Goal: Task Accomplishment & Management: Manage account settings

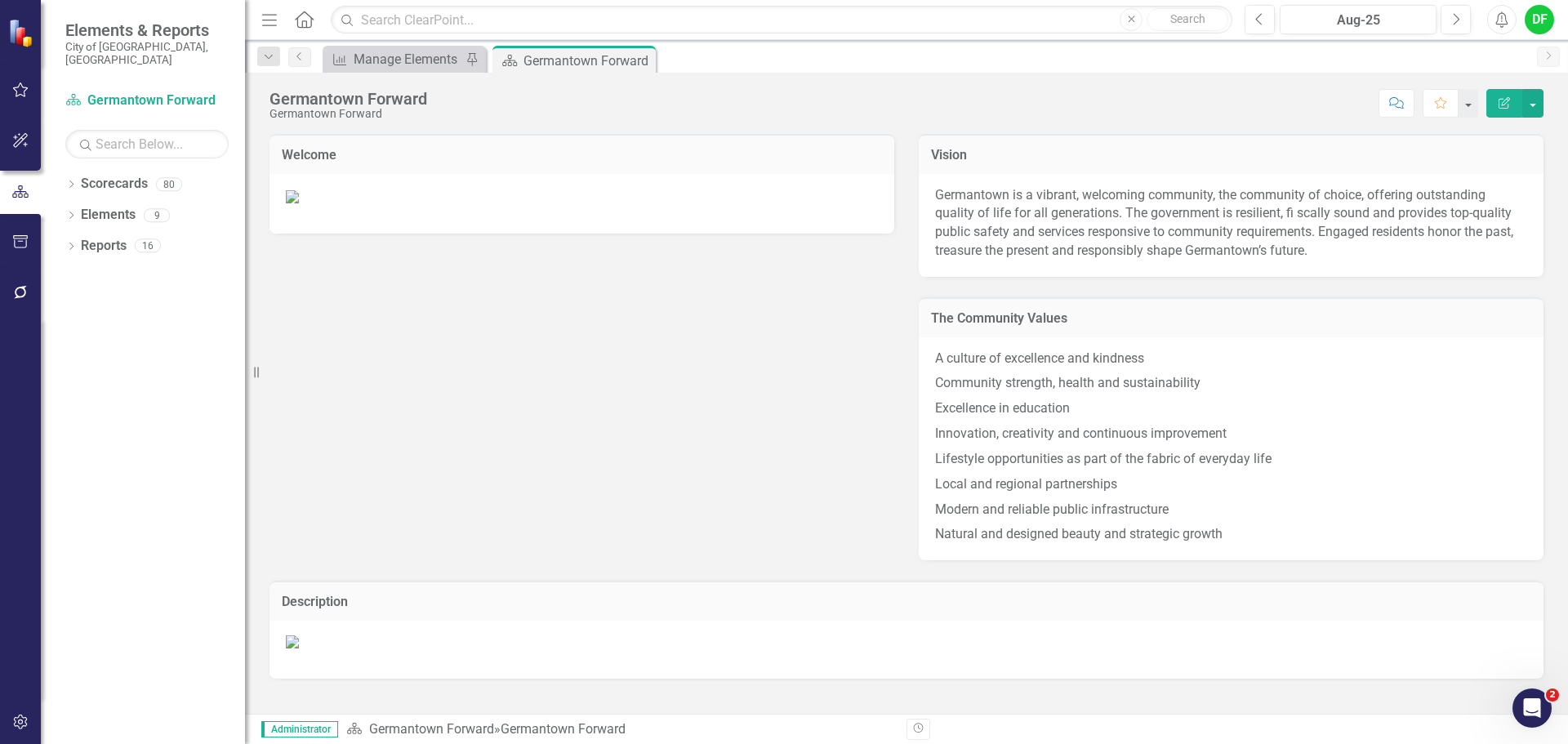
click at [65, 171] on div "Dropdown Scorecards 80 Dropdown Germantown Forward City Services & Finance Econ…" at bounding box center [142, 458] width 204 height 574
click at [71, 181] on icon at bounding box center [71, 184] width 4 height 7
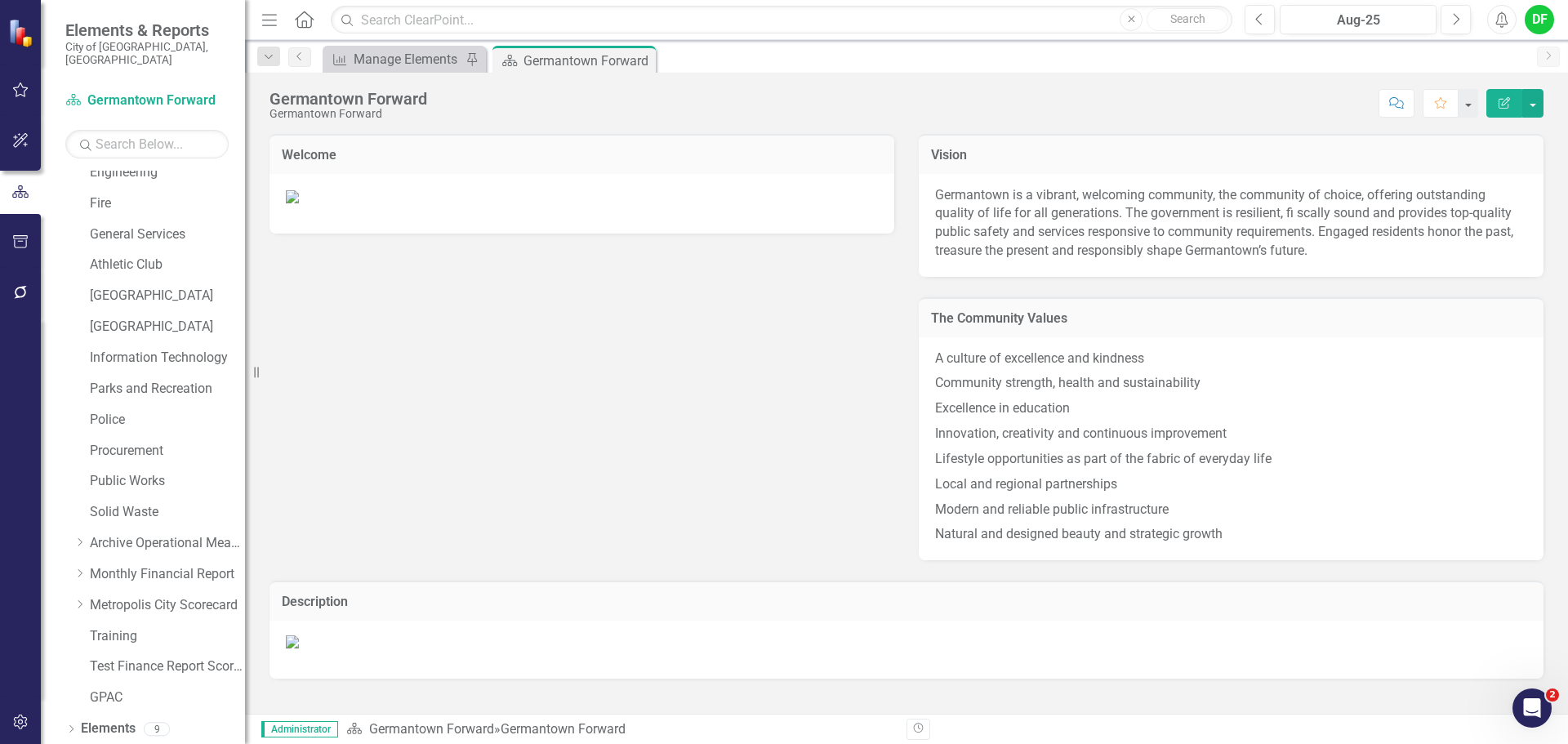
scroll to position [309, 0]
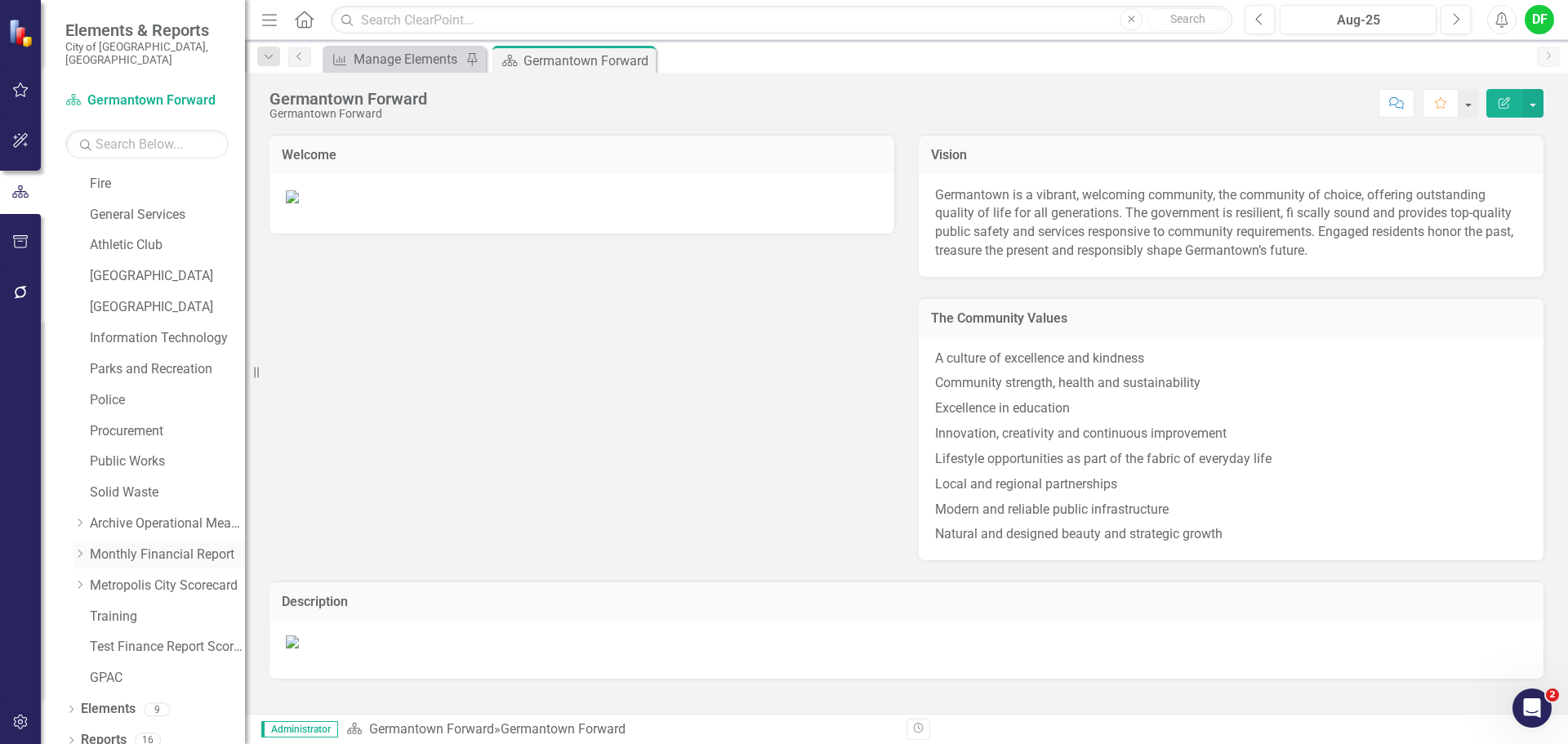
click at [79, 549] on icon "Dropdown" at bounding box center [80, 553] width 13 height 10
click at [116, 546] on link "Monthly Financial Report" at bounding box center [167, 555] width 156 height 19
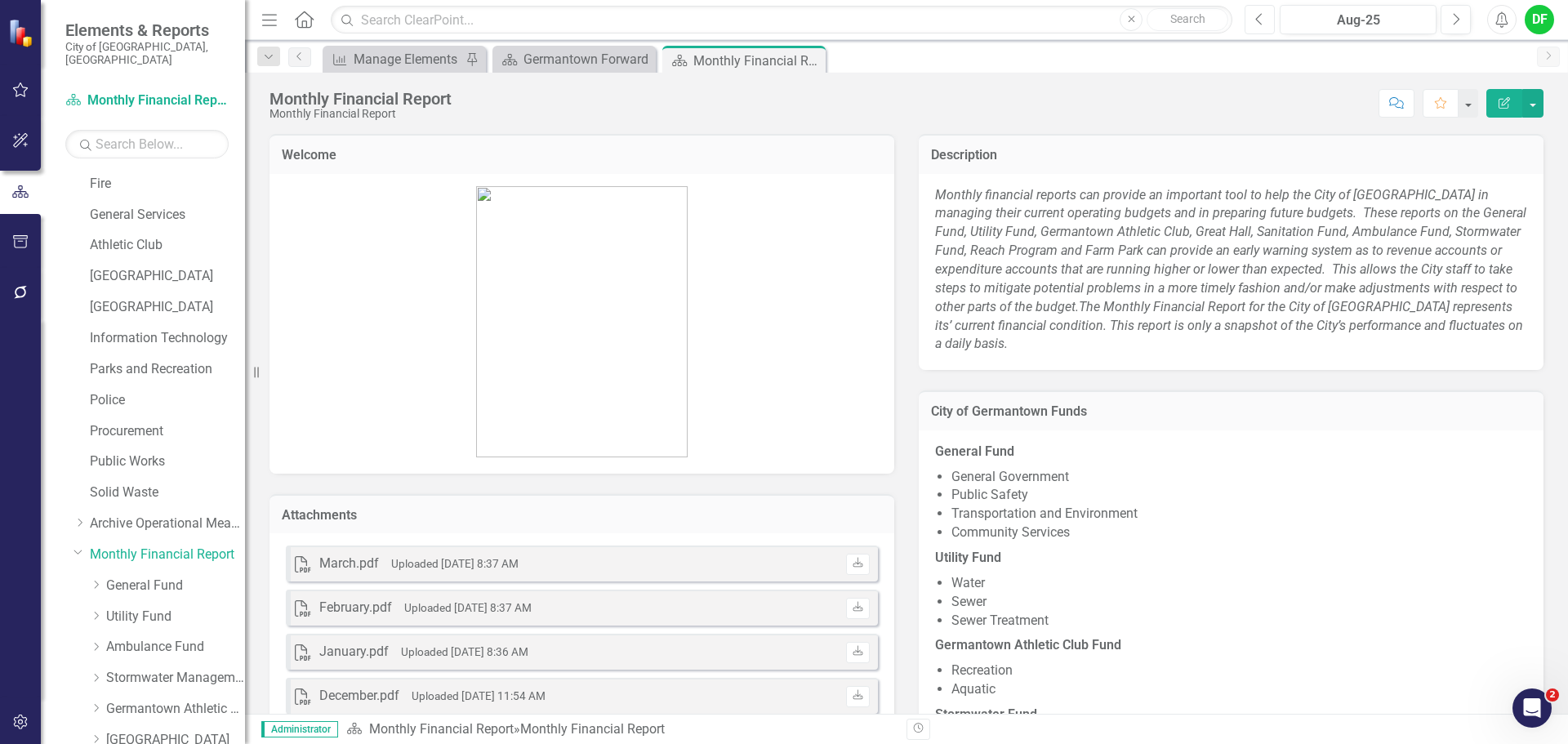
click at [1262, 19] on icon "Previous" at bounding box center [1260, 20] width 9 height 14
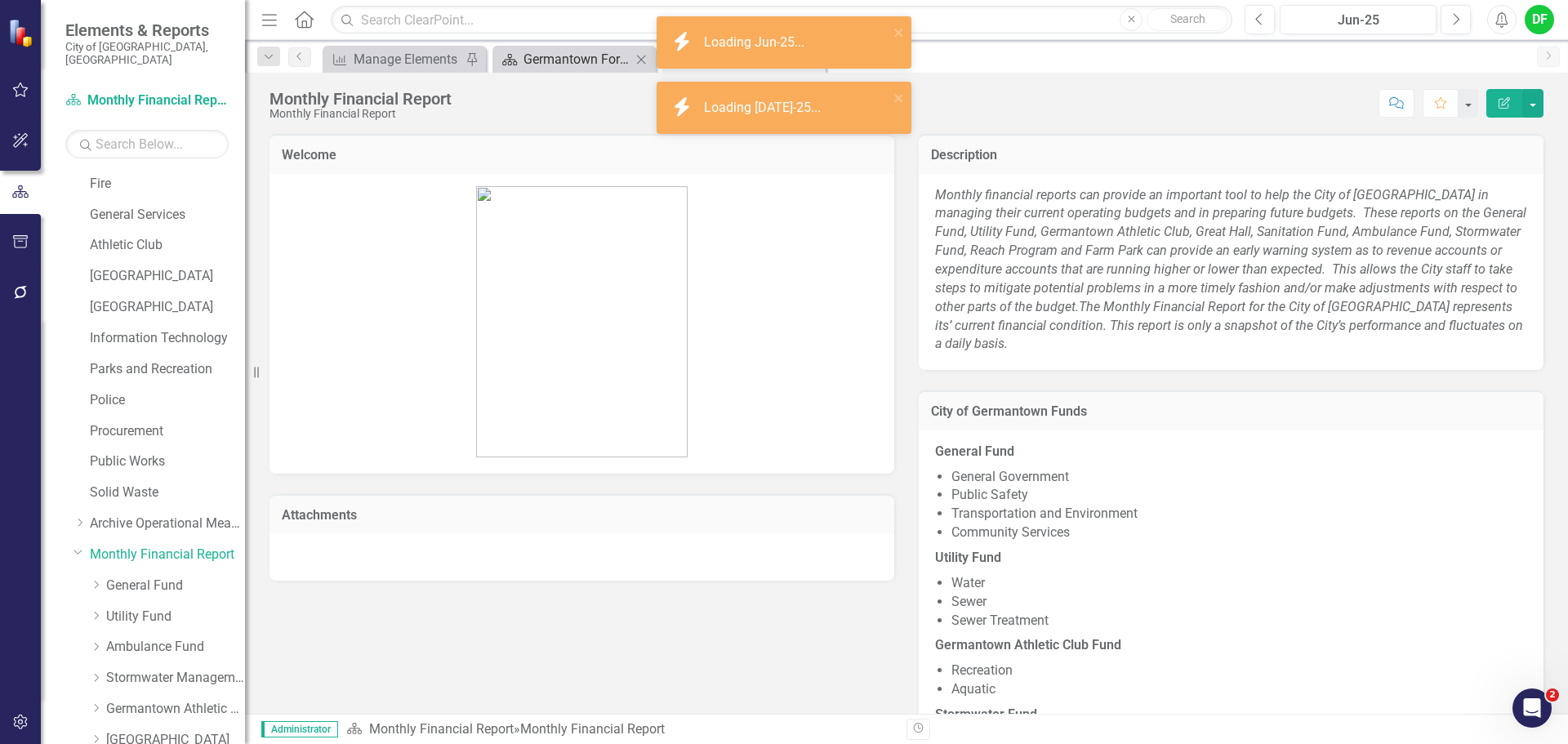
click at [606, 54] on div "Germantown Forward" at bounding box center [577, 58] width 108 height 21
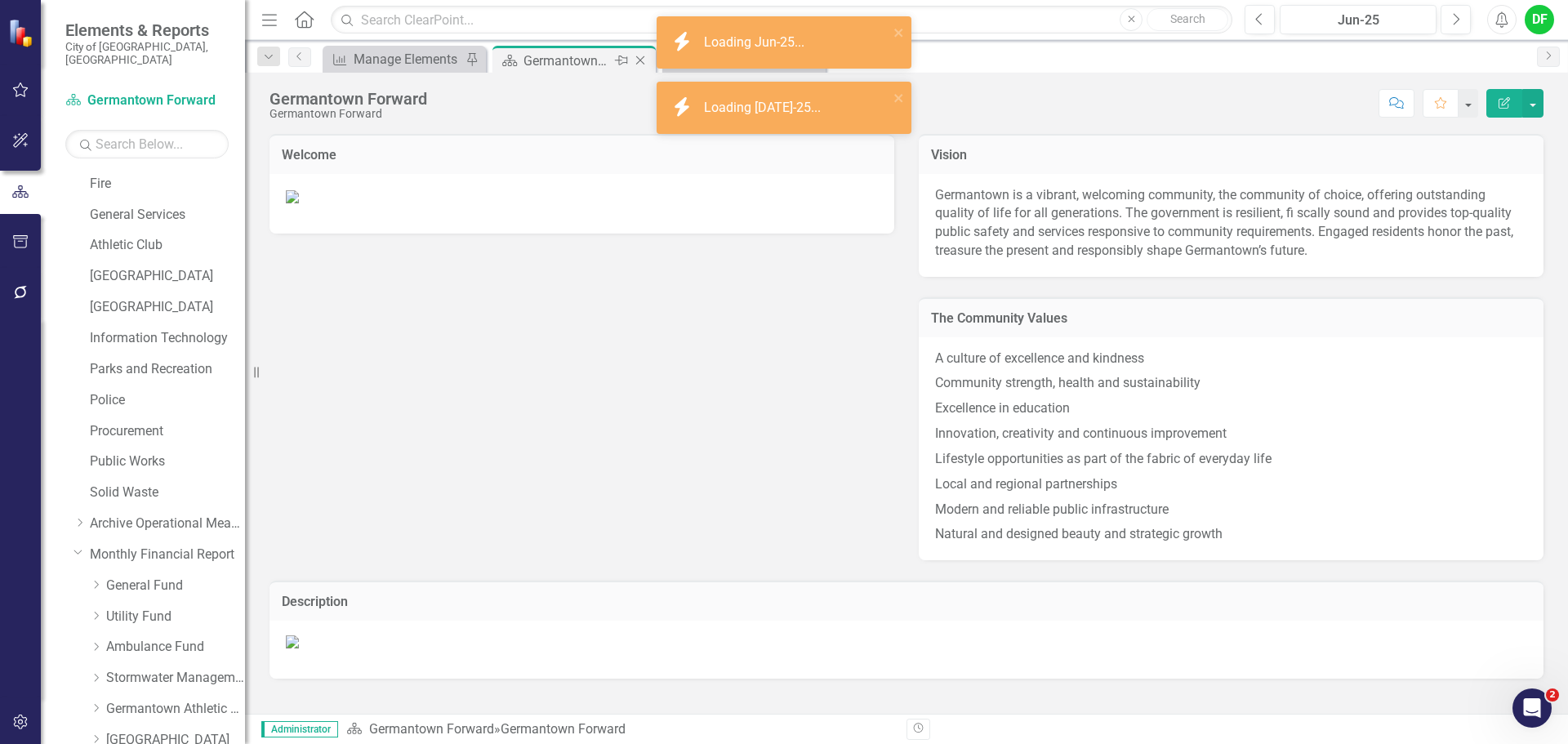
click at [637, 61] on icon "Close" at bounding box center [640, 60] width 16 height 13
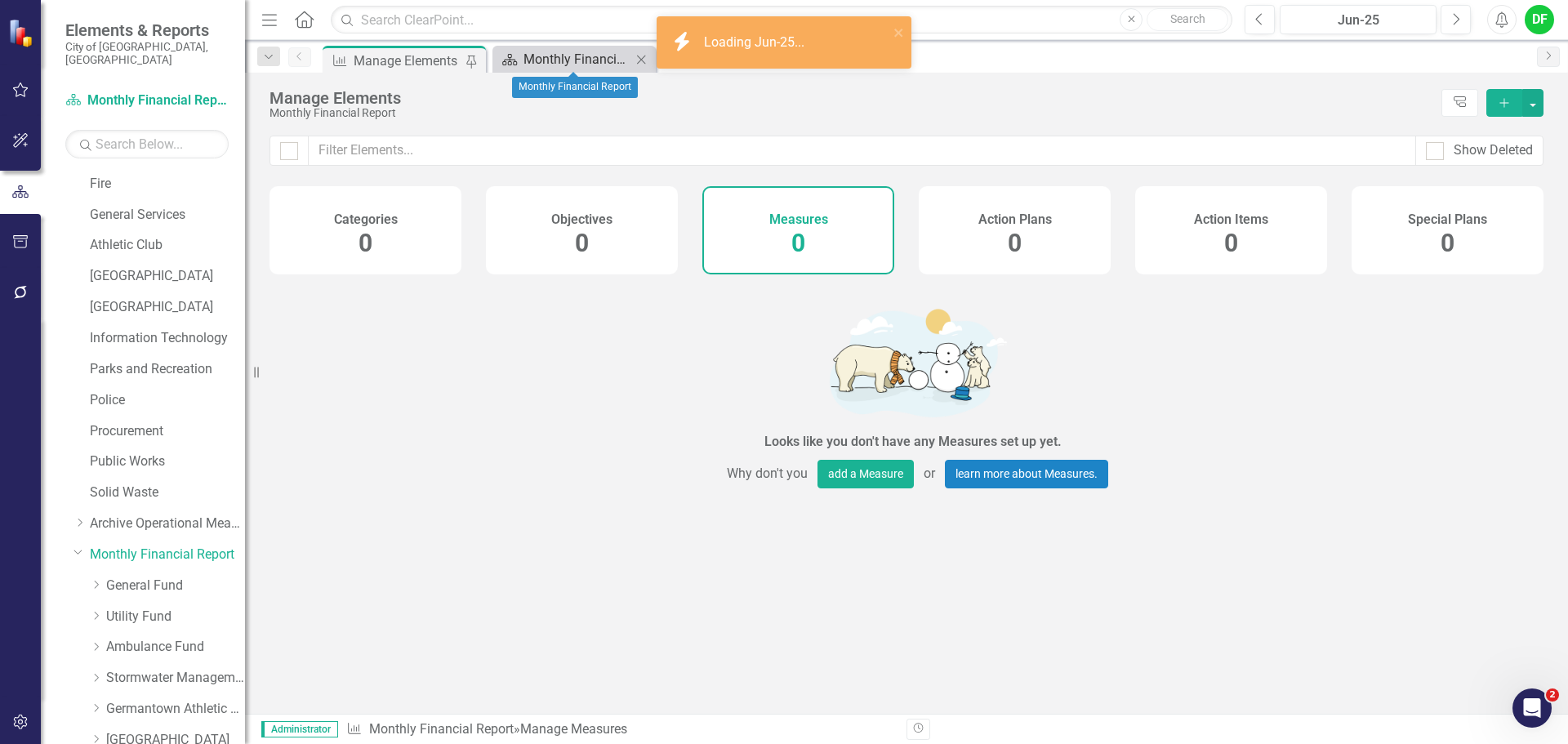
click at [559, 59] on div "Monthly Financial Report" at bounding box center [577, 58] width 108 height 21
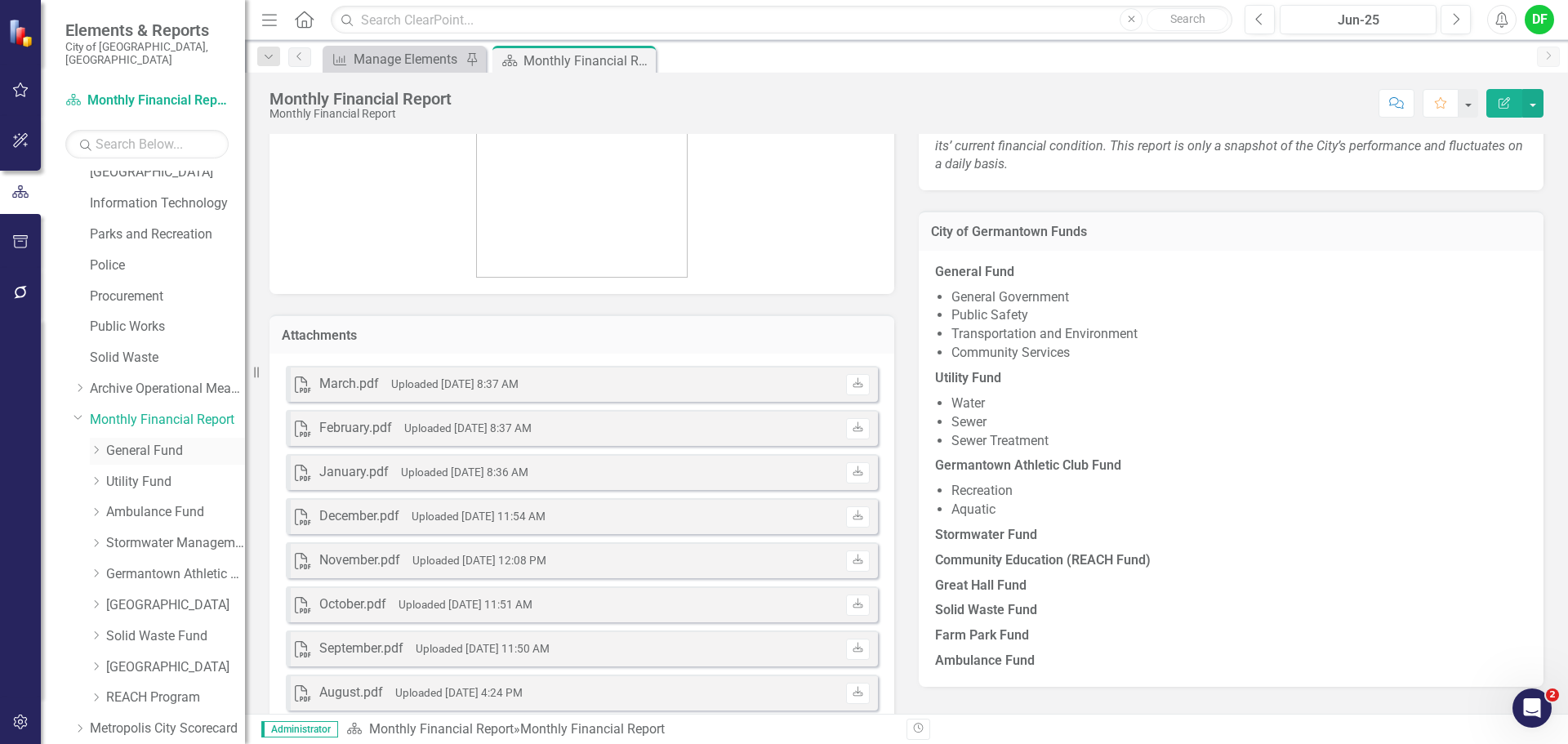
scroll to position [473, 0]
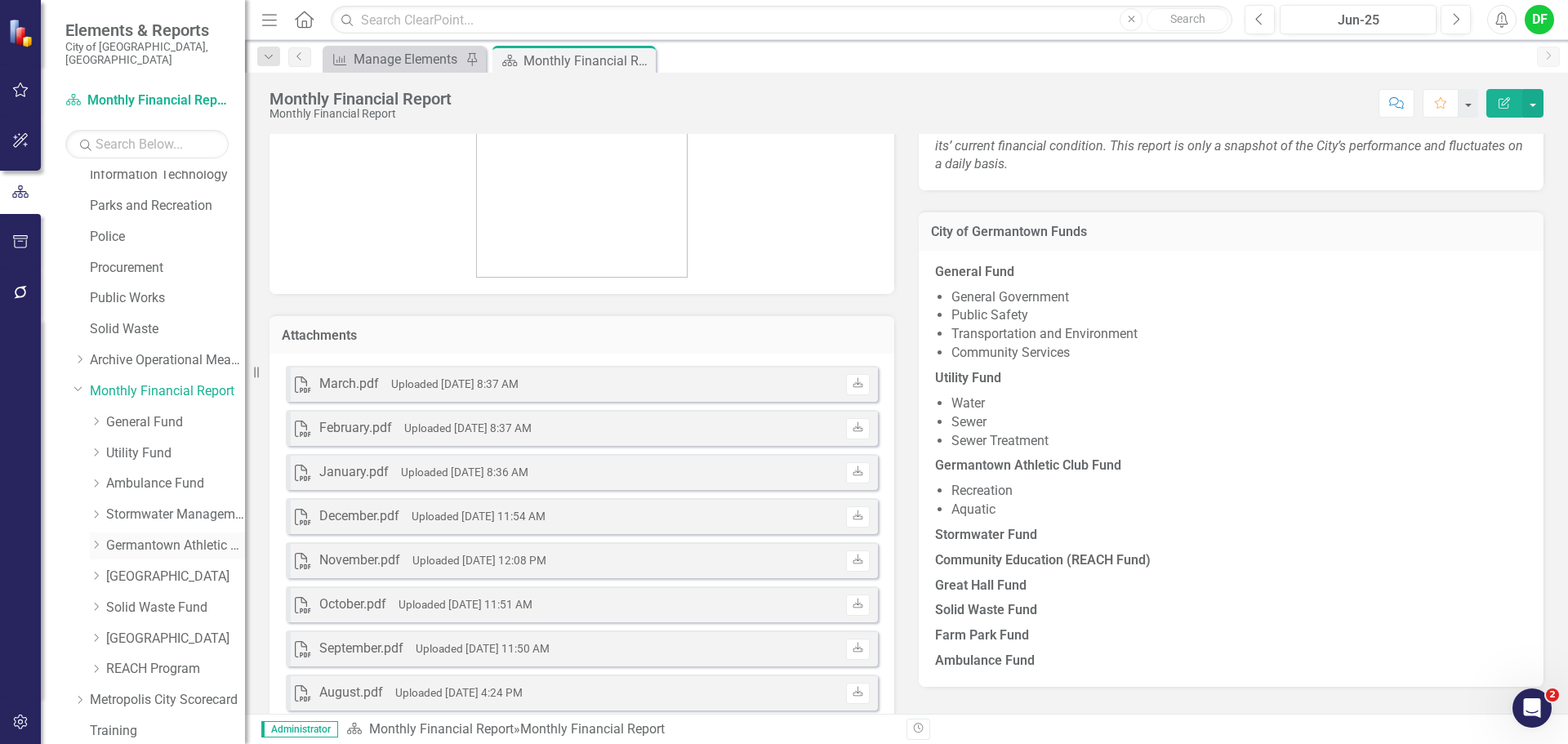
click at [148, 537] on link "Germantown Athletic Club" at bounding box center [175, 546] width 138 height 19
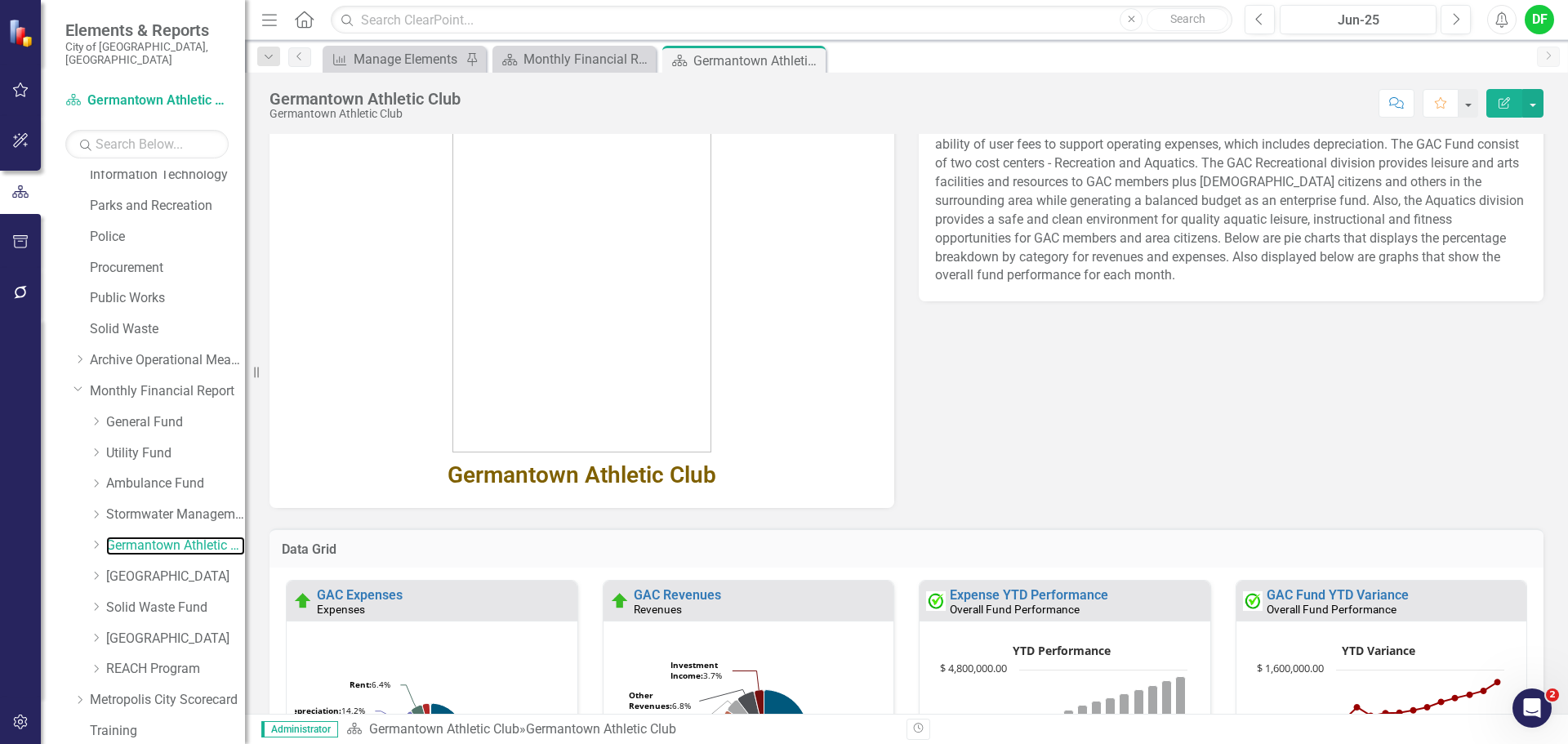
scroll to position [245, 0]
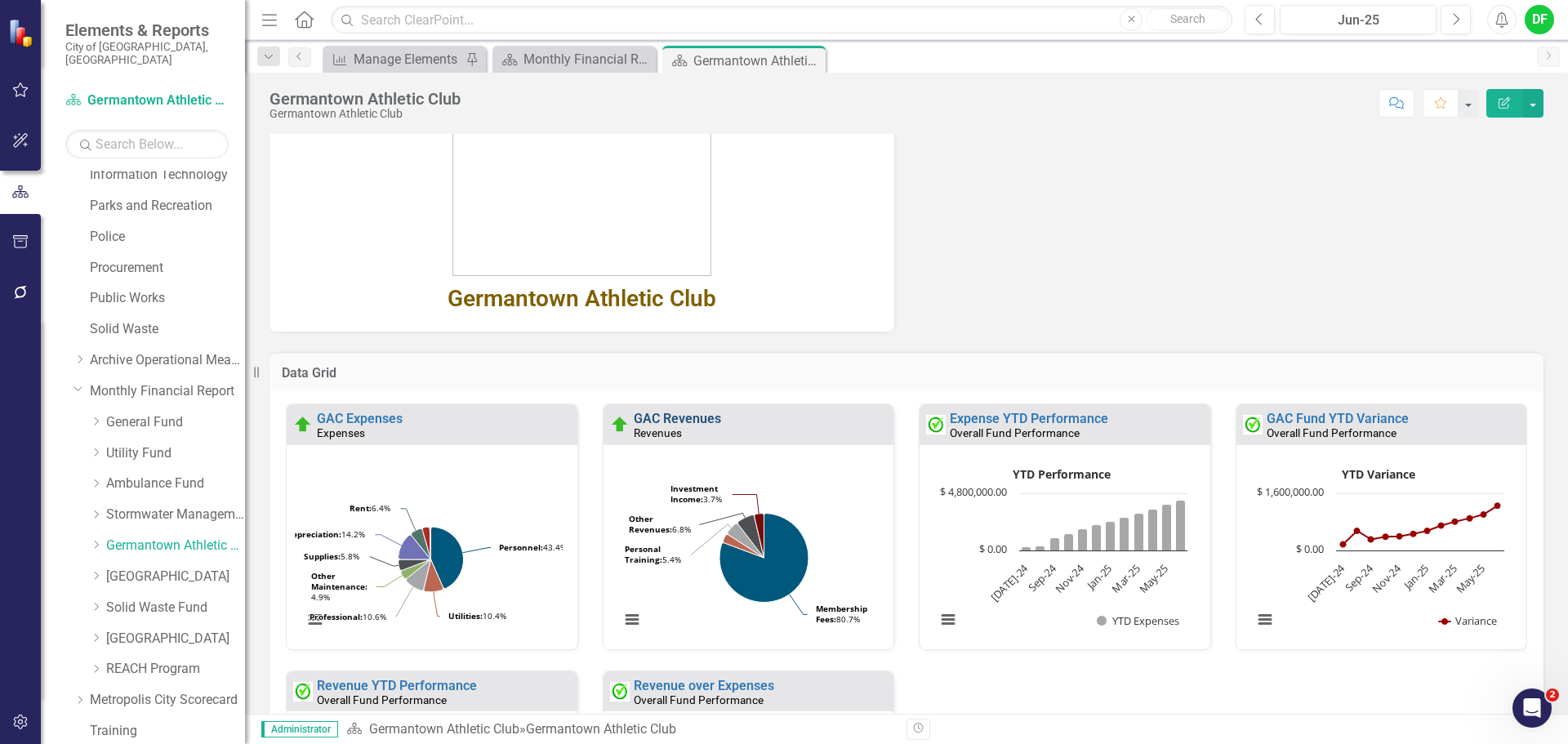
click at [691, 421] on link "GAC Revenues" at bounding box center [677, 418] width 87 height 15
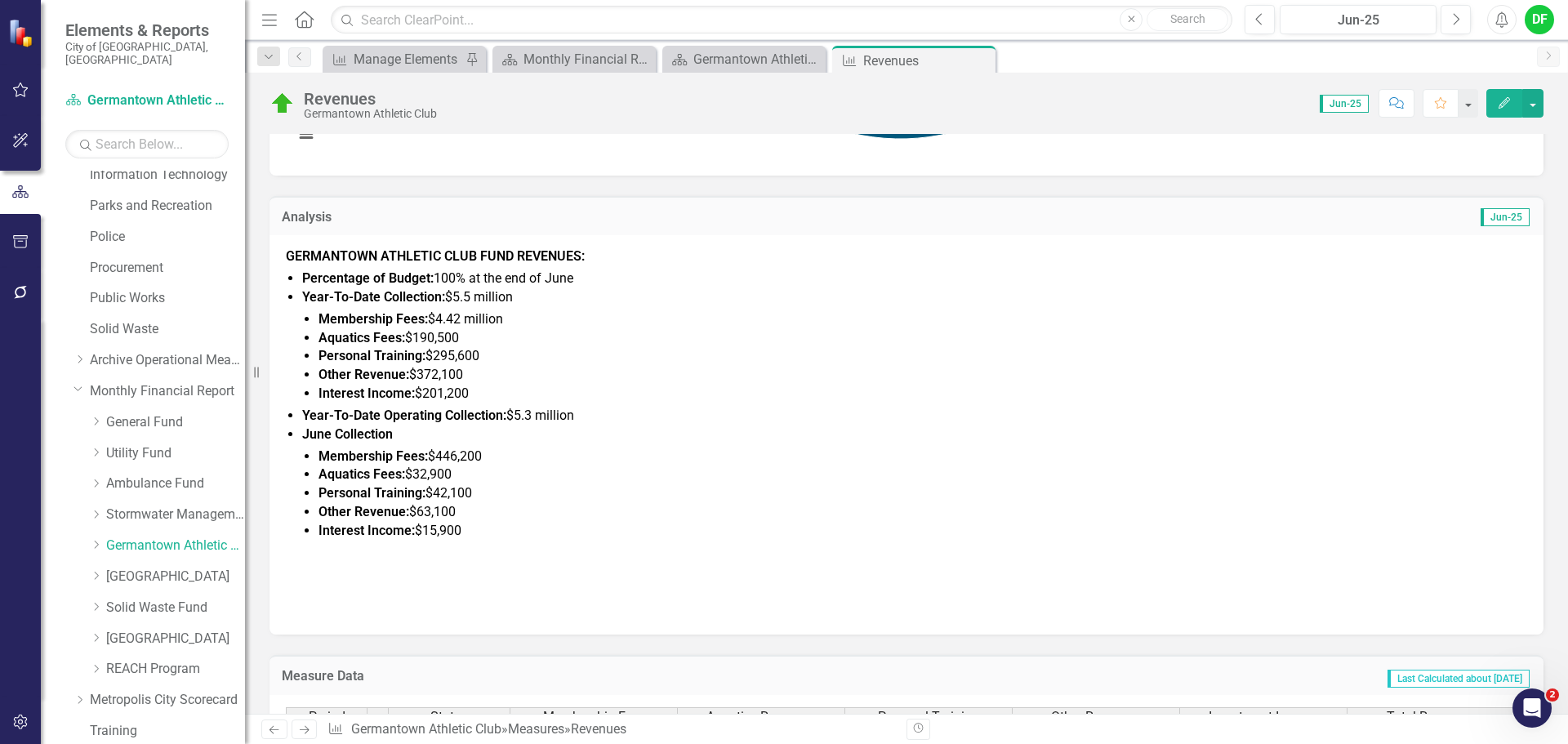
scroll to position [512, 0]
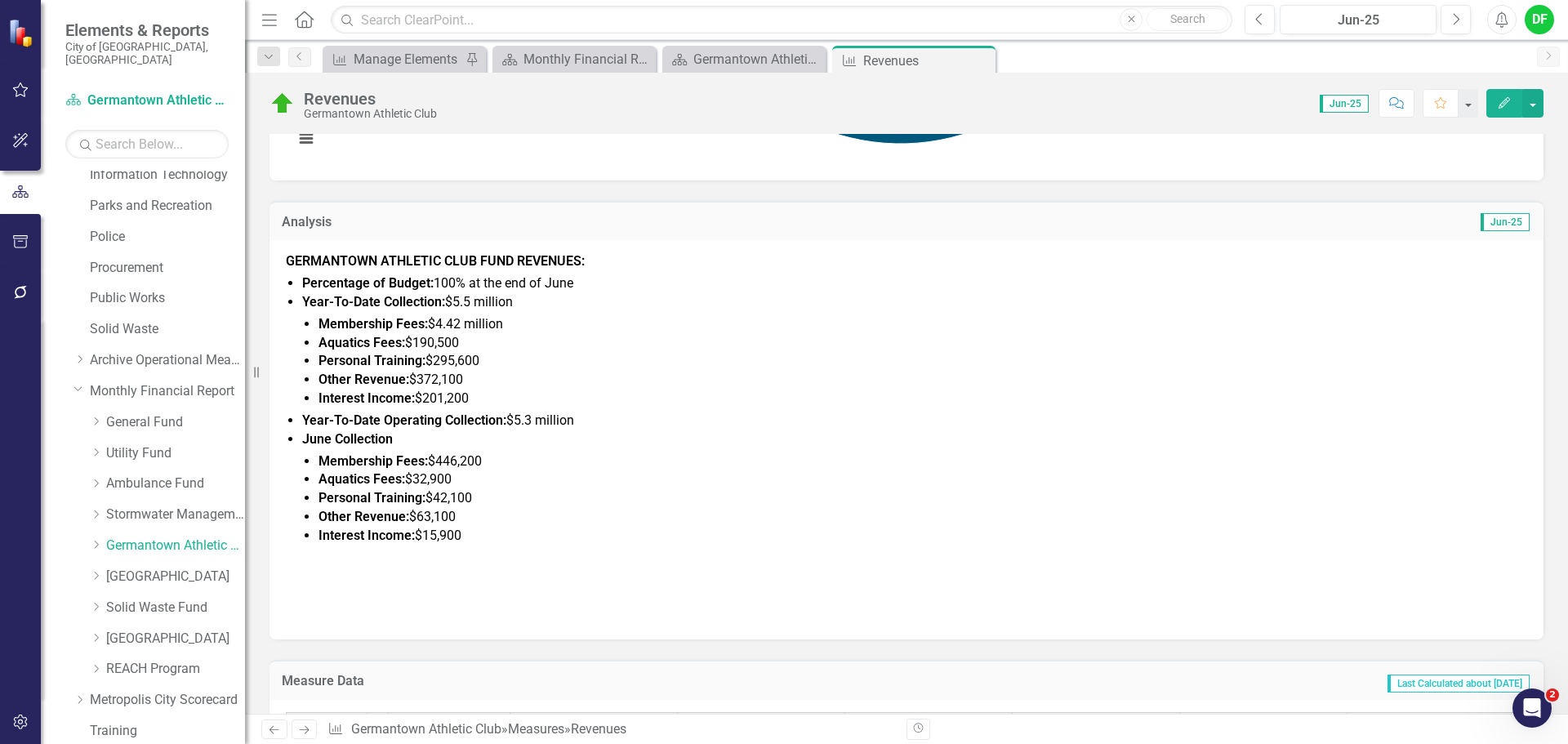
click at [584, 282] on li "Percentage of Budget: 100% at the end of June" at bounding box center [914, 283] width 1225 height 19
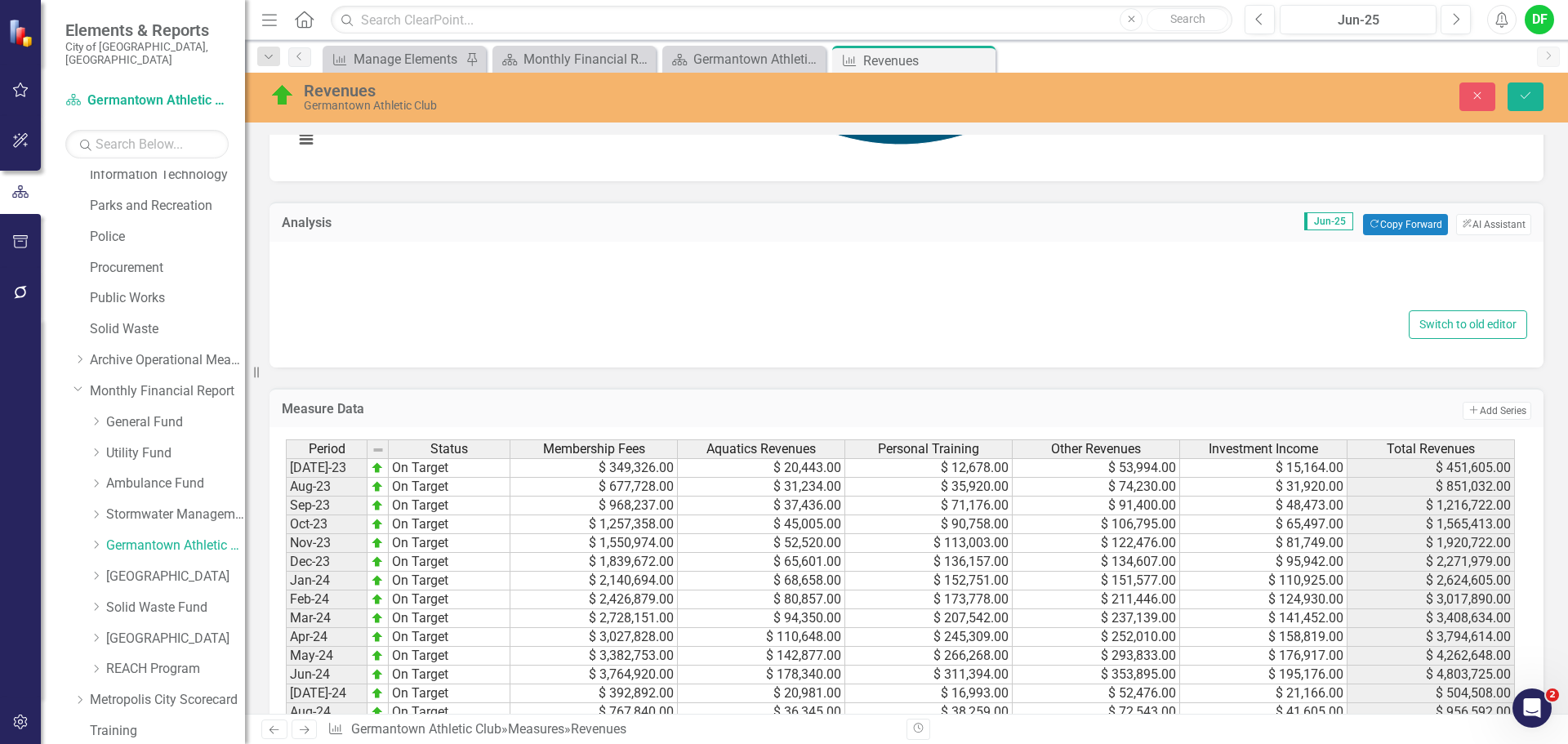
type textarea "<p><span style="color: #000000;"><strong>GERMANTOWN ATHLETIC CLUB FUND REVENUES…"
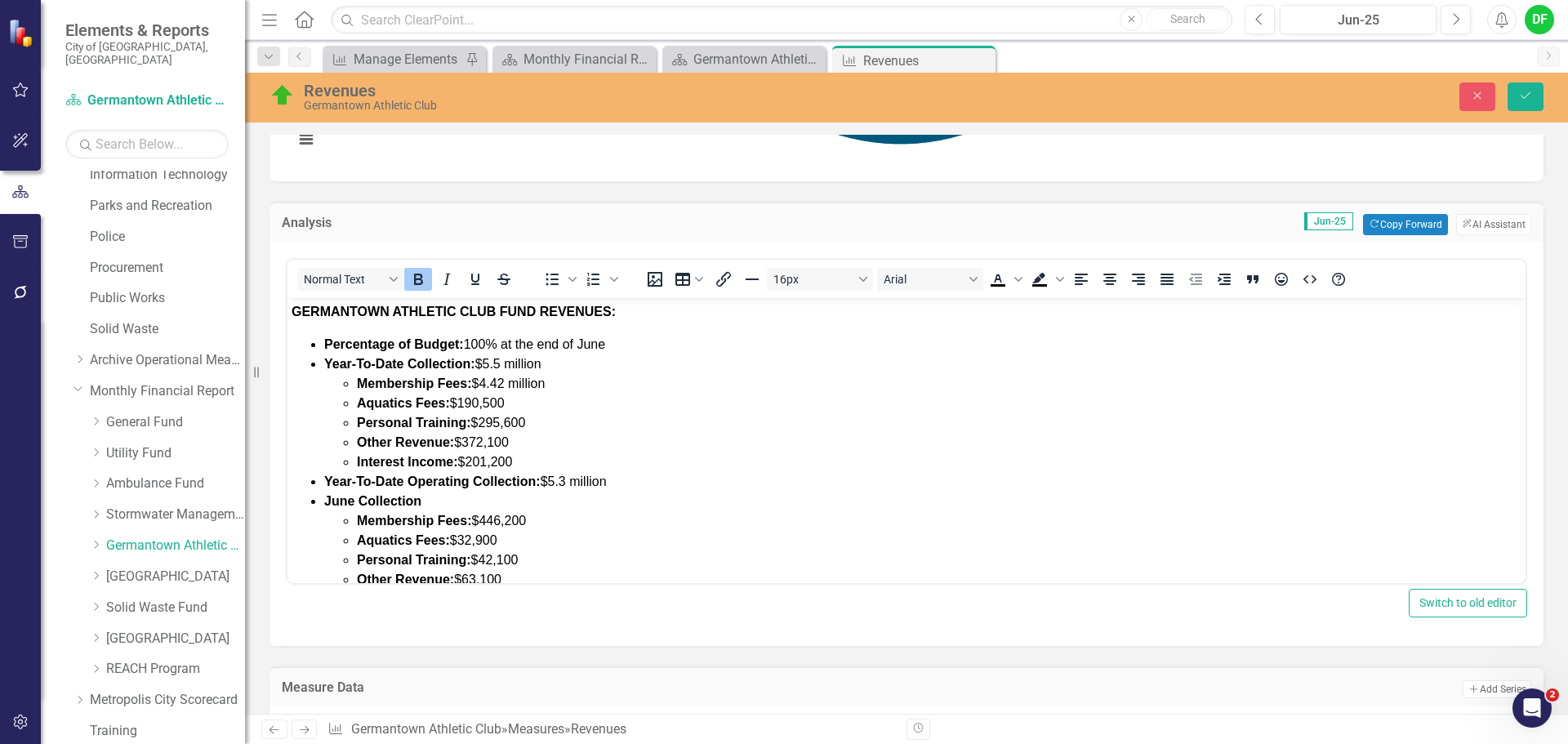
scroll to position [594, 0]
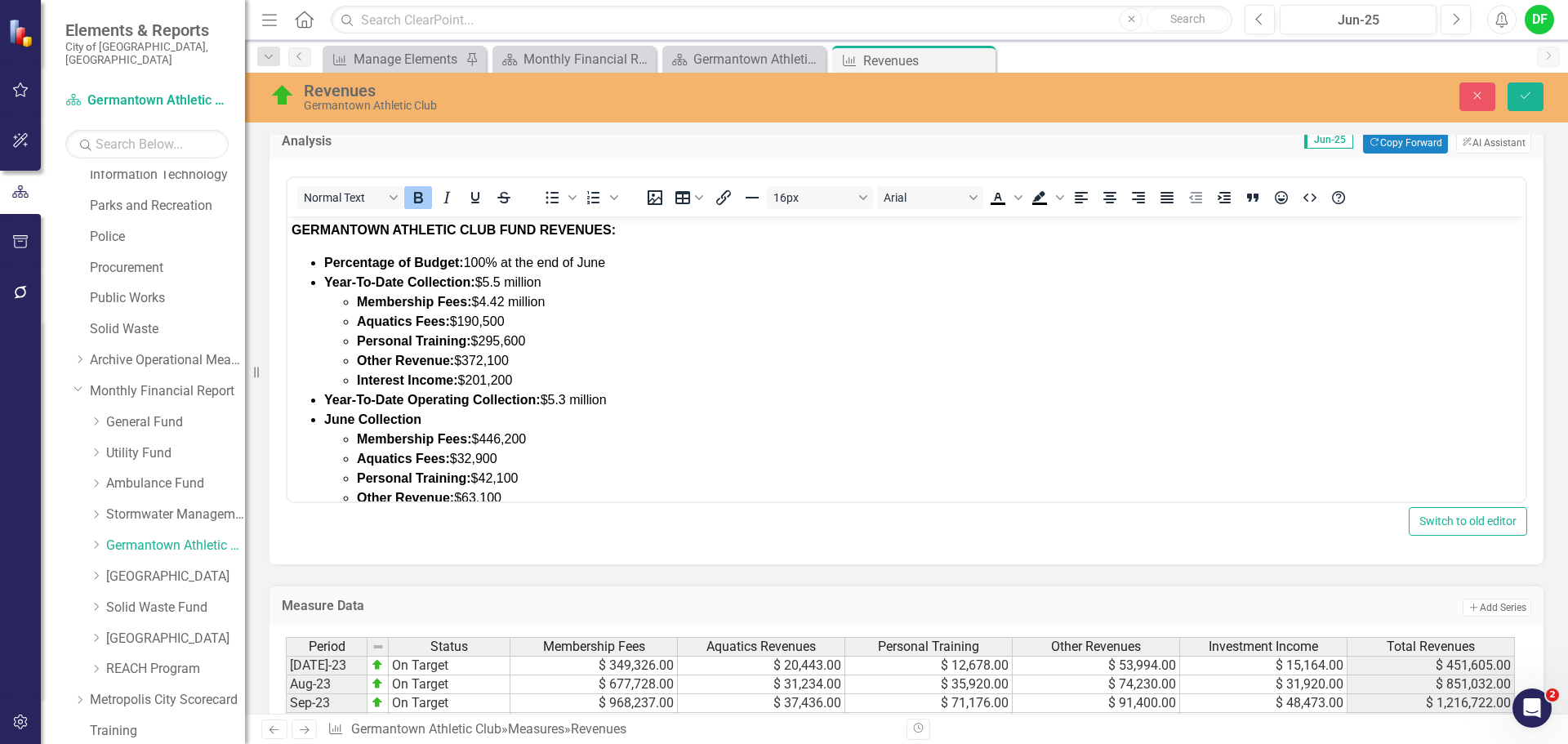
click at [619, 261] on li "Percentage of Budget: 100% at the end of June" at bounding box center [922, 264] width 1197 height 20
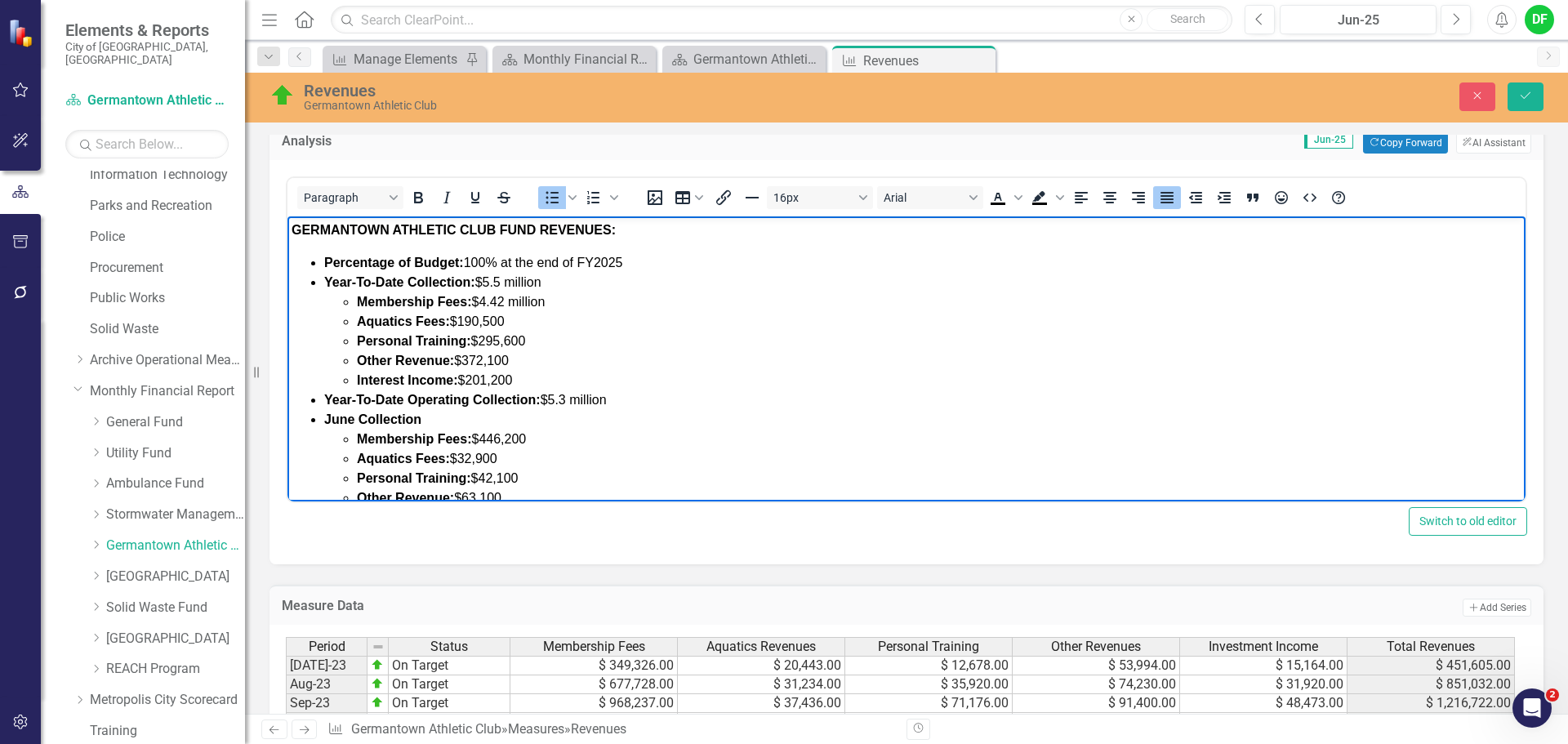
click at [402, 284] on strong "Year-To-Date Collection:" at bounding box center [400, 282] width 151 height 13
click at [1528, 98] on icon "Save" at bounding box center [1525, 95] width 14 height 12
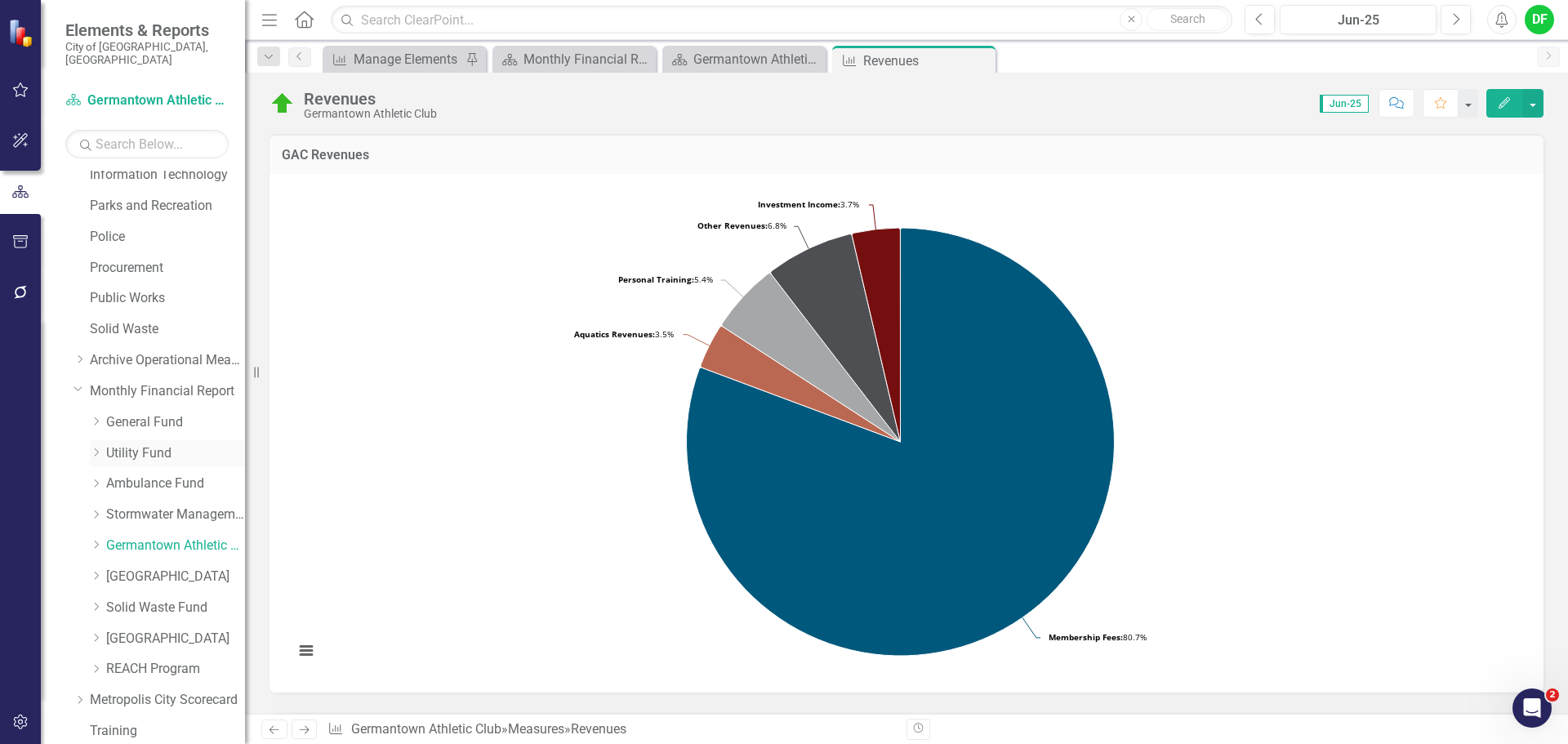
click at [129, 444] on link "Utility Fund" at bounding box center [175, 453] width 138 height 19
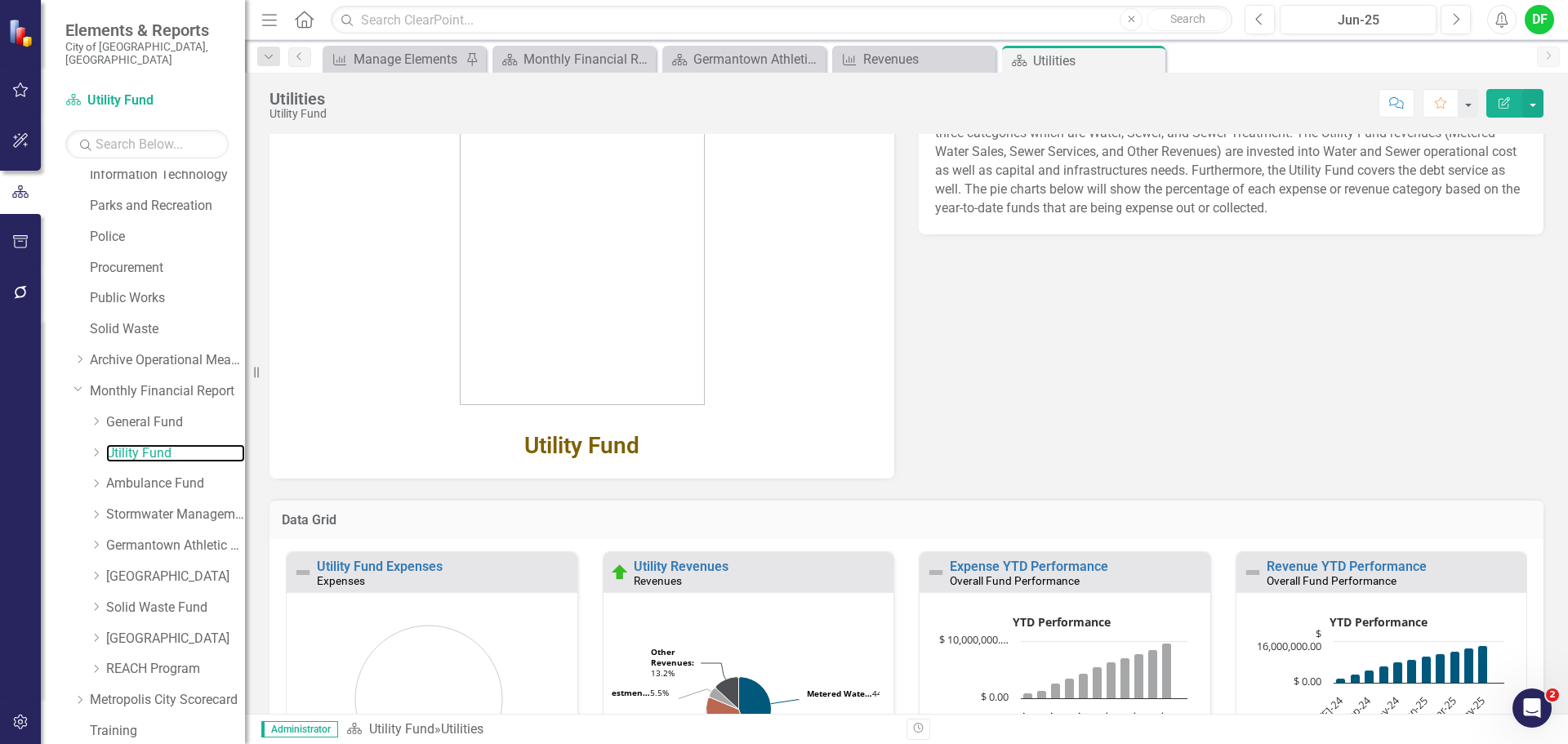
scroll to position [263, 0]
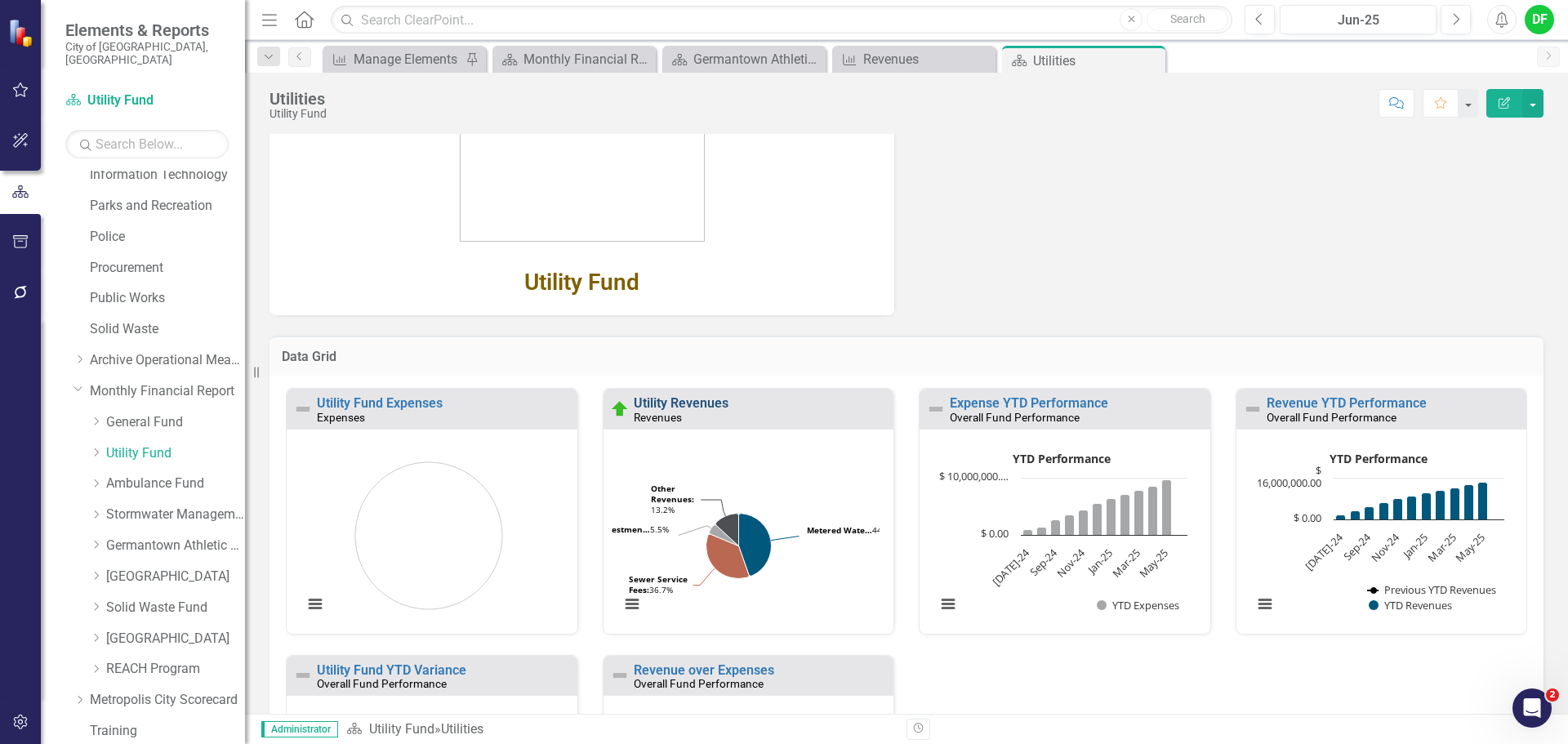
click at [685, 406] on link "Utility Revenues" at bounding box center [681, 403] width 94 height 15
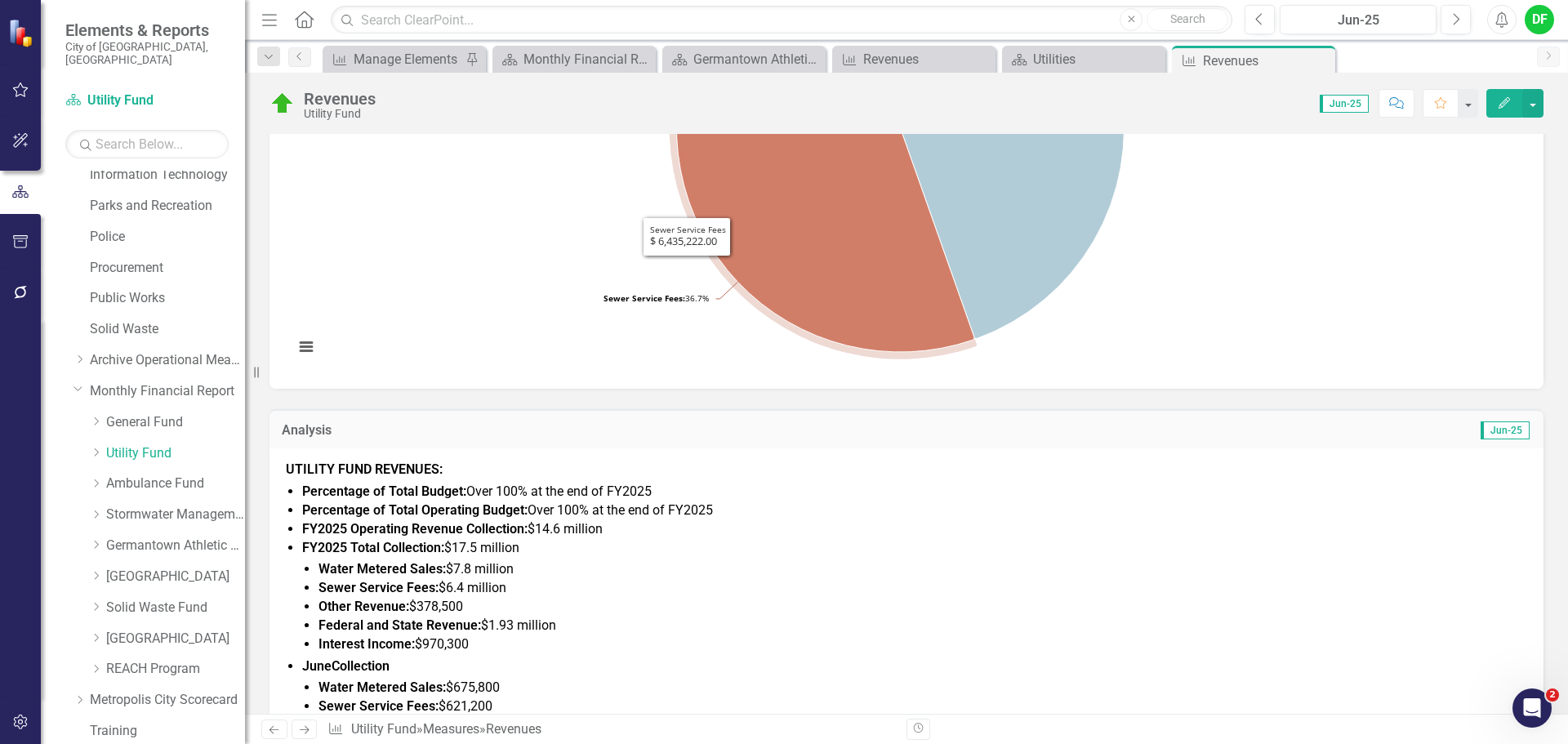
scroll to position [327, 0]
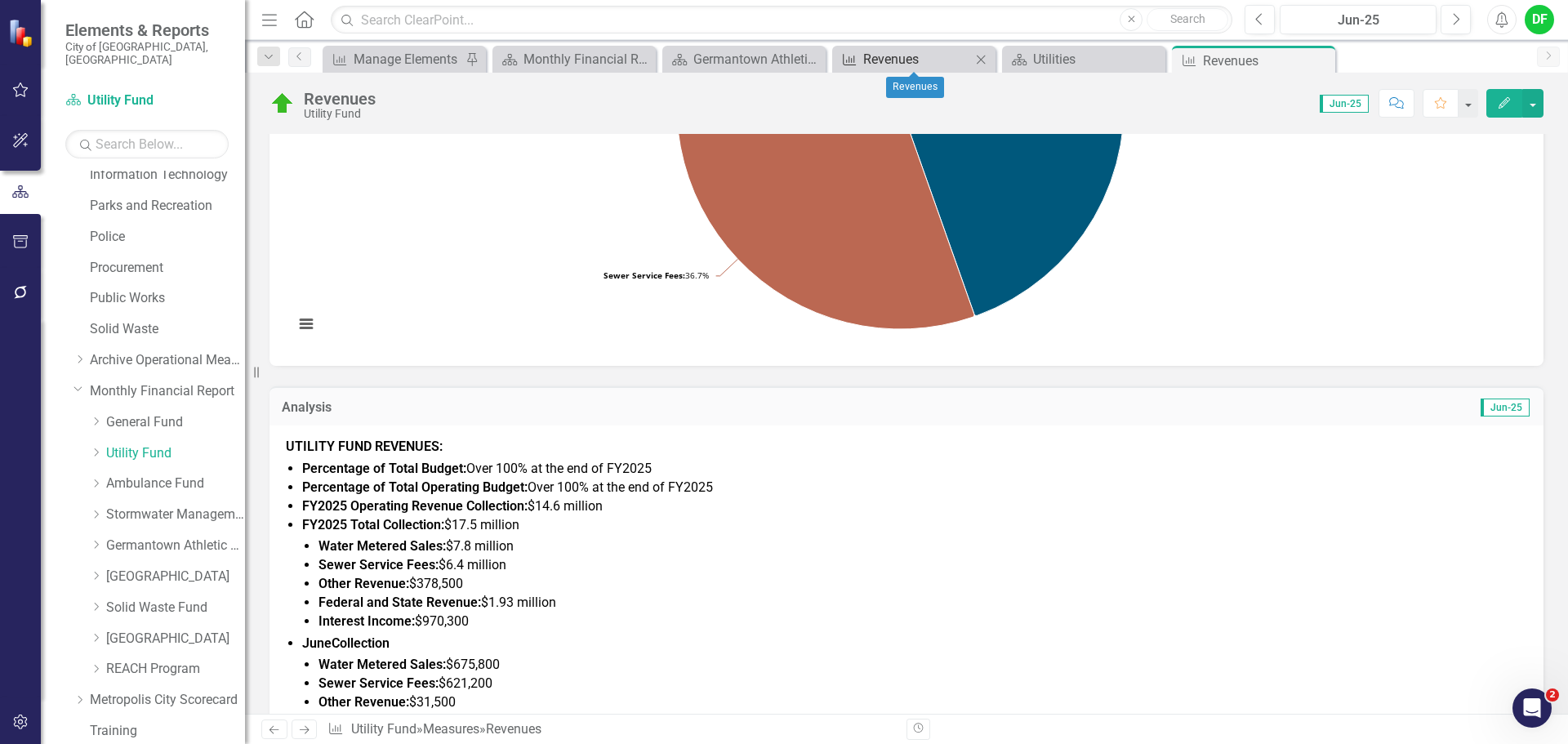
click at [930, 63] on div "Revenues" at bounding box center [917, 58] width 108 height 21
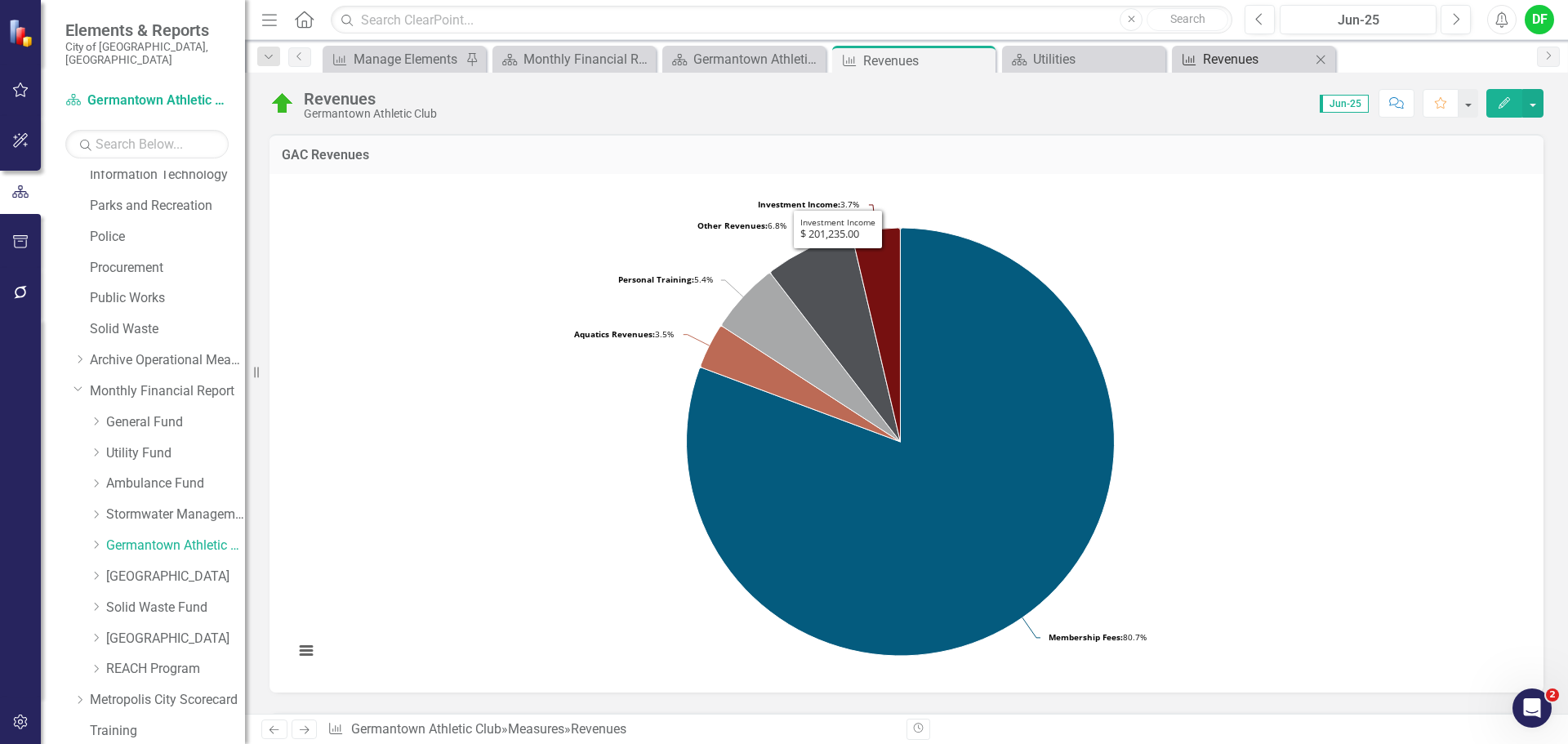
click at [1255, 60] on div "Revenues" at bounding box center [1257, 58] width 108 height 21
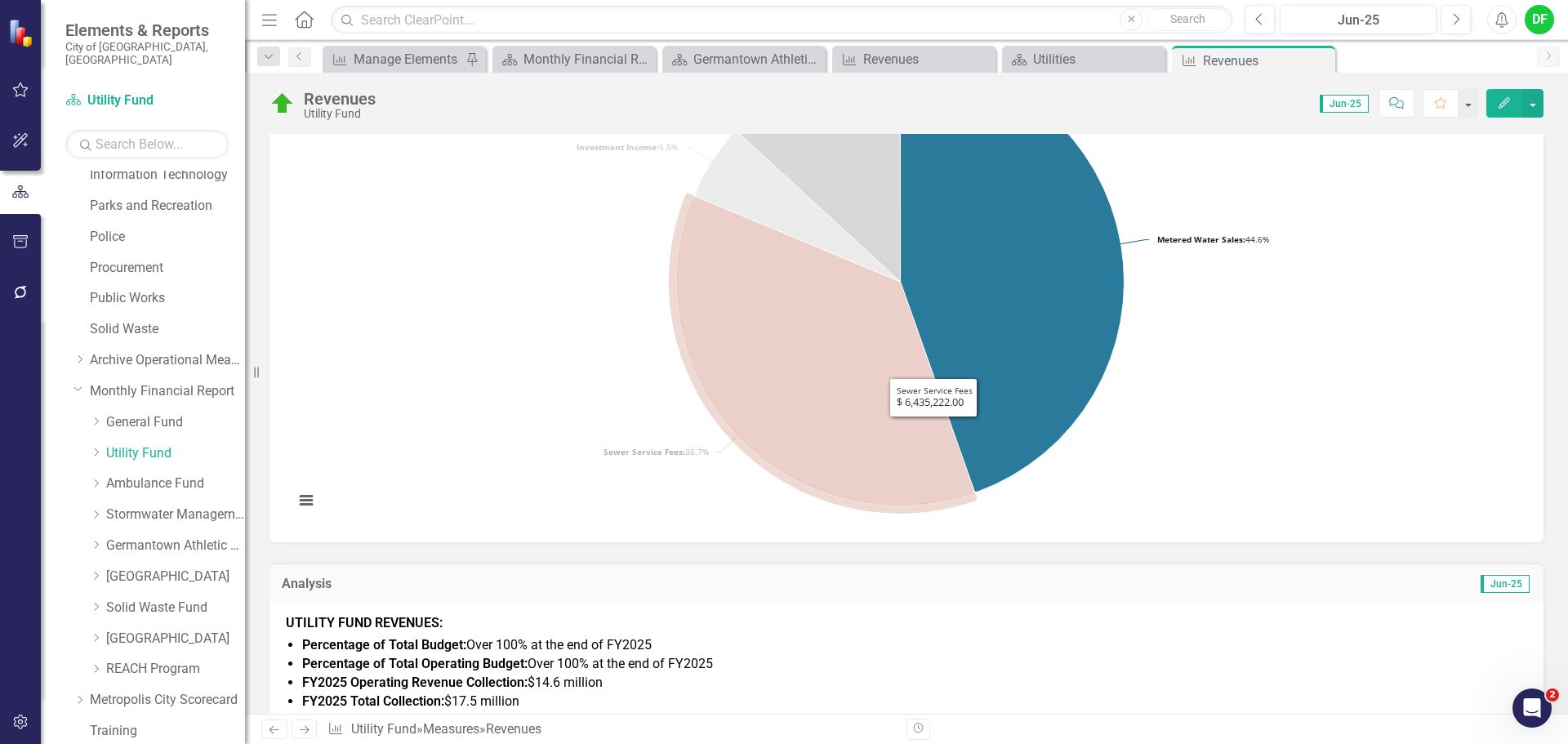
scroll to position [327, 0]
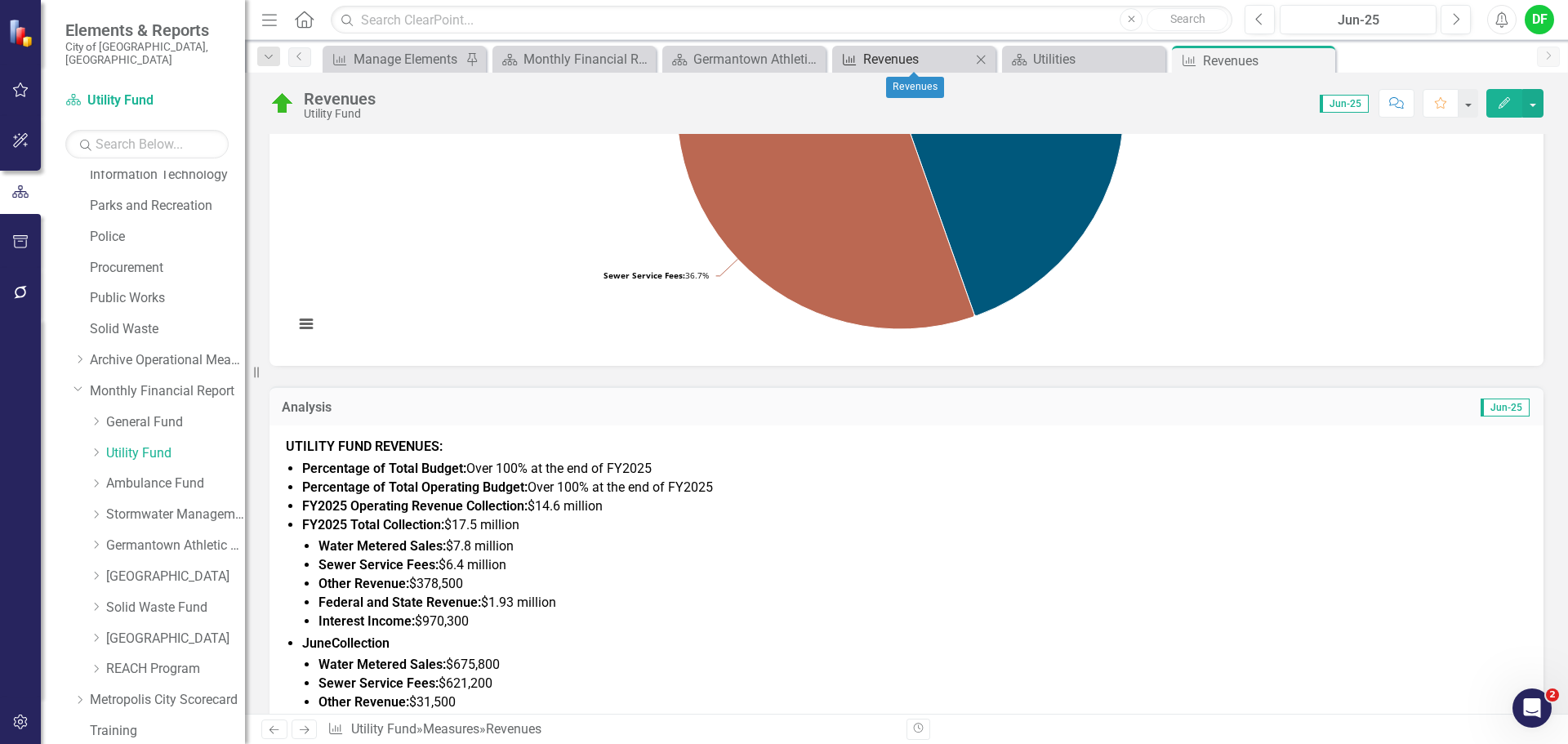
click at [881, 64] on div "Revenues" at bounding box center [917, 58] width 108 height 21
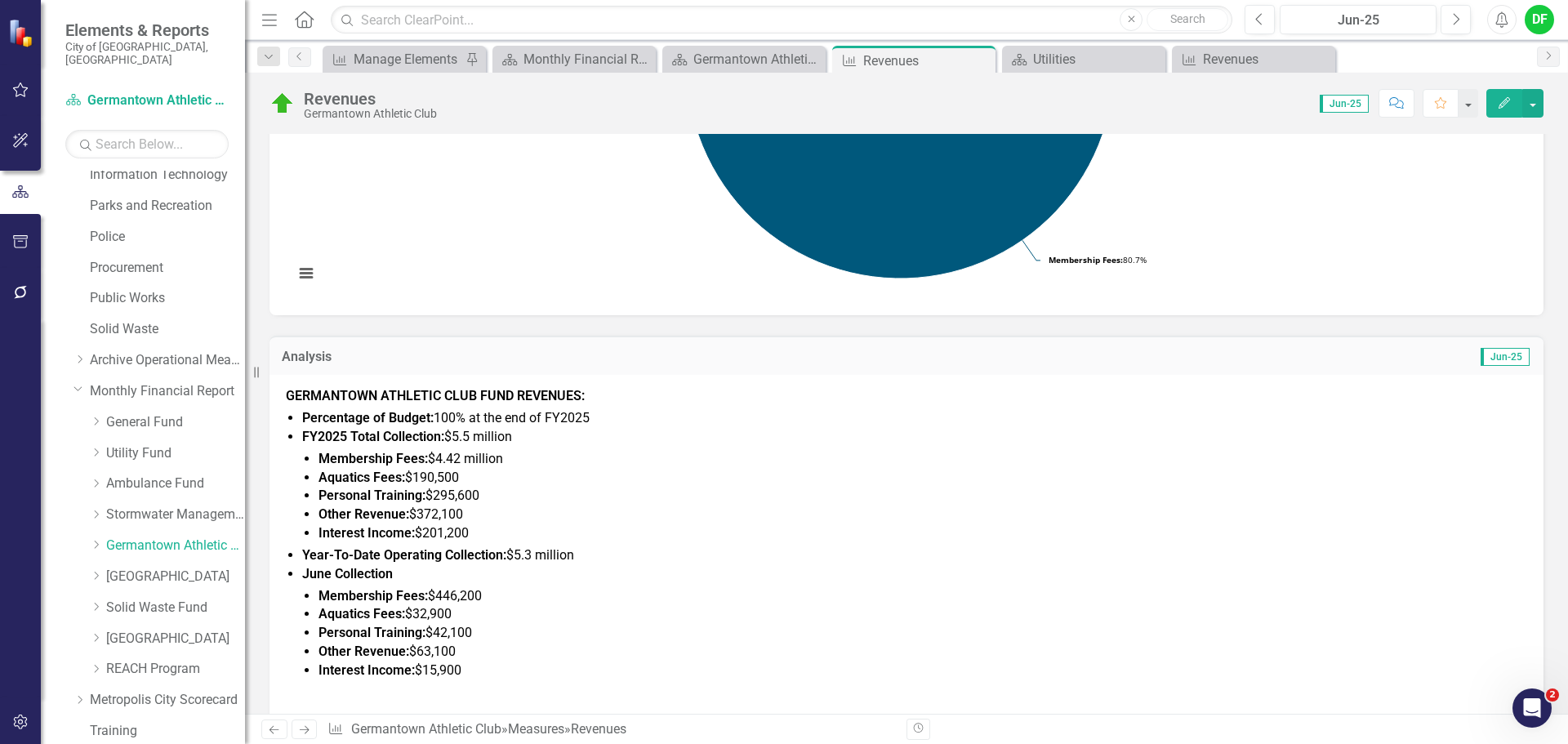
scroll to position [408, 0]
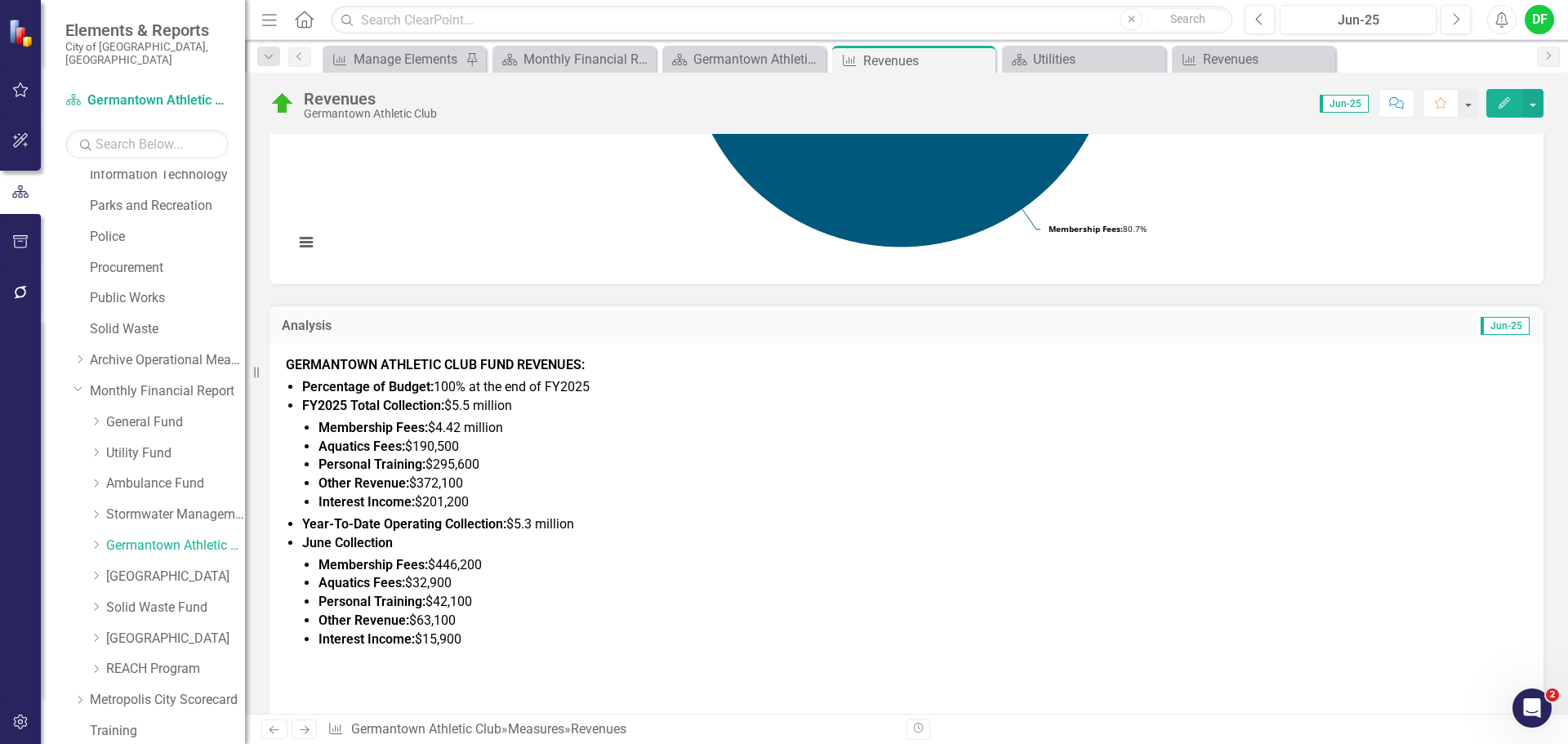
click at [610, 383] on li "Percentage of Budget: 100% at the end of FY2025" at bounding box center [914, 387] width 1225 height 19
click at [595, 383] on li "Percentage of Budget: 100% at the end of FY2025" at bounding box center [914, 387] width 1225 height 19
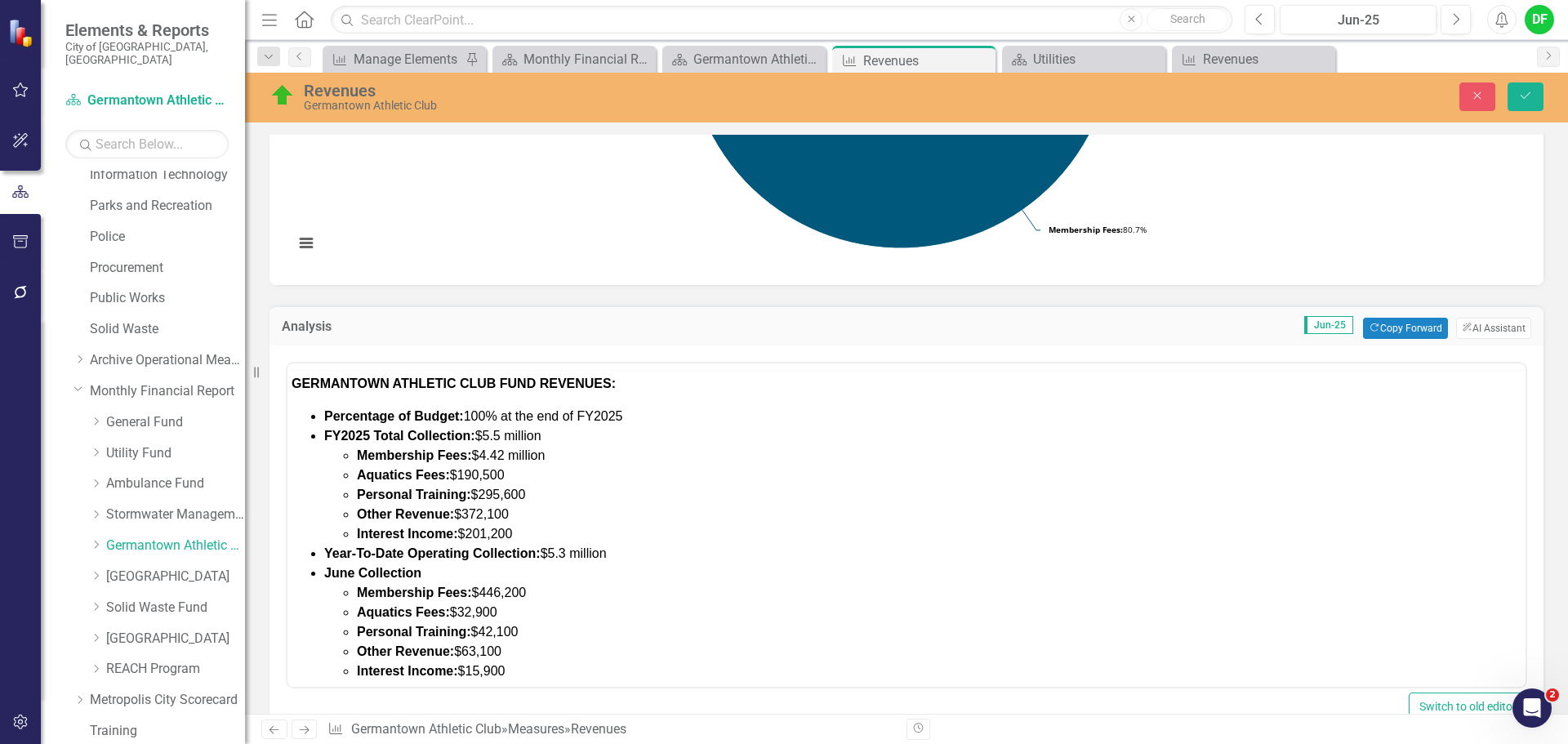
scroll to position [0, 0]
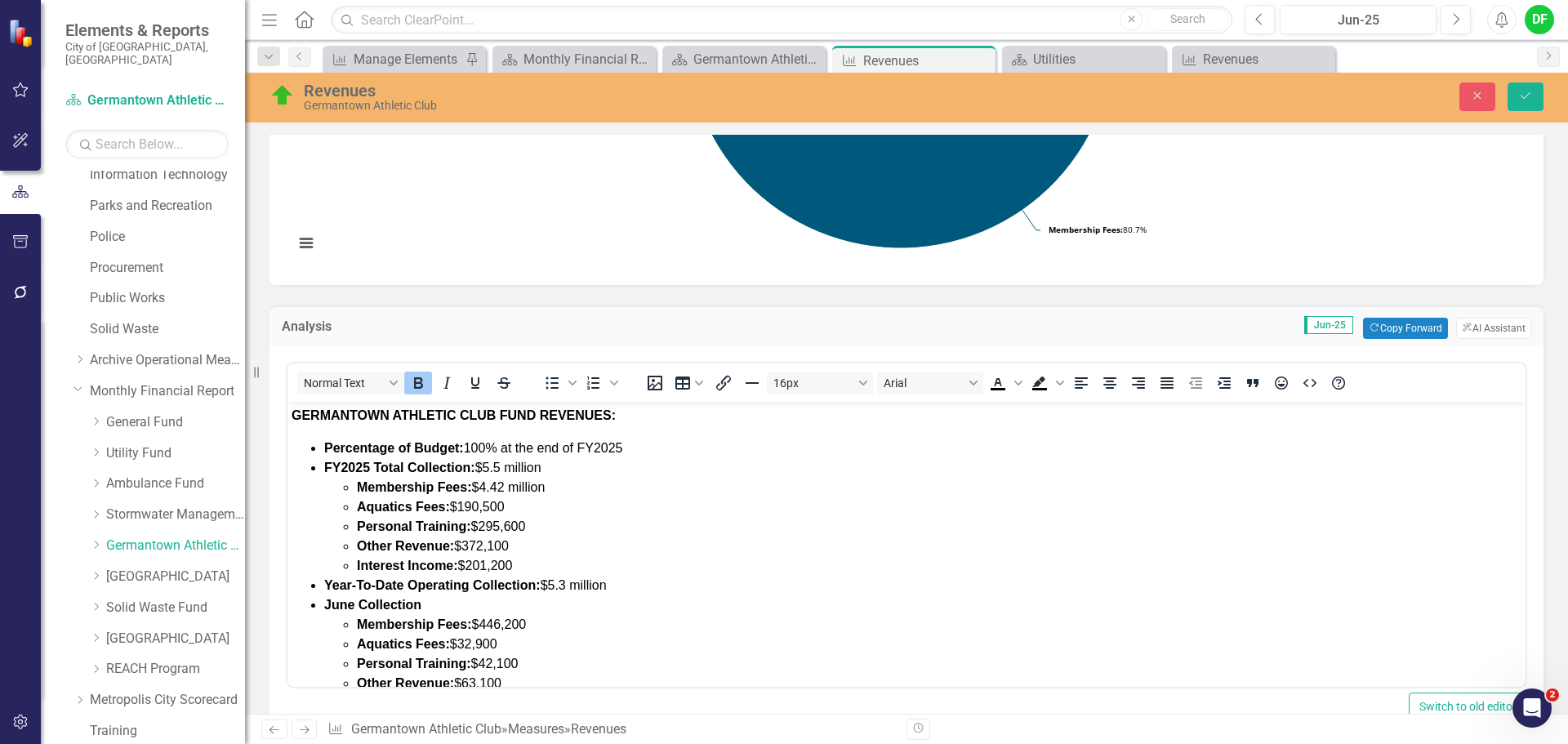
click at [646, 450] on li "Percentage of Budget: 100% at the end of FY2025" at bounding box center [922, 449] width 1197 height 20
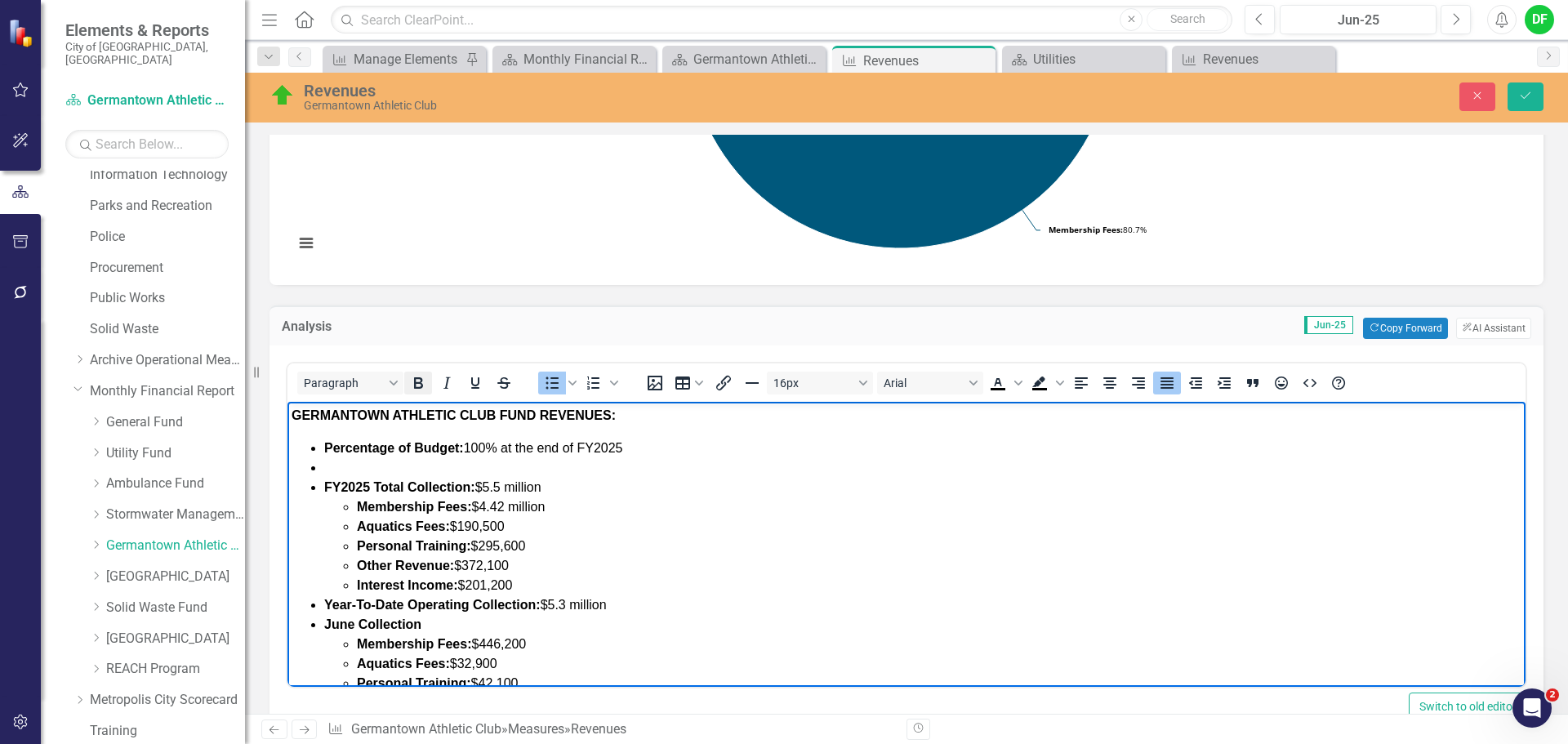
click at [411, 380] on icon "Bold" at bounding box center [418, 383] width 20 height 20
click at [691, 474] on li "﻿Percentage of Total Operating Budget:" at bounding box center [922, 468] width 1197 height 20
click at [601, 475] on li "﻿Percentage of Total Operating Budget:" at bounding box center [922, 468] width 1197 height 20
click at [1528, 96] on icon "Save" at bounding box center [1525, 95] width 14 height 12
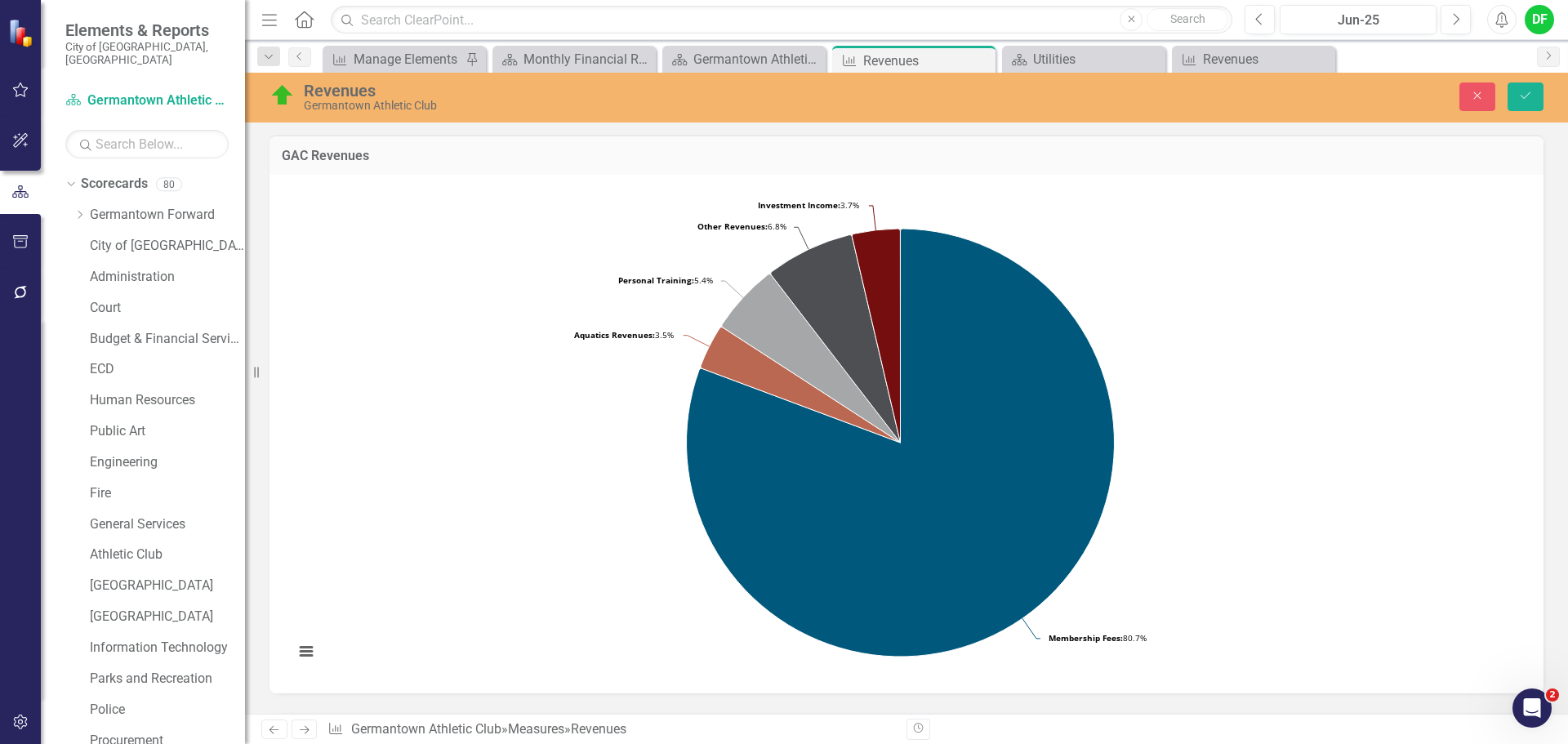
scroll to position [327, 0]
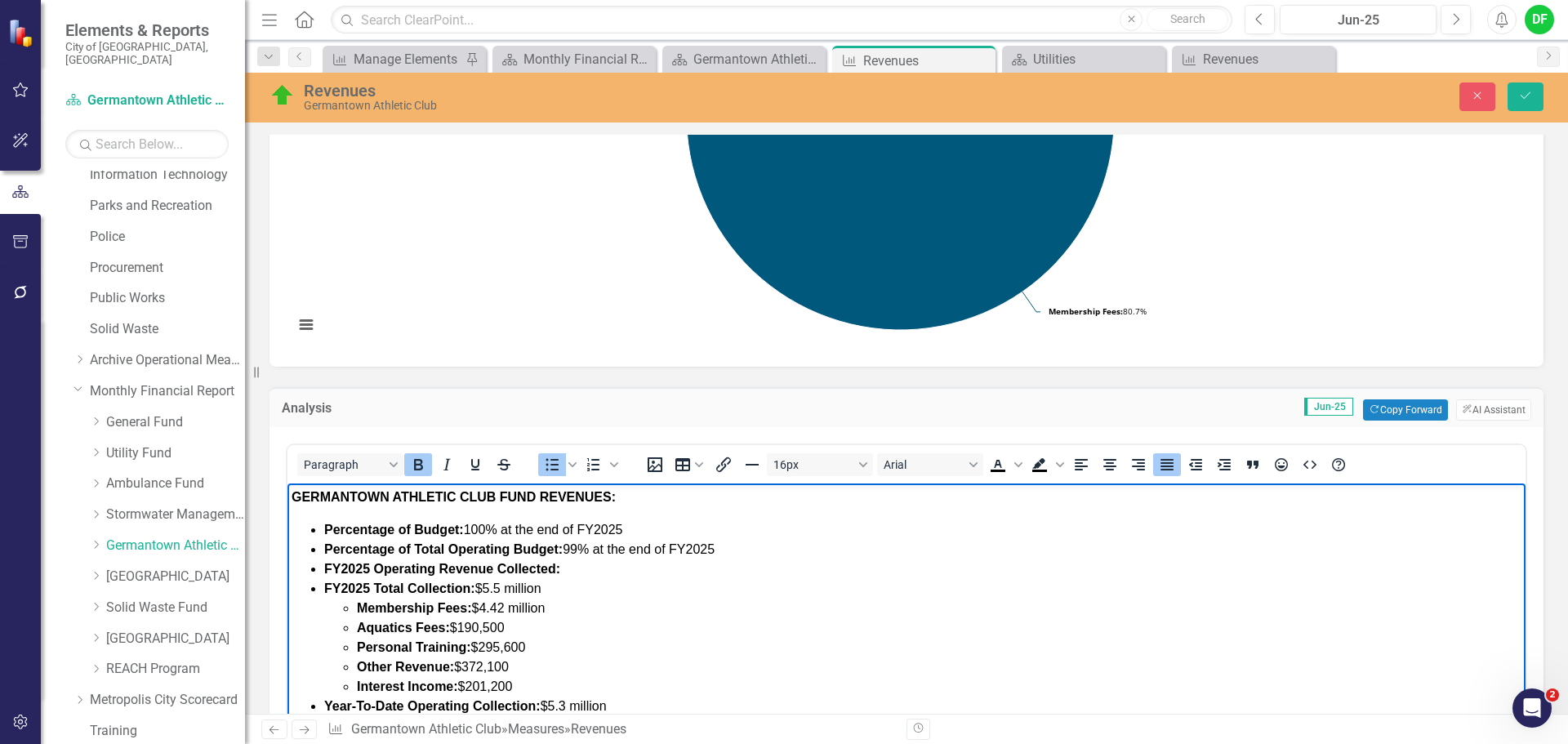
click at [418, 458] on icon "Bold" at bounding box center [418, 465] width 20 height 20
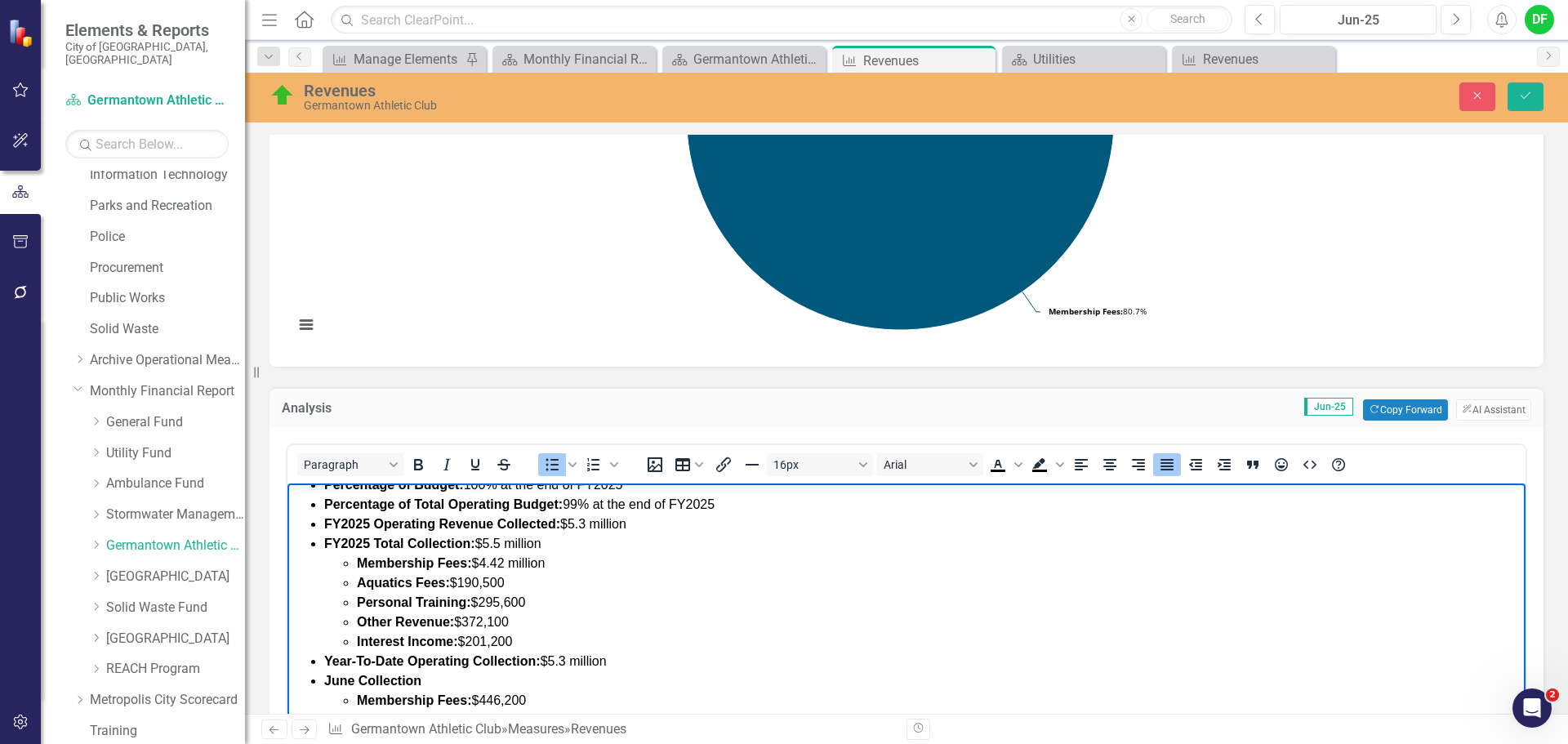
scroll to position [82, 0]
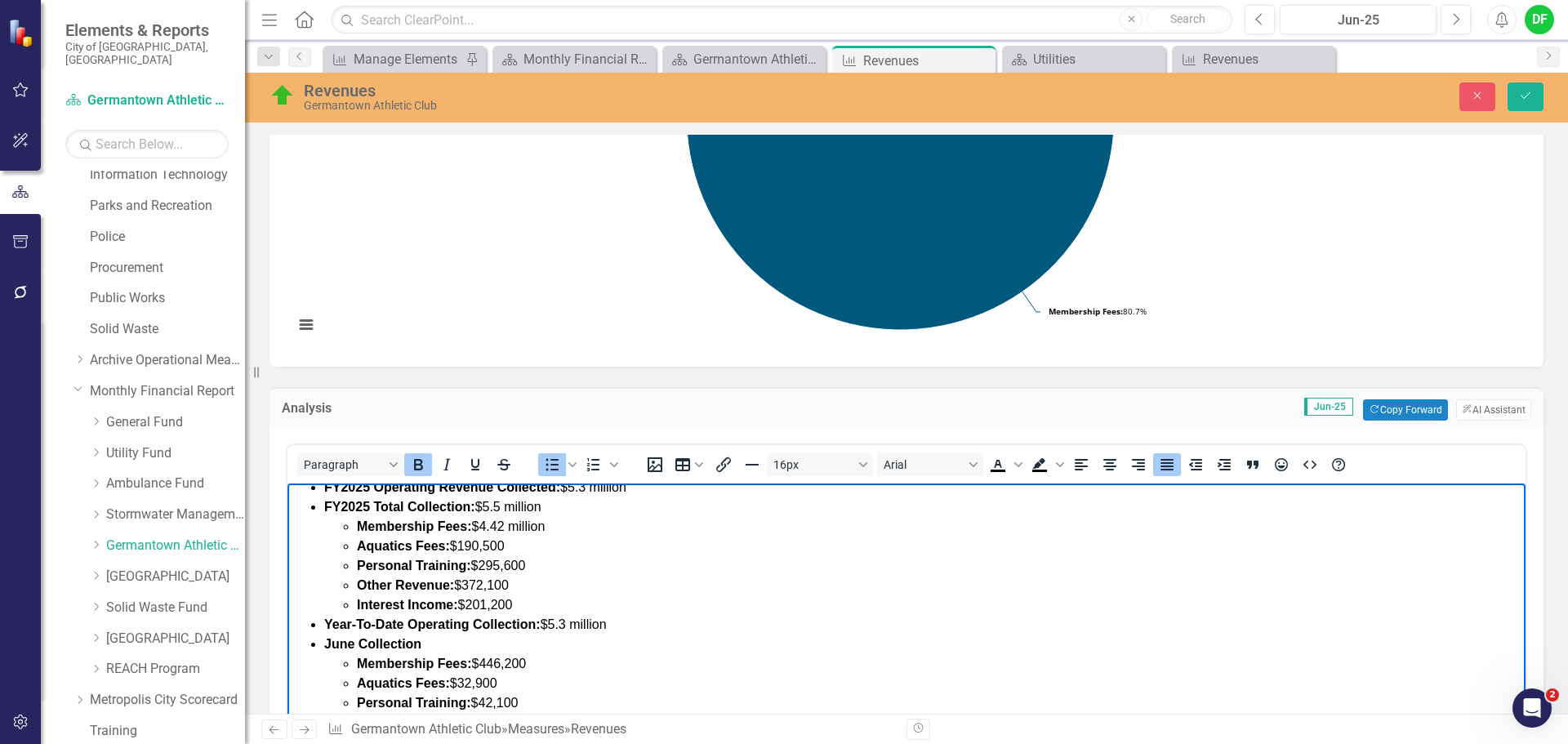
drag, startPoint x: 601, startPoint y: 625, endPoint x: 310, endPoint y: 628, distance: 291.0
click at [325, 628] on li "Year-To-Date Operating Collection: $5.3 million" at bounding box center [922, 625] width 1197 height 20
click at [352, 624] on strong "June Collection" at bounding box center [373, 624] width 97 height 13
click at [1521, 96] on icon "submit" at bounding box center [1525, 95] width 10 height 6
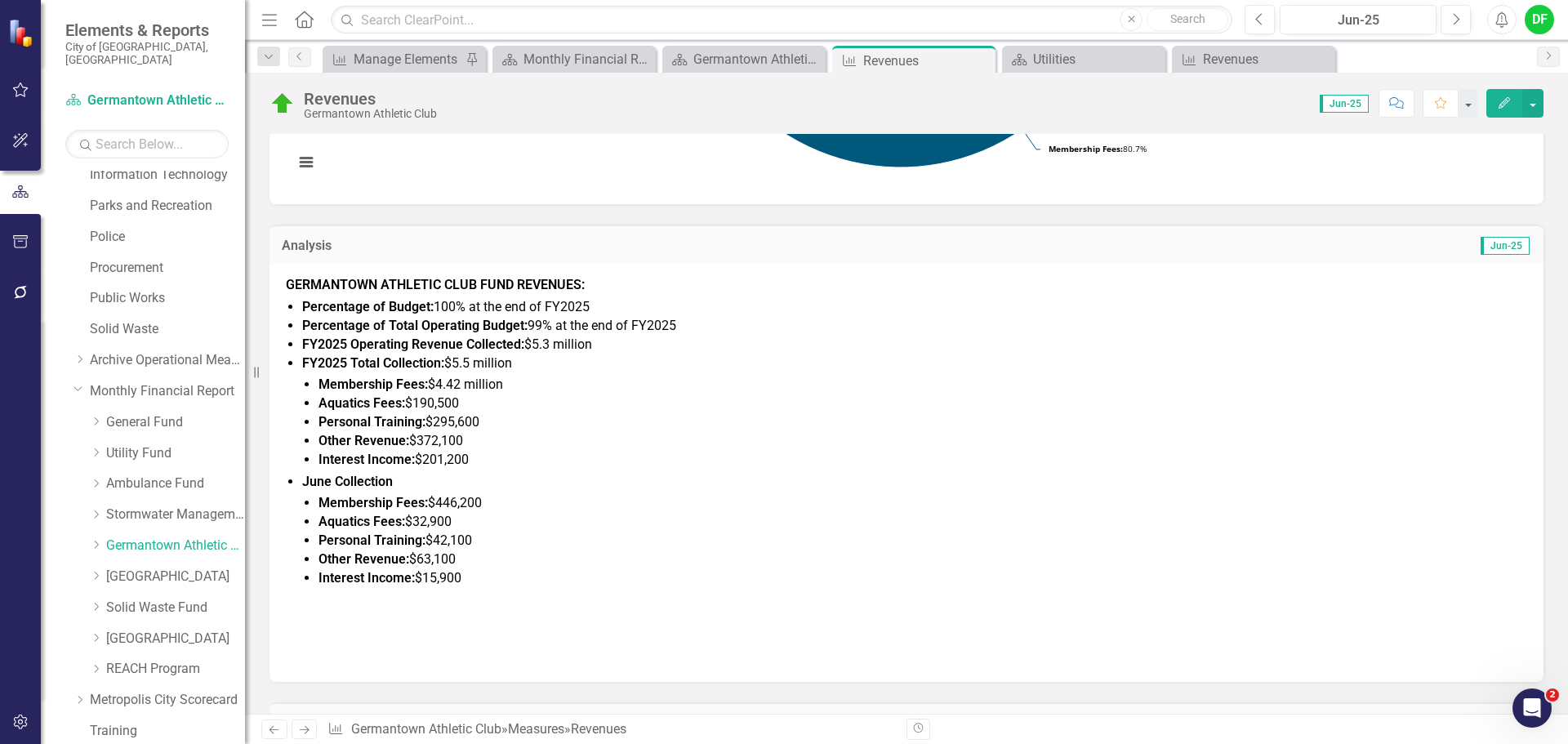
scroll to position [490, 0]
click at [1260, 15] on icon "button" at bounding box center [1259, 19] width 6 height 12
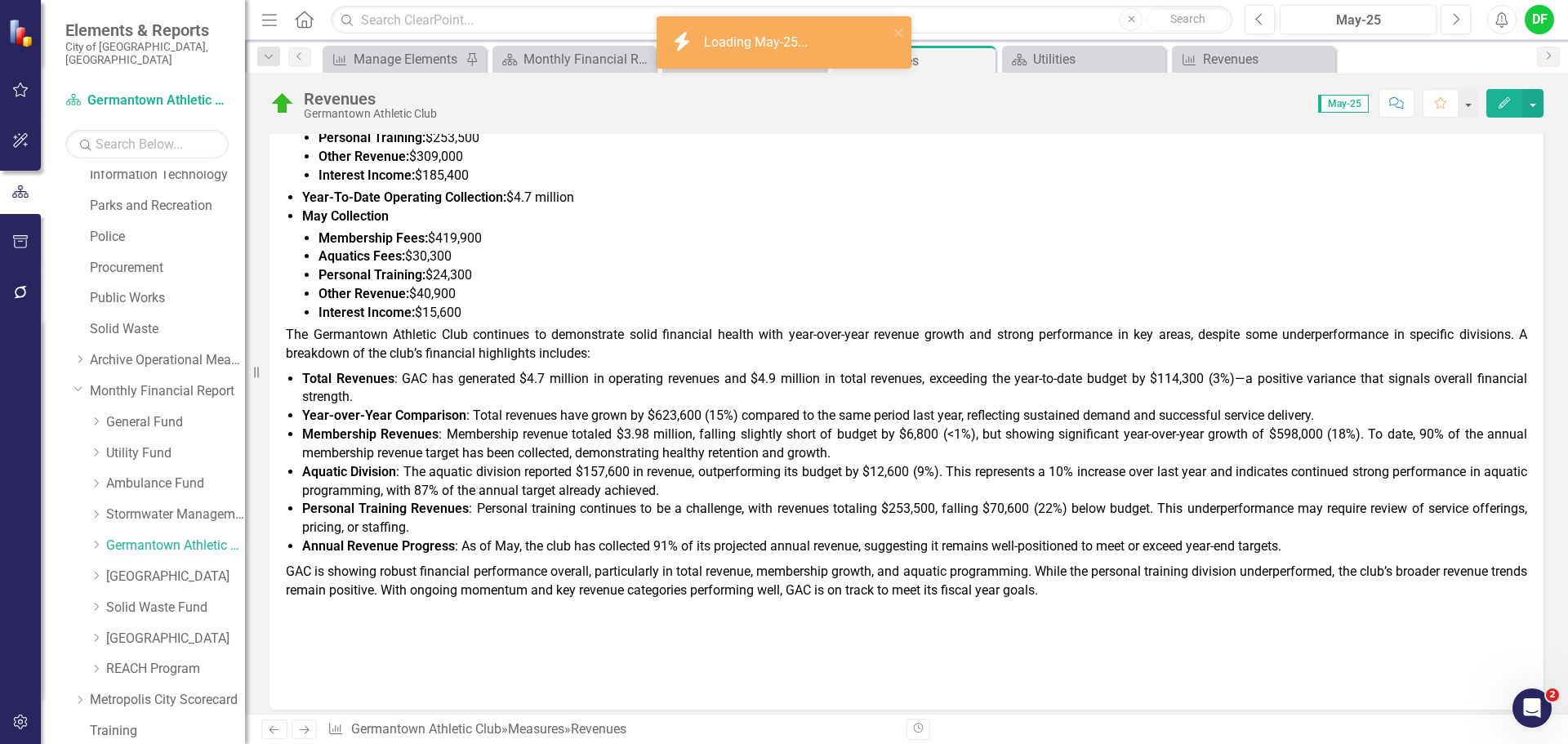
click at [708, 453] on span "Membership Revenues : Membership revenue totaled $3.98 million, falling slightl…" at bounding box center [914, 444] width 1225 height 34
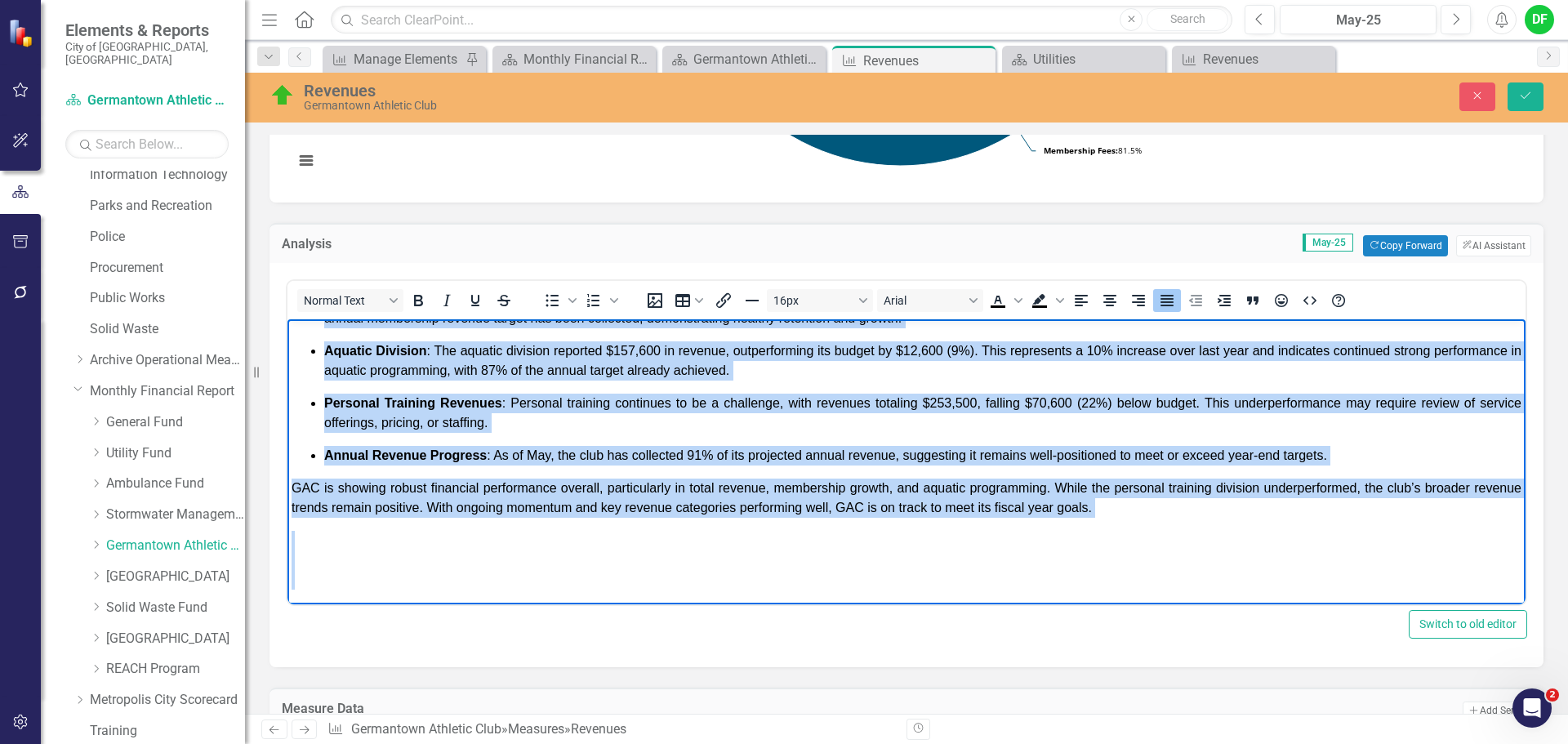
scroll to position [521, 0]
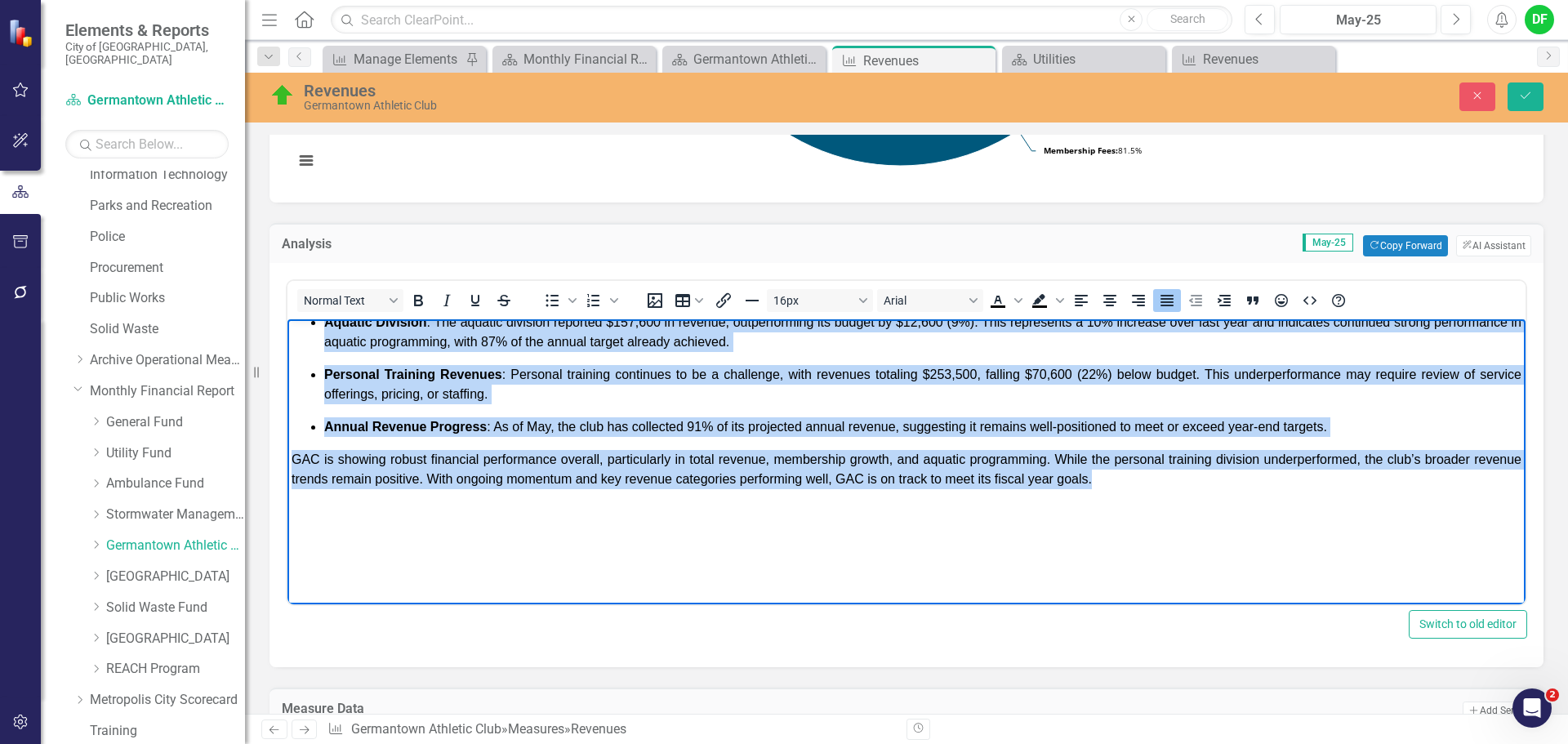
drag, startPoint x: 293, startPoint y: 407, endPoint x: 1188, endPoint y: 483, distance: 898.2
click at [1188, 483] on div "The Germantown Athletic Club continues to demonstrate solid financial health wi…" at bounding box center [906, 306] width 1230 height 366
copy div "The Germantown Athletic Club continues to demonstrate solid financial health wi…"
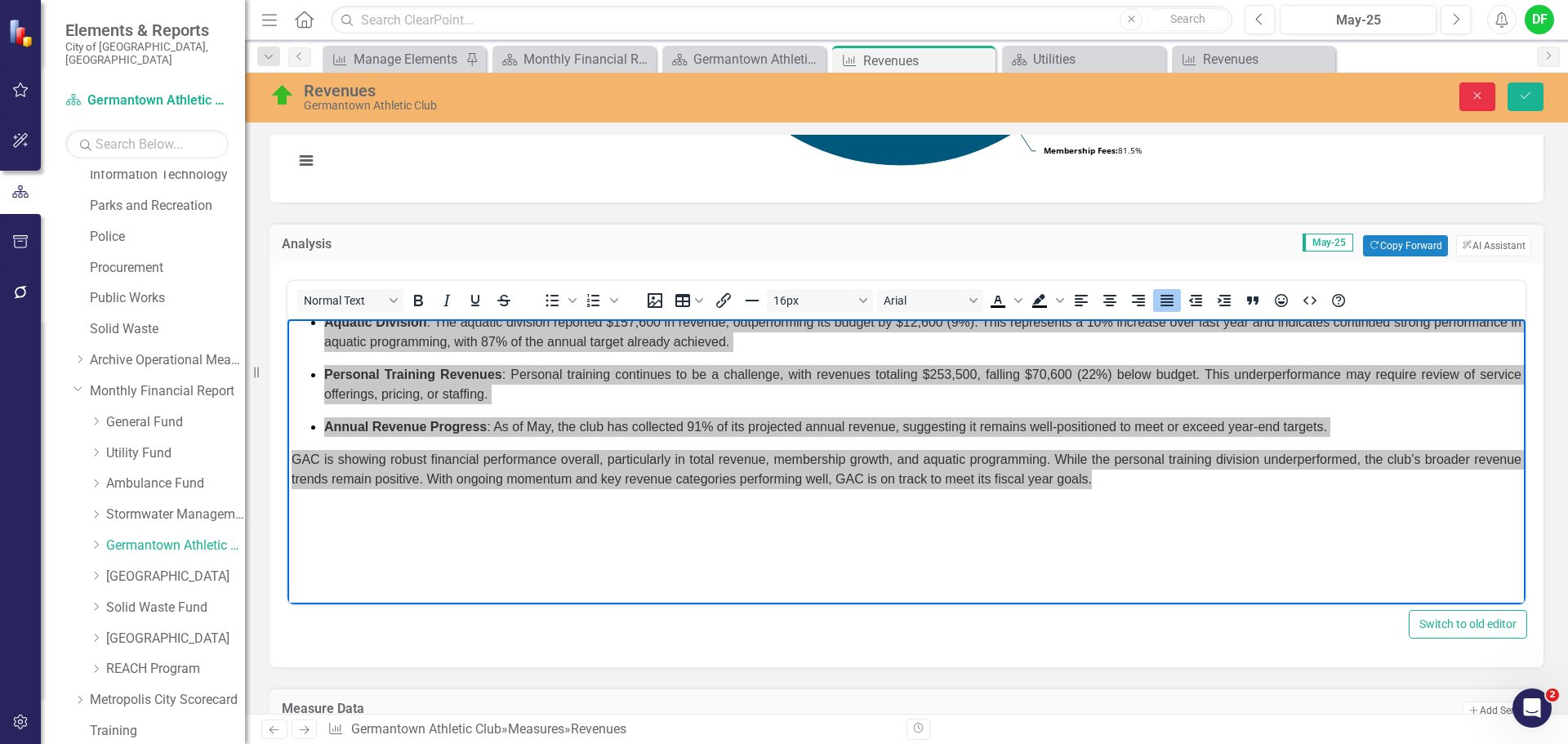
click at [1474, 100] on icon "Close" at bounding box center [1477, 95] width 14 height 12
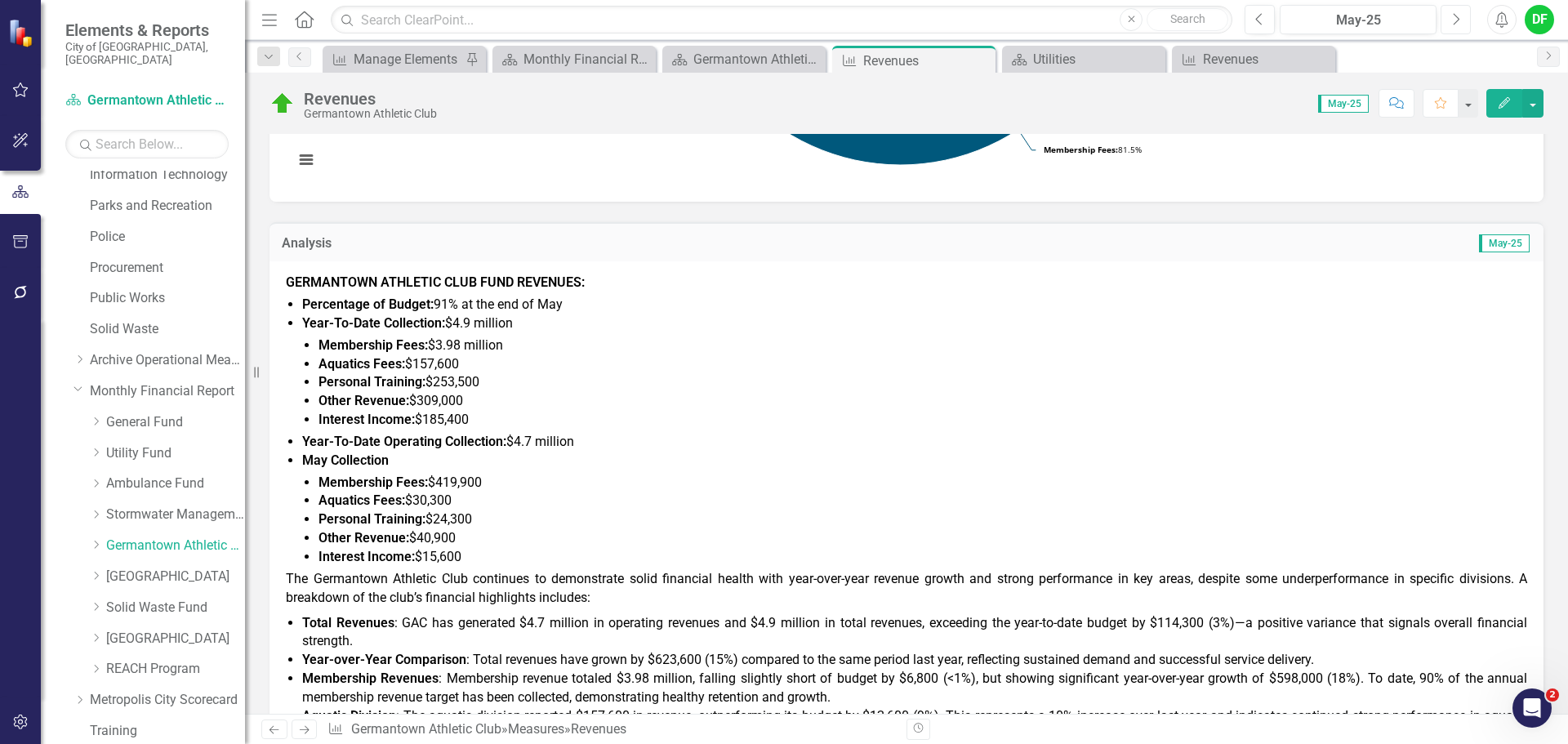
click at [1454, 18] on icon "Next" at bounding box center [1456, 20] width 9 height 14
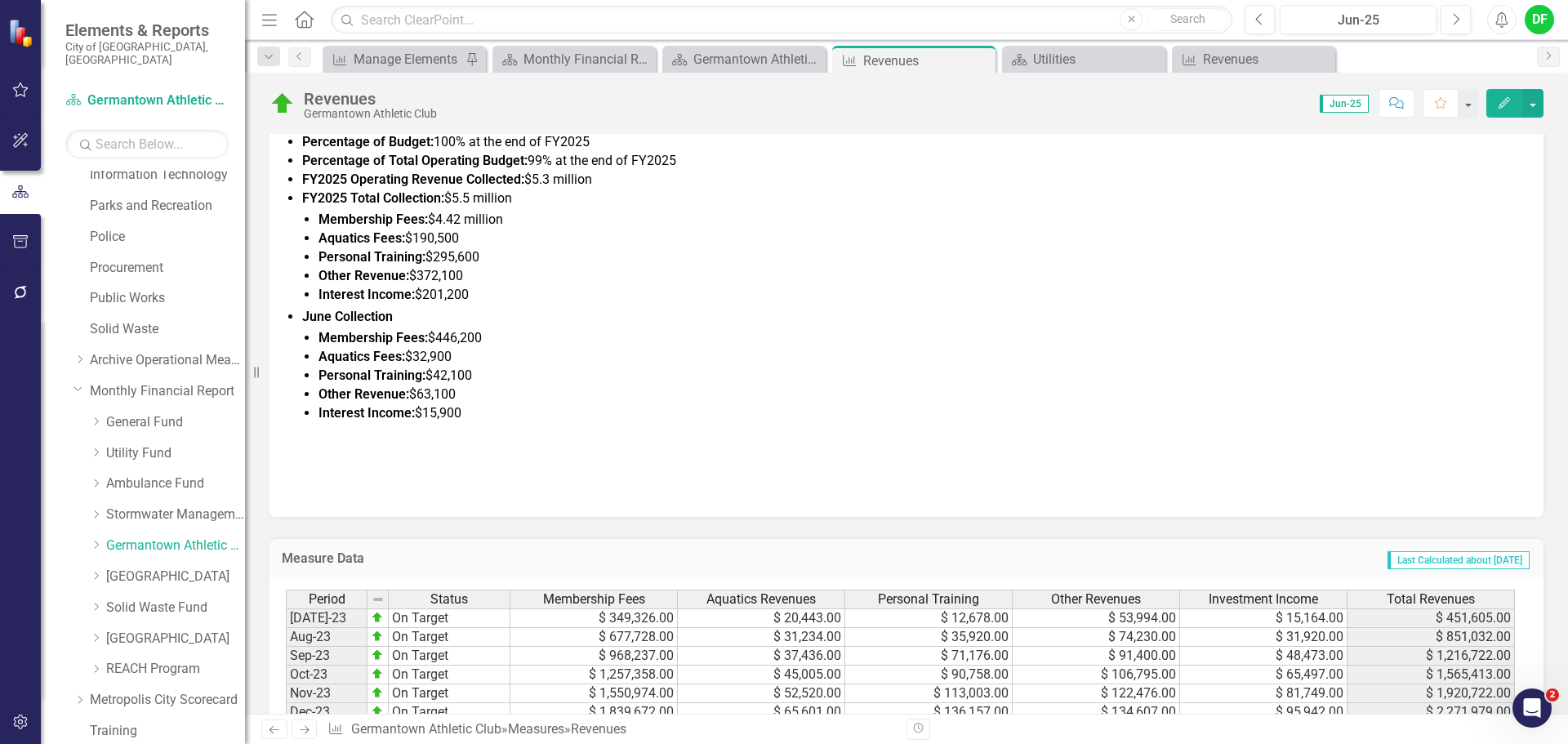
click at [360, 474] on div at bounding box center [906, 472] width 1241 height 19
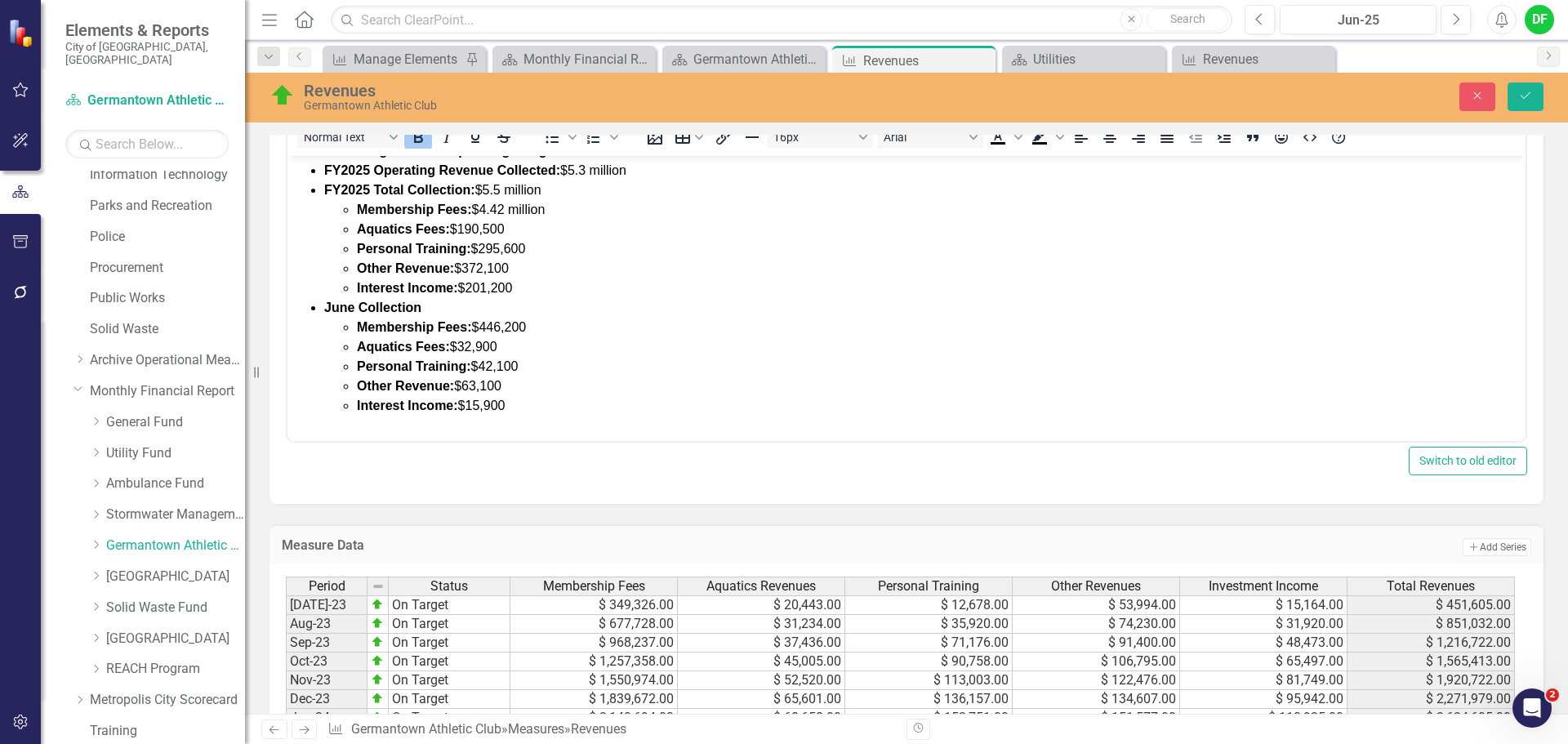
scroll to position [141, 0]
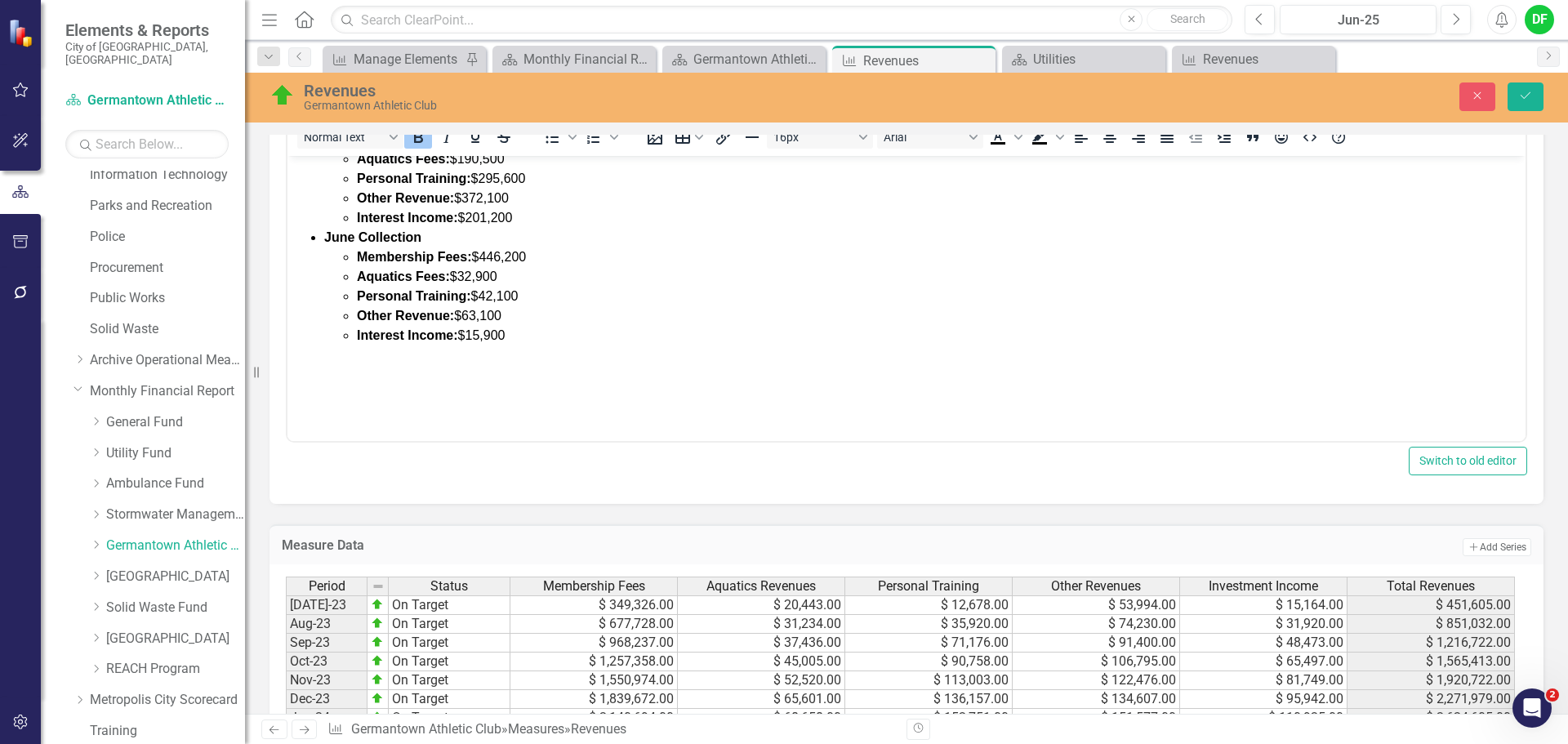
click at [318, 372] on div "Rich Text Area. Press ALT-0 for help." at bounding box center [906, 369] width 1230 height 20
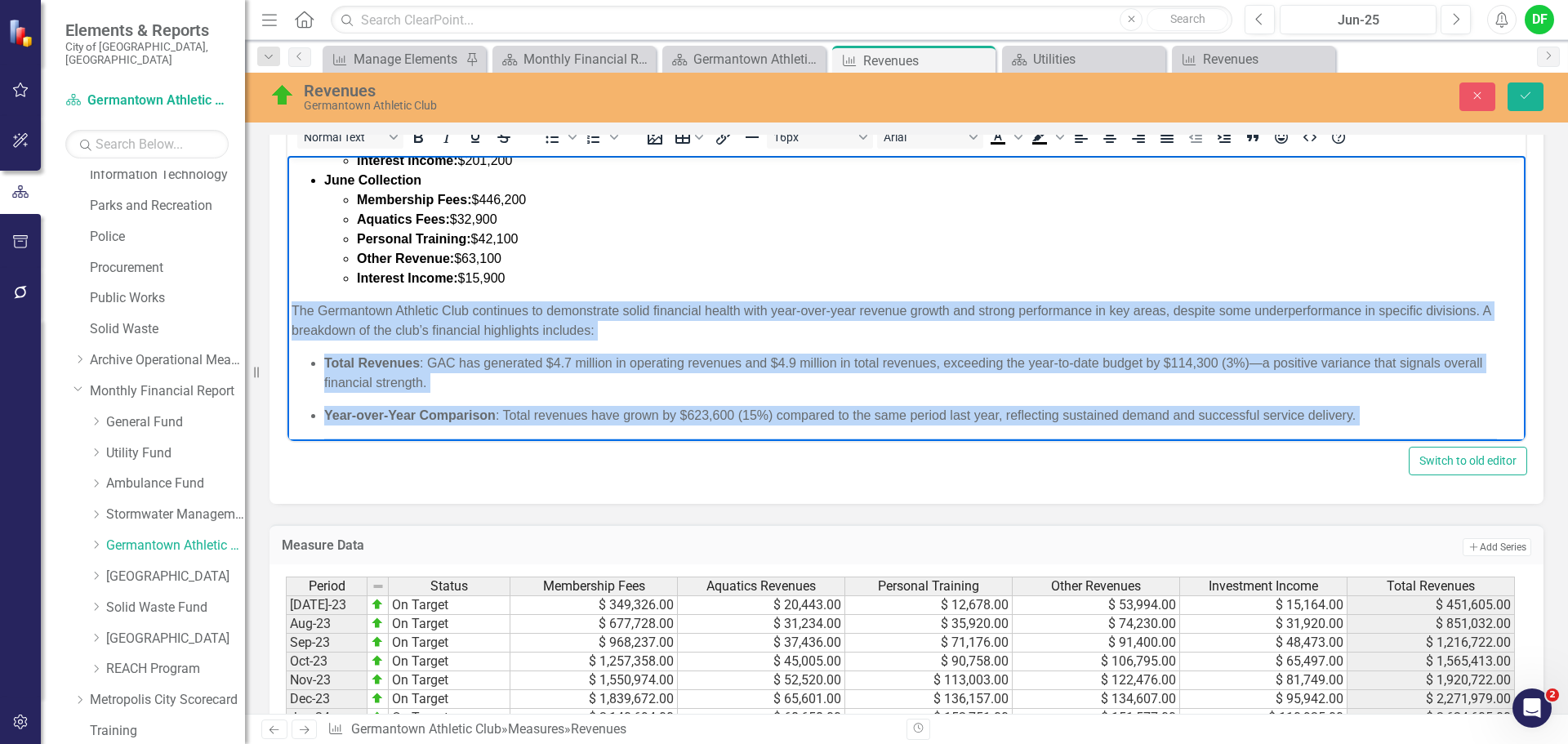
scroll to position [501, 0]
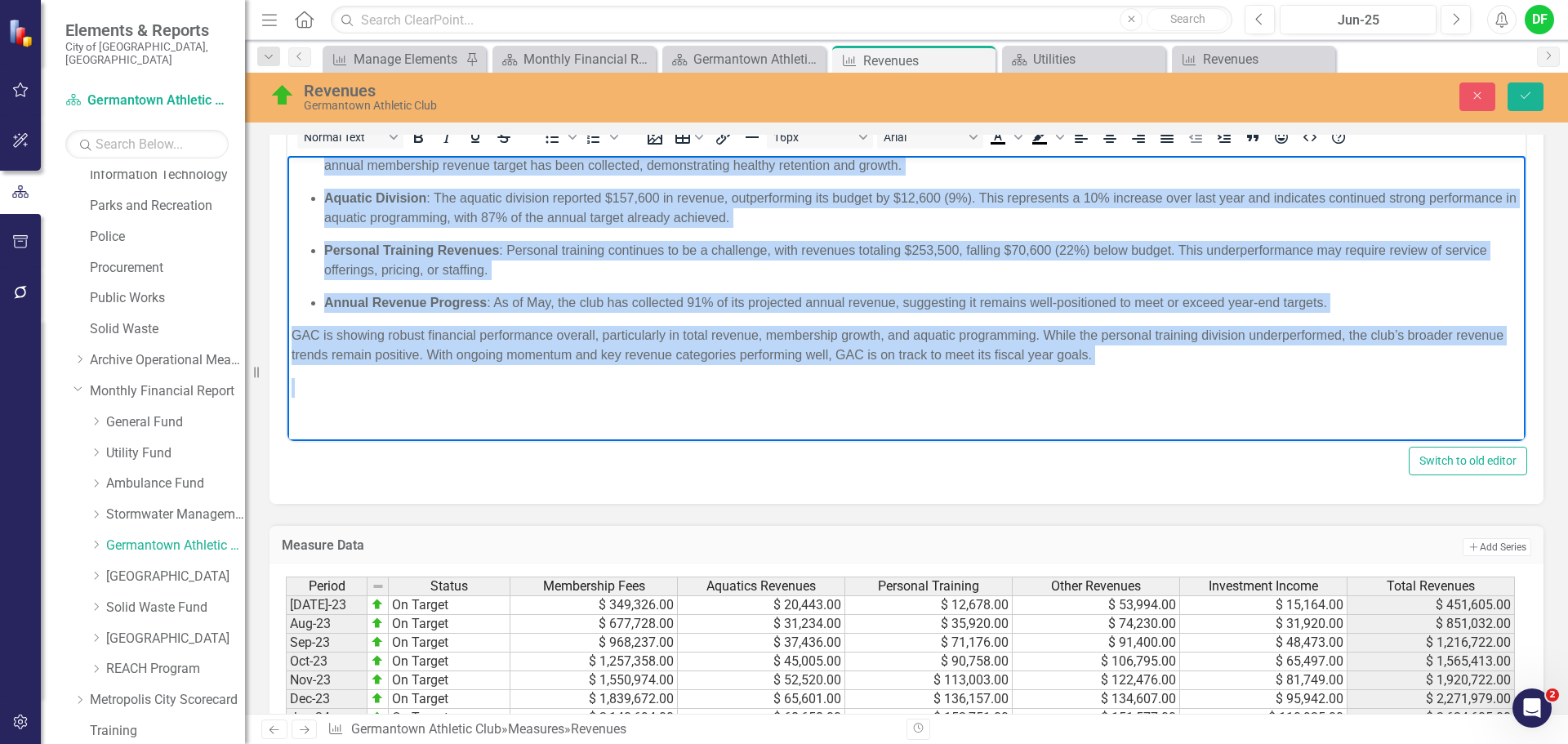
drag, startPoint x: 294, startPoint y: 332, endPoint x: 1191, endPoint y: 378, distance: 898.2
click at [1191, 378] on div "The Germantown Athletic Club continues to demonstrate solid financial health wi…" at bounding box center [906, 198] width 1230 height 399
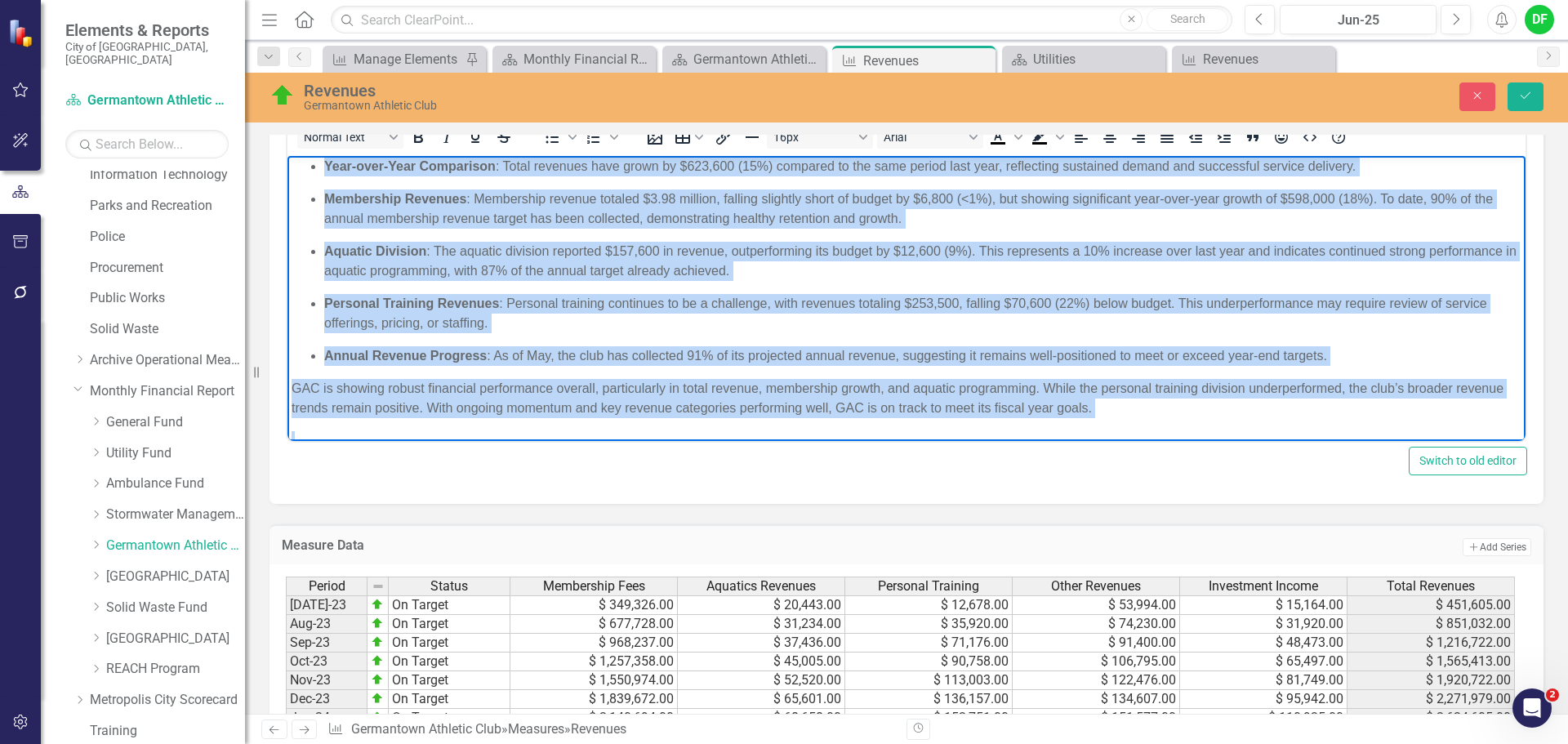
scroll to position [419, 0]
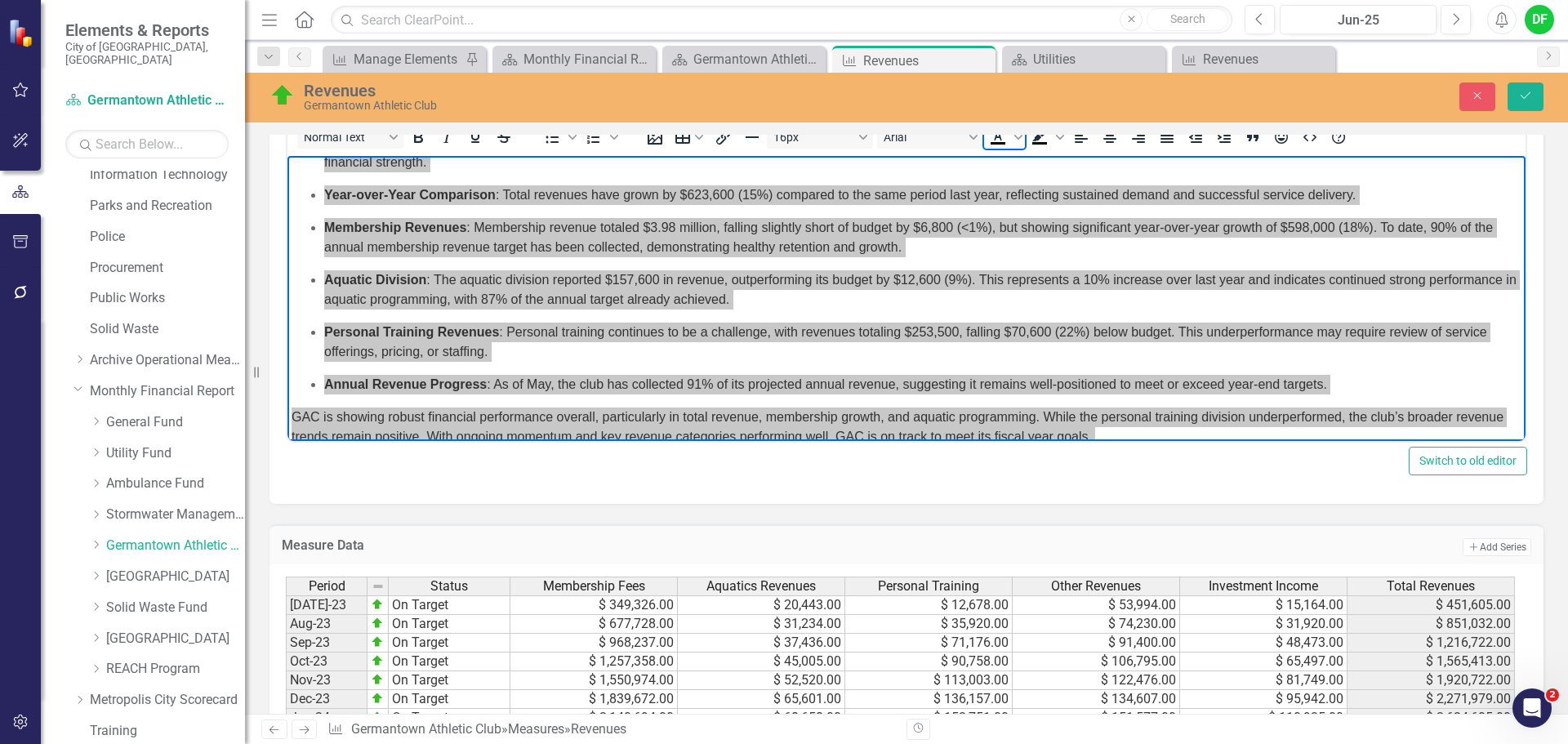
click at [1000, 138] on icon "Text color Black" at bounding box center [998, 138] width 20 height 20
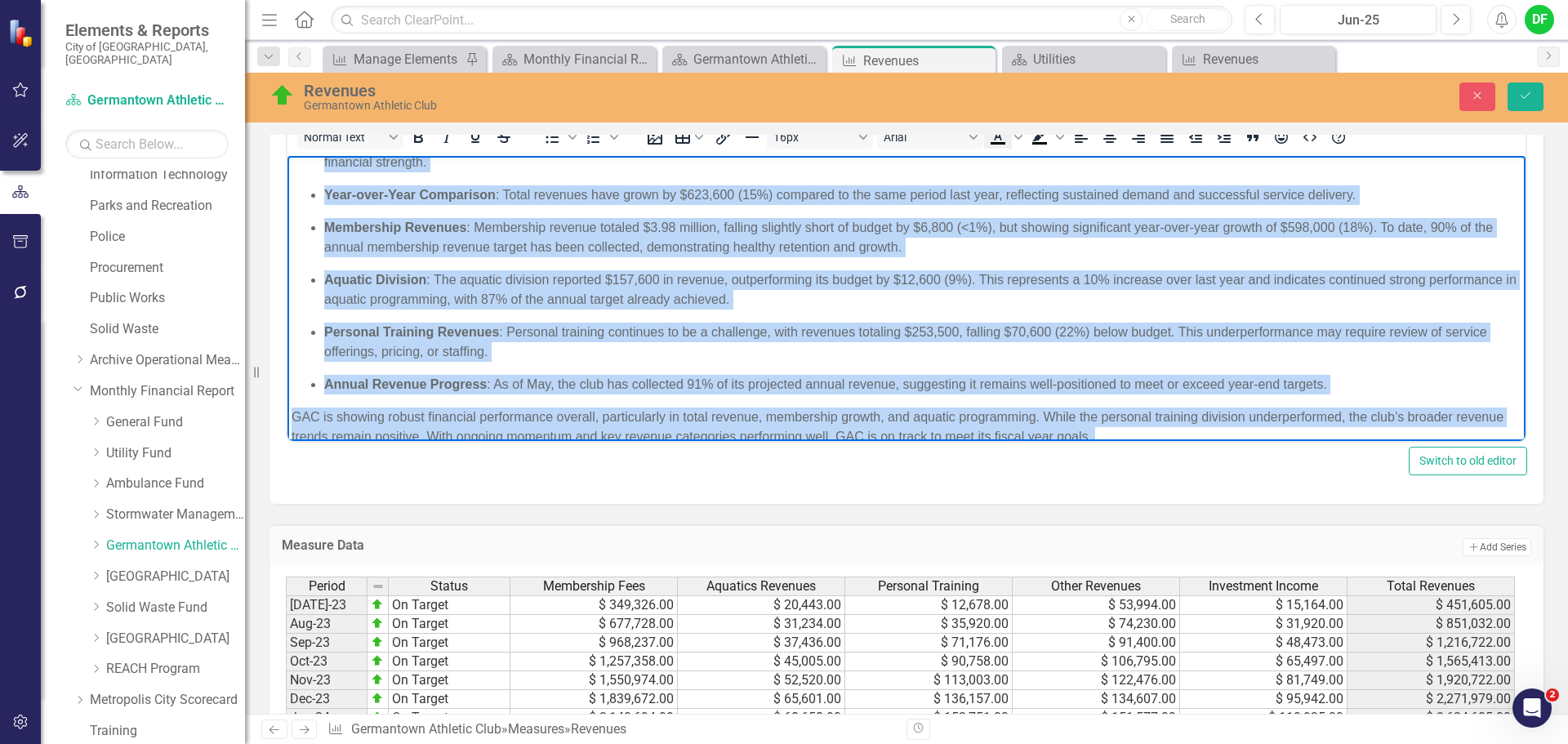
scroll to position [645, 0]
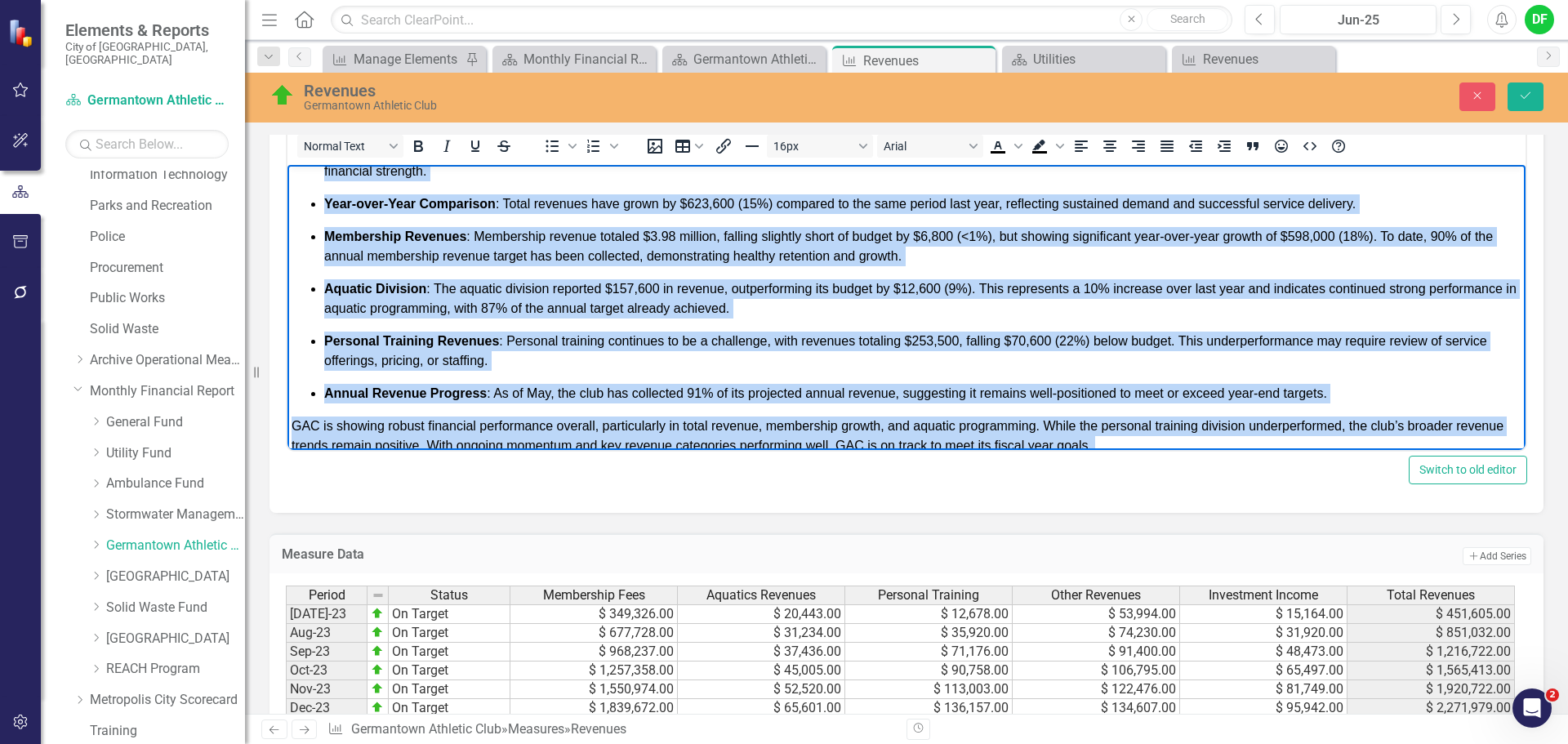
click at [441, 181] on p "Total Revenues : GAC has generated $4.7 million in operating revenues and $4.9 …" at bounding box center [922, 162] width 1197 height 40
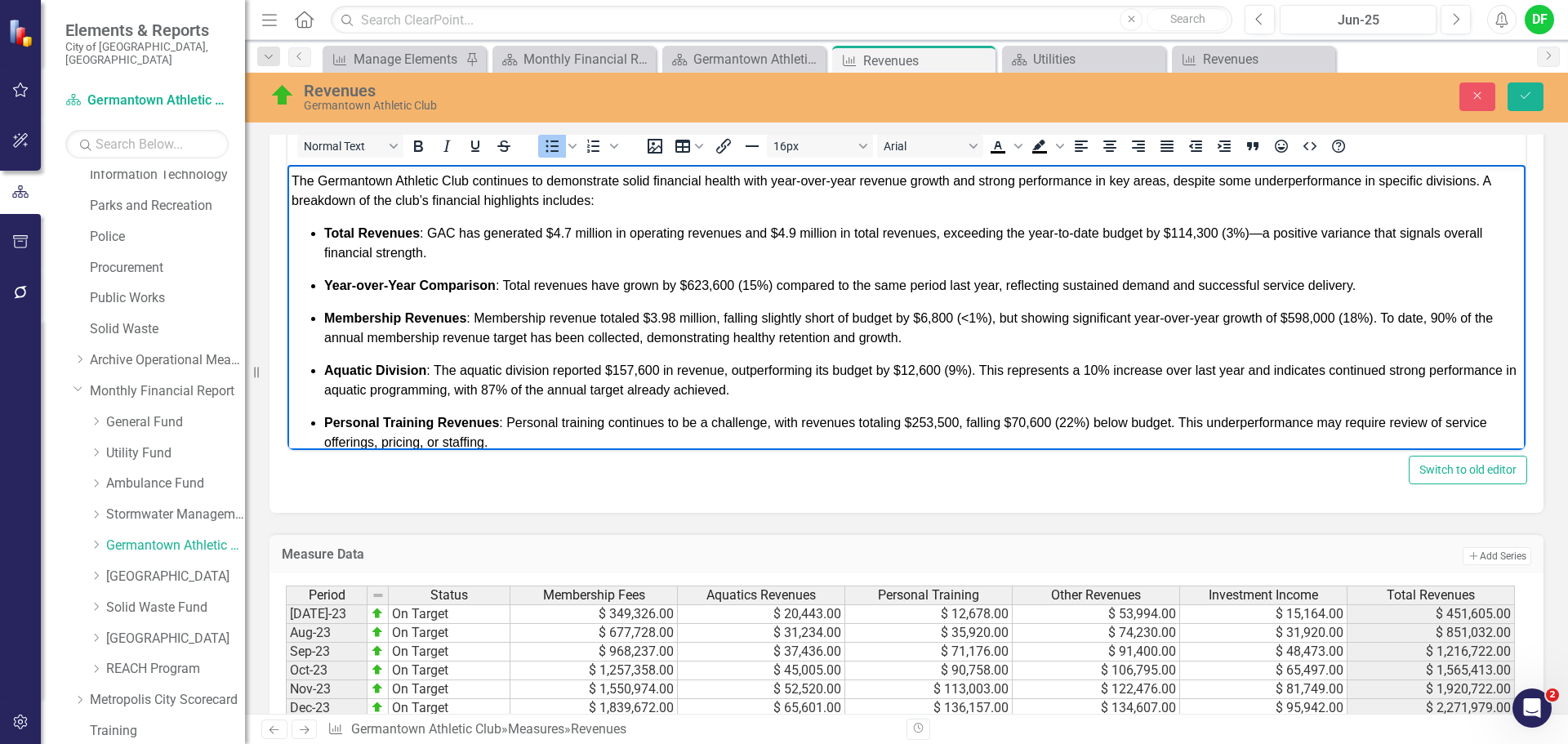
scroll to position [255, 0]
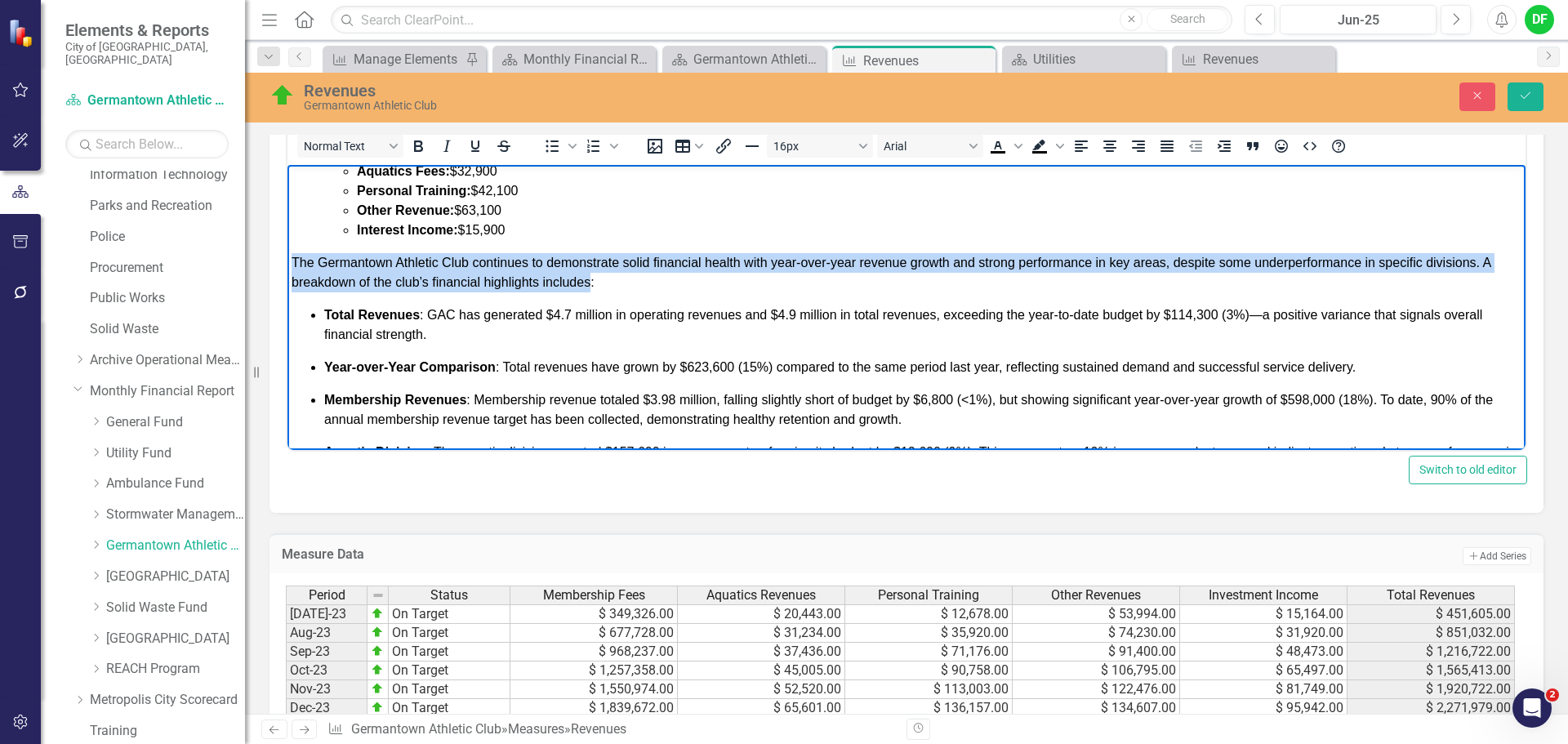
drag, startPoint x: 590, startPoint y: 282, endPoint x: 289, endPoint y: 261, distance: 301.7
click at [289, 261] on body "GERMANTOWN ATHLETIC CLUB FUND REVENUES: Percentage of Budget: 100% at the end o…" at bounding box center [906, 302] width 1238 height 786
click at [540, 282] on span "The Germantown Athletic Club continues to demonstrate solid financial health wi…" at bounding box center [890, 272] width 1198 height 33
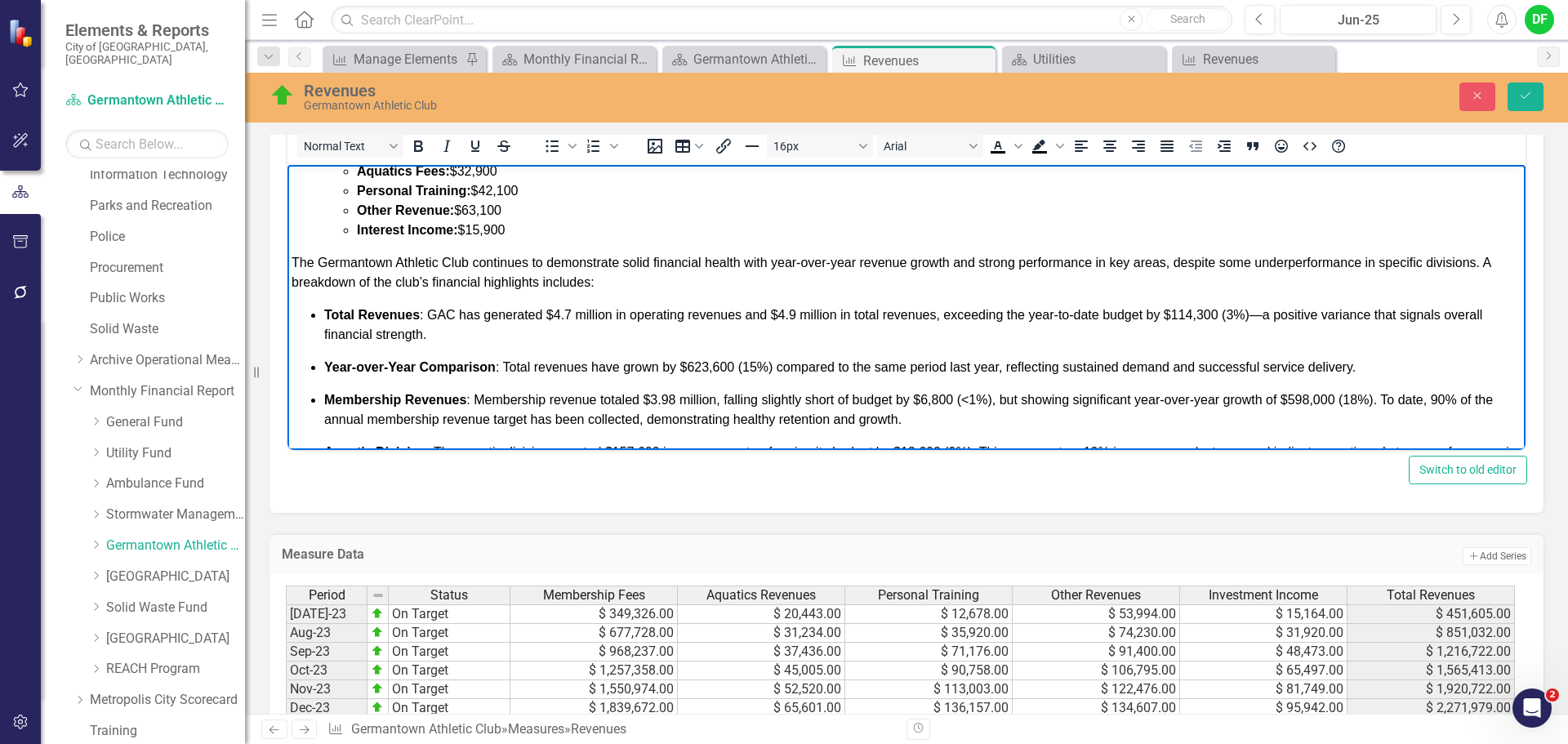
click at [475, 263] on span "The Germantown Athletic Club continues to demonstrate solid financial health wi…" at bounding box center [890, 272] width 1198 height 33
click at [735, 264] on span "The Germantown Athletic Club completed the fiscal year strong with a 100% reven…" at bounding box center [905, 272] width 1228 height 33
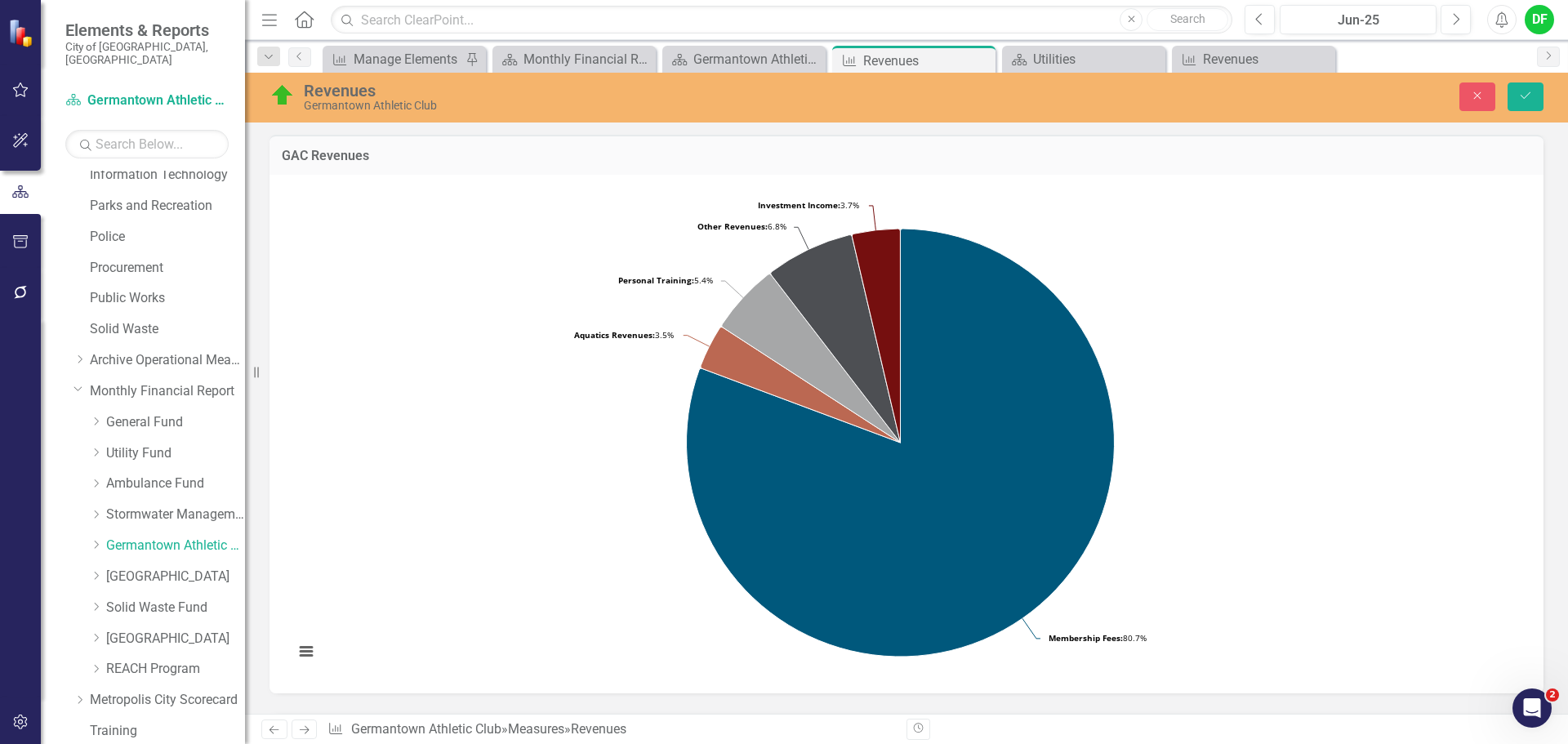
scroll to position [645, 0]
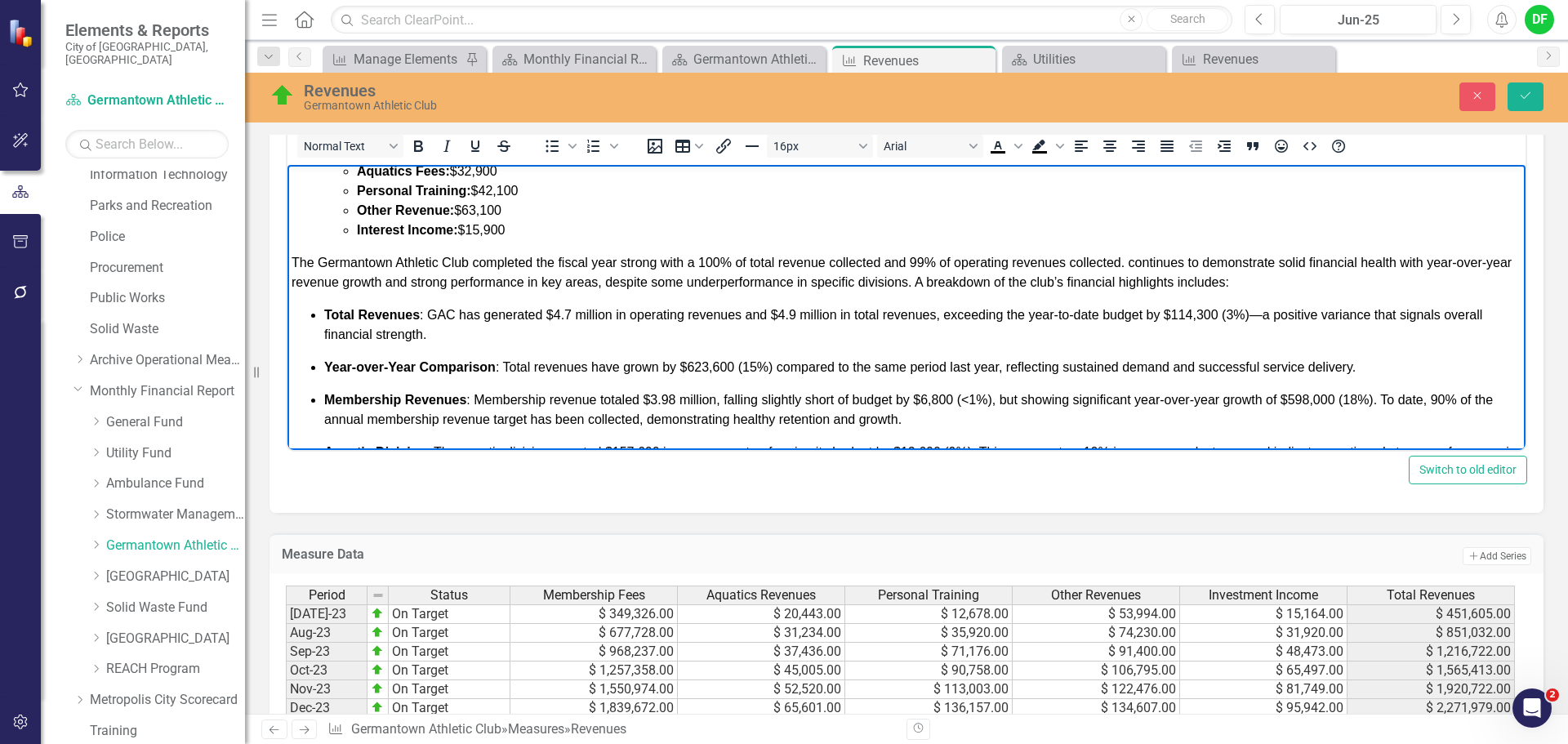
click at [1127, 261] on span "The Germantown Athletic Club completed the fiscal year strong with a 100% of to…" at bounding box center [901, 272] width 1220 height 33
click at [1285, 263] on span "The Germantown Athletic Club completed the fiscal year strong with a 100% of to…" at bounding box center [899, 272] width 1216 height 33
click at [1286, 262] on span "The Germantown Athletic Club completed the fiscal year strong with a 100% of to…" at bounding box center [894, 272] width 1205 height 33
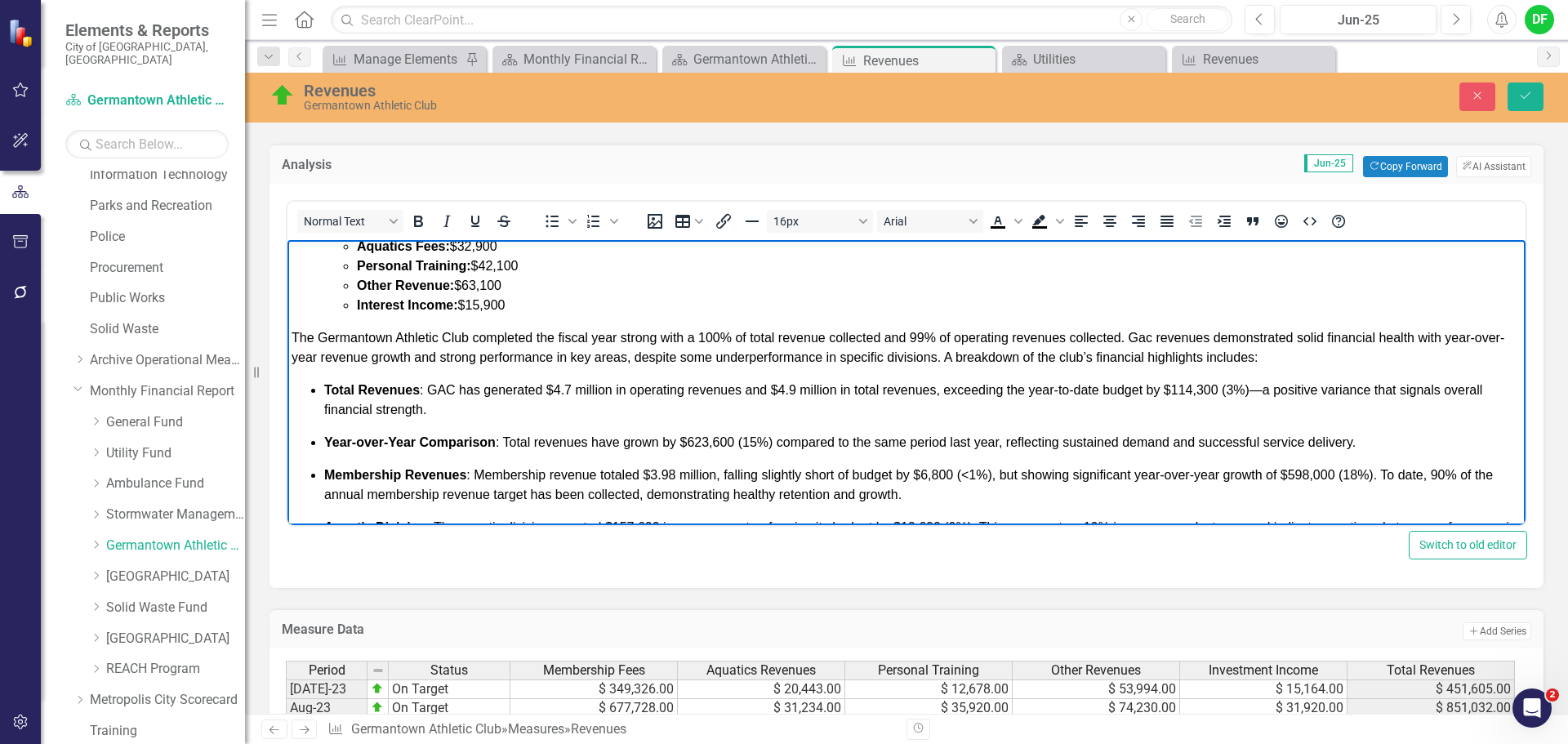
scroll to position [564, 0]
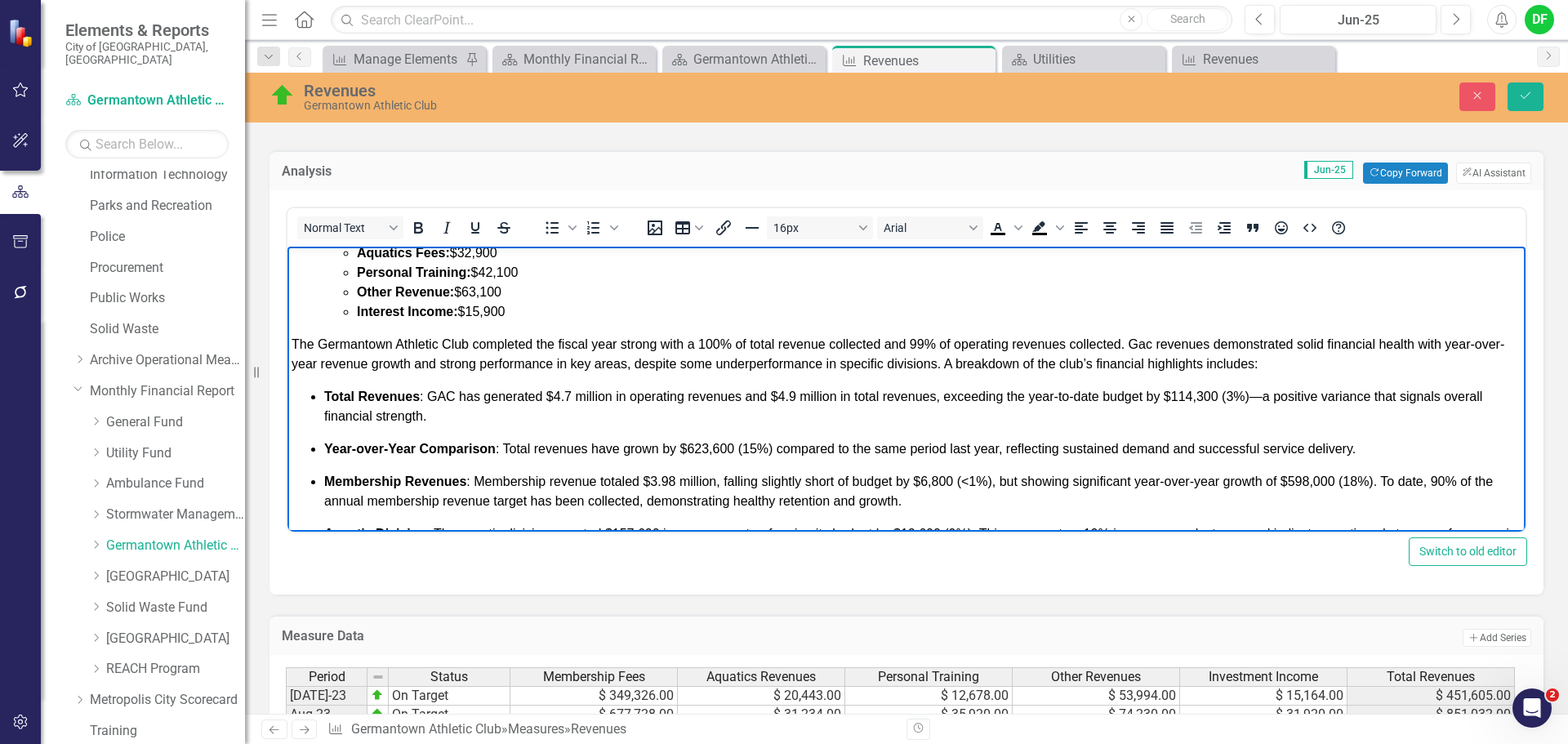
click at [570, 394] on span "Total Revenues : GAC has generated $4.7 million in operating revenues and $4.9 …" at bounding box center [904, 406] width 1158 height 33
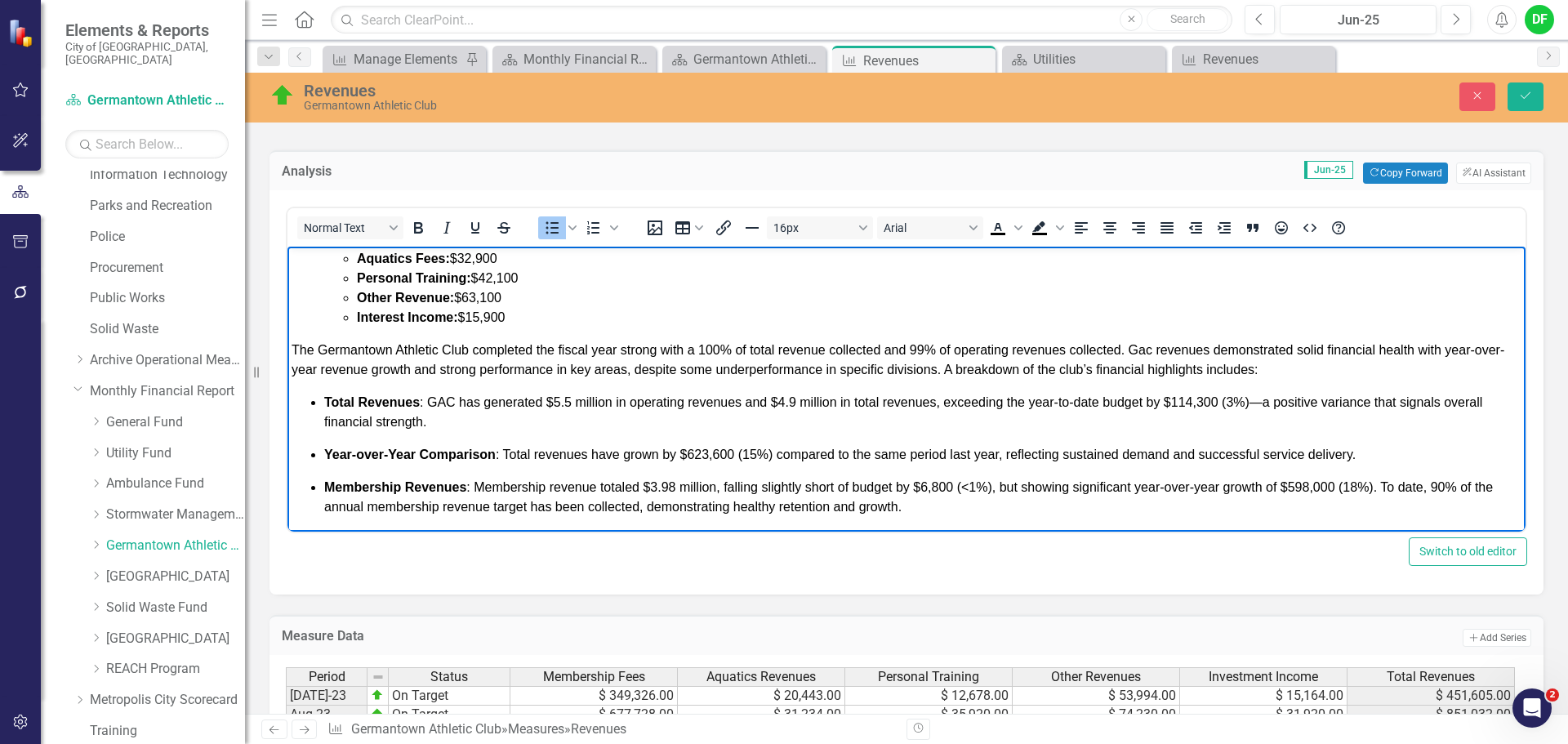
scroll to position [255, 0]
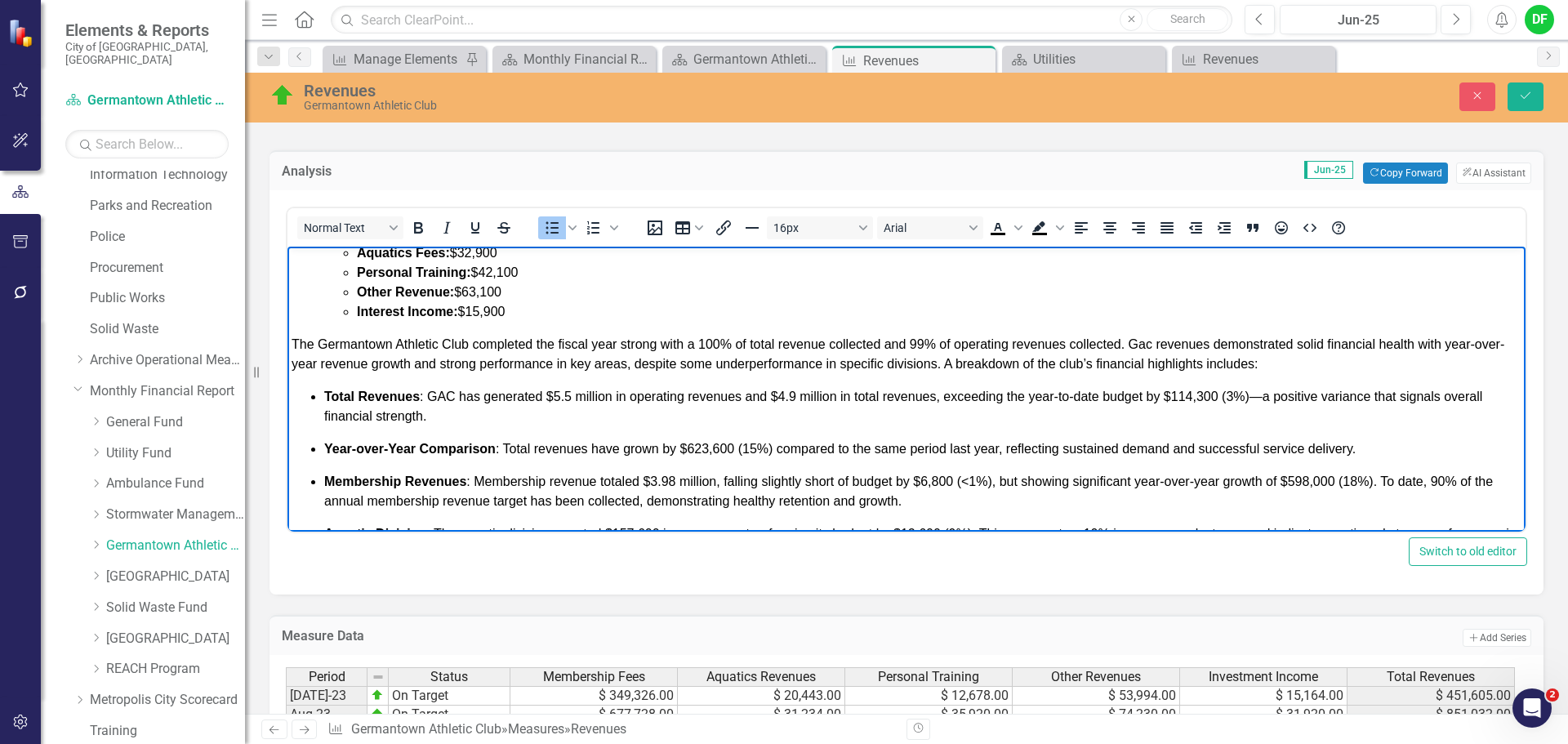
click at [796, 399] on span "Total Revenues : GAC has generated $5.5 million in operating revenues and $4.9 …" at bounding box center [904, 406] width 1158 height 33
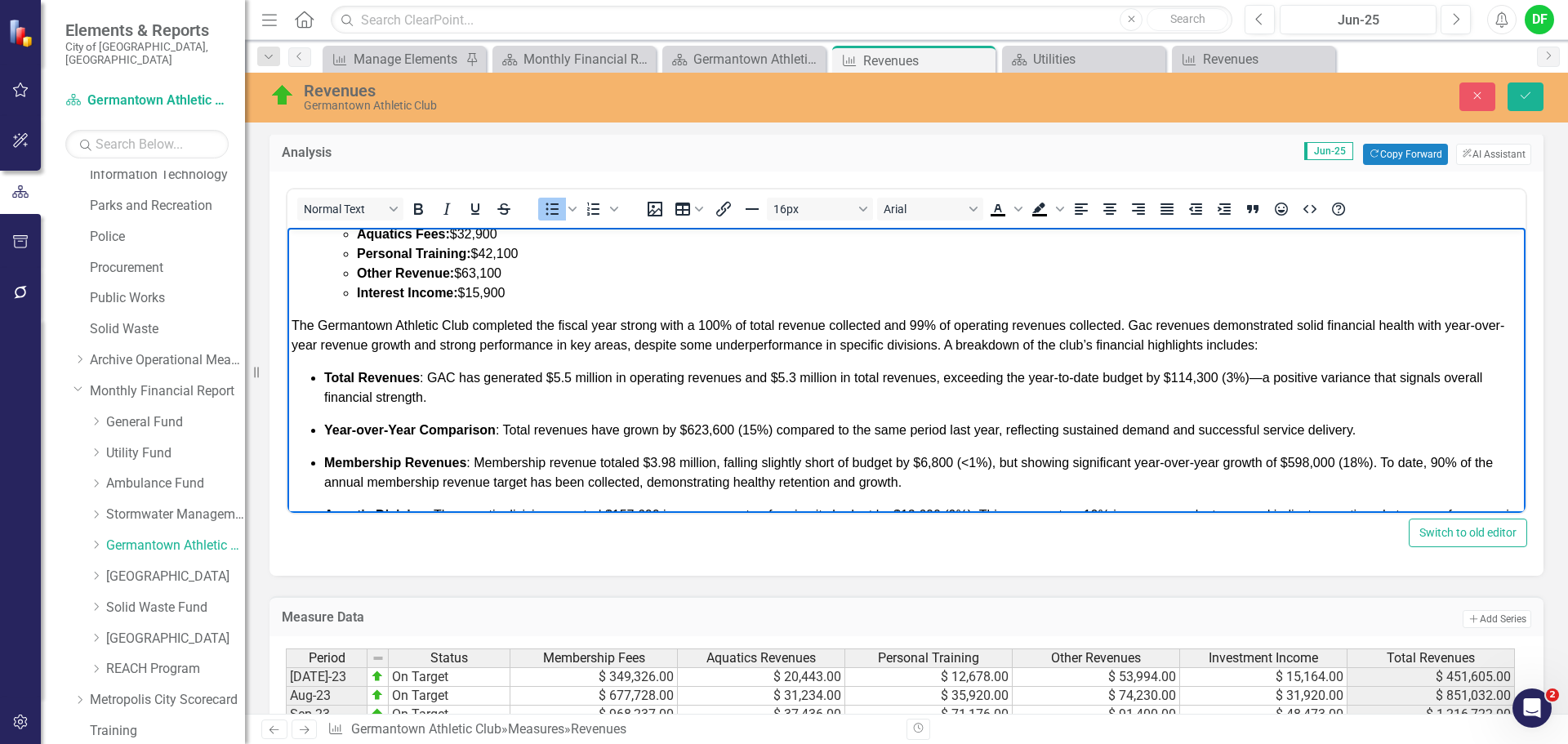
scroll to position [519, 0]
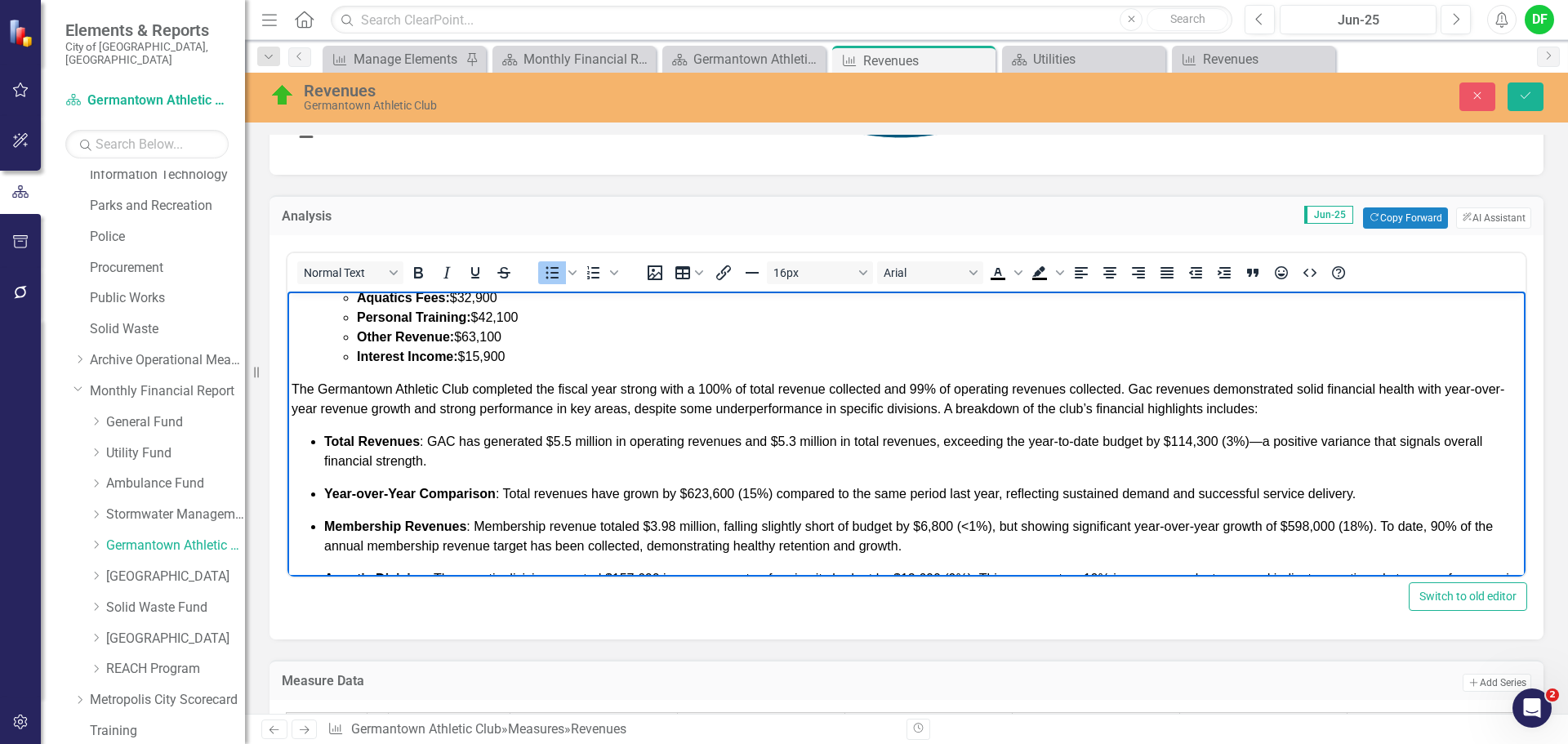
drag, startPoint x: 1216, startPoint y: 441, endPoint x: 1243, endPoint y: 438, distance: 27.2
click at [1216, 441] on span "Total Revenues : GAC has generated $5.5 million in operating revenues and $5.3 …" at bounding box center [904, 451] width 1158 height 33
click at [1152, 387] on span "The Germantown Athletic Club completed the fiscal year strong with a 100% of to…" at bounding box center [897, 399] width 1213 height 33
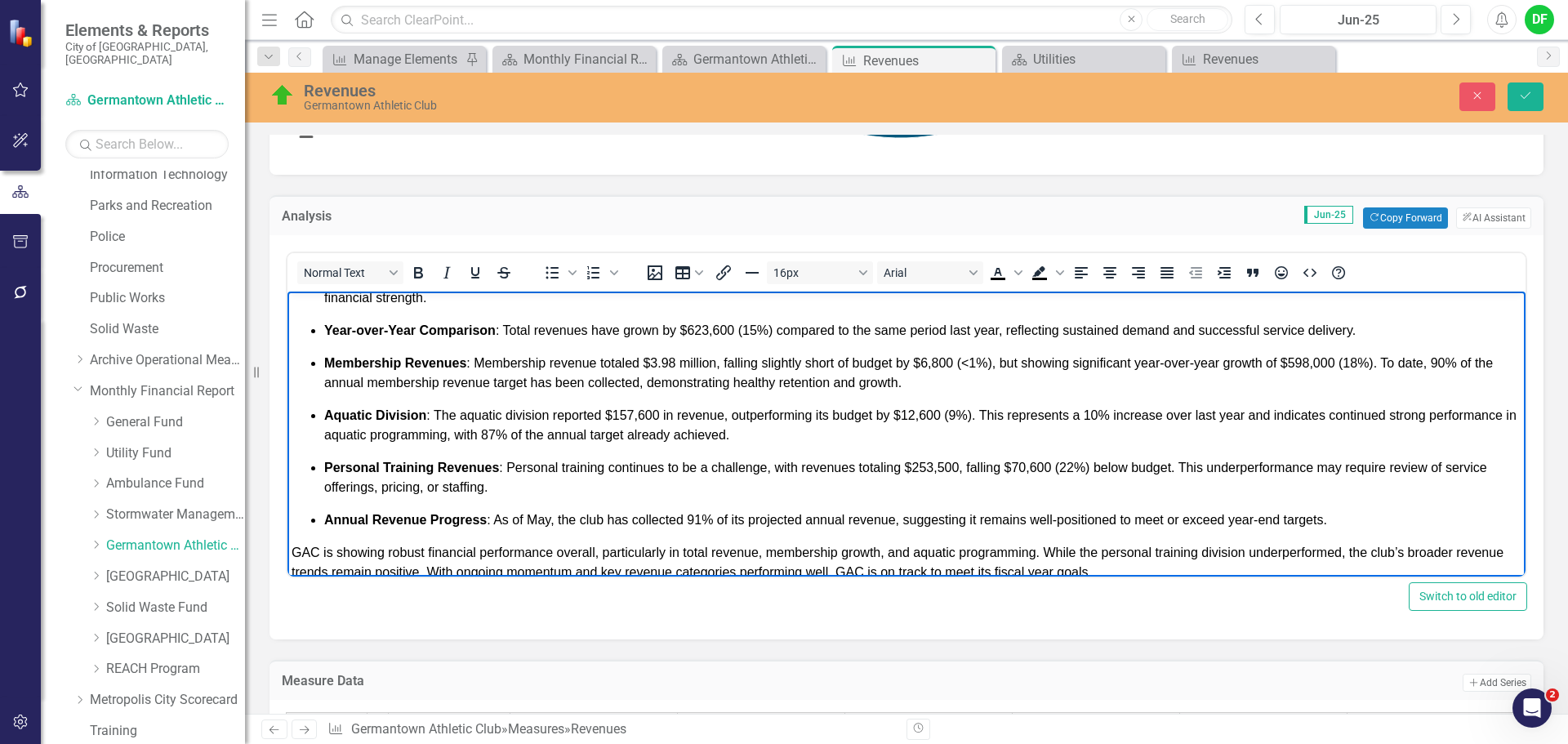
scroll to position [337, 0]
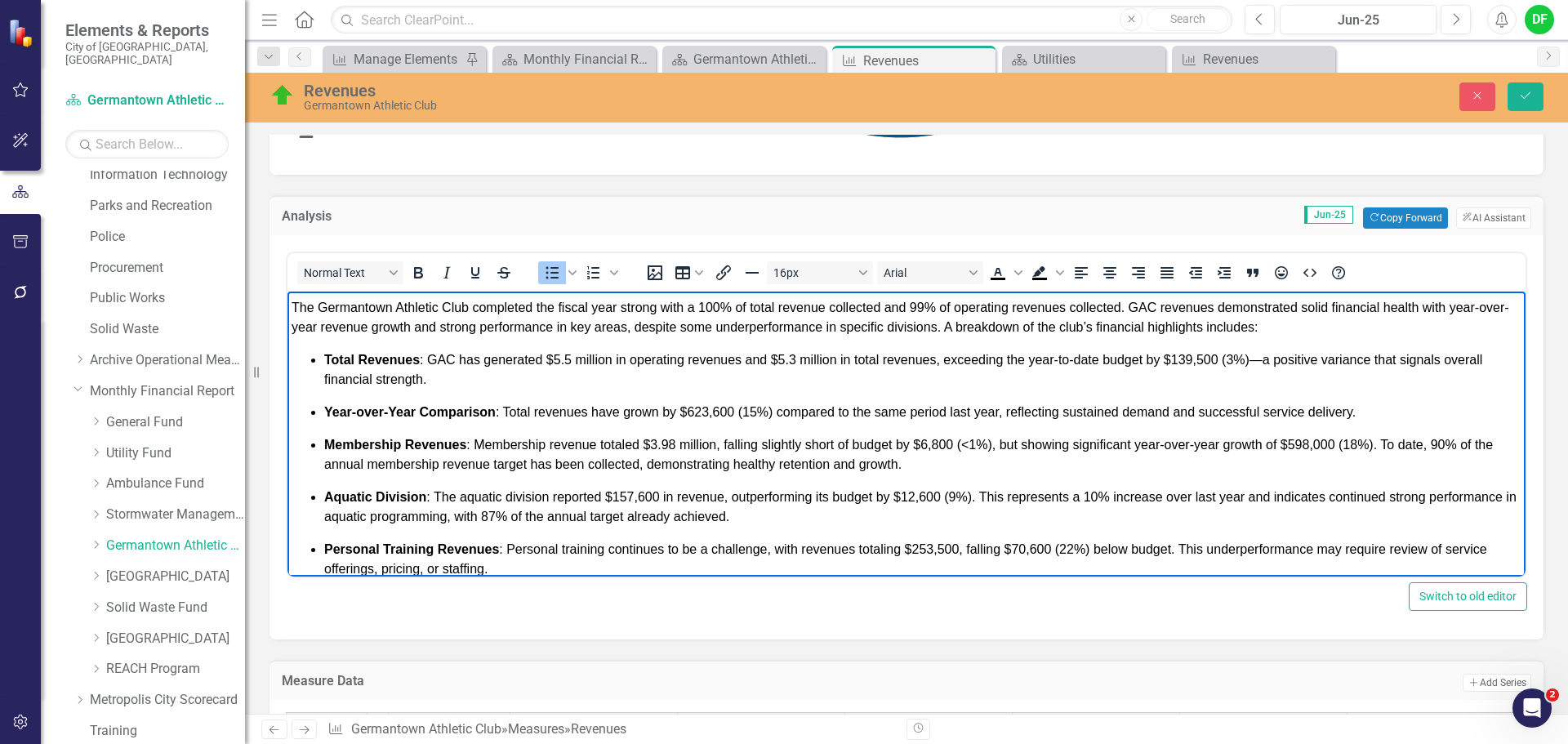
click at [719, 412] on span "Year-over-Year Comparison : Total revenues have grown by $623,600 (15%) compare…" at bounding box center [840, 411] width 1031 height 13
click at [755, 411] on span "Year-over-Year Comparison : Total revenues have grown by $682,700 (15%) compare…" at bounding box center [840, 411] width 1031 height 13
click at [674, 443] on span "Membership Revenues : Membership revenue totaled $3.98 million, falling slightl…" at bounding box center [909, 454] width 1169 height 33
click at [947, 441] on span "Membership Revenues : Membership revenue totaled $4.4 million, falling slightly…" at bounding box center [904, 454] width 1161 height 33
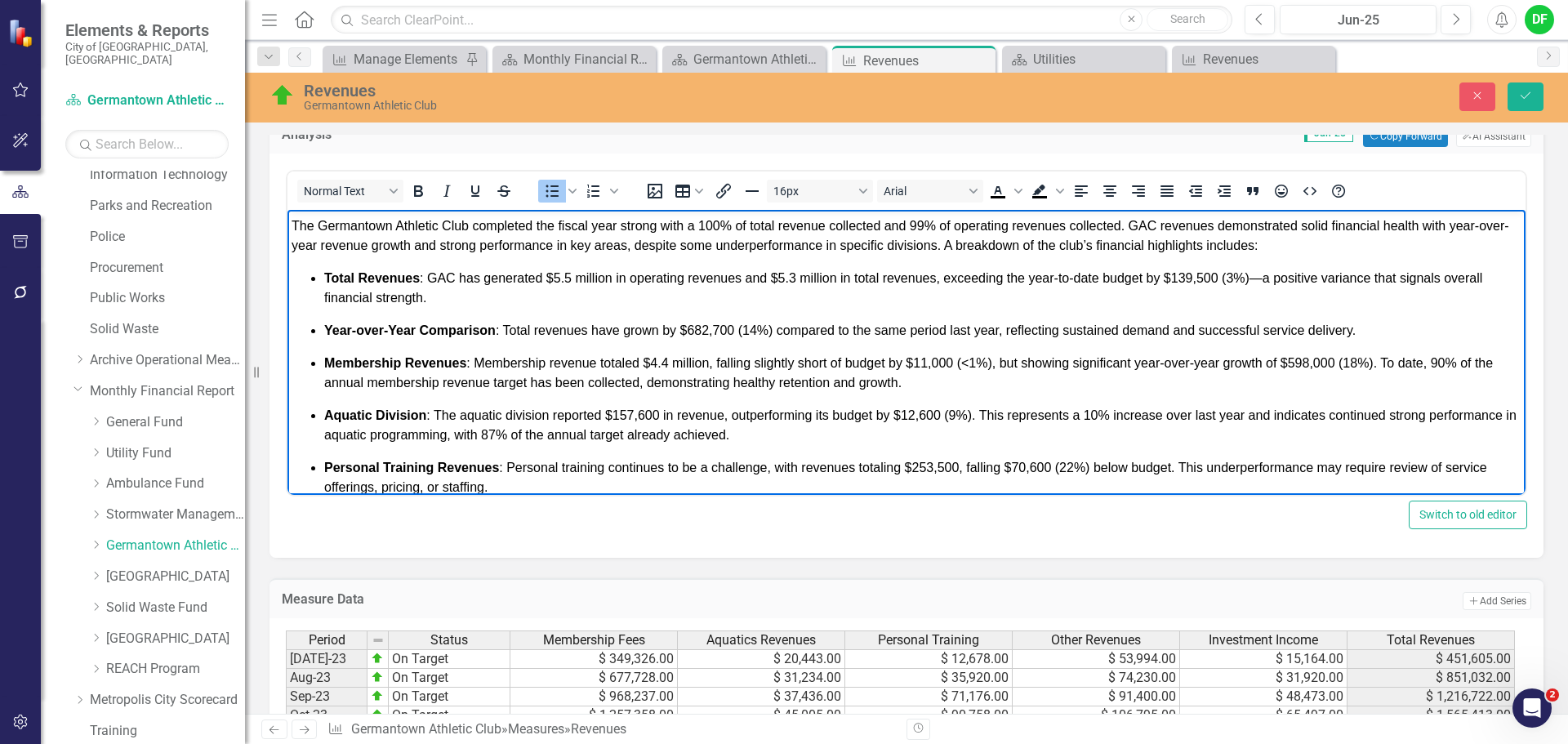
scroll to position [682, 0]
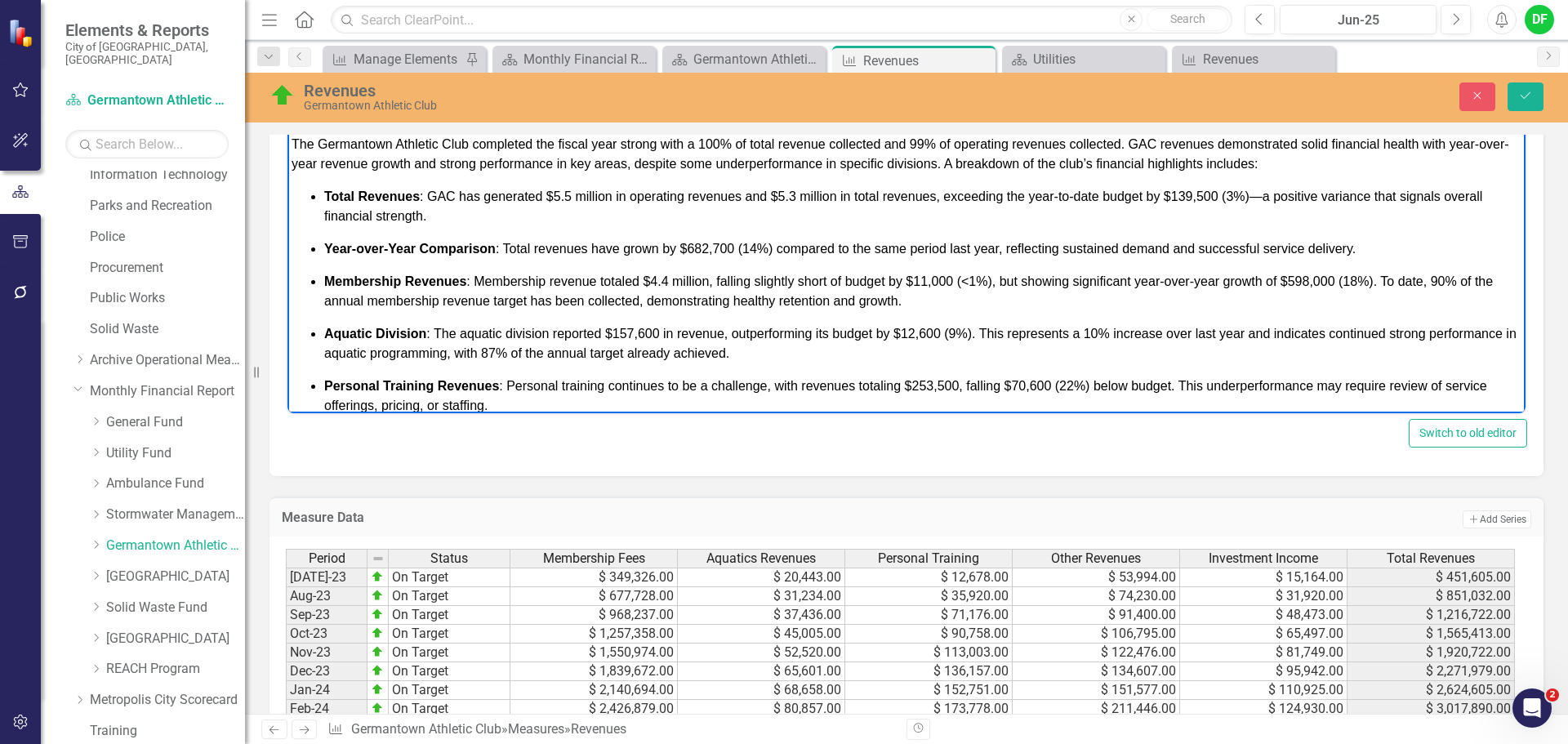
click at [1307, 282] on span "Membership Revenues : Membership revenue totaled $4.4 million, falling slightly…" at bounding box center [909, 291] width 1169 height 33
click at [1446, 282] on span "Membership Revenues : Membership revenue totaled $4.4 million, falling slightly…" at bounding box center [909, 291] width 1169 height 33
click at [1423, 287] on span "Membership Revenues : Membership revenue totaled $4.4 million, falling slightly…" at bounding box center [909, 291] width 1169 height 33
drag, startPoint x: 685, startPoint y: 300, endPoint x: 716, endPoint y: 302, distance: 31.1
click at [716, 302] on span "Membership Revenues : Membership revenue totaled $4.4 million, falling slightly…" at bounding box center [921, 291] width 1192 height 33
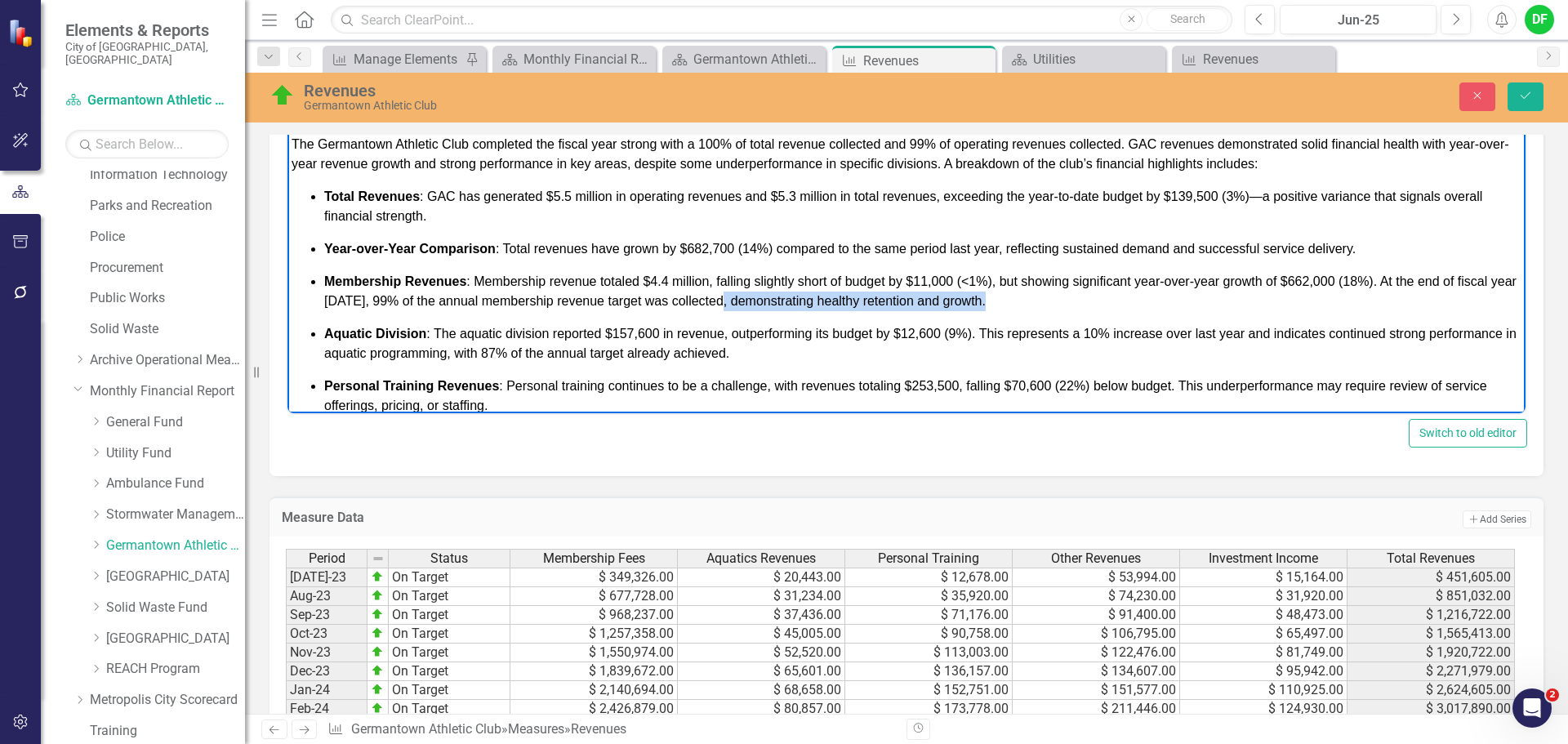
drag, startPoint x: 1006, startPoint y: 302, endPoint x: 742, endPoint y: 306, distance: 264.0
click at [742, 306] on p "Membership Revenues : Membership revenue totaled $4.4 million, falling slightly…" at bounding box center [922, 291] width 1197 height 40
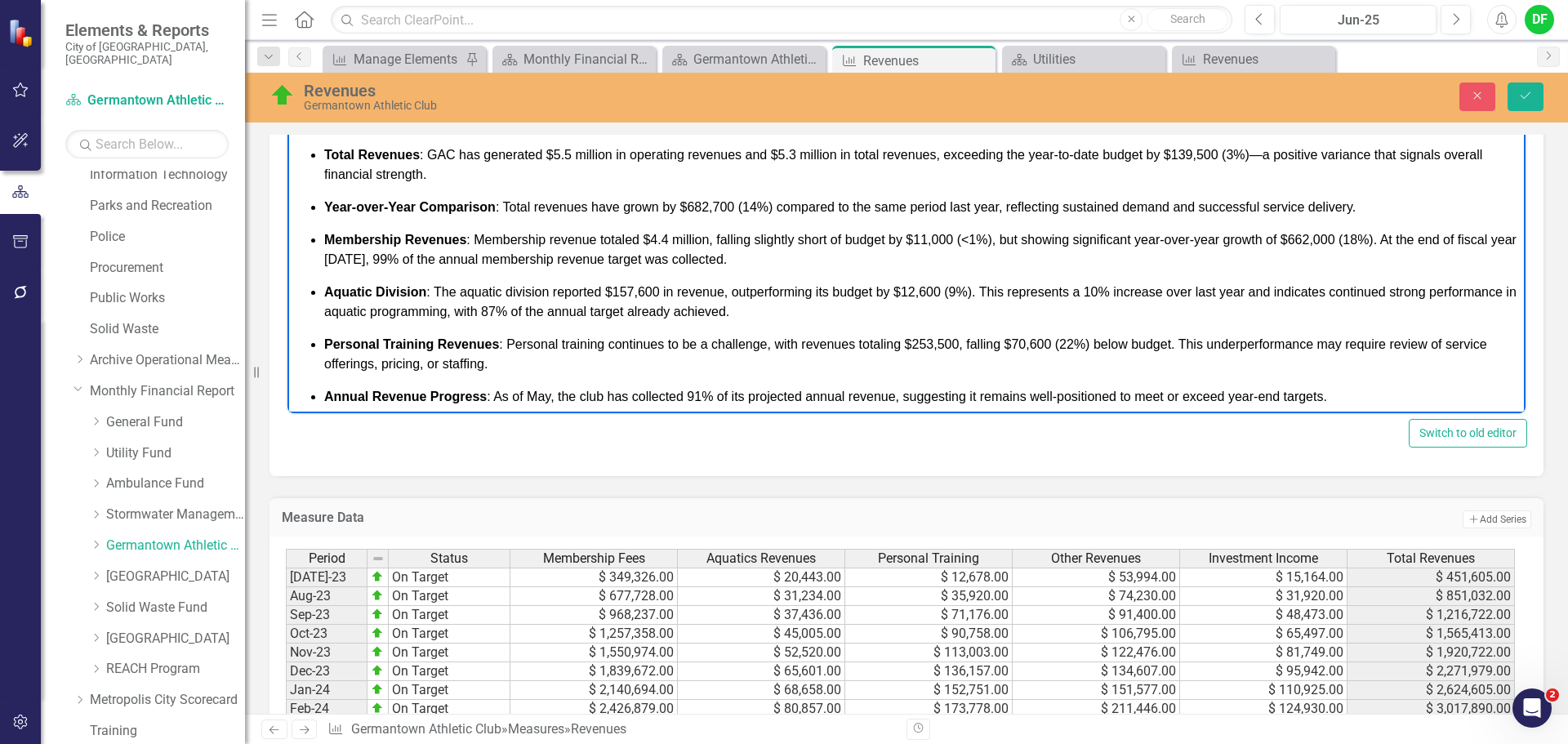
scroll to position [419, 0]
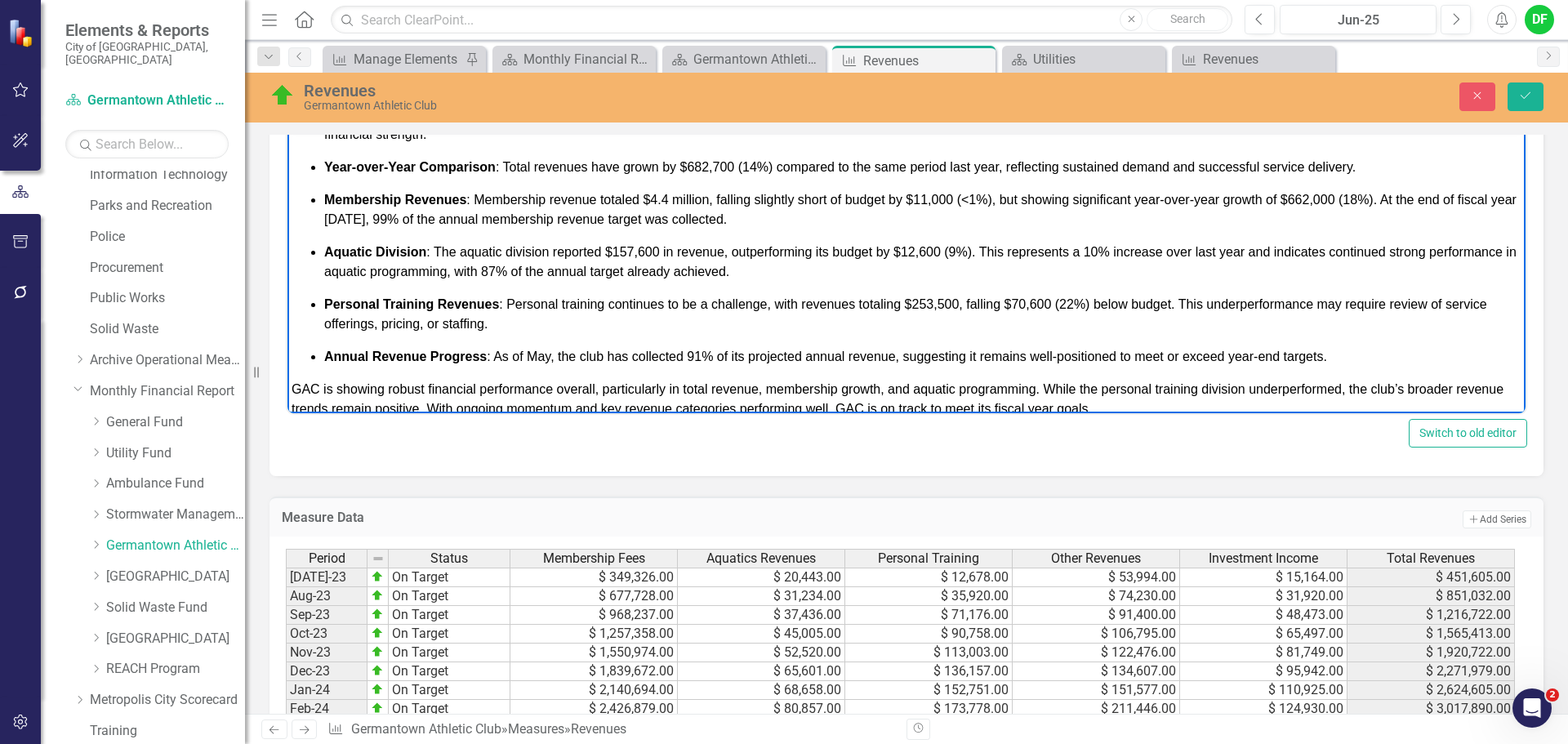
click at [644, 252] on span "Aquatic Division : The aquatic division reported $157,600 in revenue, outperfor…" at bounding box center [921, 261] width 1192 height 33
click at [630, 245] on span "Aquatic Division : The aquatic division reported $157,500 in revenue, outperfor…" at bounding box center [921, 261] width 1192 height 33
click at [939, 252] on span "Aquatic Division : The aquatic division reported $190,500 in revenue, outperfor…" at bounding box center [921, 261] width 1192 height 33
click at [947, 249] on span "Aquatic Division : The aquatic division reported $190,500 in revenue, outperfor…" at bounding box center [917, 261] width 1185 height 33
click at [1090, 255] on span "Aquatic Division : The aquatic division reported $190,500 in revenue, outperfor…" at bounding box center [917, 261] width 1185 height 33
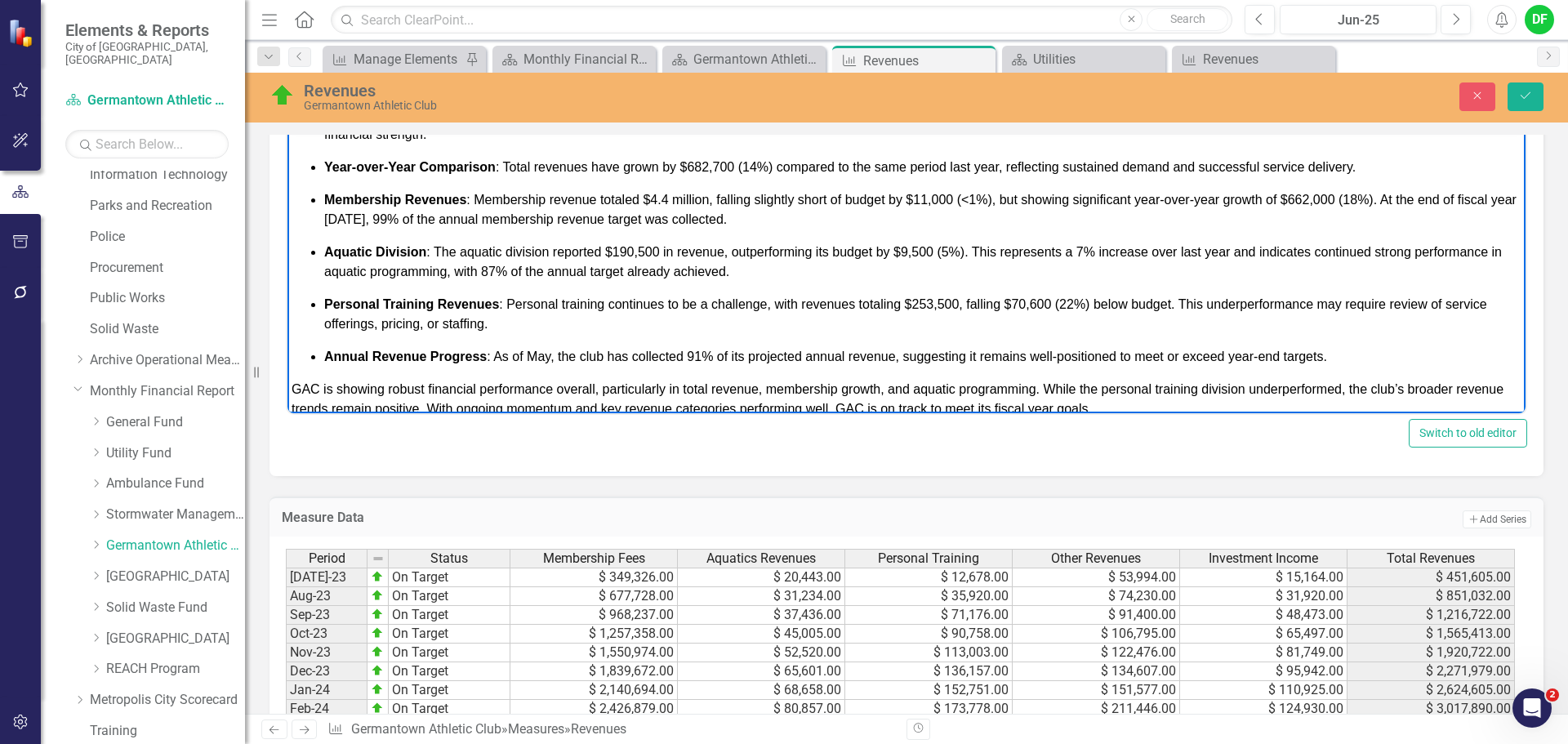
click at [494, 274] on span "Aquatic Division : The aquatic division reported $190,500 in revenue, outperfor…" at bounding box center [913, 261] width 1178 height 33
drag, startPoint x: 713, startPoint y: 273, endPoint x: 809, endPoint y: 270, distance: 96.0
click at [809, 270] on span "Aquatic Division : The aquatic division reported $190,500 in revenue, outperfor…" at bounding box center [913, 261] width 1178 height 33
click at [753, 273] on span "Aquatic Division : The aquatic division reported $190,500 in revenue, outperfor…" at bounding box center [913, 261] width 1178 height 33
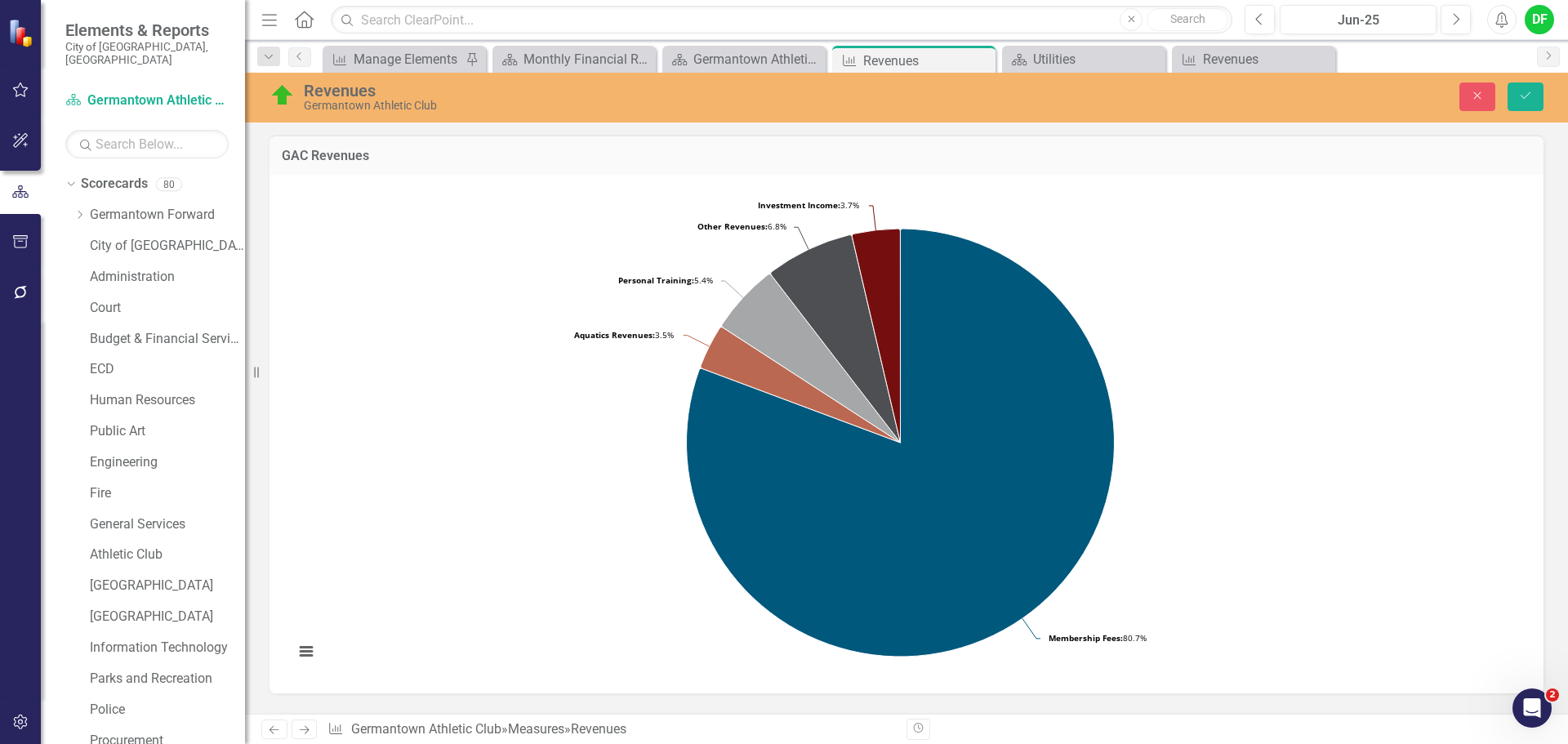
scroll to position [682, 0]
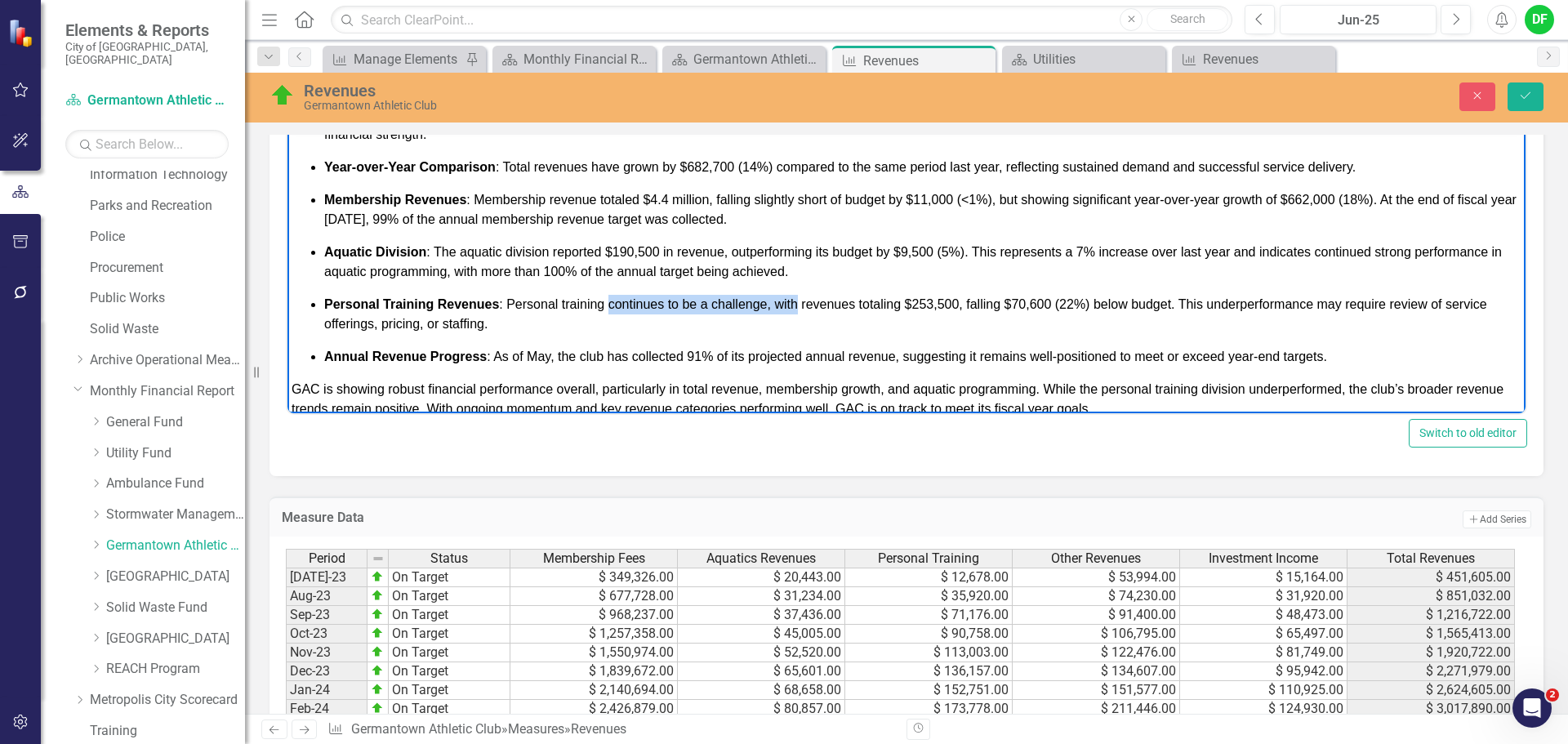
drag, startPoint x: 609, startPoint y: 302, endPoint x: 799, endPoint y: 301, distance: 190.0
click at [799, 301] on span "Personal Training Revenues : Personal training continues to be a challenge, wit…" at bounding box center [905, 314] width 1163 height 33
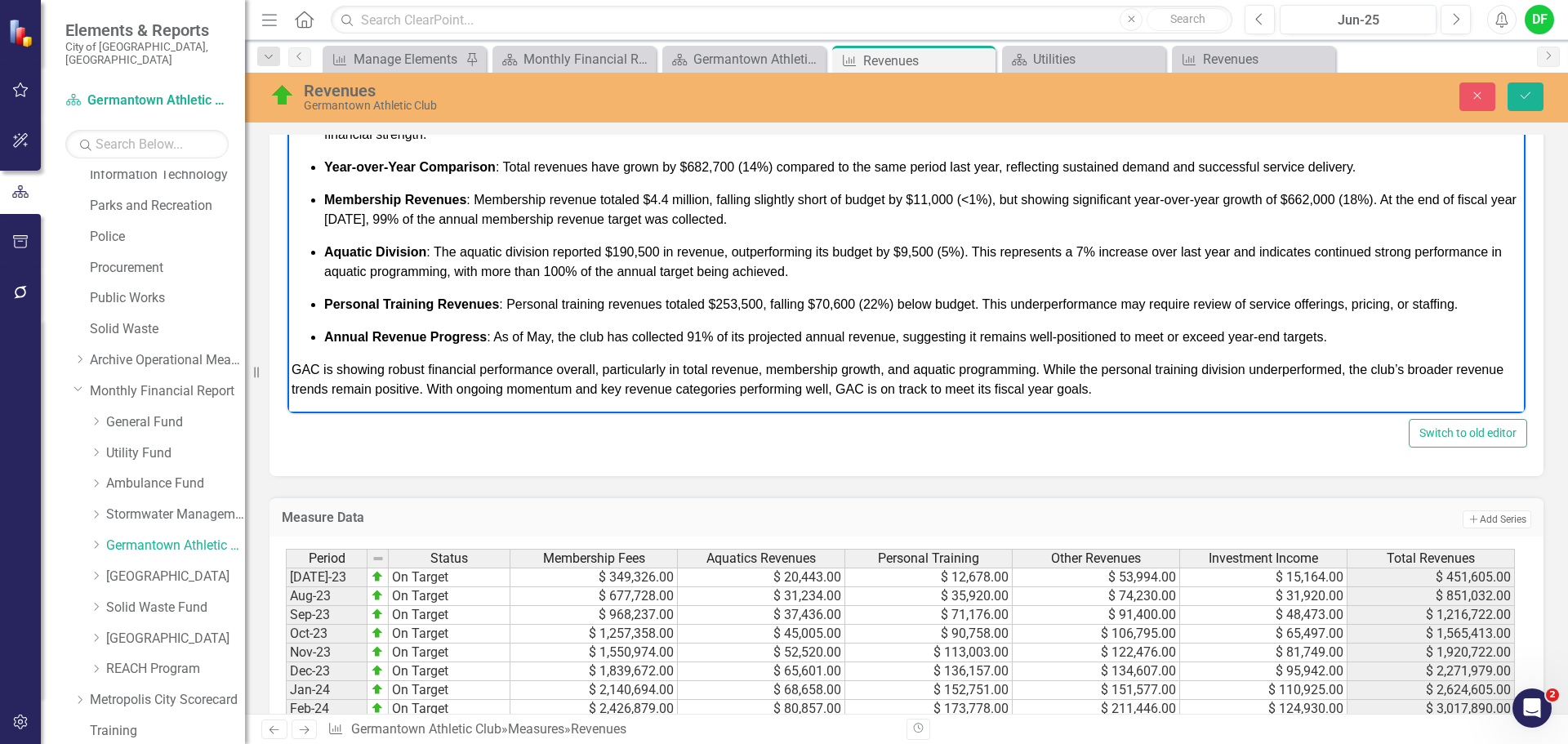
click at [734, 359] on div "The Germantown Athletic Club completed the fiscal year strong with a 100% of to…" at bounding box center [906, 226] width 1230 height 346
click at [738, 300] on span "Personal Training Revenues : Personal training revenues totaled $253,500, falli…" at bounding box center [891, 304] width 1134 height 13
click at [830, 304] on span "Personal Training Revenues : Personal training revenues totaled $295,600, falli…" at bounding box center [891, 304] width 1134 height 13
drag, startPoint x: 984, startPoint y: 300, endPoint x: 1467, endPoint y: 300, distance: 483.0
click at [1467, 300] on p "Personal Training Revenues : Personal training revenues totaled $295,600, falli…" at bounding box center [922, 305] width 1197 height 20
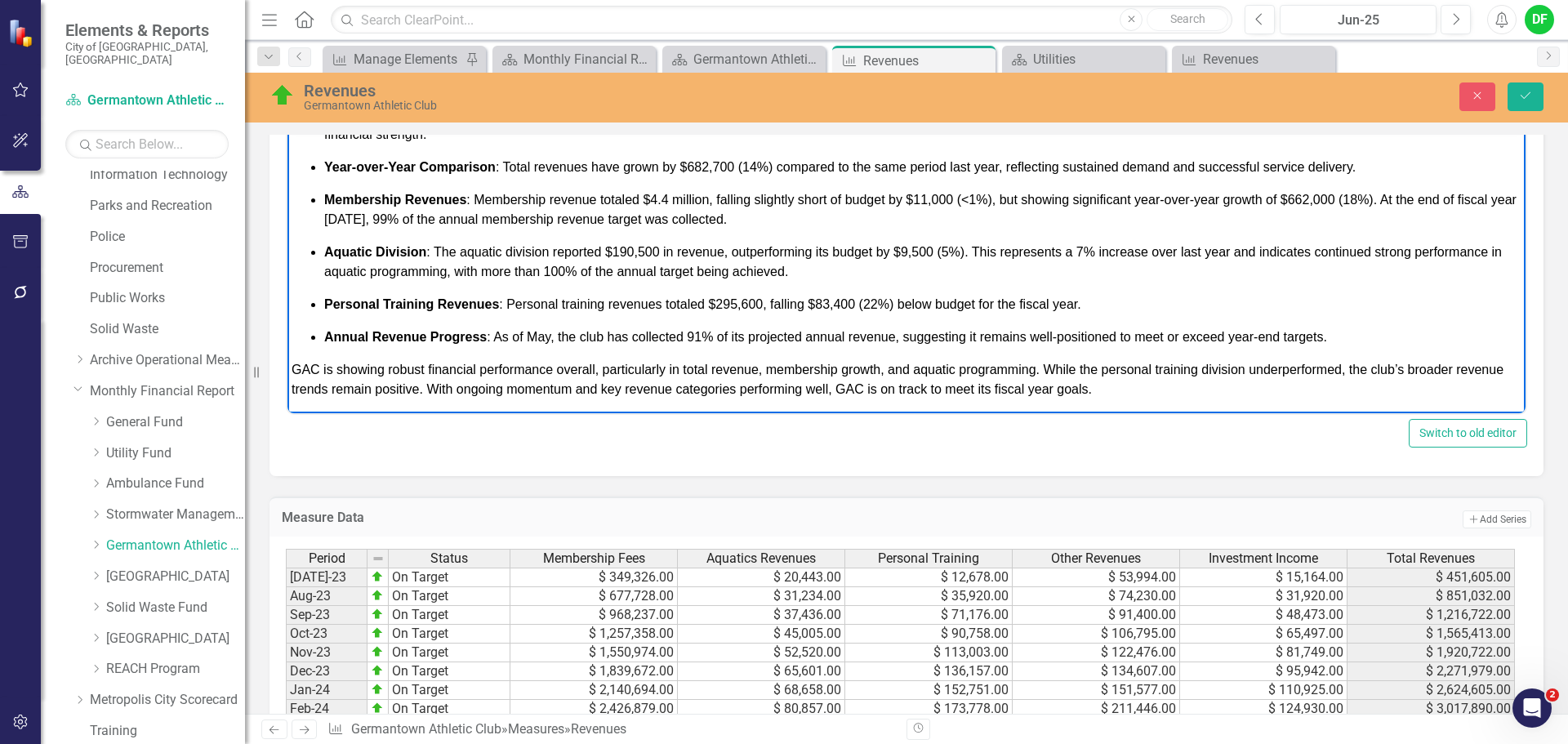
click at [550, 334] on span "Annual Revenue Progress : As of May, the club has collected 91% of its projecte…" at bounding box center [825, 336] width 1002 height 13
click at [761, 337] on span "Annual Revenue Progress : As of the close of the fiscal year, the club has coll…" at bounding box center [889, 336] width 1129 height 13
click at [850, 336] on span "Annual Revenue Progress : As of the close of the fiscal year, the athletic club…" at bounding box center [899, 336] width 1150 height 13
drag, startPoint x: 1051, startPoint y: 338, endPoint x: 1483, endPoint y: 343, distance: 432.0
click at [1483, 343] on p "Annual Revenue Progress : As of the close of the fiscal year, the athletic club…" at bounding box center [922, 337] width 1197 height 20
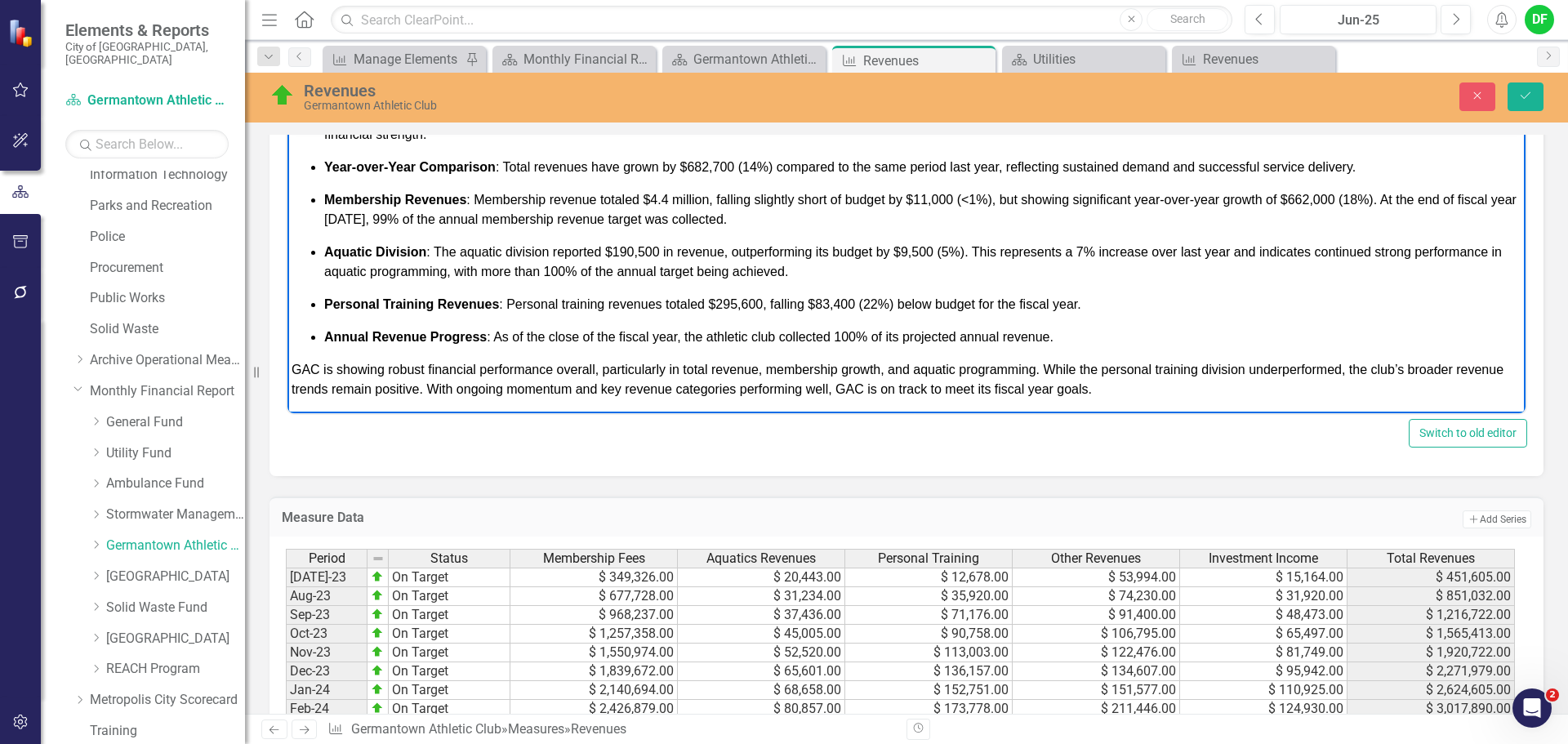
click at [383, 370] on span "GAC is showing robust financial performance overall, particularly in total reve…" at bounding box center [897, 379] width 1212 height 33
click at [591, 371] on span "GAC showed a robust financial performance overall, particularly in total revenu…" at bounding box center [895, 379] width 1207 height 33
drag, startPoint x: 1002, startPoint y: 388, endPoint x: 1125, endPoint y: 390, distance: 123.0
click at [1125, 390] on span "GAC showed a robust financial performance overall for fiscal year 2025, particu…" at bounding box center [889, 379] width 1196 height 33
click at [1199, 387] on span "GAC showed a robust financial performance overall for fiscal year 2025, particu…" at bounding box center [889, 379] width 1196 height 33
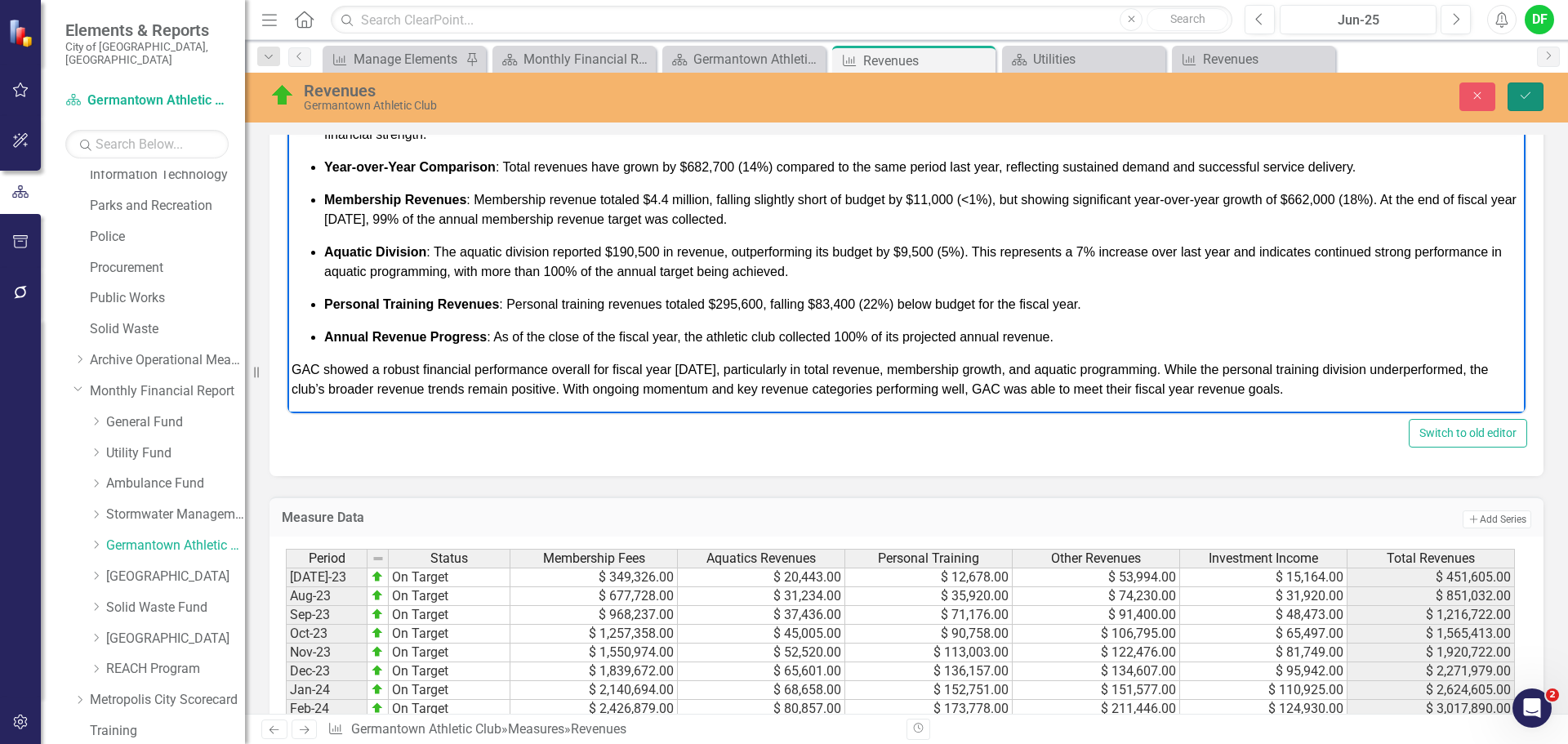
click at [1531, 94] on icon "Save" at bounding box center [1525, 95] width 14 height 12
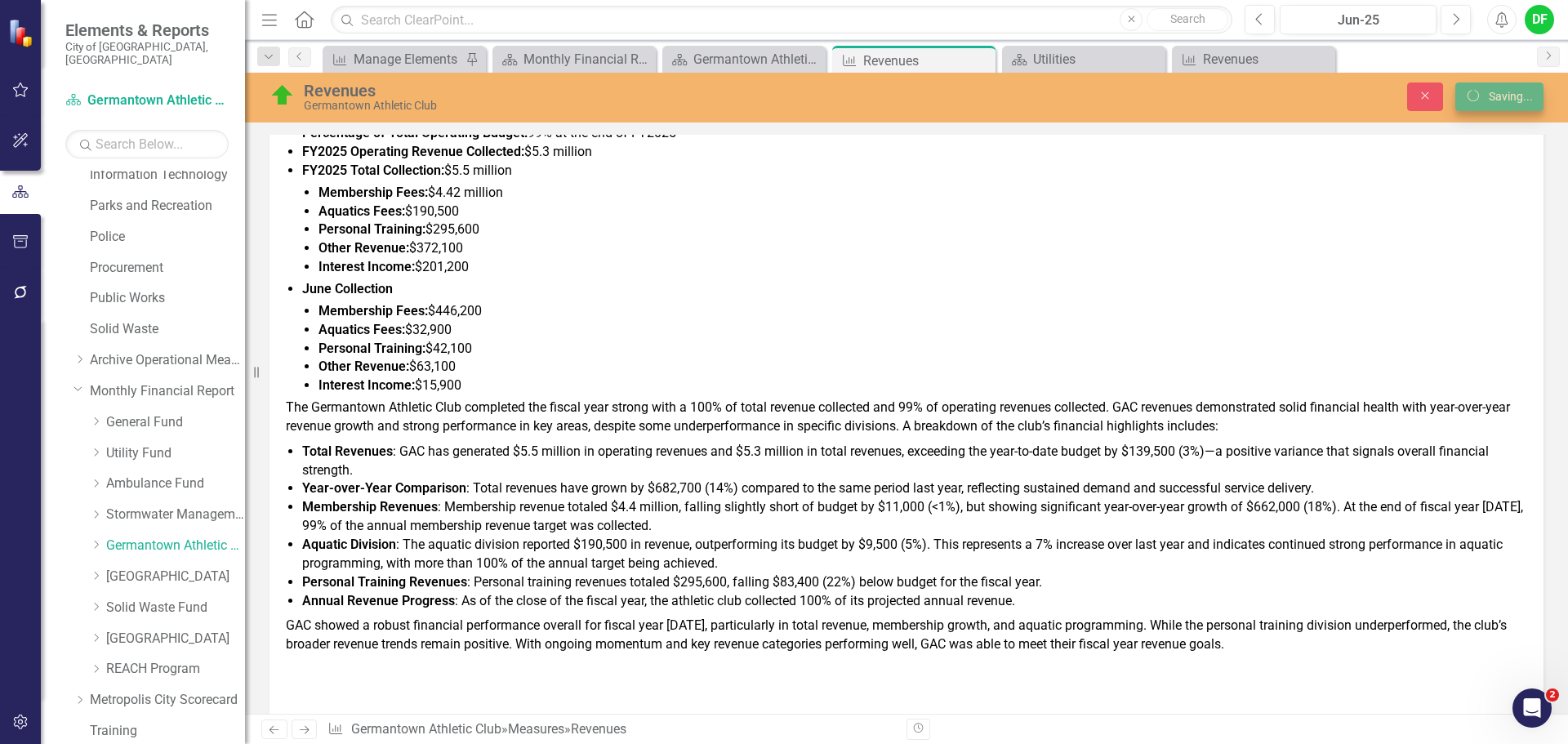
scroll to position [681, 0]
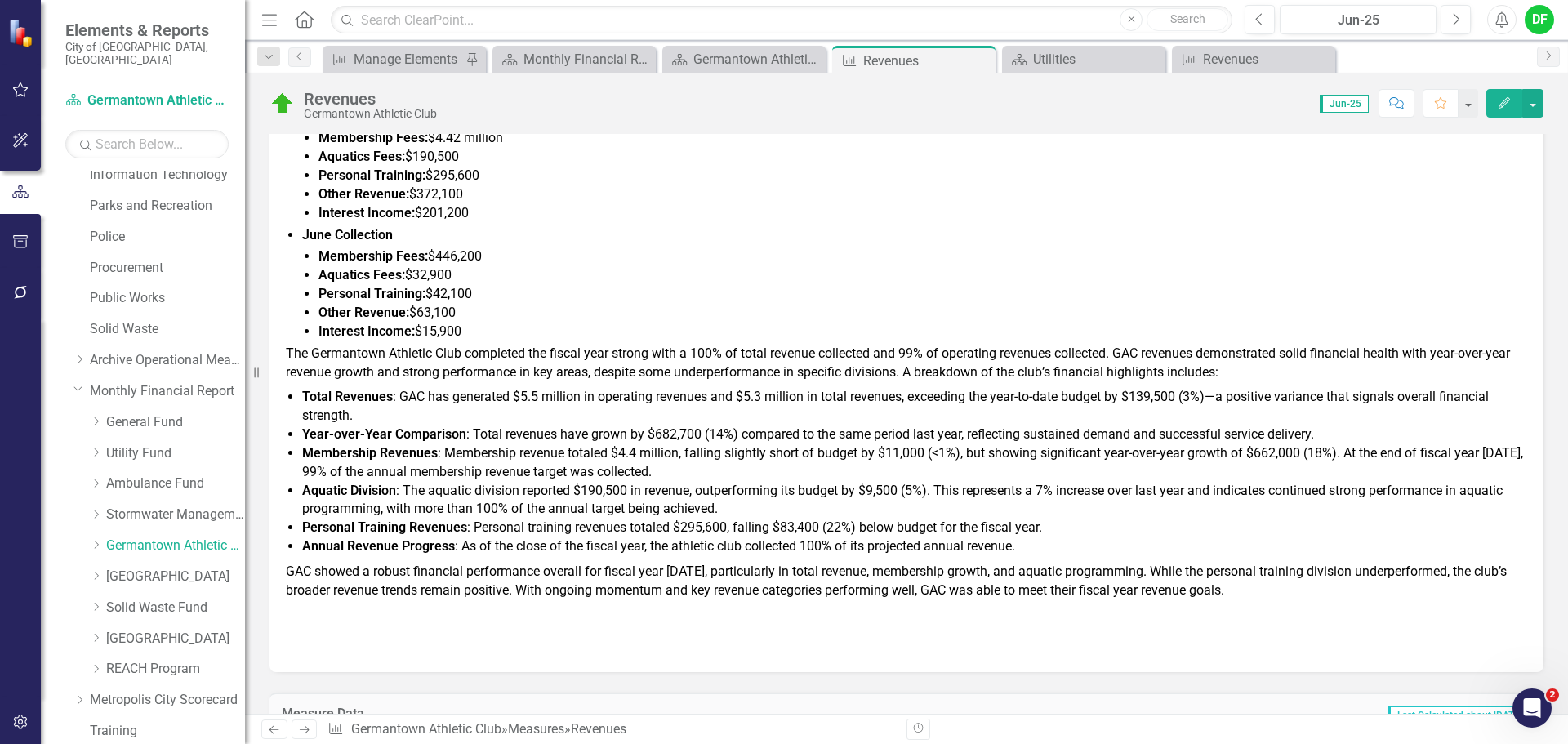
click at [541, 378] on span "The Germantown Athletic Club completed the fiscal year strong with a 100% of to…" at bounding box center [897, 363] width 1224 height 34
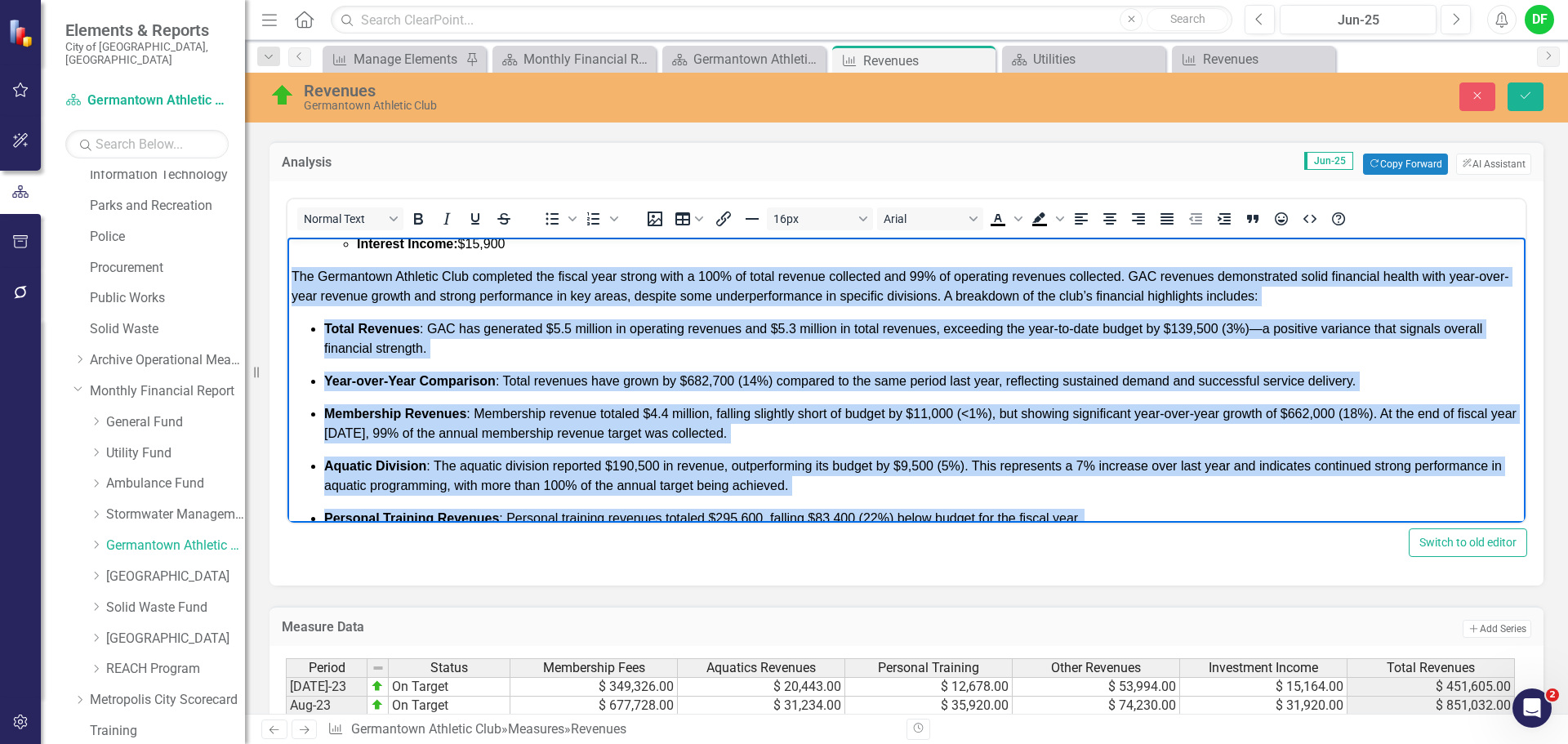
scroll to position [481, 0]
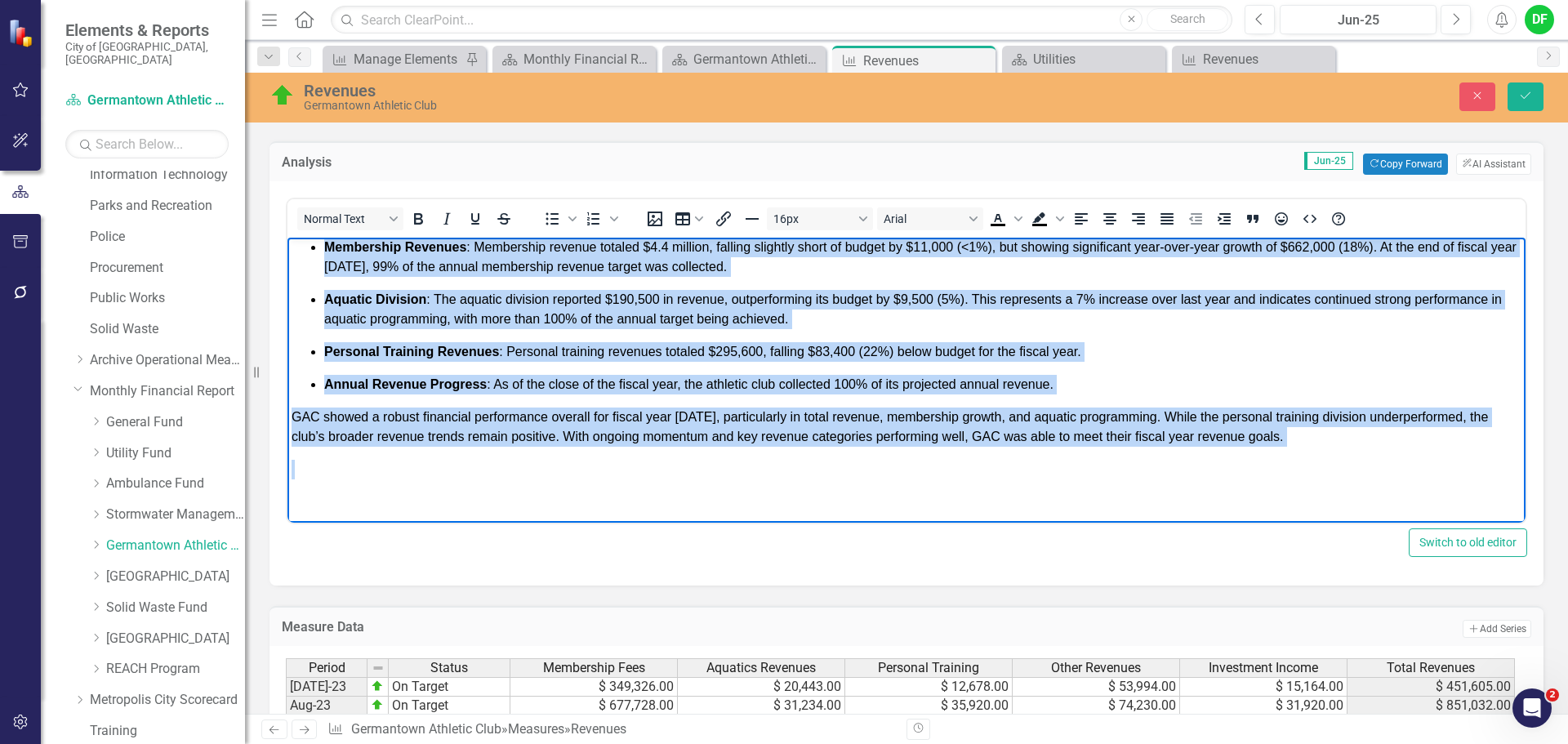
drag, startPoint x: 292, startPoint y: 341, endPoint x: 699, endPoint y: 452, distance: 421.9
click at [692, 466] on div "The Germantown Athletic Club completed the fiscal year strong with a 100% of to…" at bounding box center [906, 290] width 1230 height 379
copy div "The Germantown Athletic Club completed the fiscal year strong with a 100% of to…"
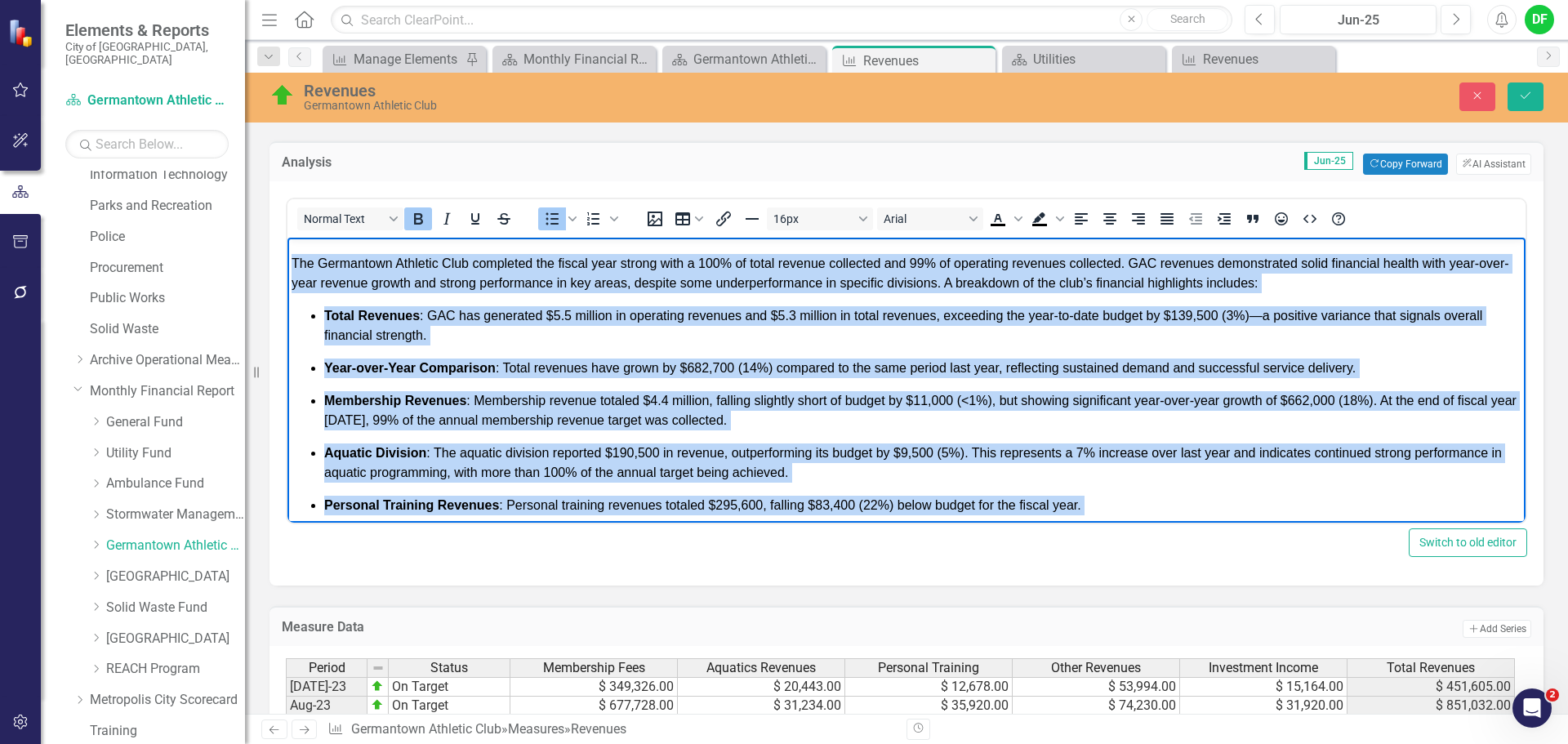
scroll to position [267, 0]
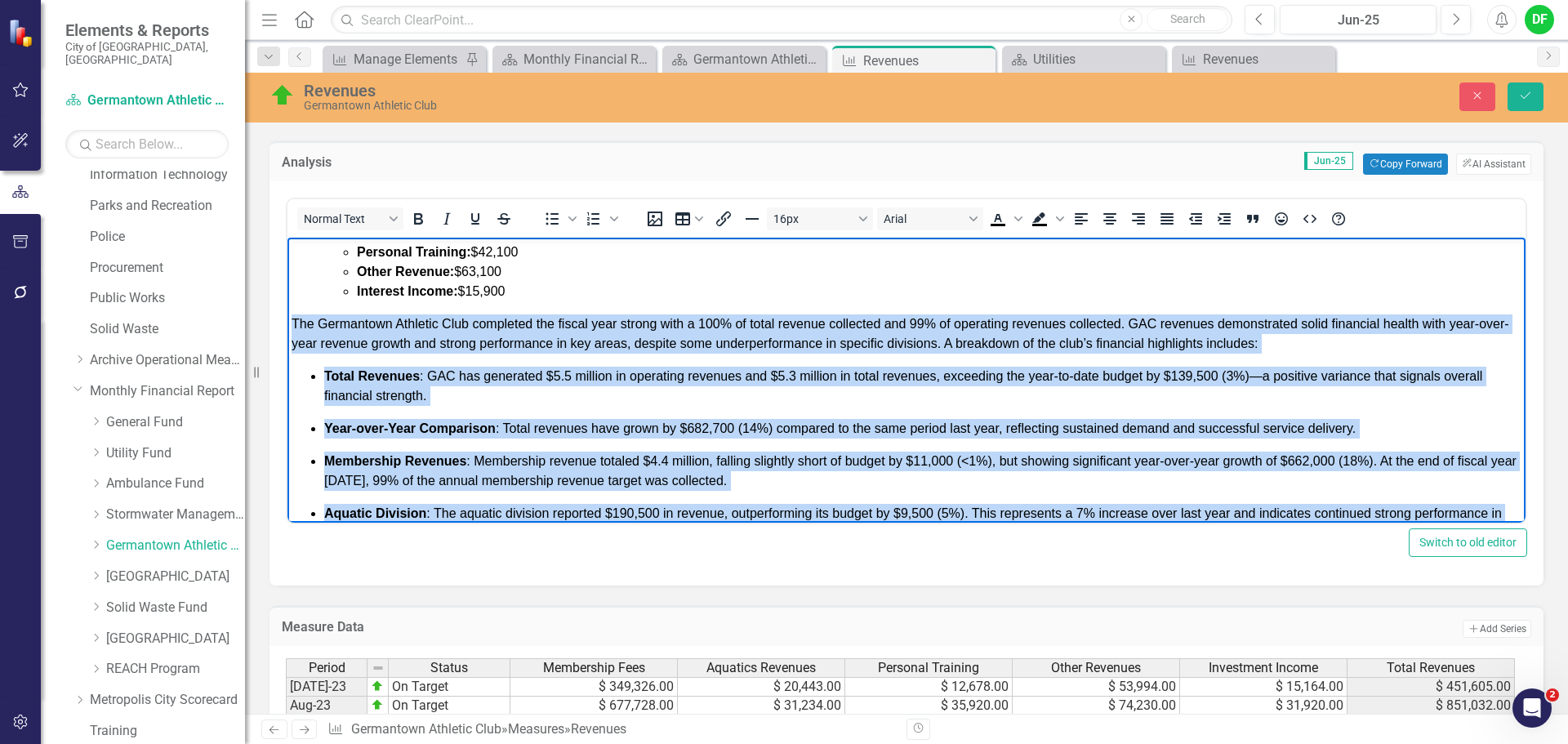
drag, startPoint x: 1286, startPoint y: 436, endPoint x: 286, endPoint y: 327, distance: 1005.9
click at [288, 327] on html "GERMANTOWN ATHLETIC CLUB FUND REVENUES: Percentage of Budget: 100% at the end o…" at bounding box center [906, 354] width 1238 height 766
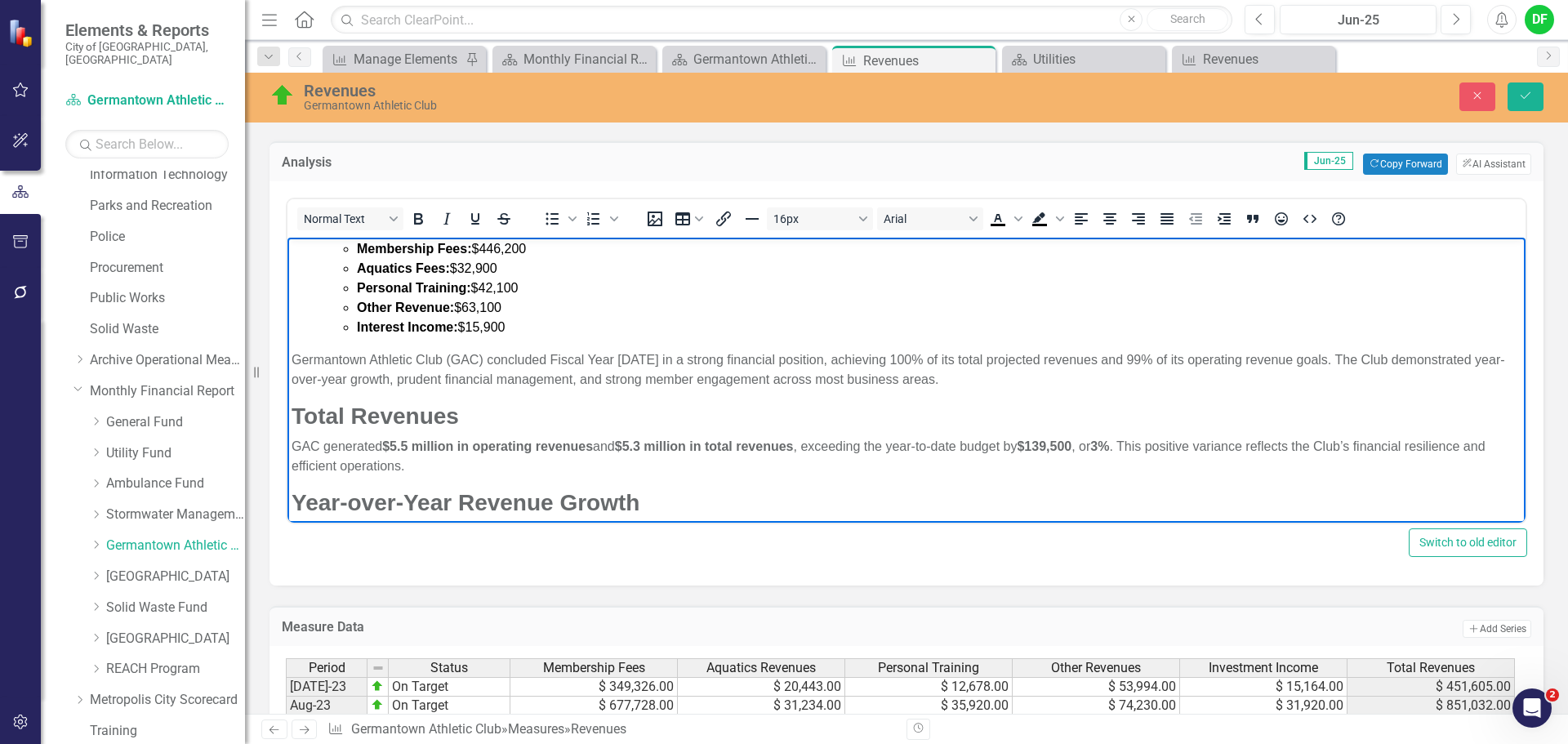
scroll to position [327, 0]
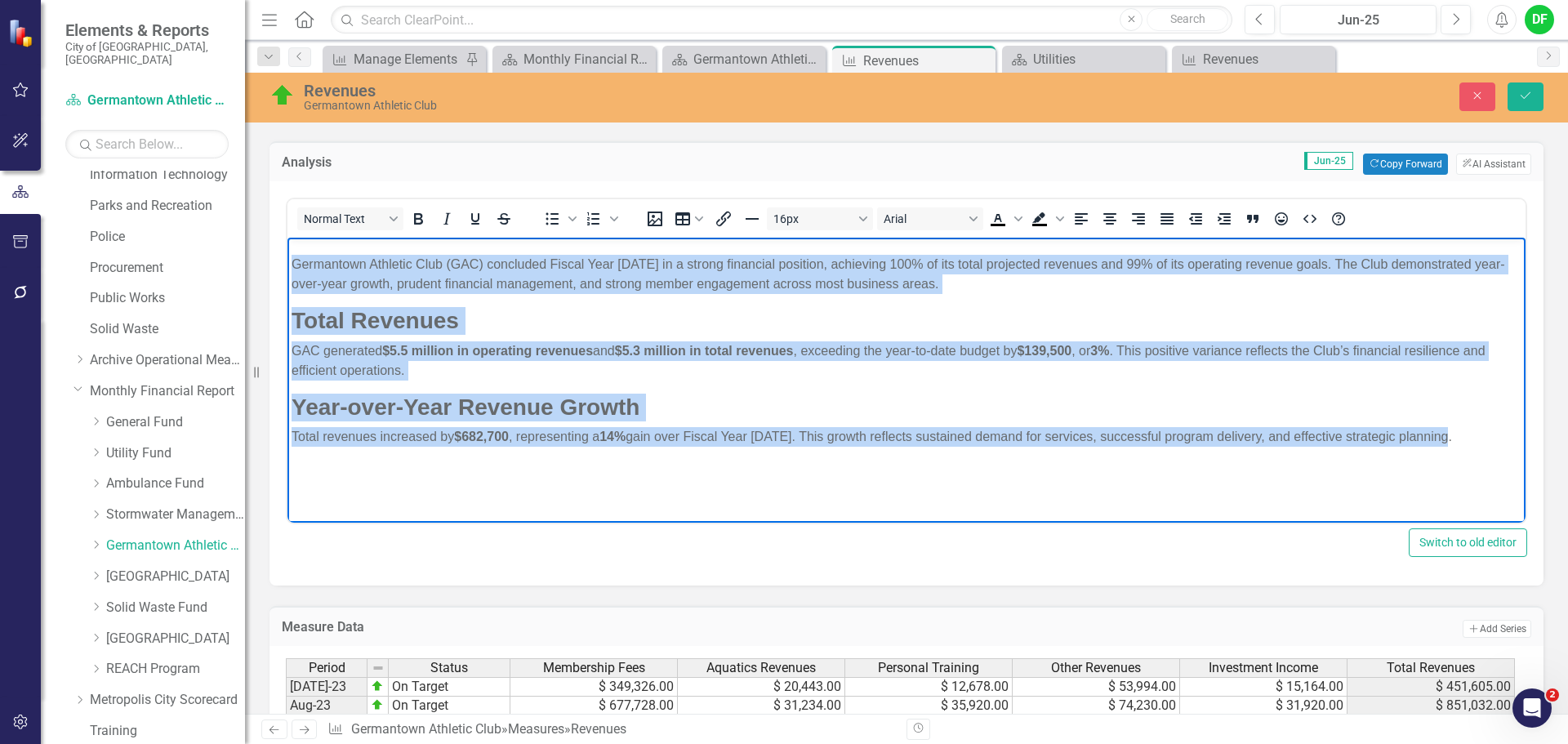
drag, startPoint x: 1478, startPoint y: 440, endPoint x: 281, endPoint y: 265, distance: 1209.7
click at [288, 265] on html "GERMANTOWN ATHLETIC CLUB FUND REVENUES: Percentage of Budget: 100% at the end o…" at bounding box center [906, 217] width 1238 height 612
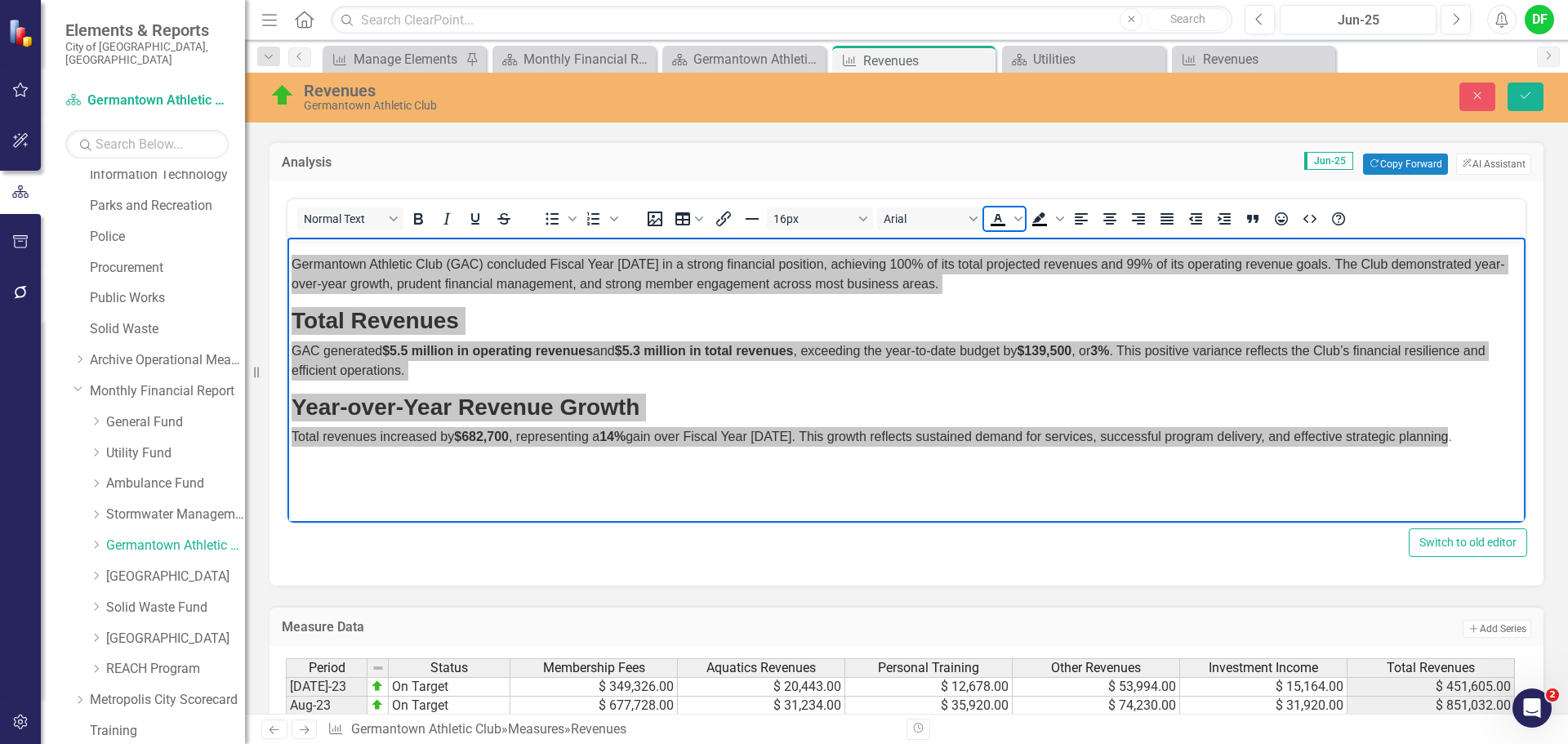
click at [1000, 224] on icon "Text color Black" at bounding box center [998, 225] width 14 height 3
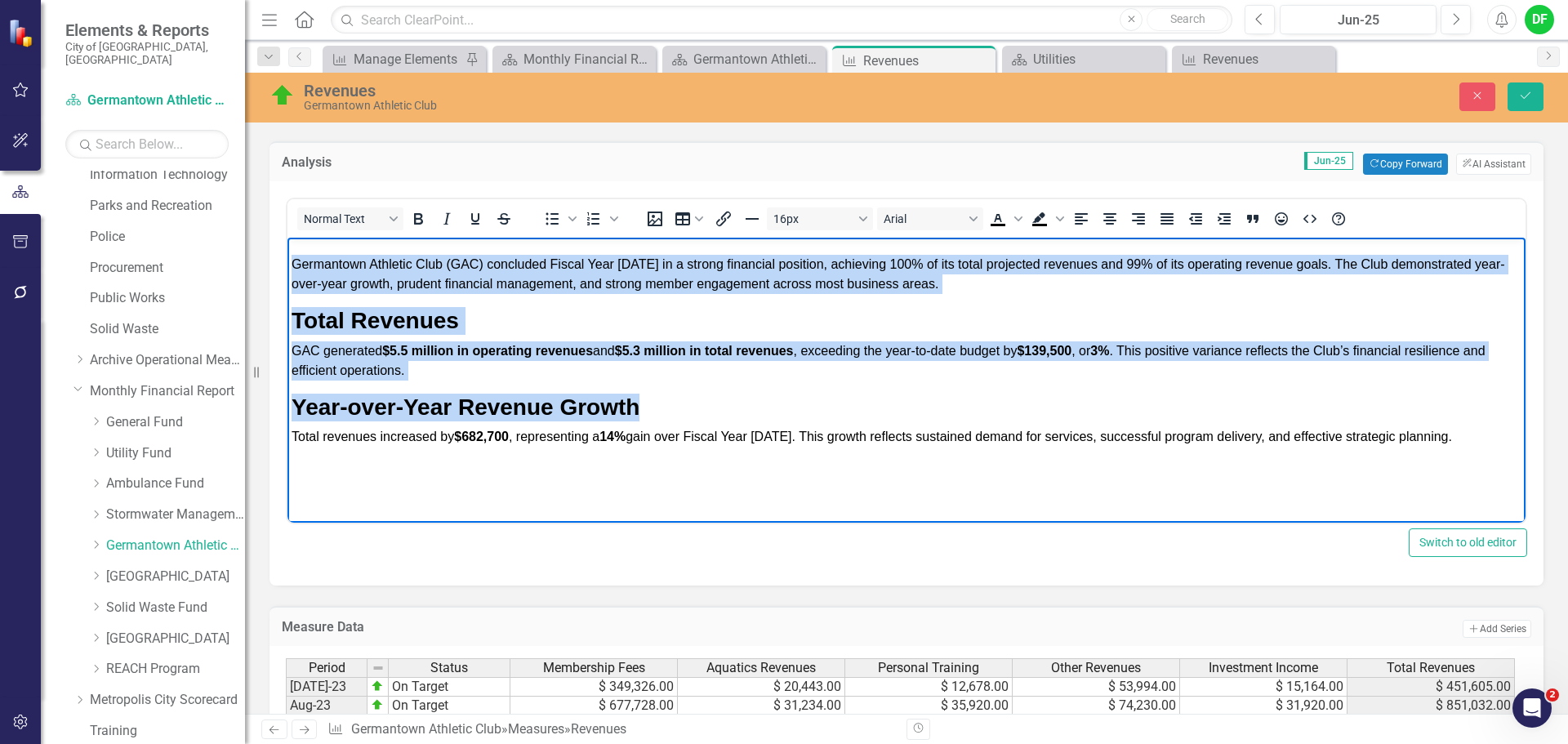
click at [441, 266] on span "Germantown Athletic Club (GAC) concluded Fiscal Year 2025 in a strong financial…" at bounding box center [898, 273] width 1214 height 33
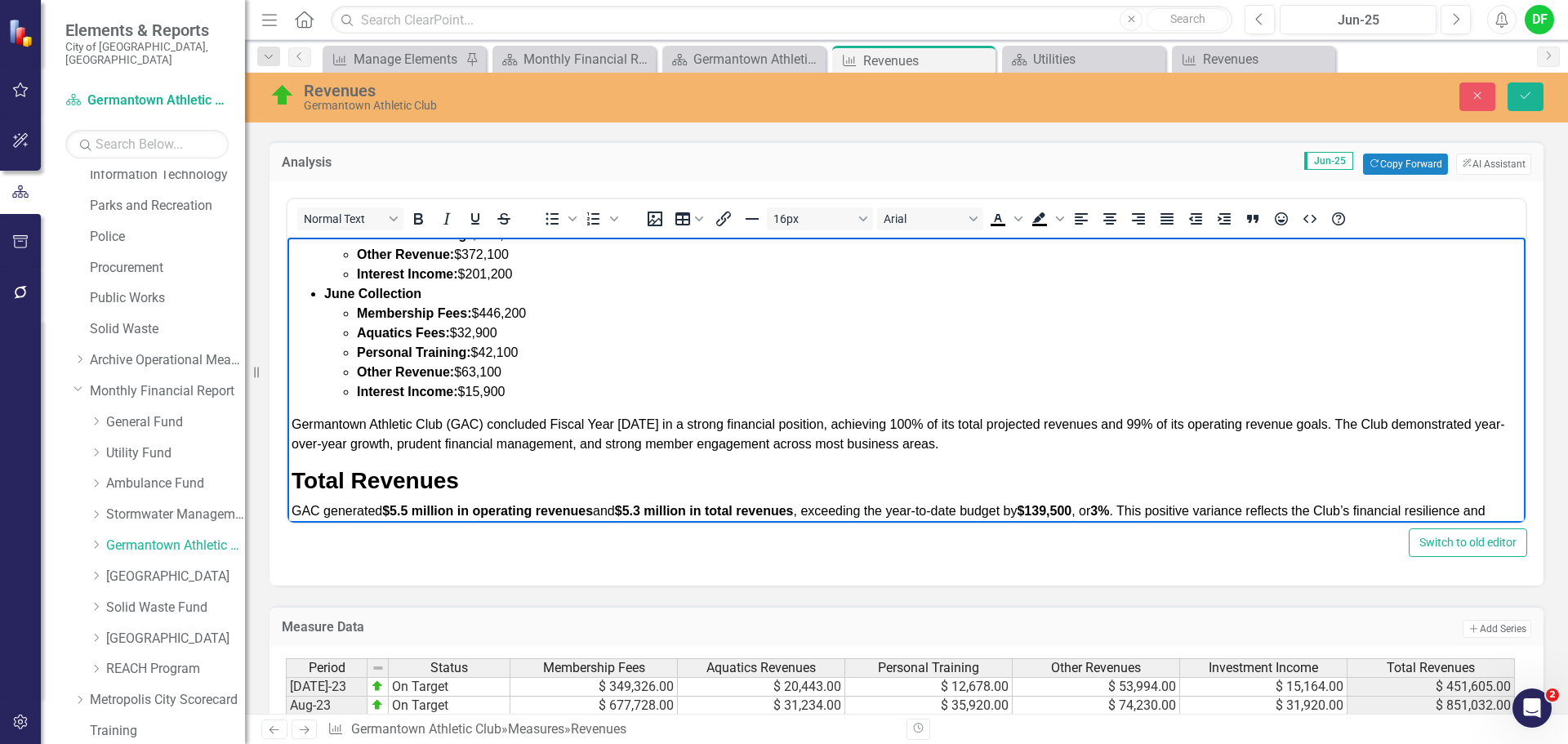
scroll to position [164, 0]
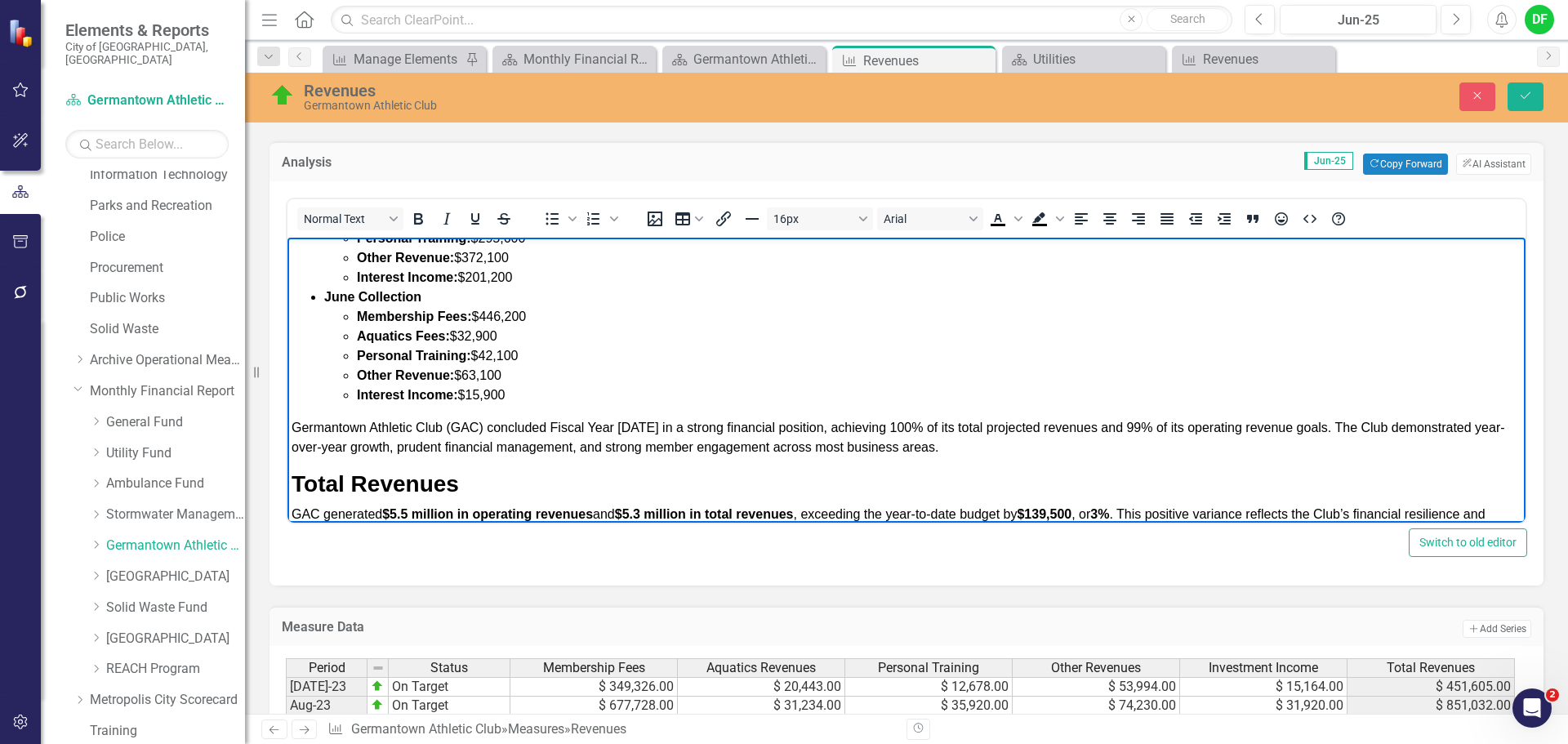
click at [475, 339] on span "Aquatics Fees: $32,900" at bounding box center [427, 336] width 140 height 13
click at [379, 489] on strong "Total Revenues" at bounding box center [375, 484] width 167 height 25
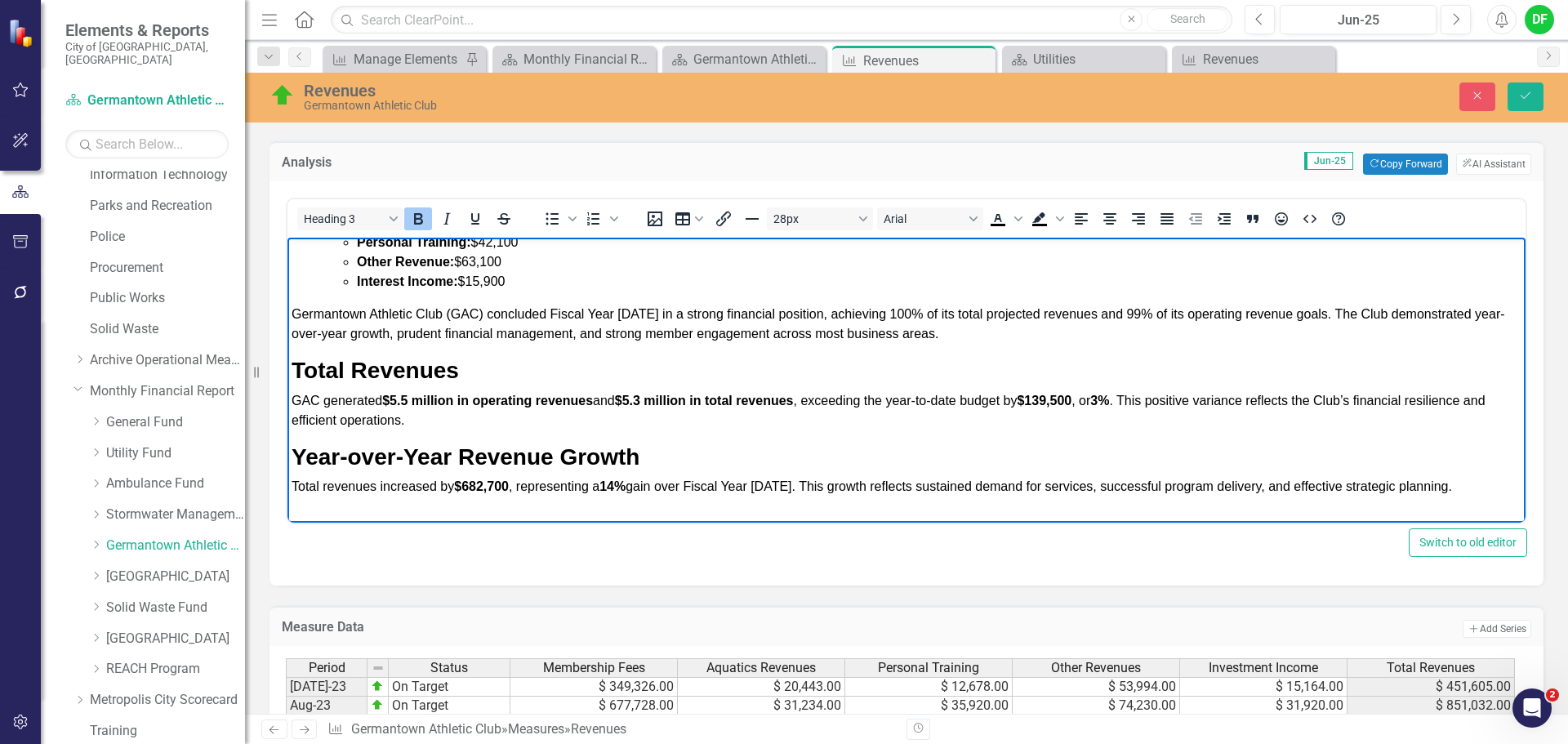
scroll to position [327, 0]
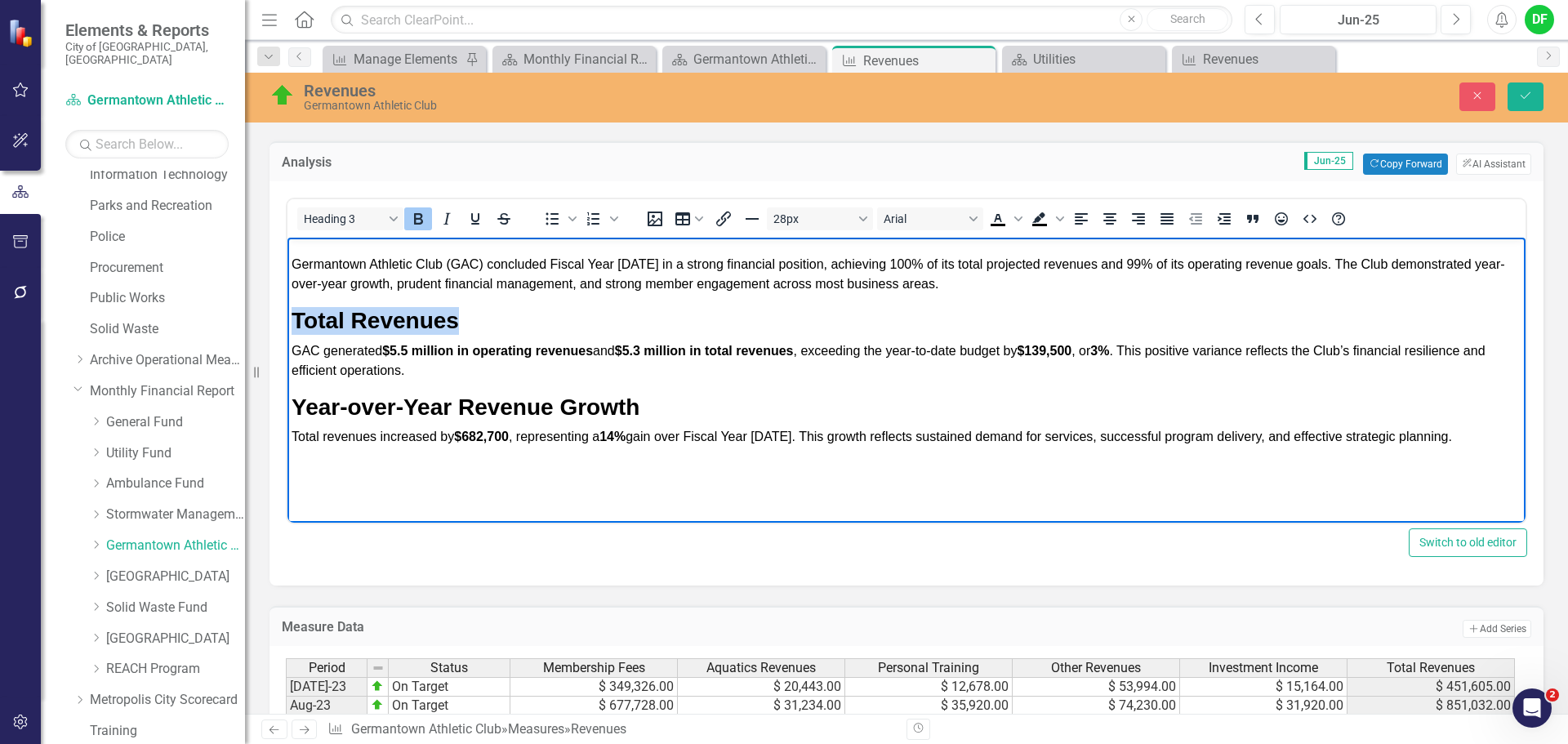
drag, startPoint x: 463, startPoint y: 318, endPoint x: 286, endPoint y: 311, distance: 177.1
click at [288, 311] on html "GERMANTOWN ATHLETIC CLUB FUND REVENUES: Percentage of Budget: 100% at the end o…" at bounding box center [906, 217] width 1238 height 612
click at [851, 218] on button "28px" at bounding box center [820, 219] width 106 height 22
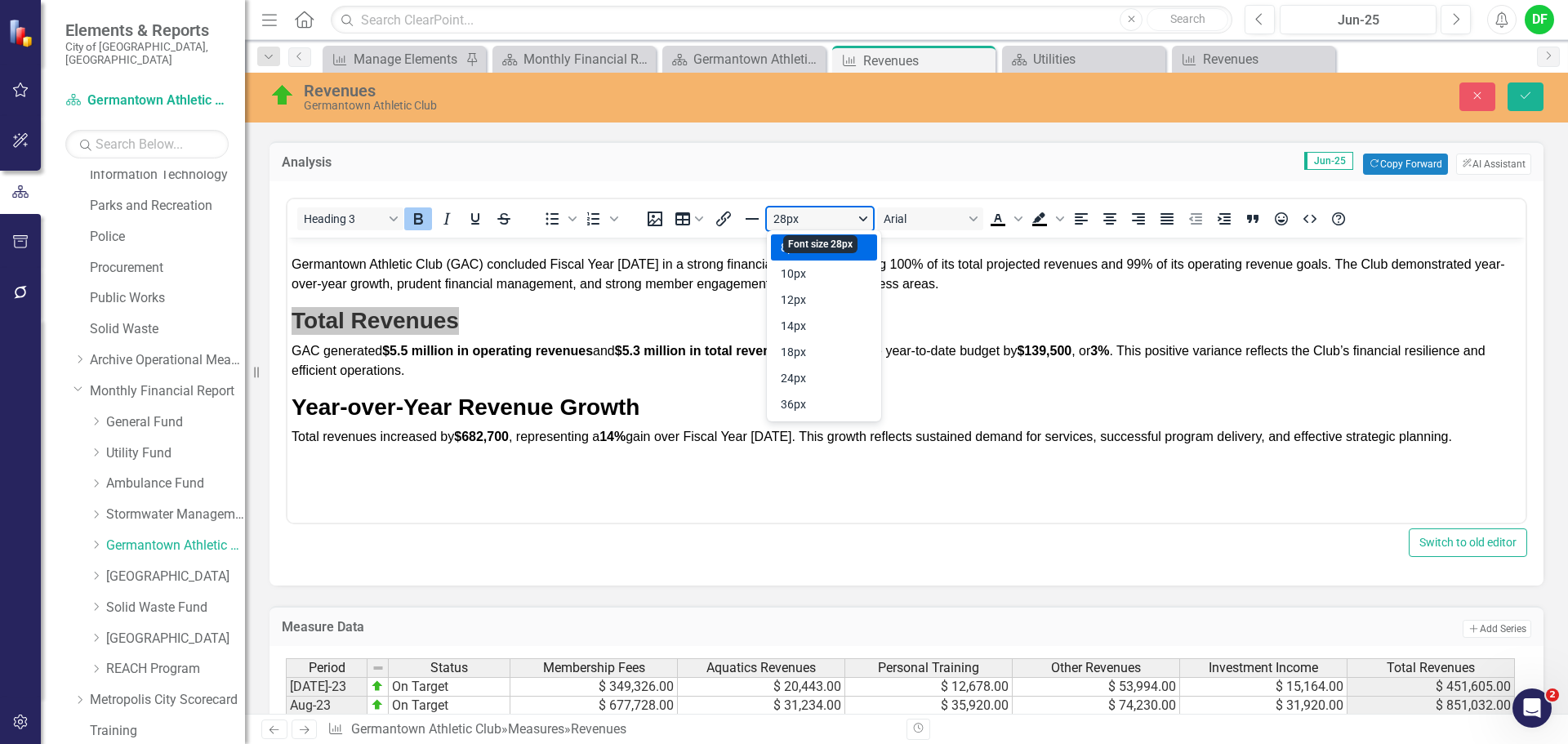
click at [781, 216] on button "28px" at bounding box center [820, 219] width 106 height 22
click at [808, 218] on button "28px" at bounding box center [820, 219] width 106 height 22
click at [785, 219] on button "28px" at bounding box center [820, 219] width 106 height 22
click at [782, 220] on button "28px" at bounding box center [820, 219] width 106 height 22
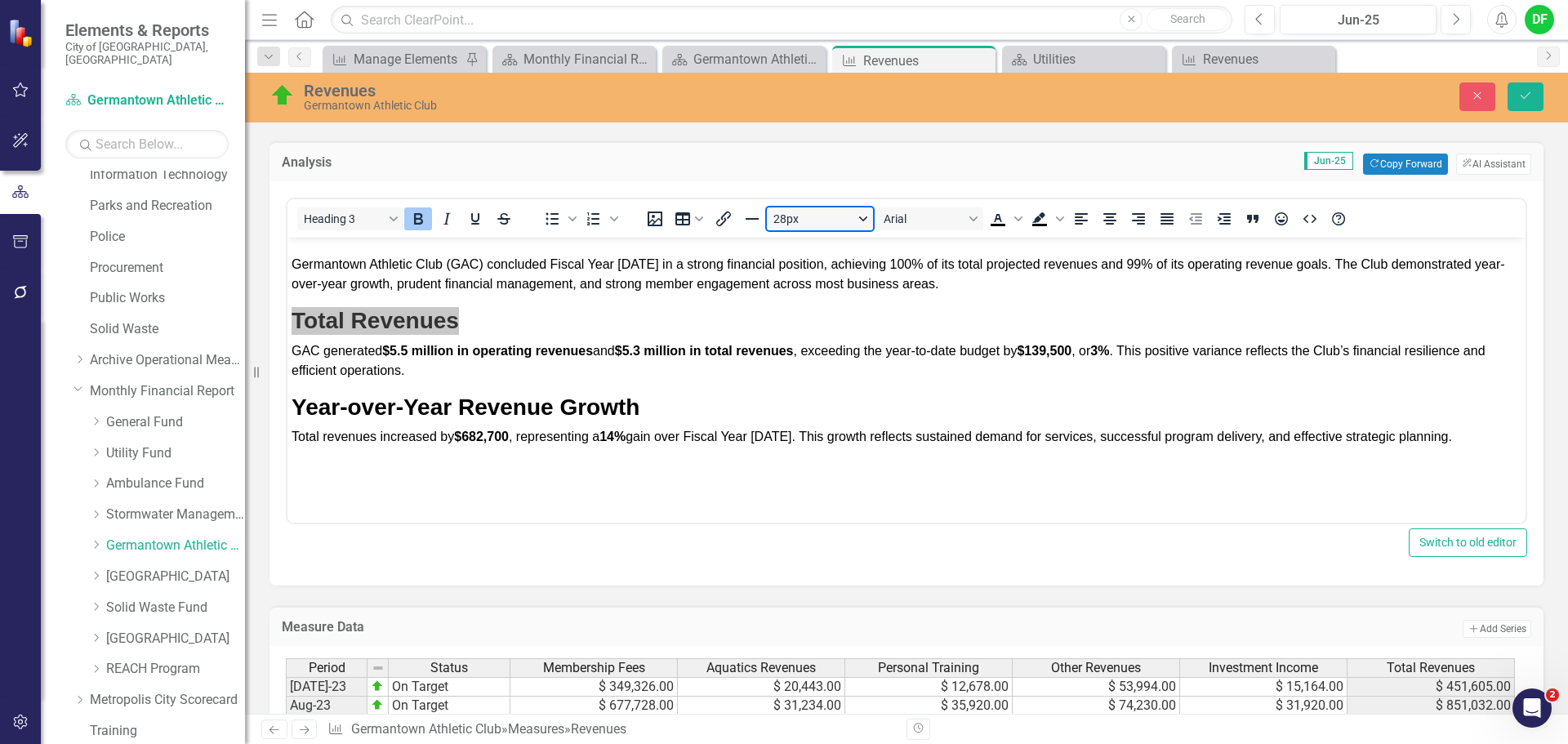
click at [782, 220] on button "28px" at bounding box center [820, 219] width 106 height 22
click at [805, 215] on button "28px" at bounding box center [820, 219] width 106 height 22
click at [799, 214] on button "28px" at bounding box center [820, 219] width 106 height 22
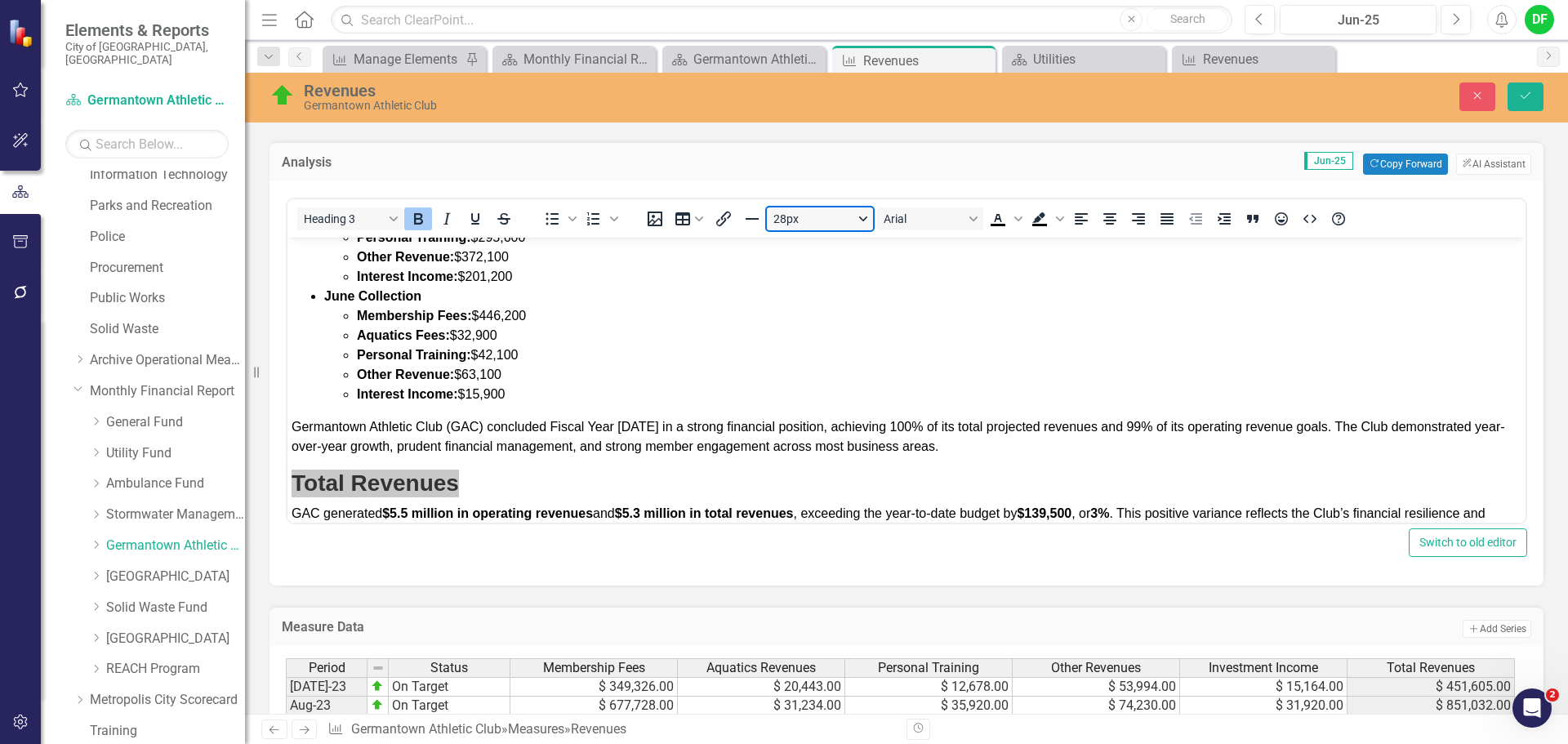
scroll to position [164, 0]
click at [503, 317] on span "Membership Fees: $446,200" at bounding box center [441, 316] width 169 height 13
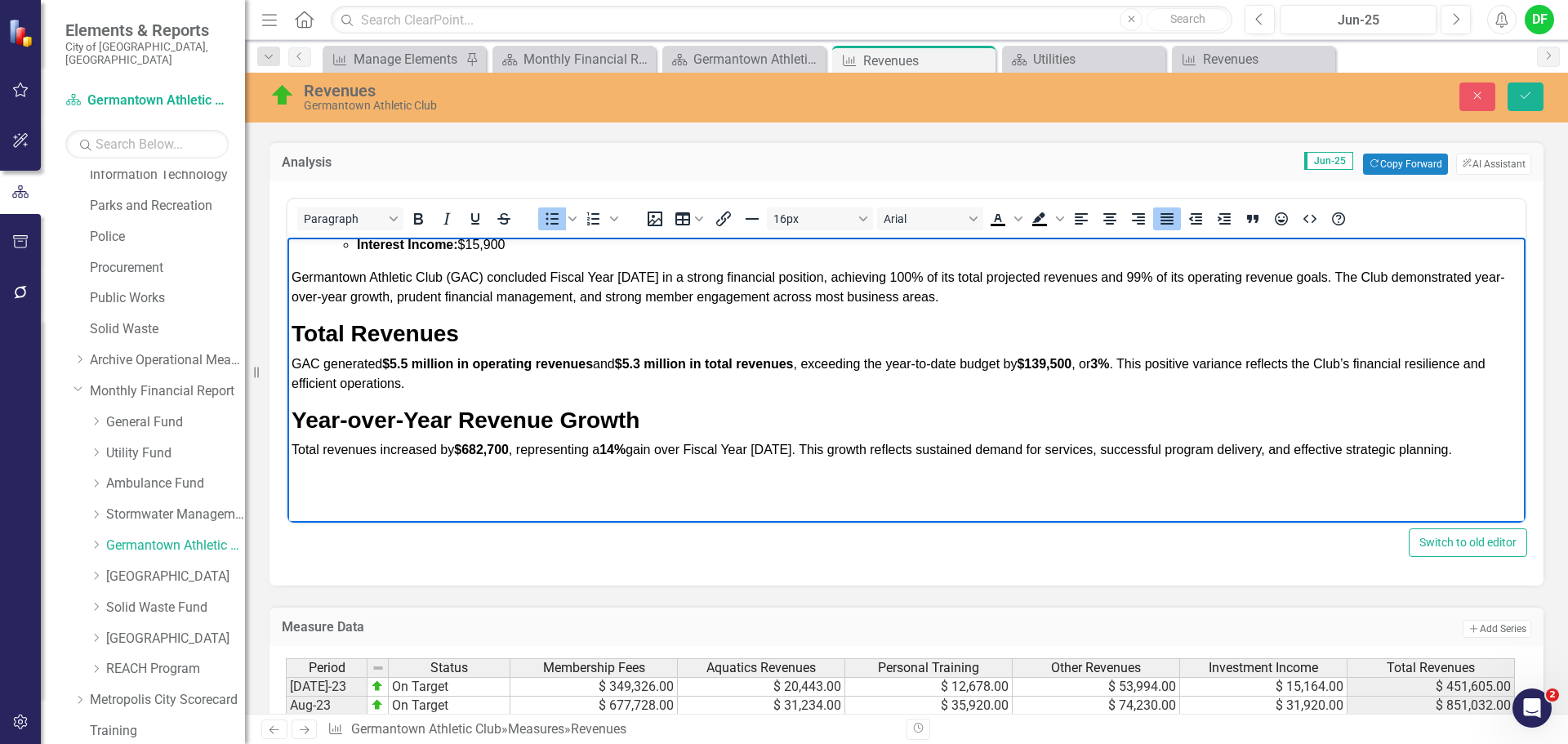
scroll to position [327, 0]
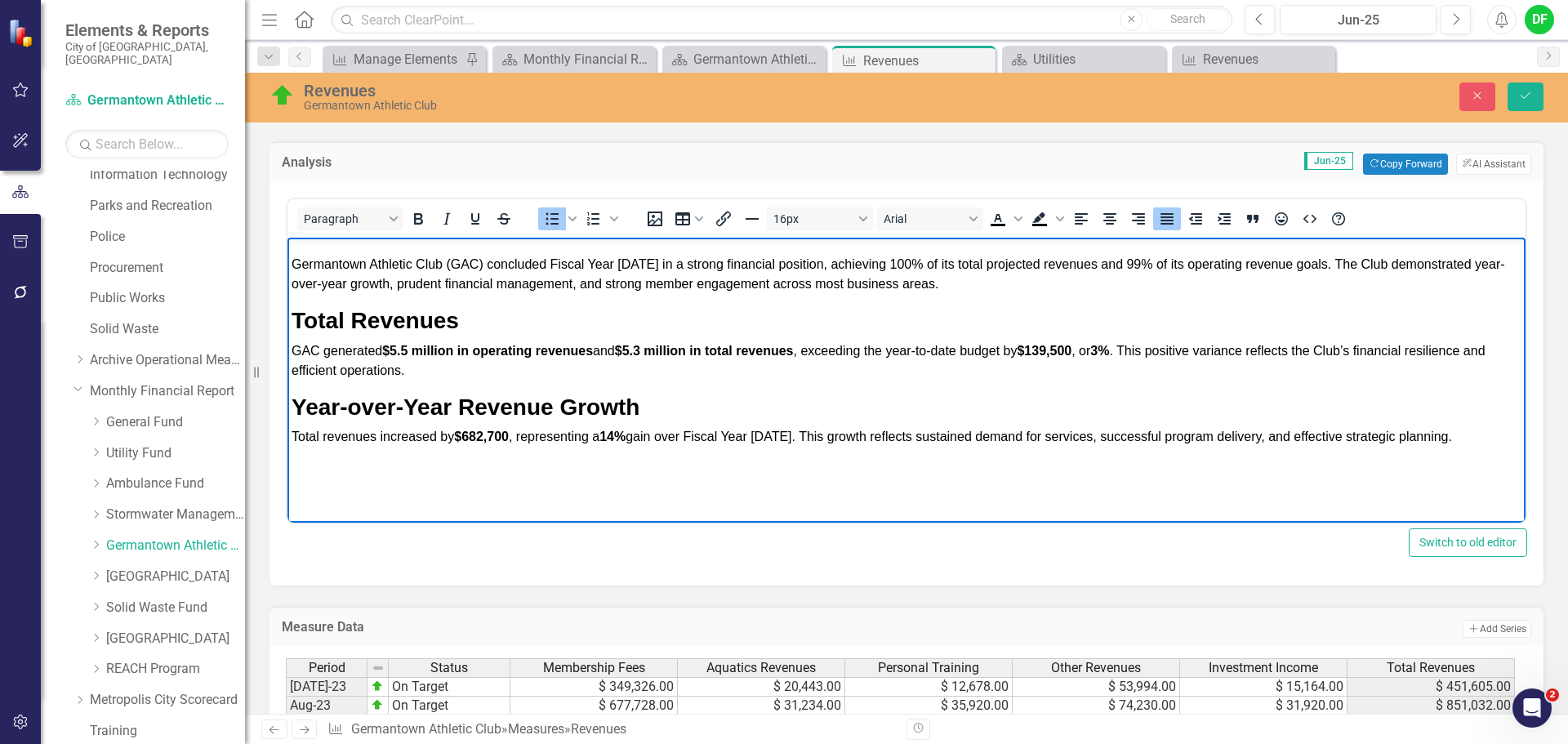
click at [535, 282] on span "Germantown Athletic Club (GAC) concluded Fiscal Year 2025 in a strong financial…" at bounding box center [898, 273] width 1214 height 33
drag, startPoint x: 477, startPoint y: 320, endPoint x: 295, endPoint y: 320, distance: 182.0
click at [295, 320] on h3 "Total Revenues" at bounding box center [906, 320] width 1230 height 28
click at [867, 224] on button "28px" at bounding box center [820, 219] width 106 height 22
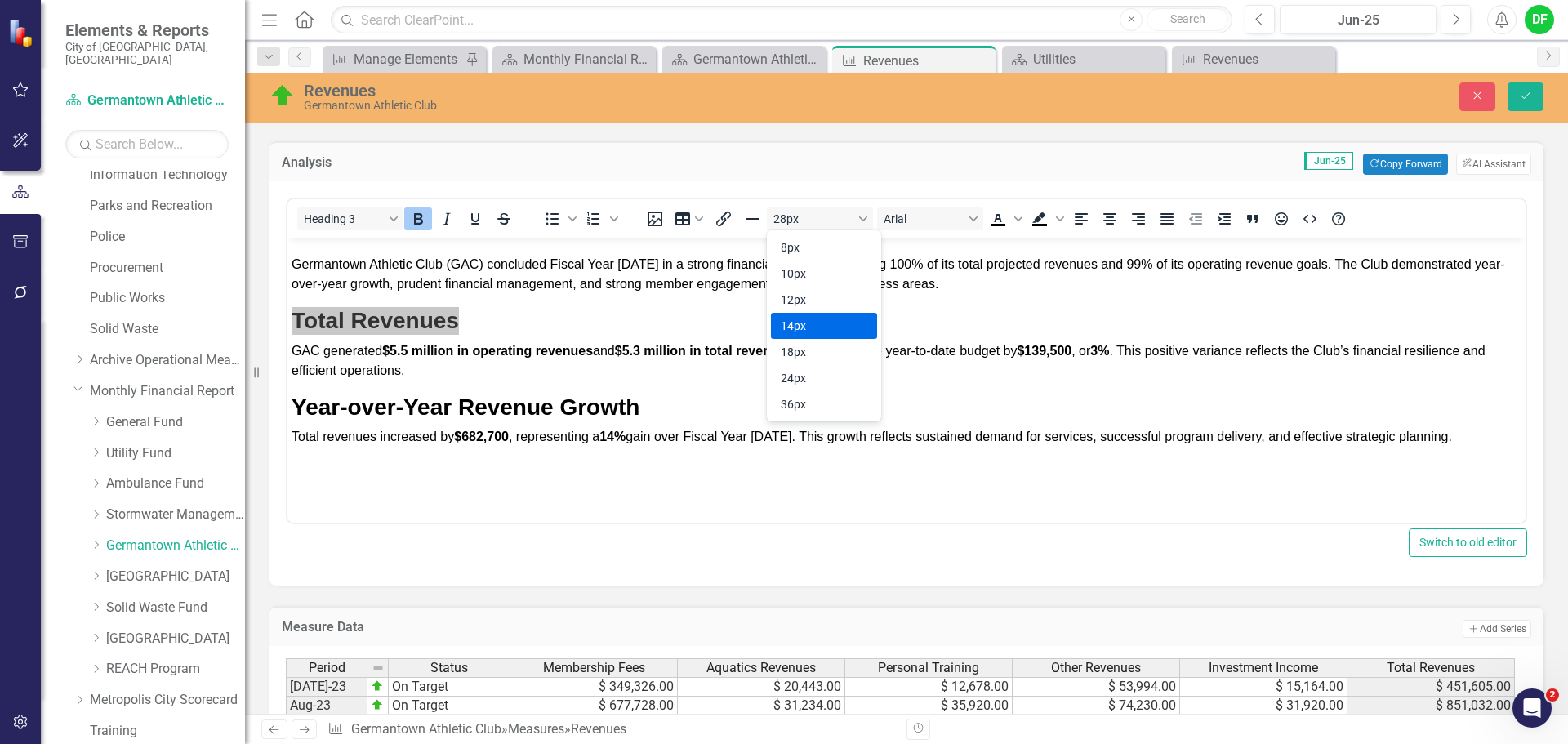
click at [800, 324] on div "14px" at bounding box center [812, 326] width 64 height 20
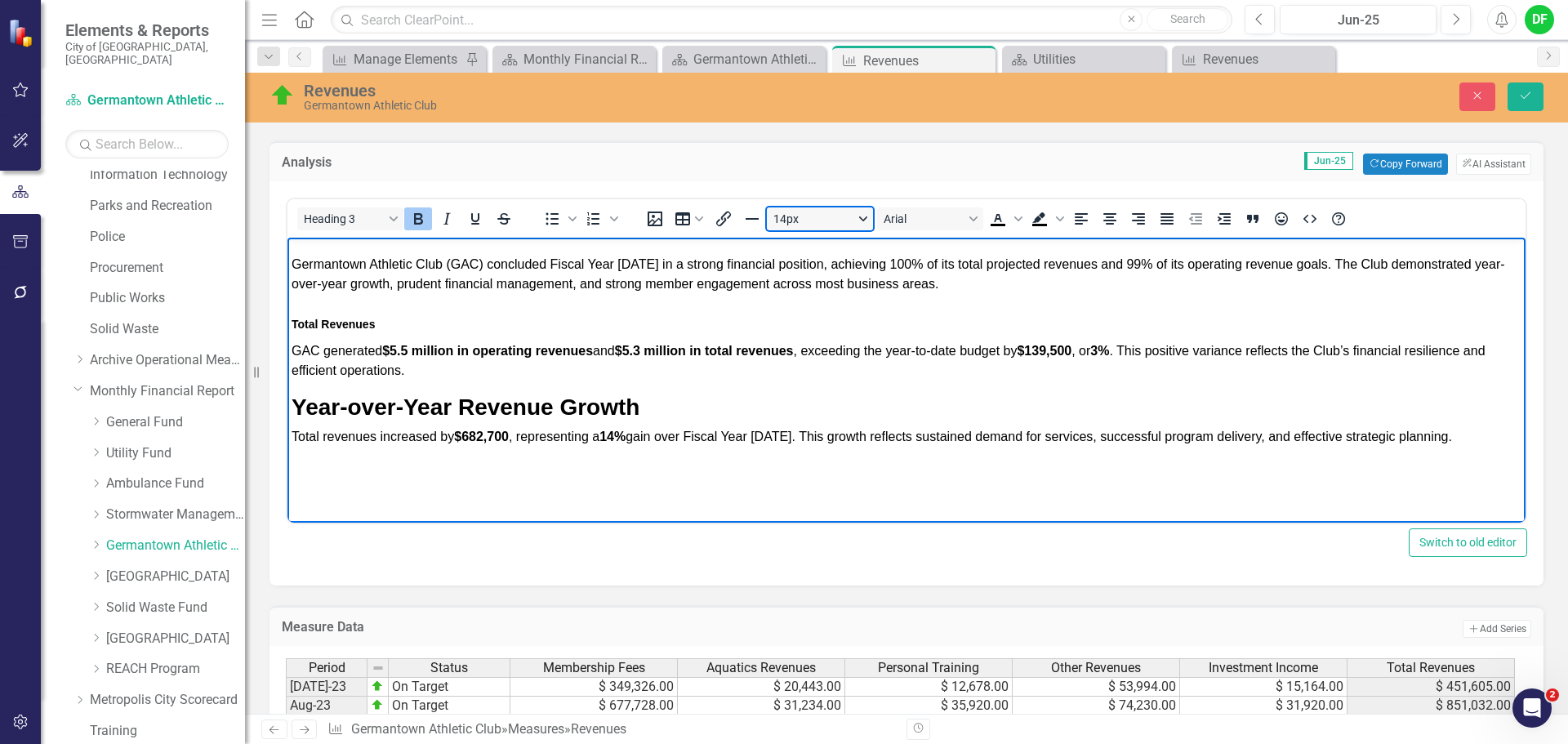
click at [861, 218] on button "14px" at bounding box center [820, 219] width 106 height 22
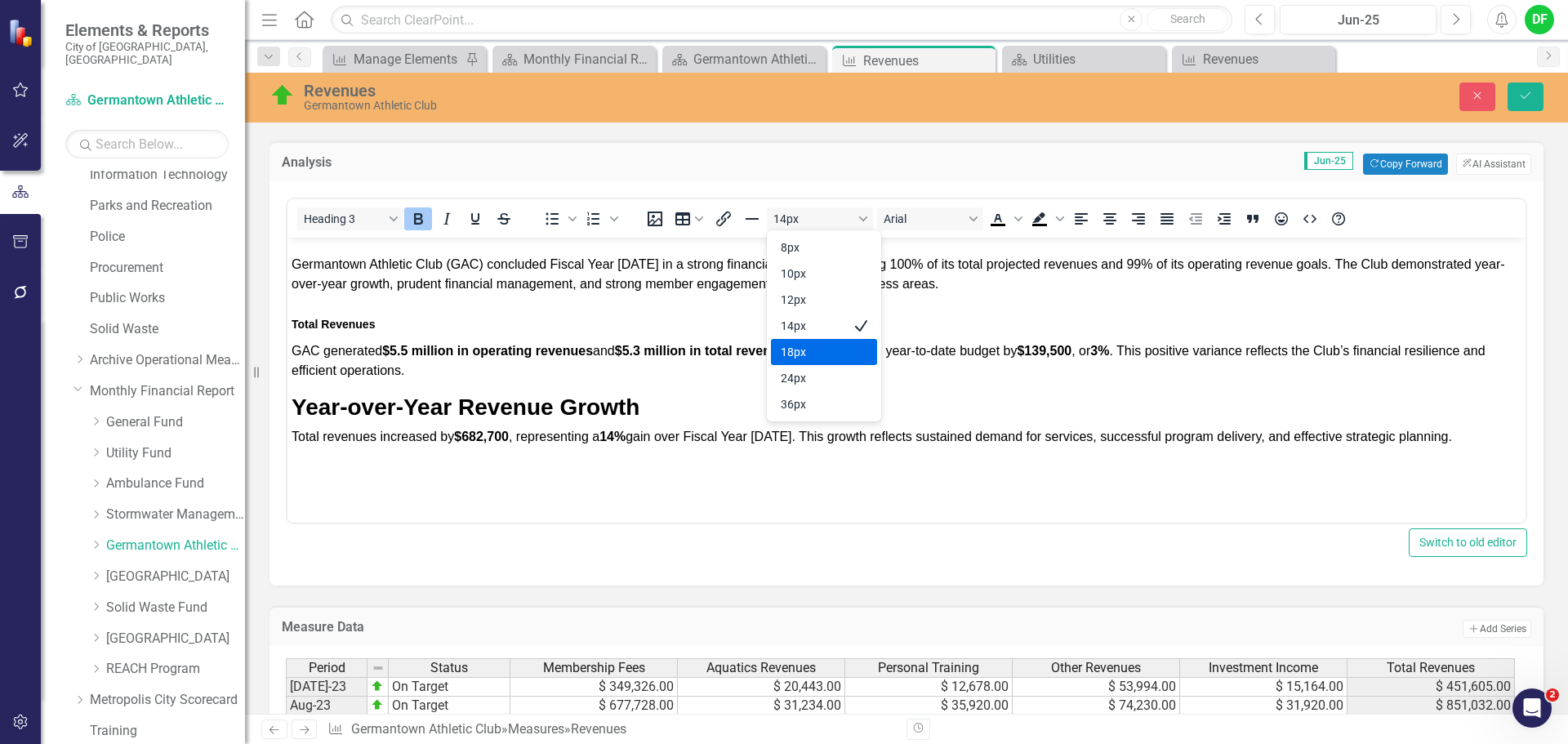
click at [814, 354] on div "18px" at bounding box center [812, 353] width 64 height 20
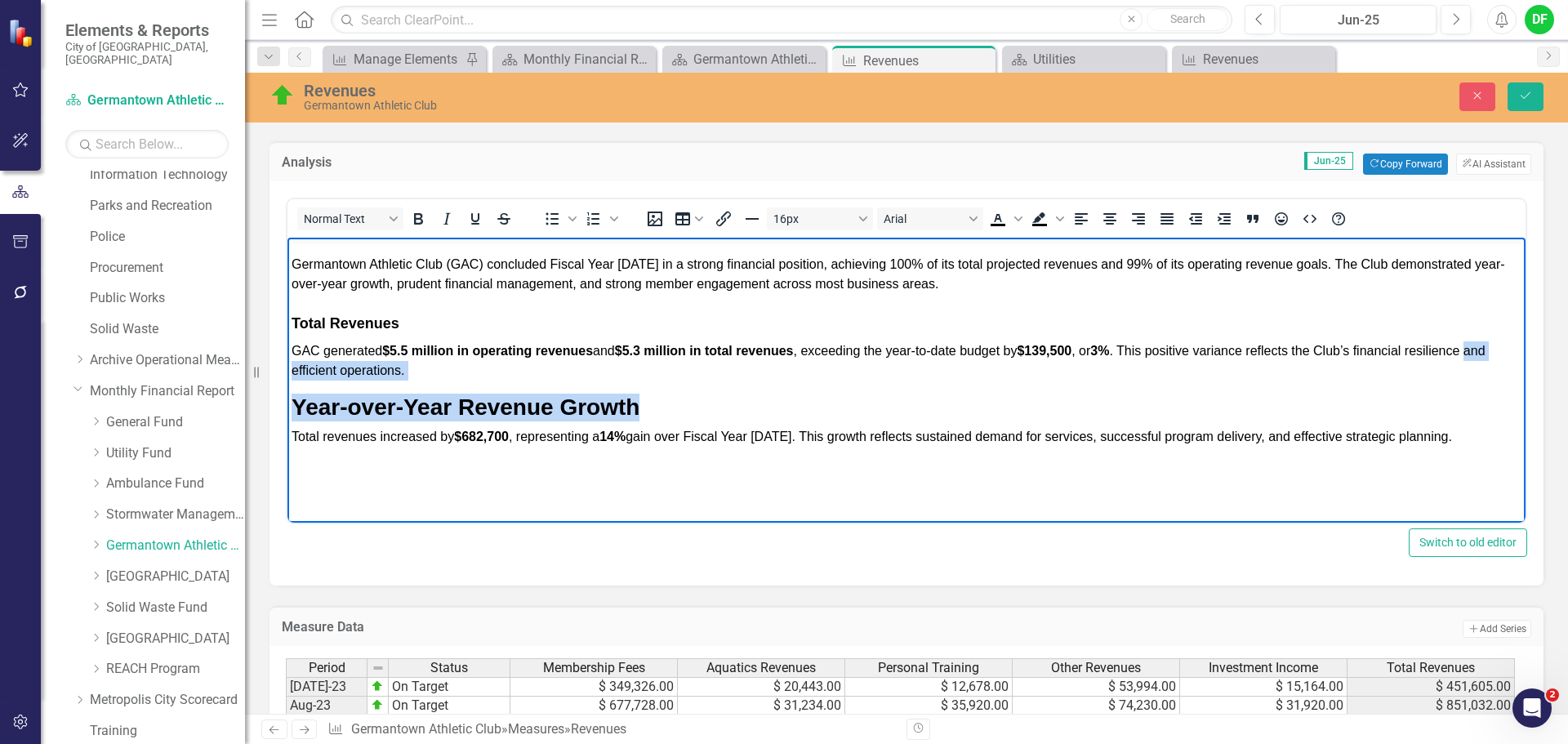
drag, startPoint x: 628, startPoint y: 405, endPoint x: 266, endPoint y: 372, distance: 363.5
click at [288, 372] on html "GERMANTOWN ATHLETIC CLUB FUND REVENUES: Percentage of Budget: 100% at the end o…" at bounding box center [906, 217] width 1238 height 612
click at [386, 381] on div "Germantown Athletic Club (GAC) concluded Fiscal Year 2025 in a strong financial…" at bounding box center [906, 350] width 1230 height 192
drag, startPoint x: 666, startPoint y: 410, endPoint x: 277, endPoint y: 382, distance: 390.0
click at [288, 382] on html "GERMANTOWN ATHLETIC CLUB FUND REVENUES: Percentage of Budget: 100% at the end o…" at bounding box center [906, 217] width 1238 height 612
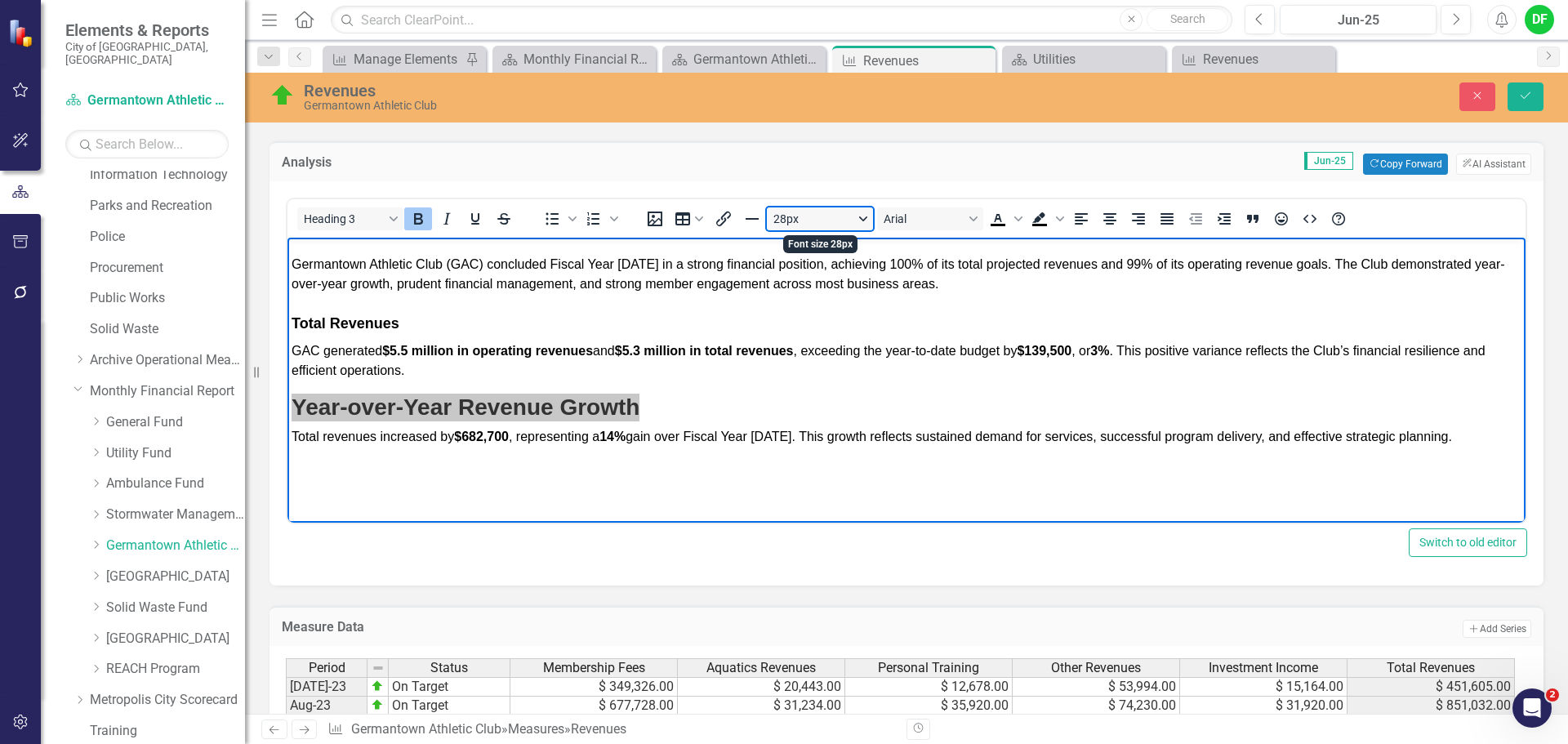
click at [867, 213] on button "28px" at bounding box center [820, 219] width 106 height 22
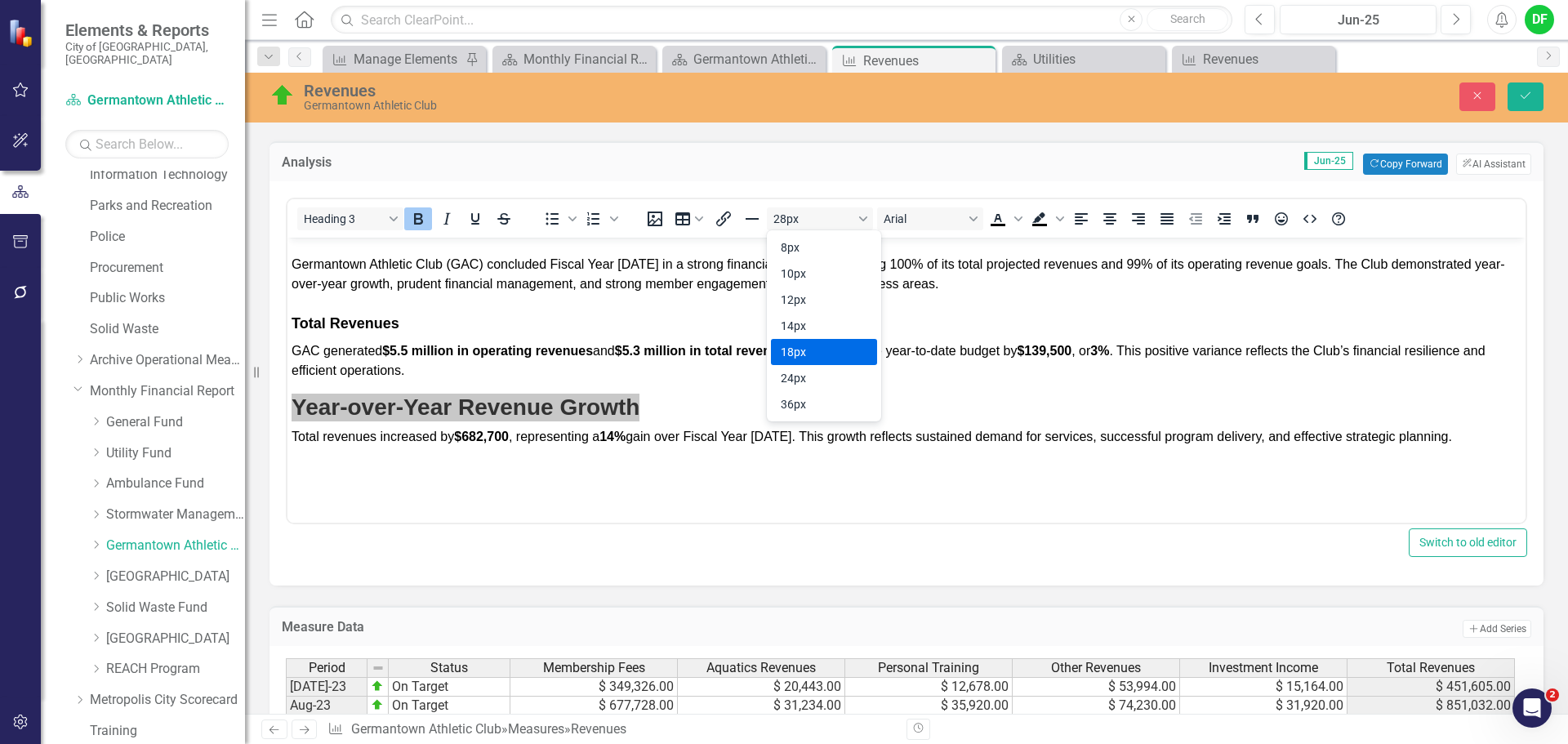
click at [806, 348] on div "18px" at bounding box center [812, 353] width 64 height 20
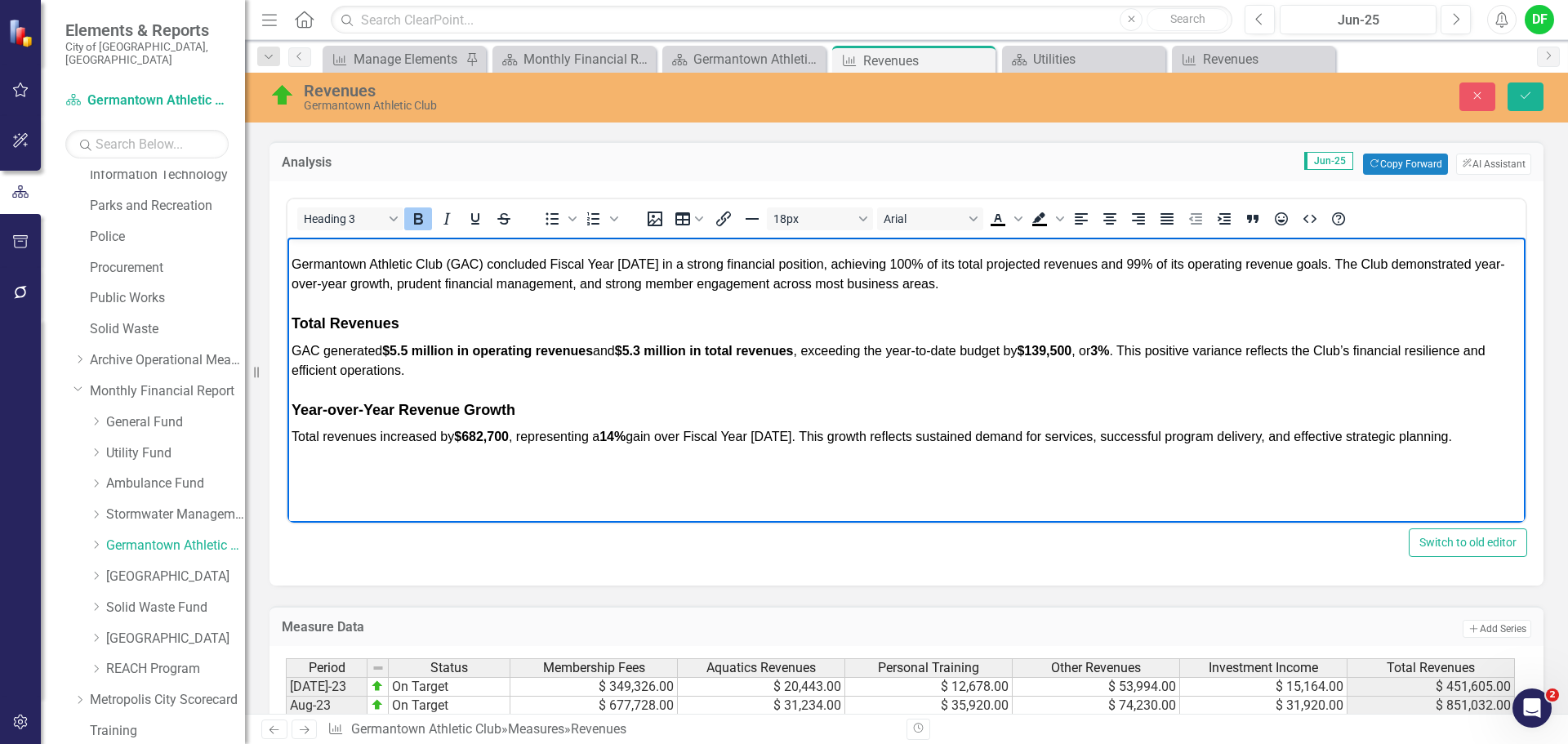
click at [632, 387] on div "Germantown Athletic Club (GAC) concluded Fiscal Year 2025 in a strong financial…" at bounding box center [906, 350] width 1230 height 192
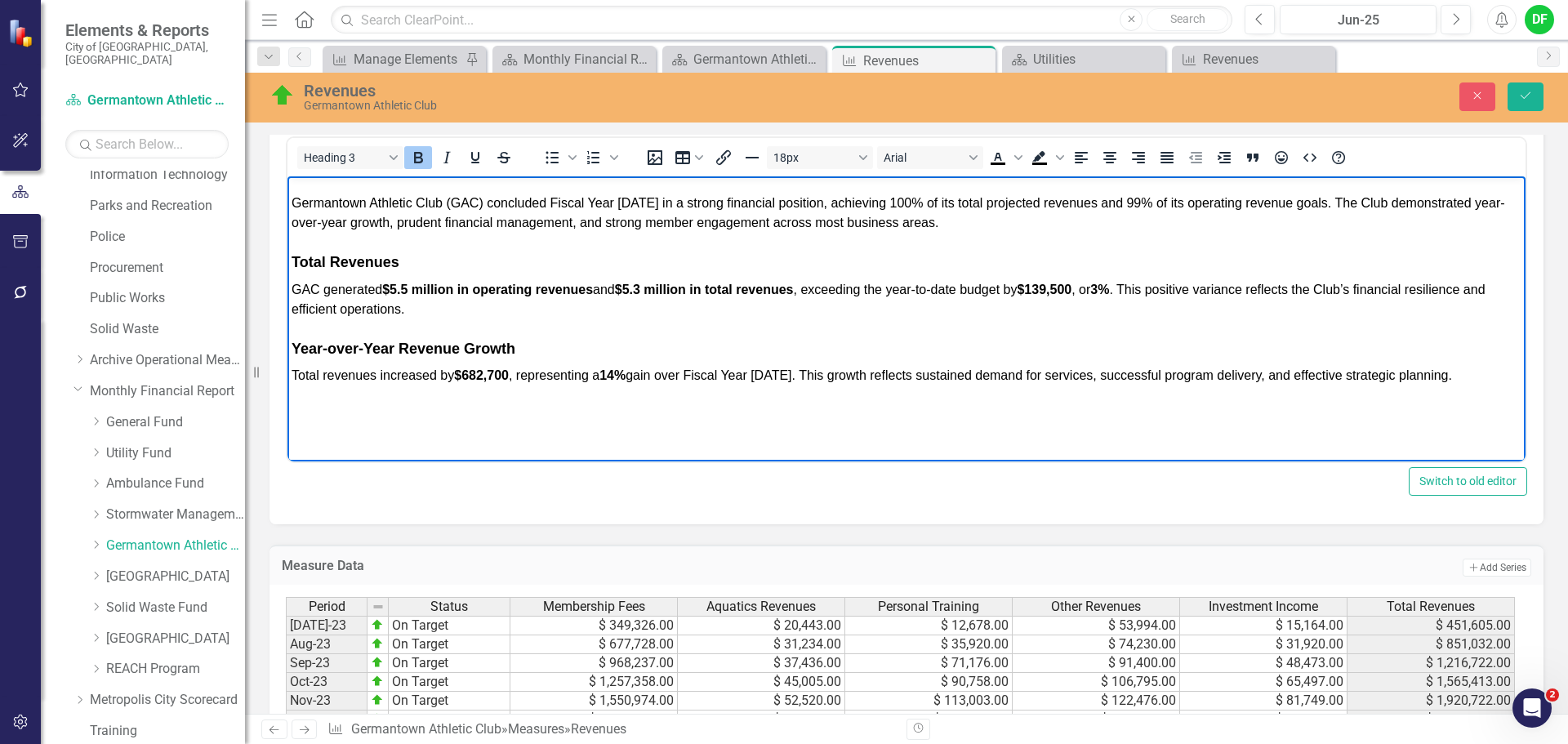
scroll to position [573, 0]
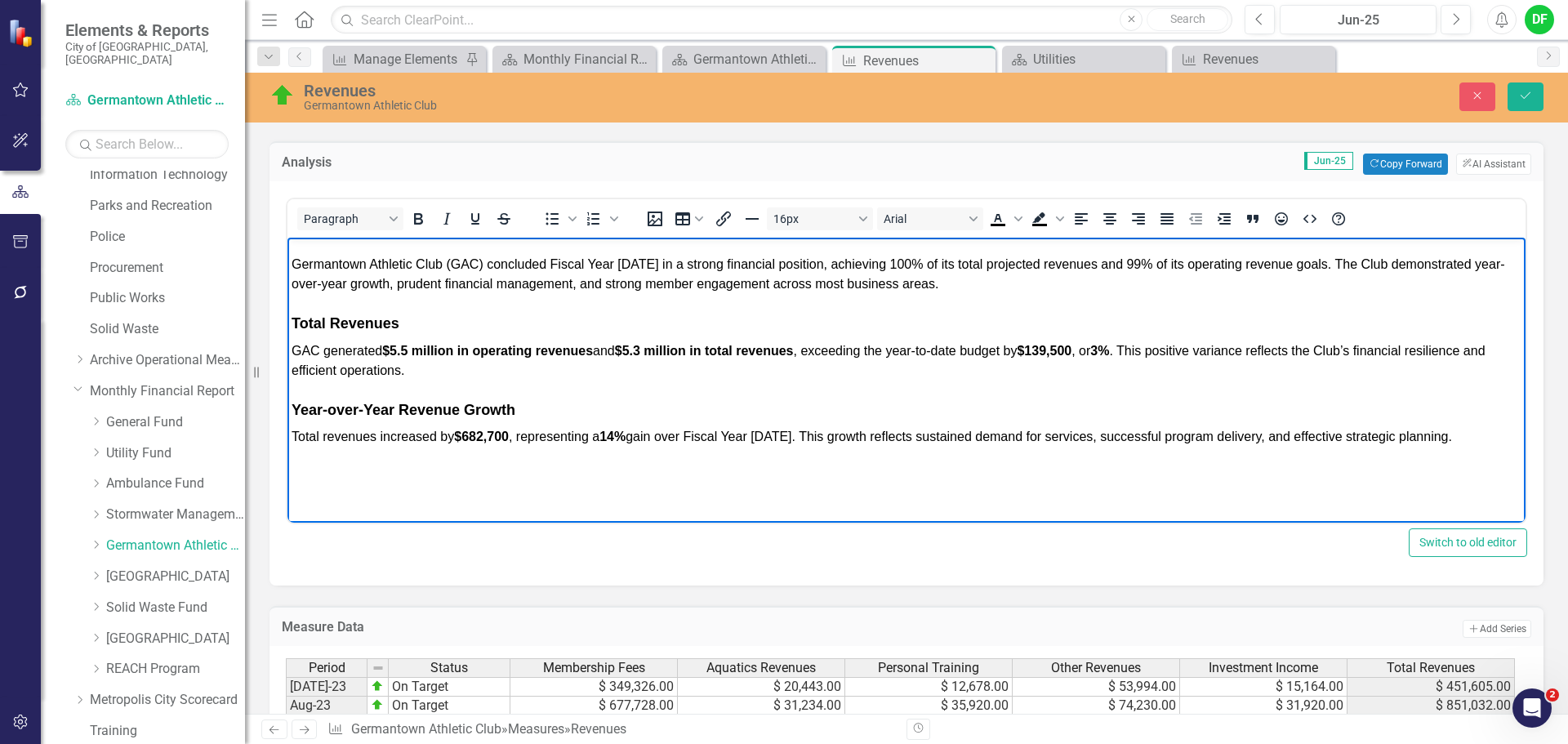
click at [370, 466] on div "Rich Text Area. Press ALT-0 for help." at bounding box center [906, 470] width 1230 height 20
click at [309, 394] on h3 "Year-over-Year Revenue Growth" at bounding box center [906, 408] width 1230 height 28
click at [321, 387] on div "Germantown Athletic Club (GAC) concluded Fiscal Year 2025 in a strong financial…" at bounding box center [906, 350] width 1230 height 192
click at [308, 465] on div "Rich Text Area. Press ALT-0 for help." at bounding box center [906, 470] width 1230 height 20
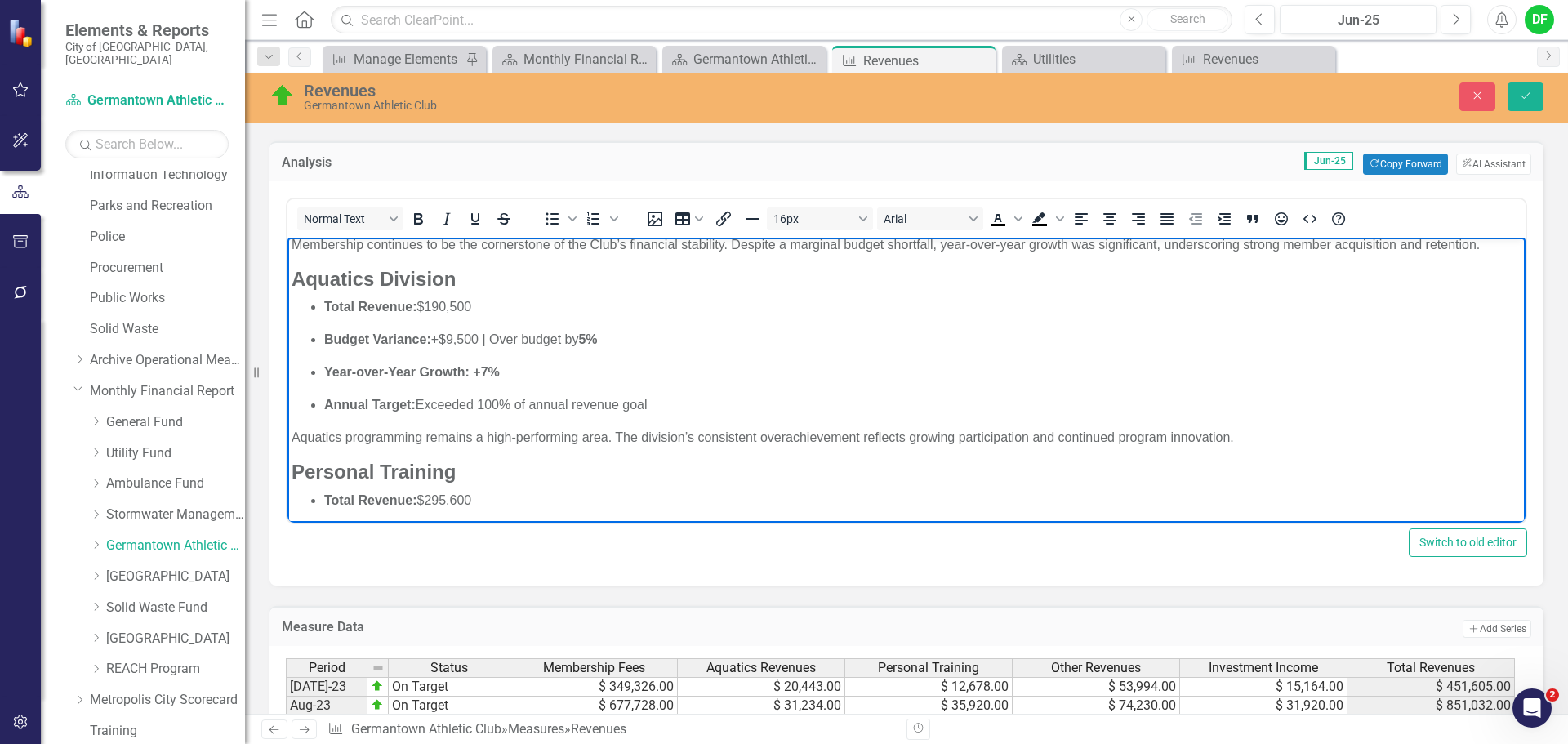
scroll to position [876, 0]
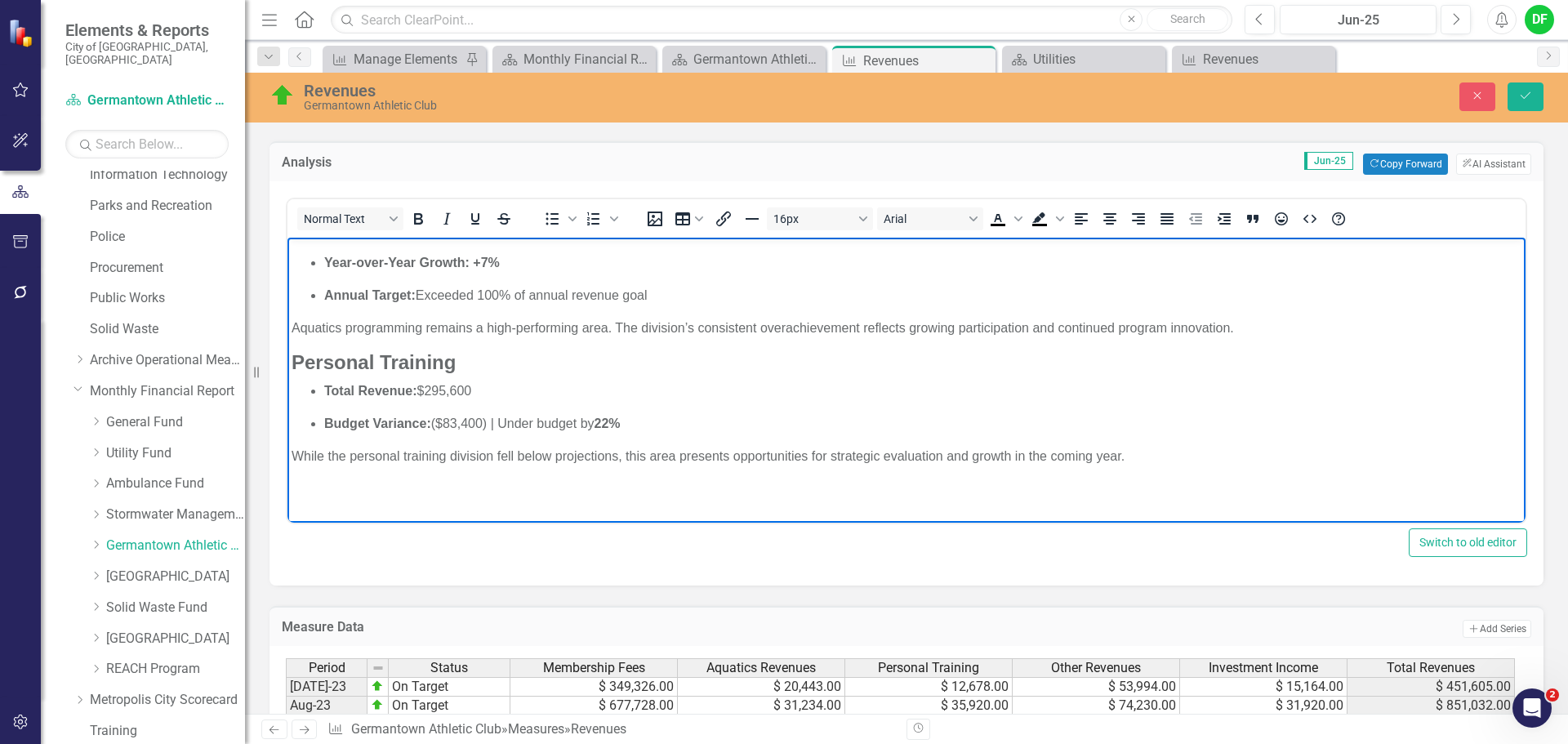
click at [405, 481] on div "Rich Text Area. Press ALT-0 for help." at bounding box center [906, 489] width 1230 height 20
paste body "Rich Text Area. Press ALT-0 for help."
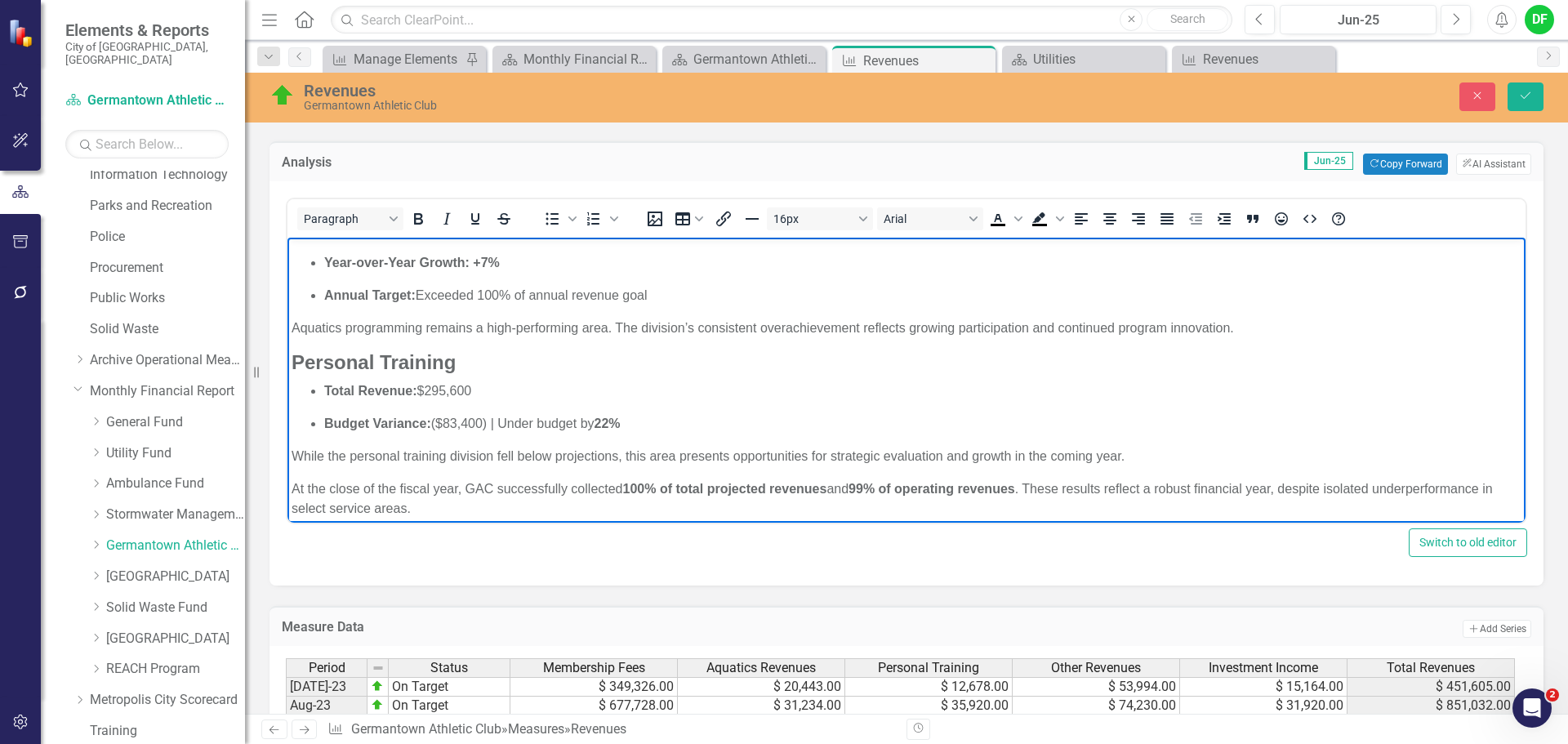
click at [297, 490] on div "At the close of the fiscal year, GAC successfully collected 100% of total proje…" at bounding box center [906, 499] width 1230 height 40
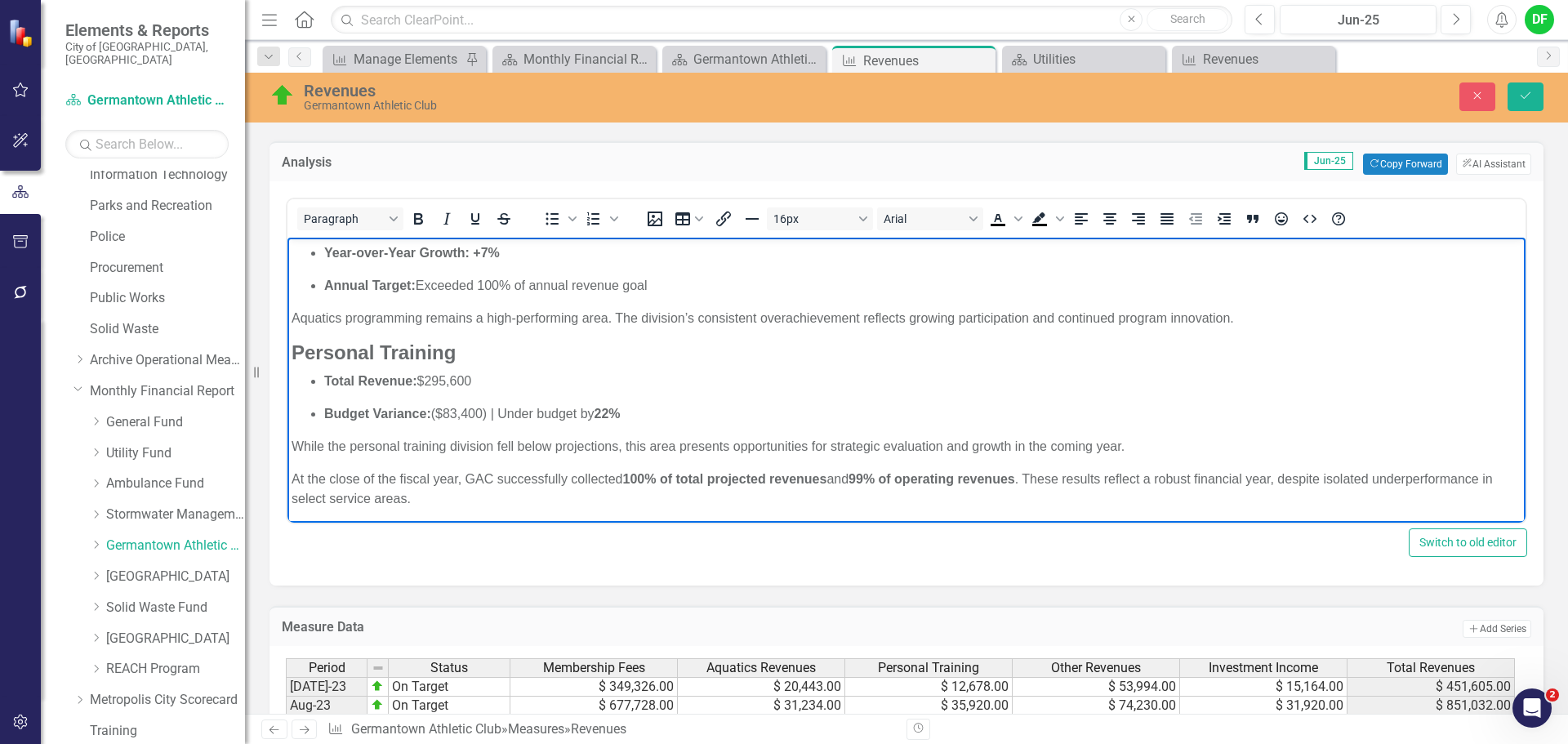
scroll to position [895, 0]
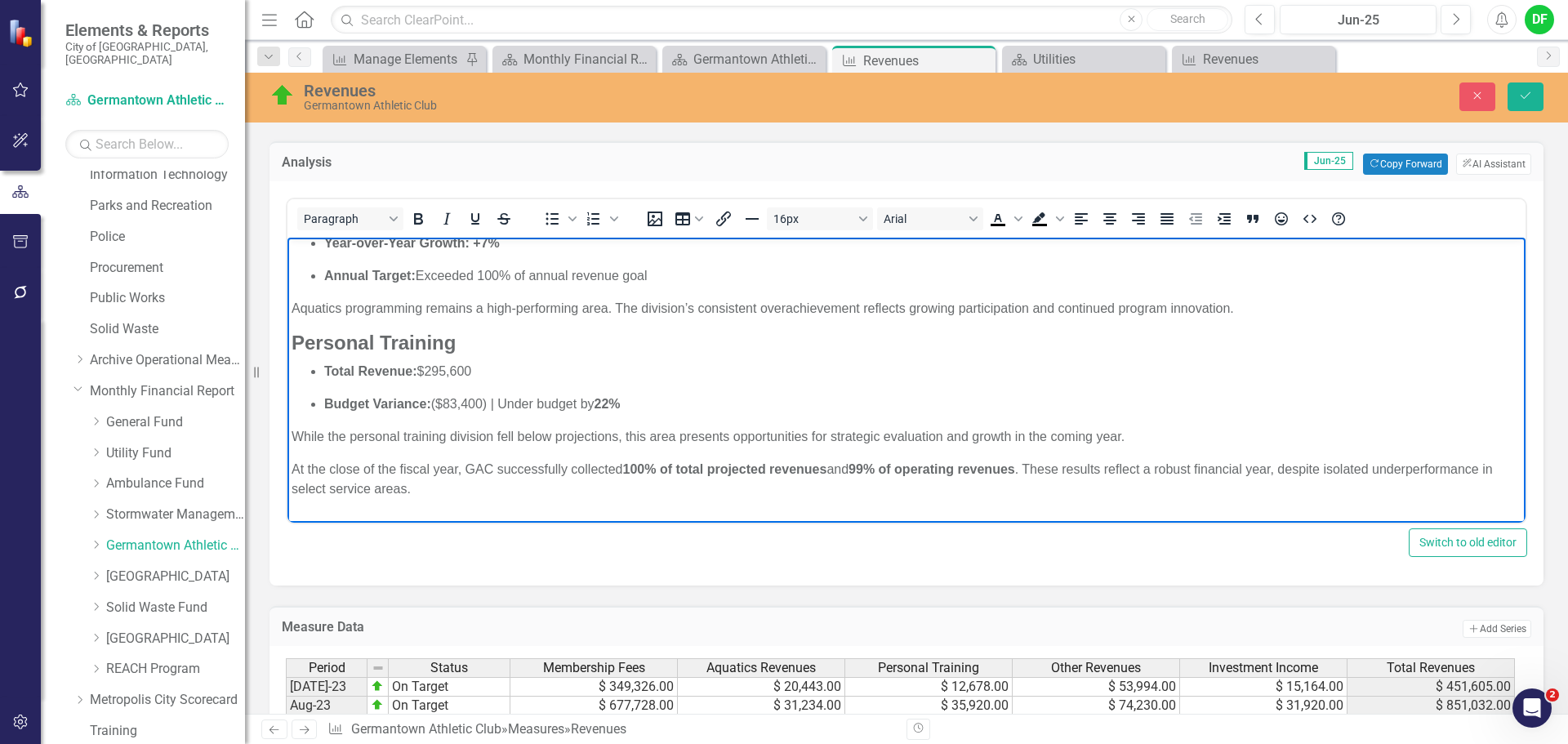
click at [458, 487] on div "At the close of the fiscal year, GAC successfully collected 100% of total proje…" at bounding box center [906, 480] width 1230 height 40
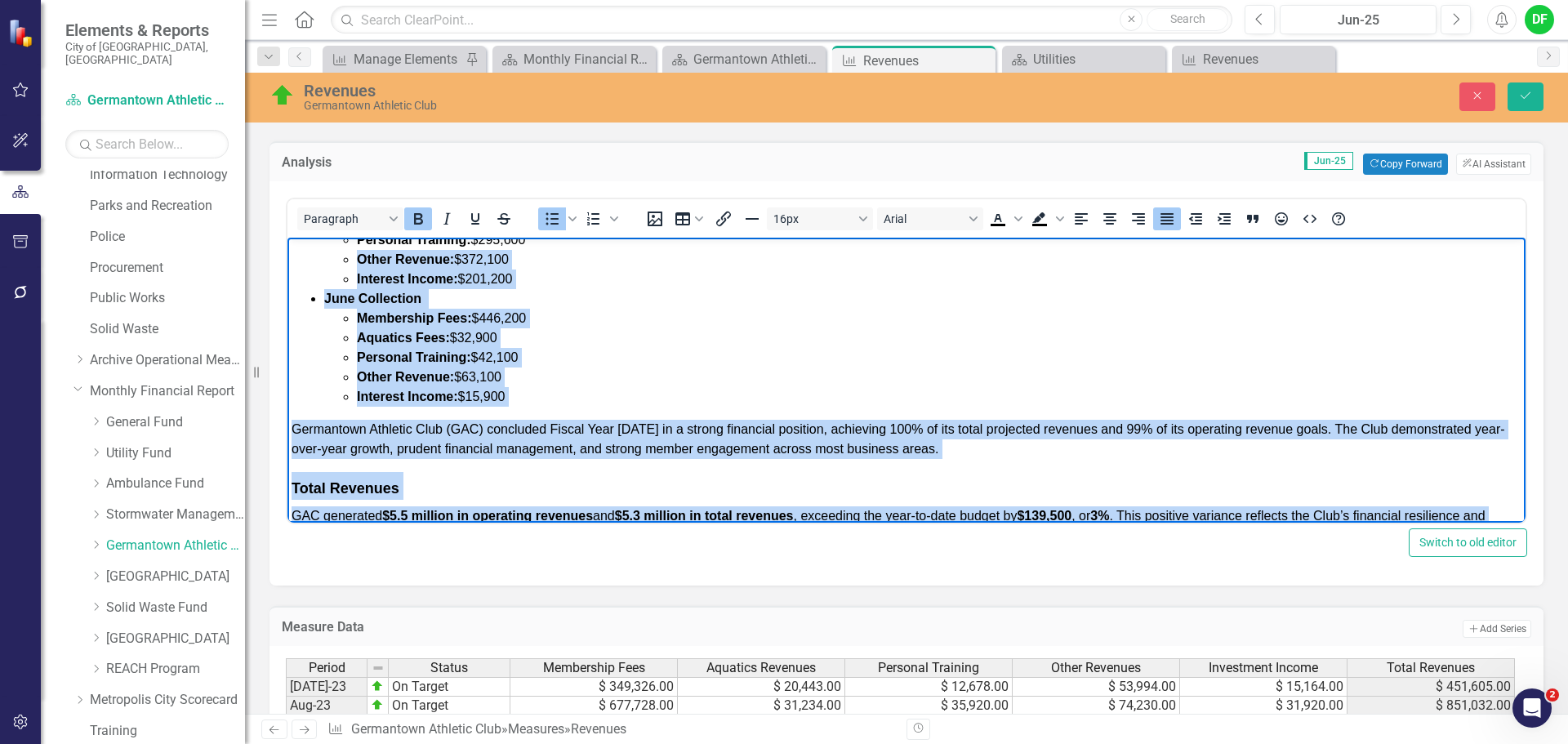
scroll to position [144, 0]
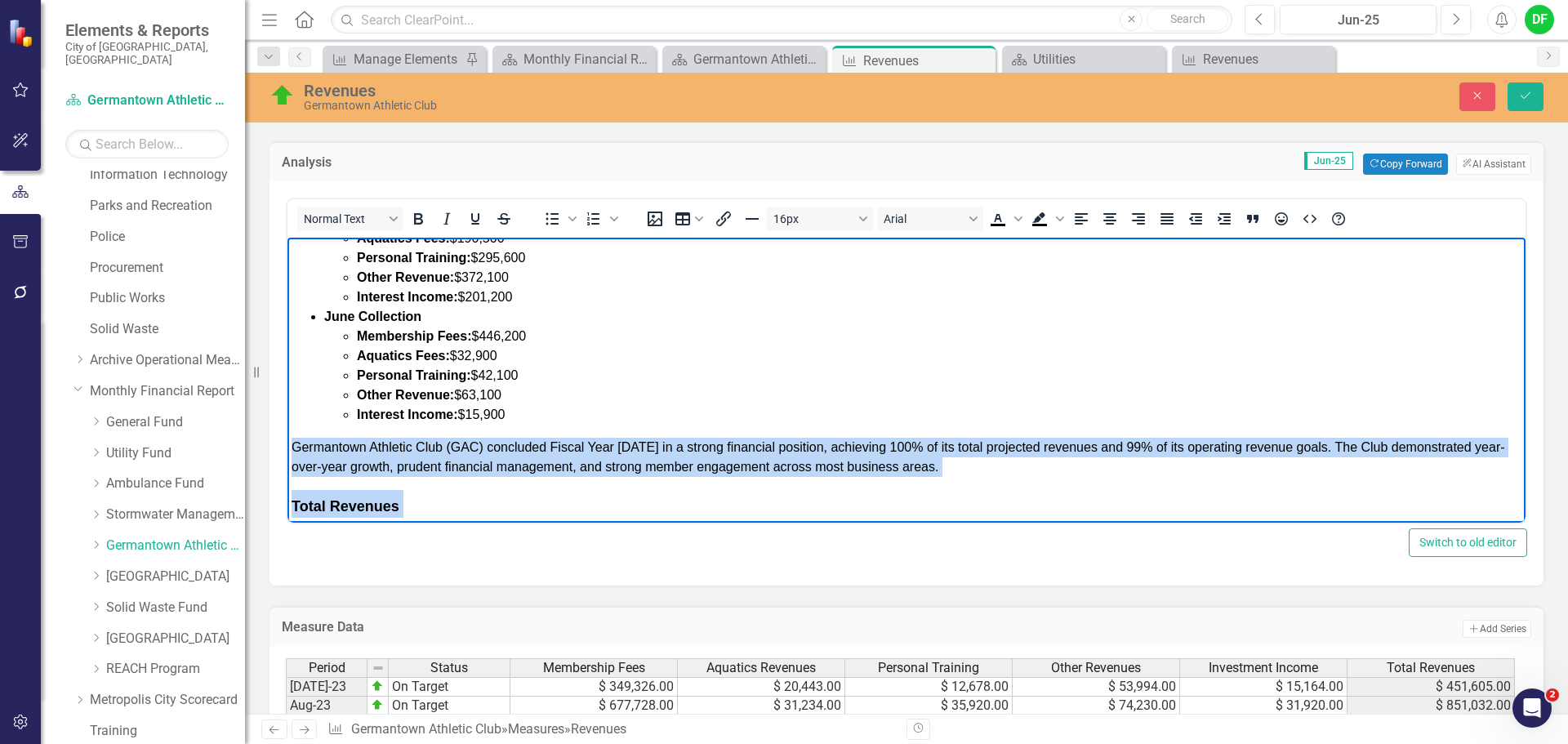
drag, startPoint x: 1441, startPoint y: 491, endPoint x: 290, endPoint y: 443, distance: 1152.0
click at [290, 443] on body "GERMANTOWN ATHLETIC CLUB FUND REVENUES: Percentage of Budget: 100% at the end o…" at bounding box center [906, 694] width 1238 height 1200
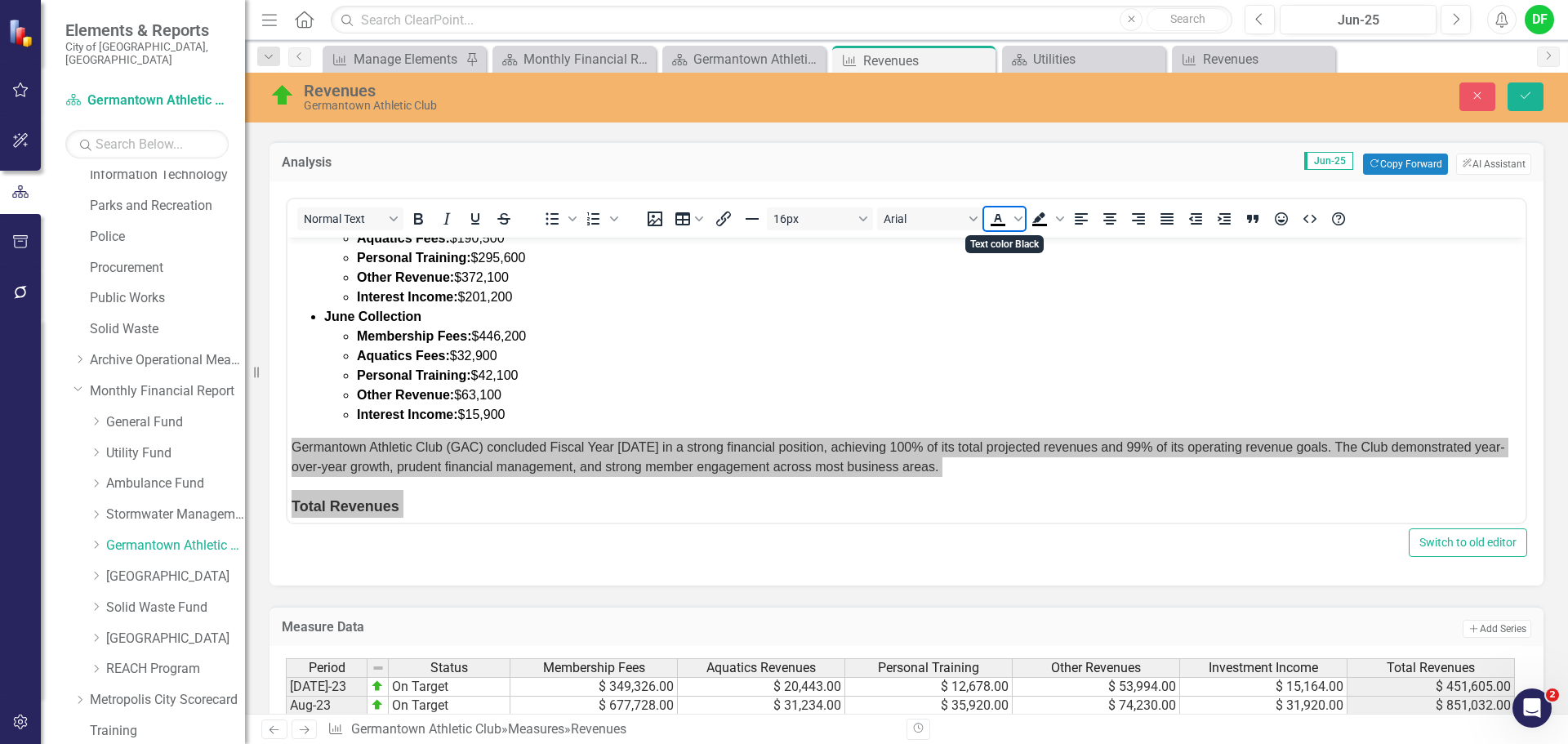
click at [999, 218] on icon "Text color Black" at bounding box center [998, 219] width 20 height 20
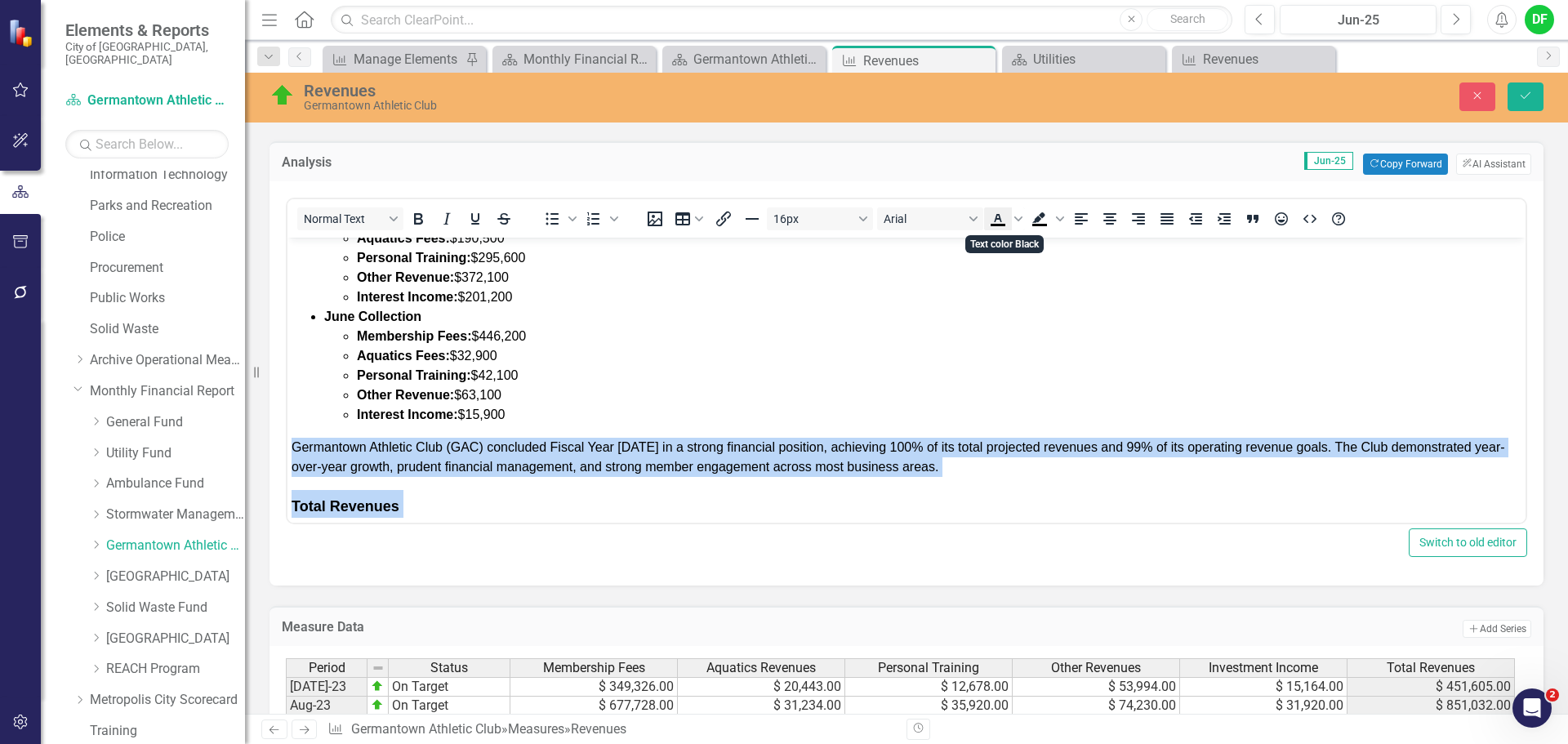
scroll to position [344, 0]
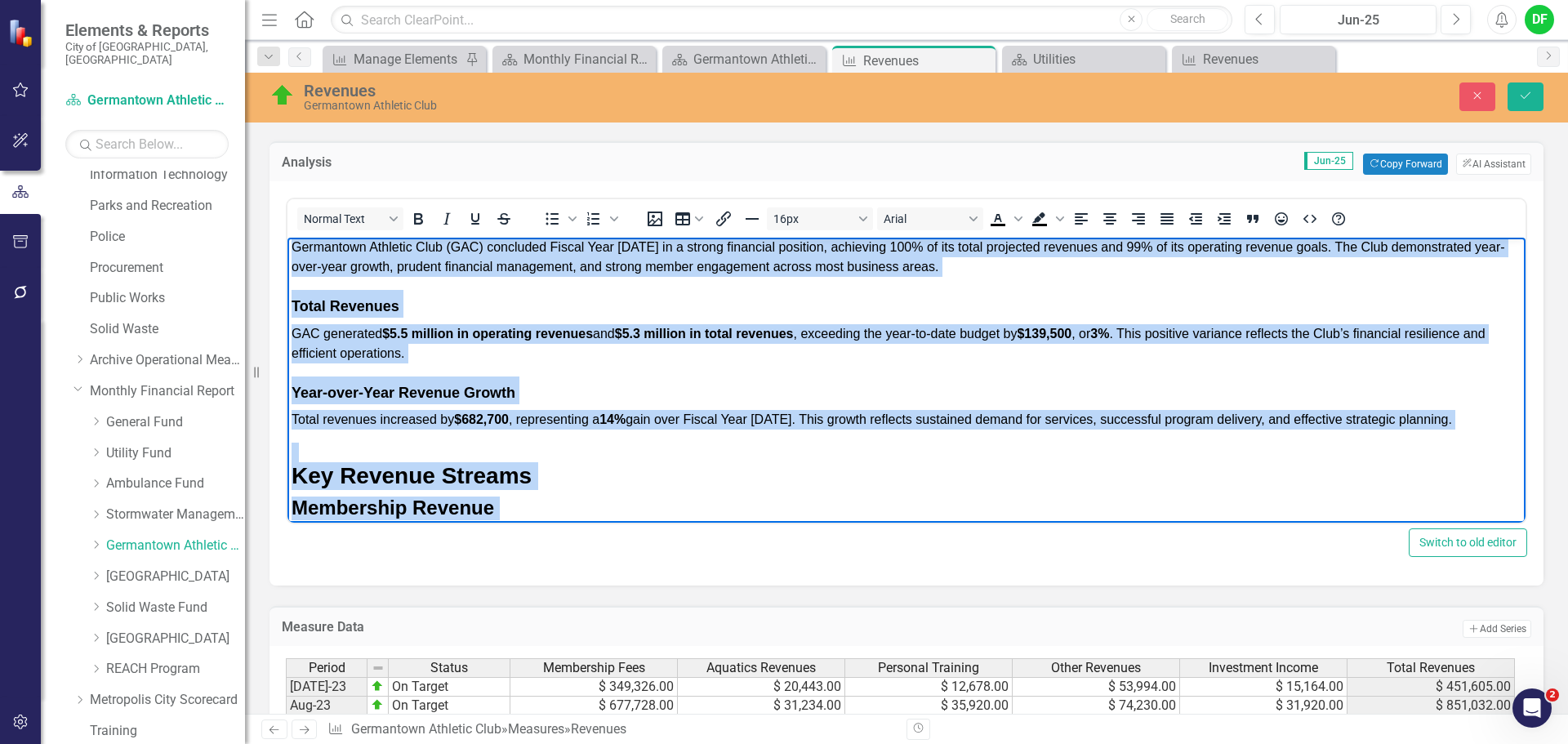
click at [582, 473] on h3 "Key Revenue Streams" at bounding box center [906, 476] width 1230 height 28
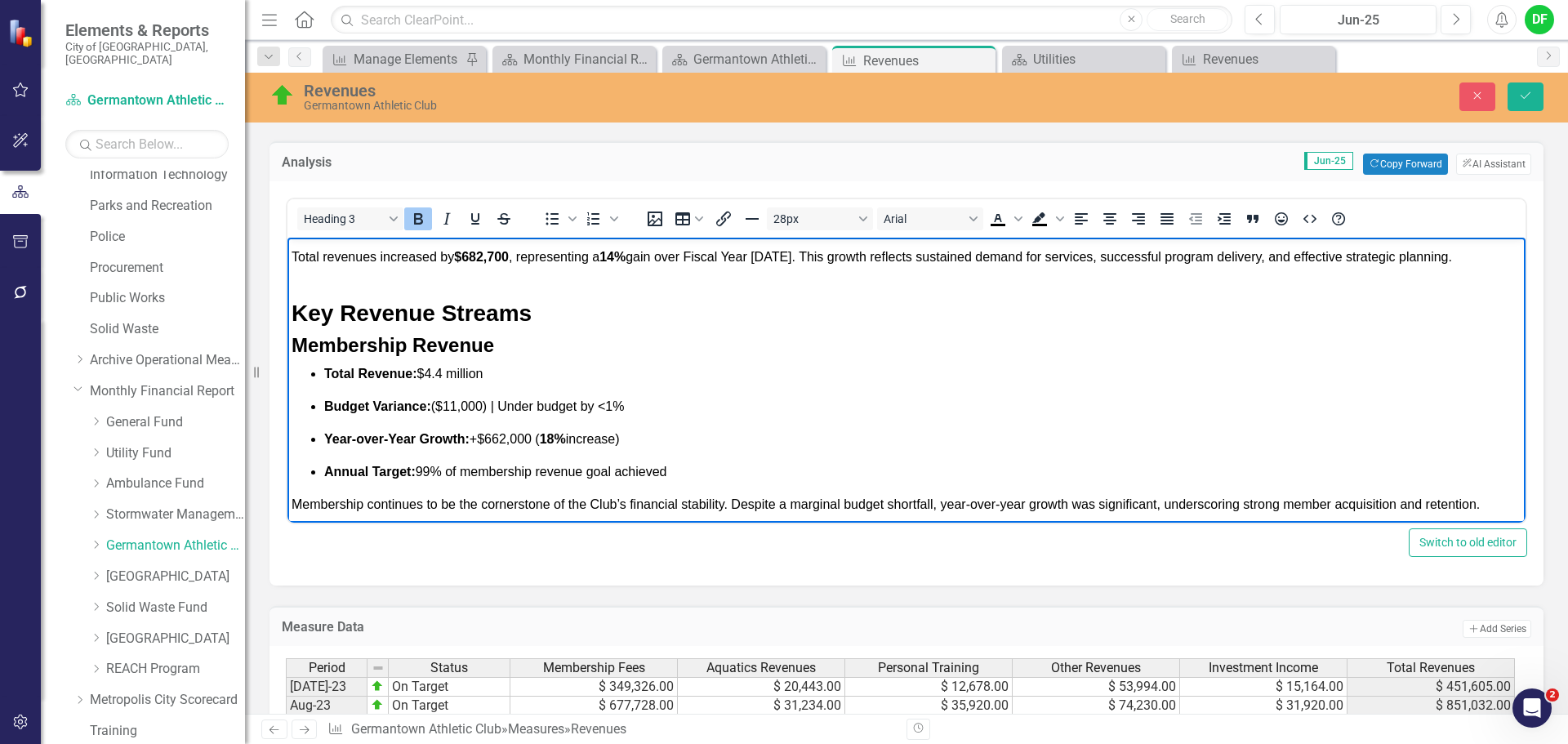
scroll to position [507, 0]
drag, startPoint x: 559, startPoint y: 324, endPoint x: 315, endPoint y: 310, distance: 244.4
click at [315, 310] on h3 "Key Revenue Streams" at bounding box center [906, 312] width 1230 height 28
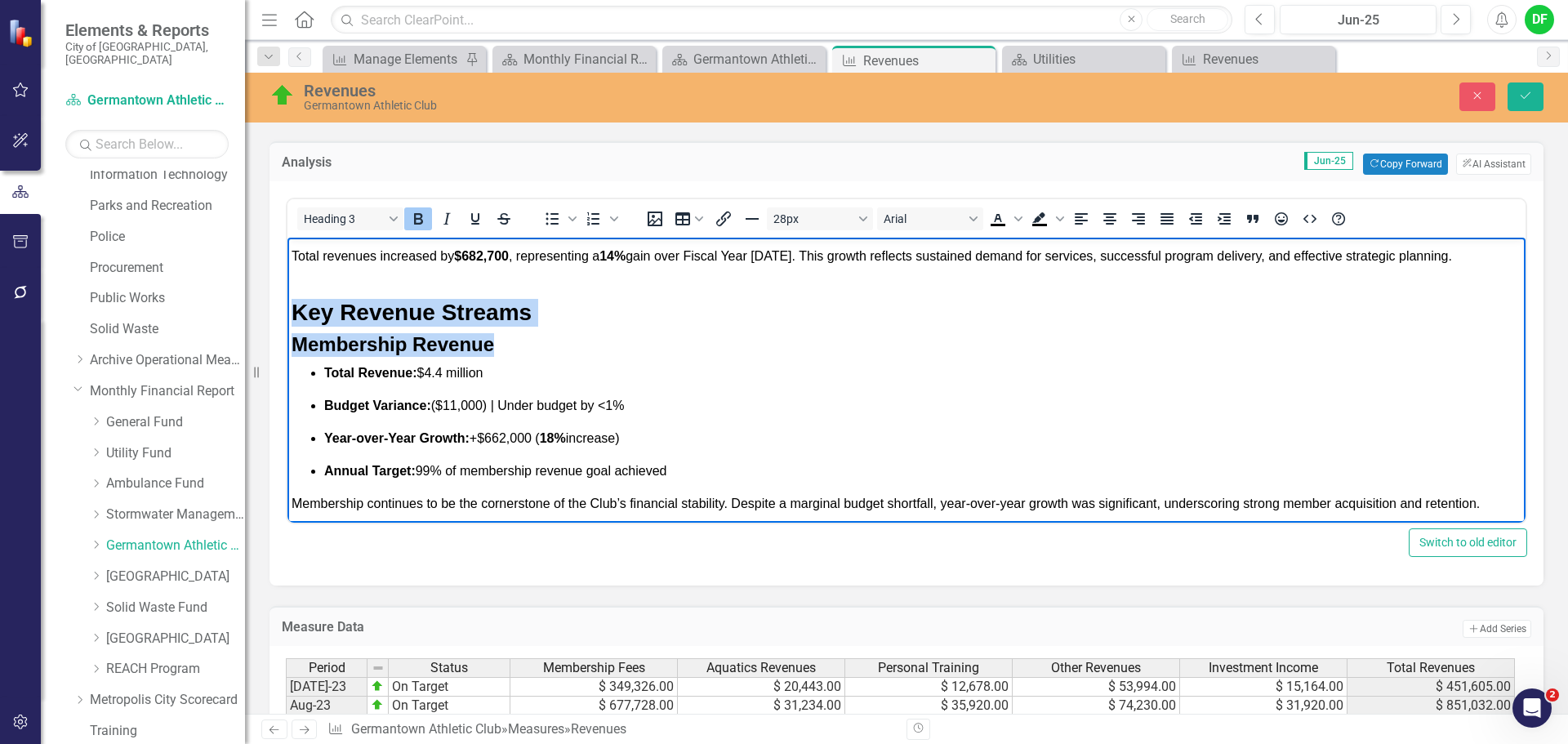
drag, startPoint x: 496, startPoint y: 344, endPoint x: 291, endPoint y: 307, distance: 208.3
click at [291, 307] on div "Key Revenue Streams Membership Revenue Total Revenue: $4.4 million Budget Varia…" at bounding box center [906, 558] width 1230 height 556
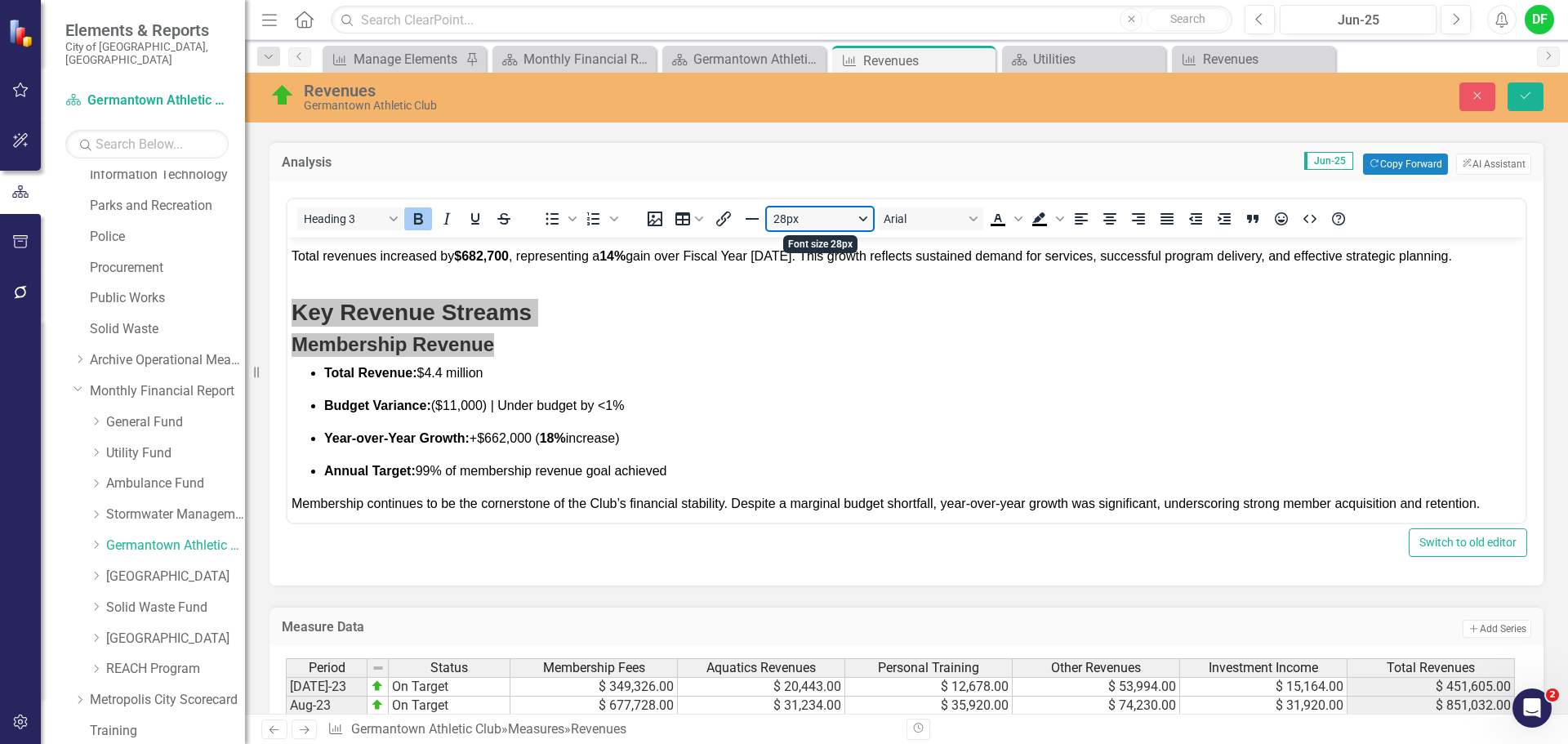
click at [857, 216] on button "28px" at bounding box center [820, 219] width 106 height 22
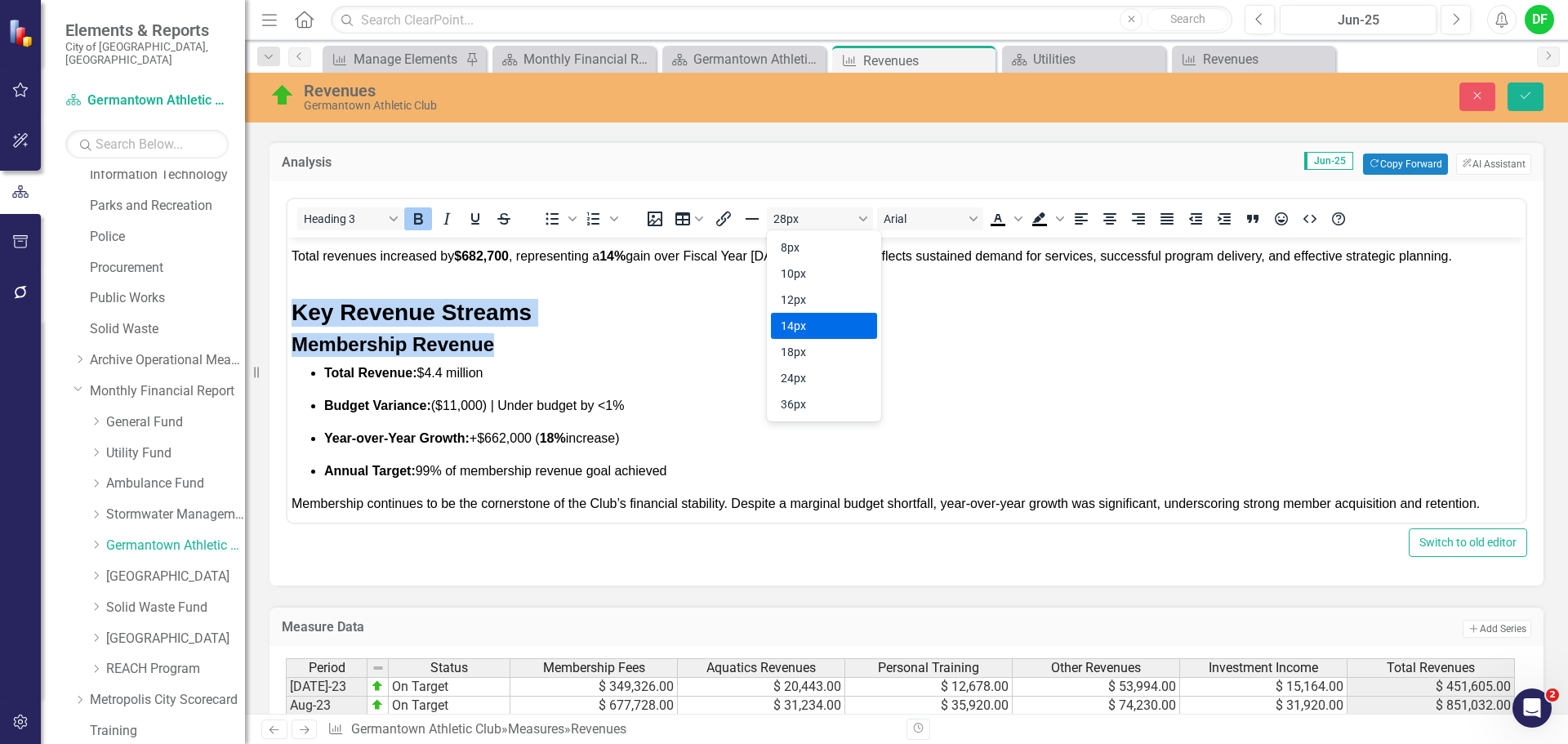
click at [567, 324] on h3 "Key Revenue Streams" at bounding box center [906, 312] width 1230 height 28
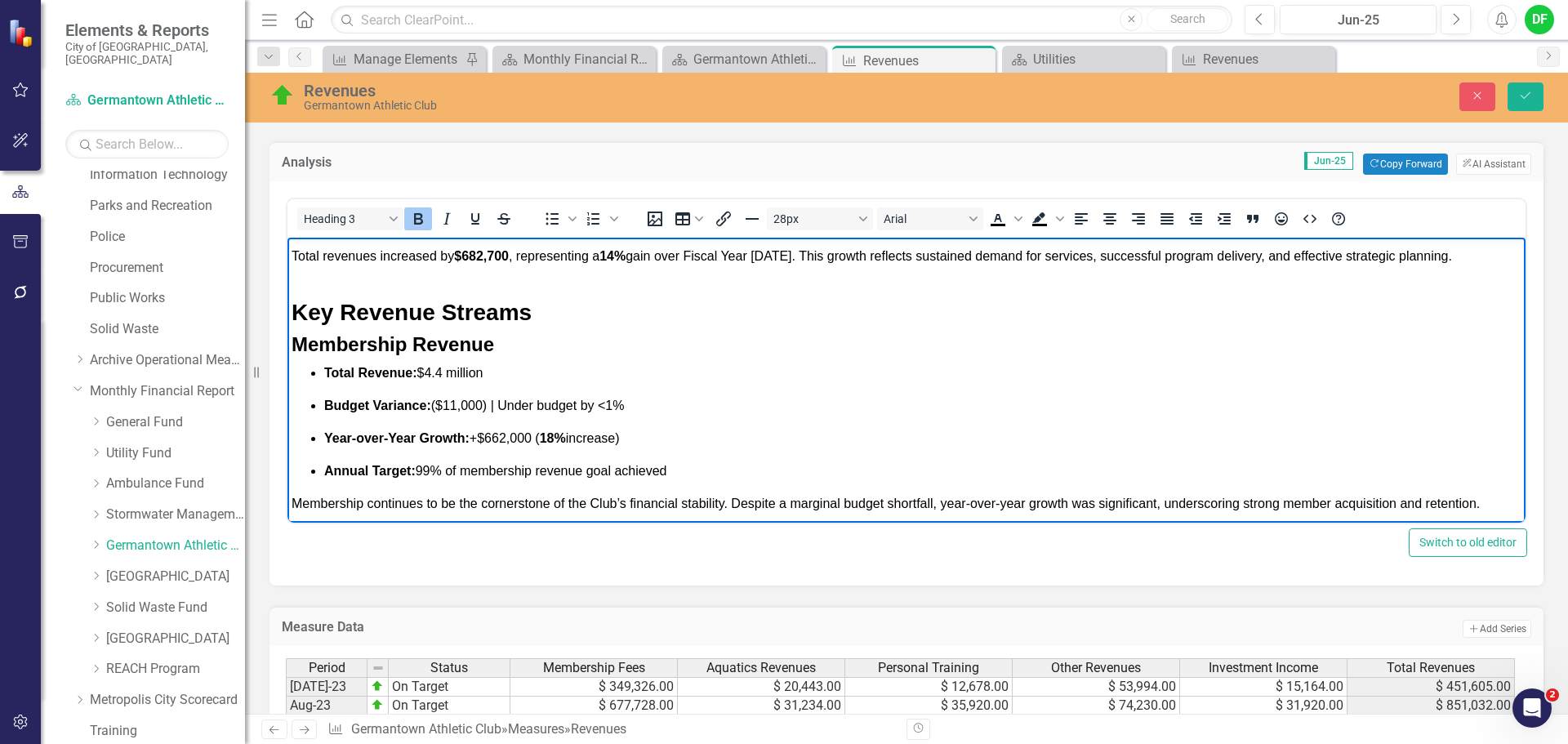
click at [462, 280] on div "Key Revenue Streams Membership Revenue Total Revenue: $4.4 million Budget Varia…" at bounding box center [906, 558] width 1230 height 556
click at [422, 212] on icon "Bold" at bounding box center [418, 219] width 20 height 20
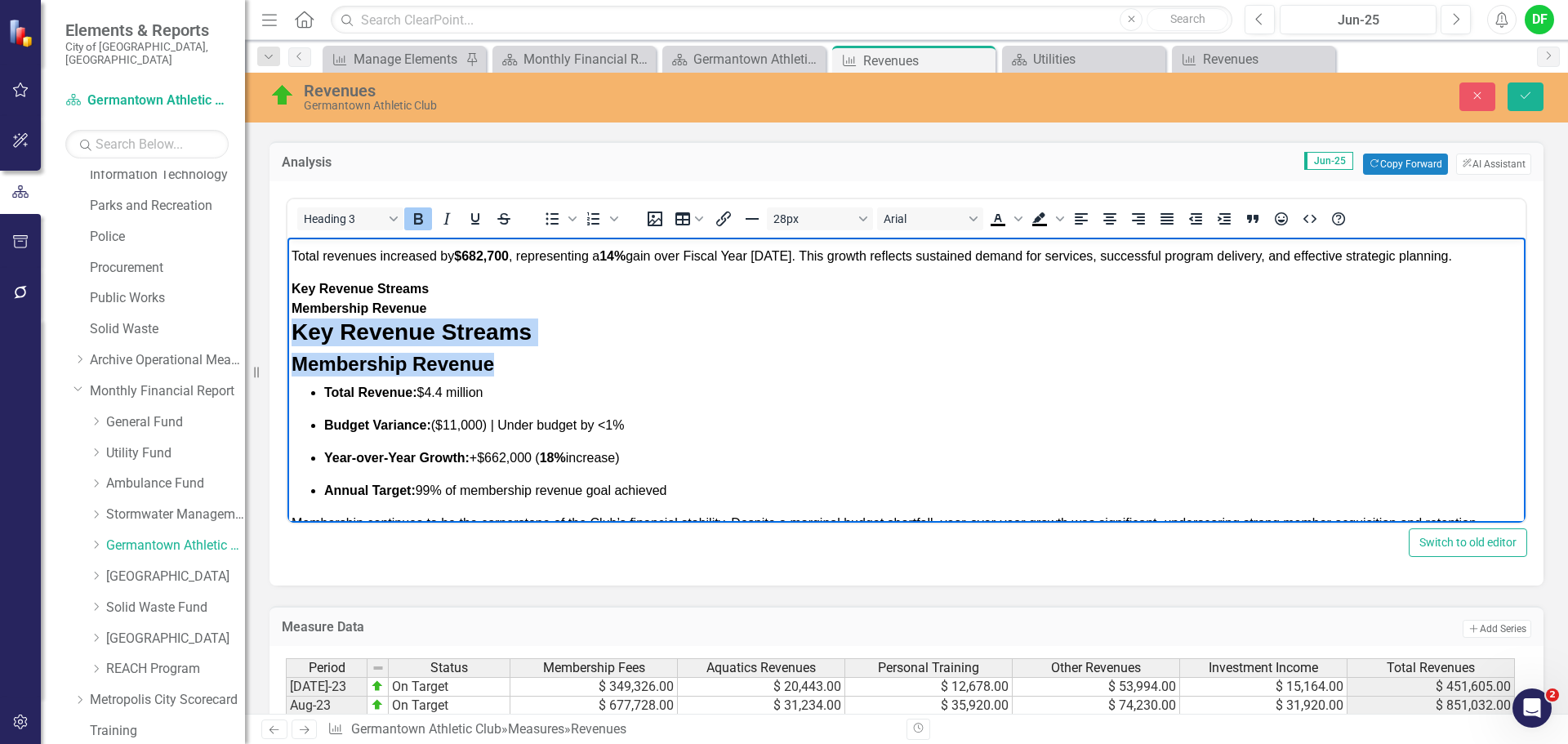
drag, startPoint x: 493, startPoint y: 356, endPoint x: 290, endPoint y: 329, distance: 204.8
click at [290, 329] on body "GERMANTOWN ATHLETIC CLUB FUND REVENUES: Percentage of Budget: 100% at the end o…" at bounding box center [906, 340] width 1238 height 1220
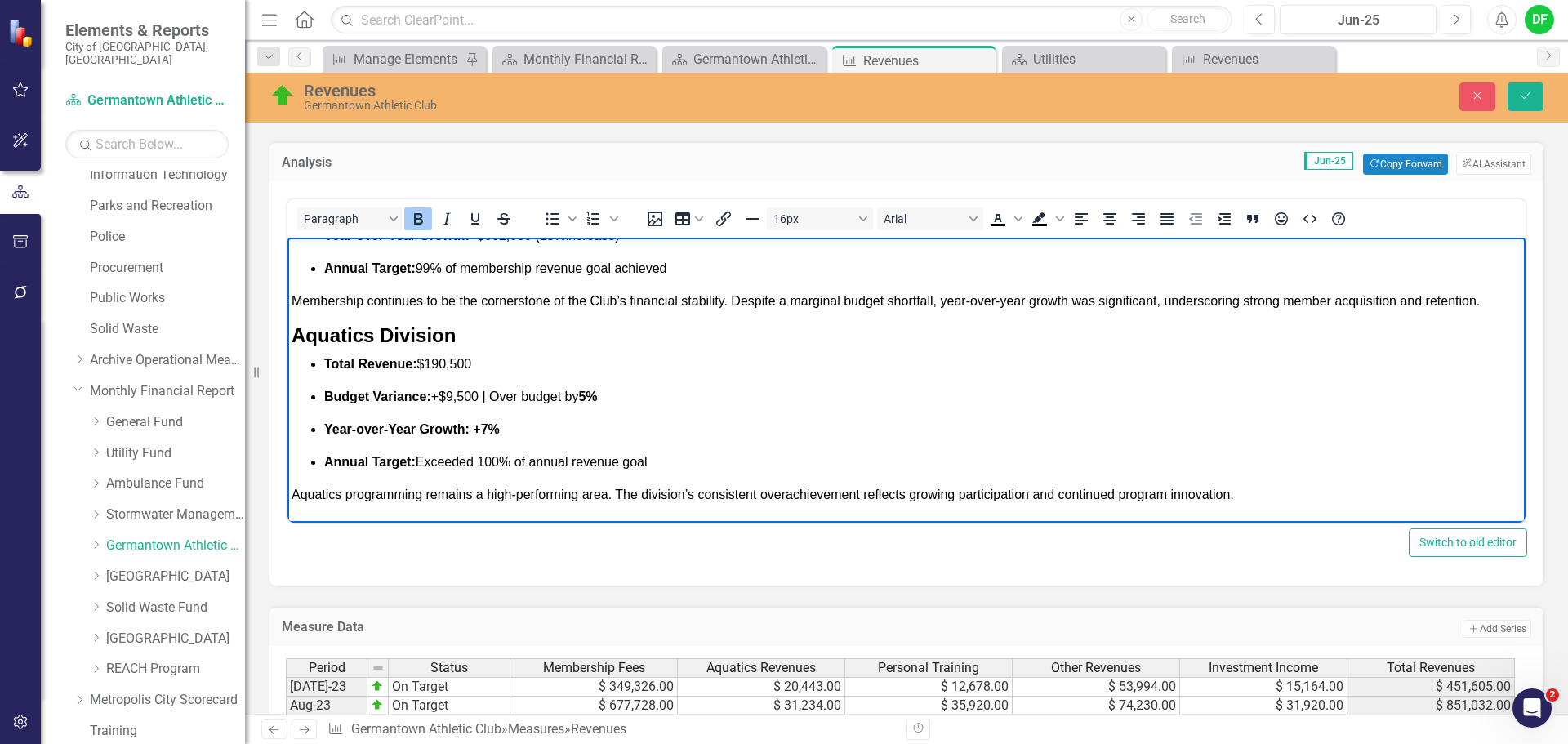
scroll to position [671, 0]
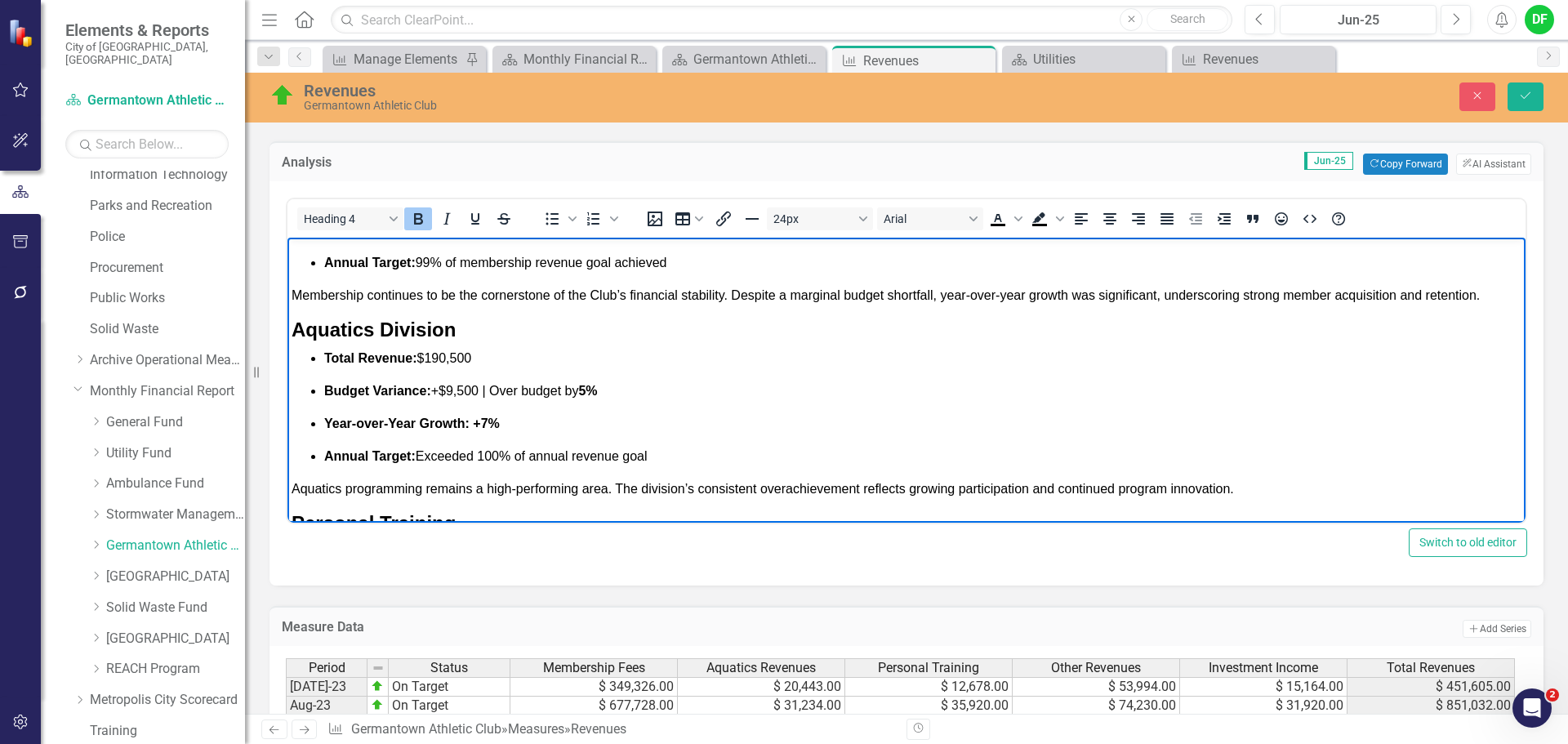
click at [343, 322] on strong "Aquatics Division" at bounding box center [373, 329] width 165 height 22
click at [387, 314] on div "Total Revenue: $4.4 million Budget Variance: ($11,000) | Under budget by <1% Ye…" at bounding box center [906, 391] width 1230 height 472
click at [414, 307] on div "Total Revenue: $4.4 million Budget Variance: ($11,000) | Under budget by <1% Ye…" at bounding box center [906, 391] width 1230 height 472
click at [1490, 295] on p "Membership continues to be the cornerstone of the Club’s financial stability. D…" at bounding box center [906, 296] width 1230 height 20
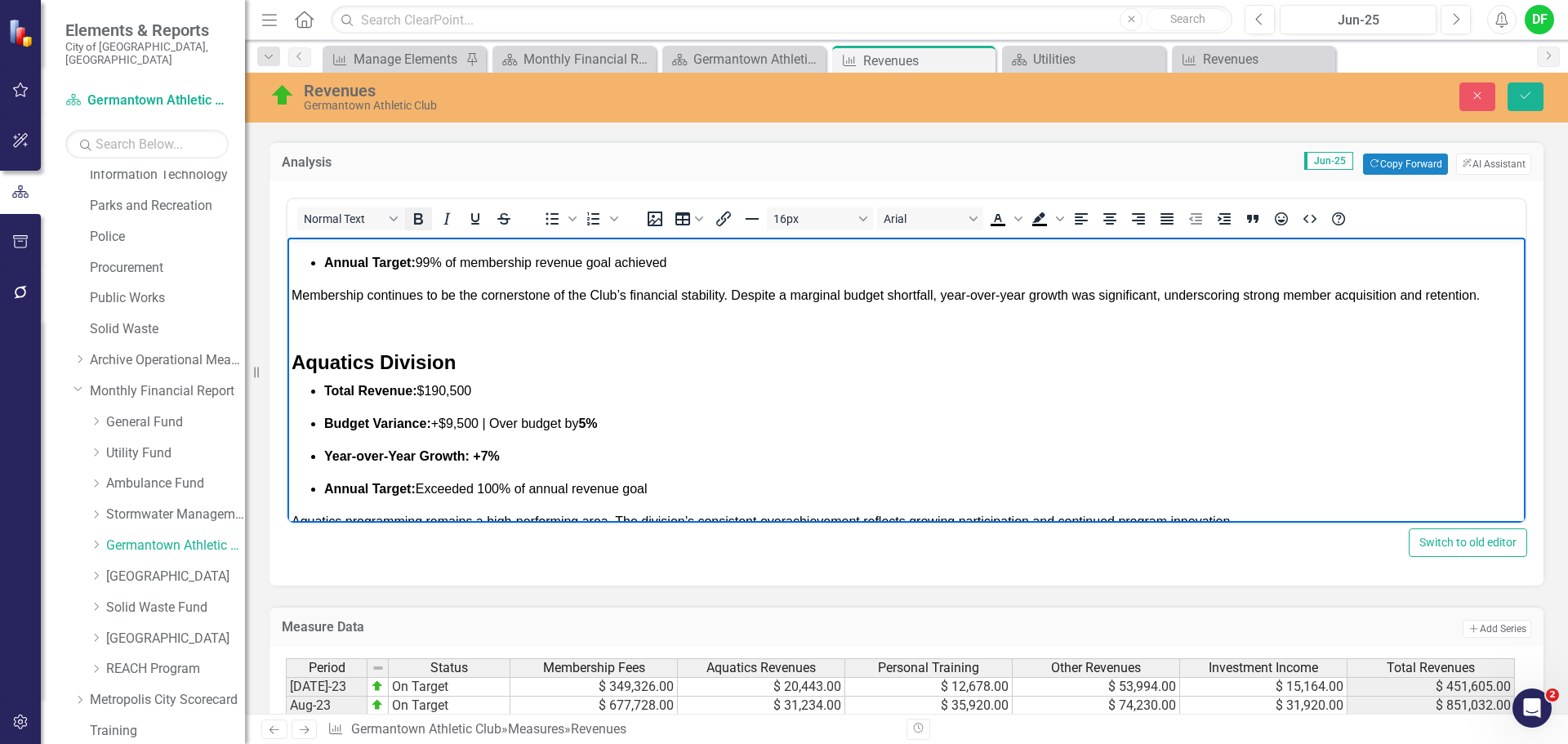
click at [422, 220] on icon "Bold" at bounding box center [418, 219] width 9 height 12
click at [476, 363] on h4 "Aquatics Division" at bounding box center [906, 363] width 1230 height 23
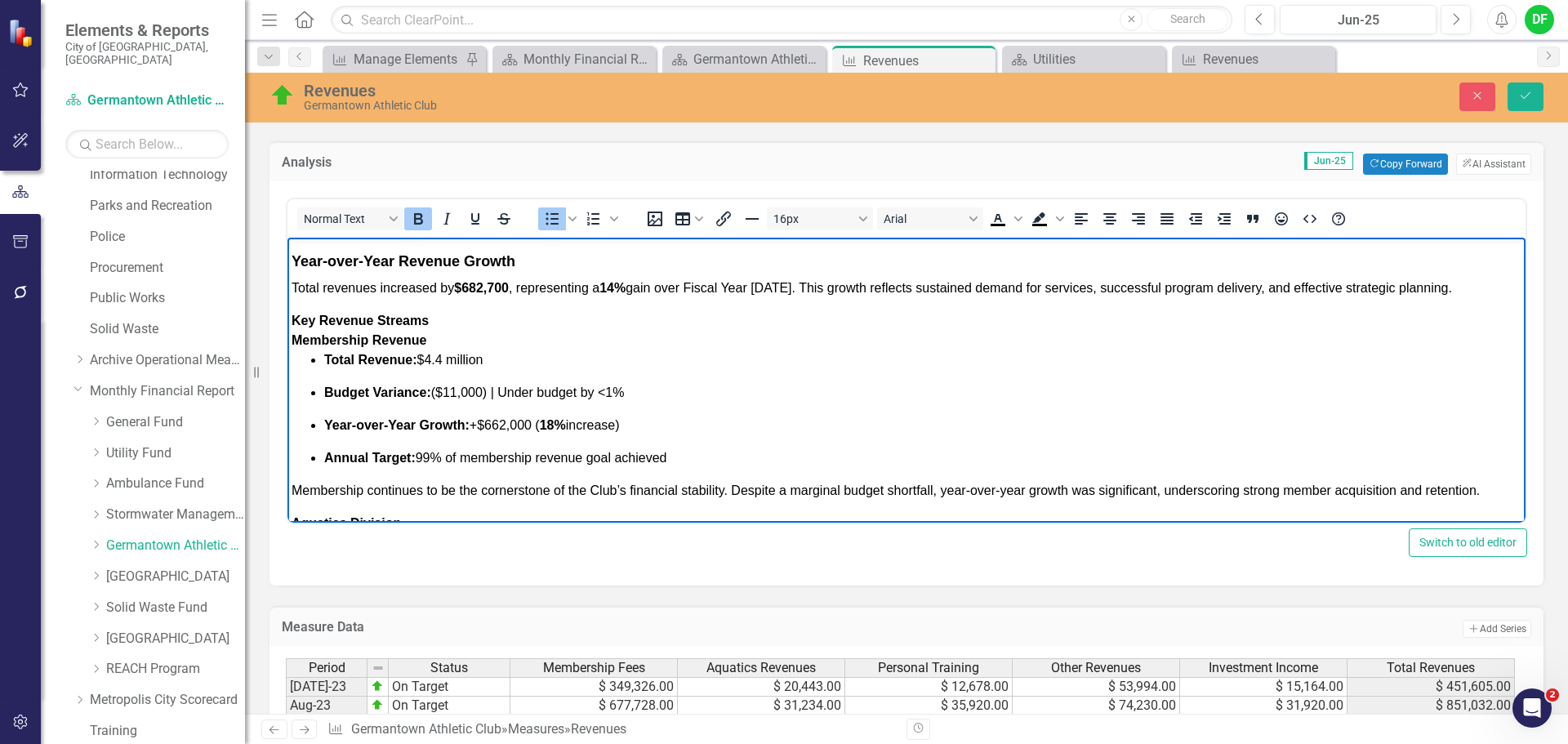
scroll to position [426, 0]
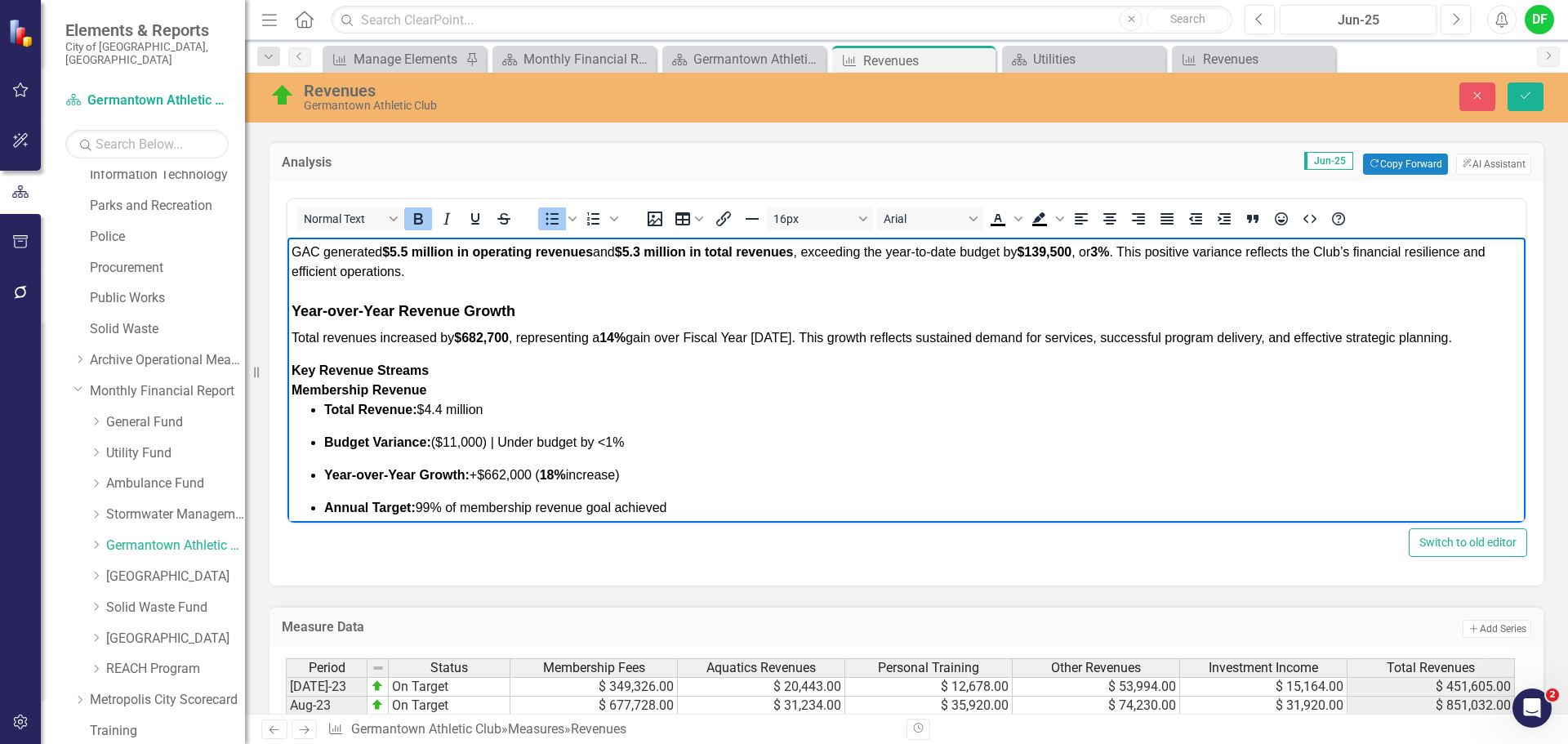
click at [299, 283] on div "Germantown Athletic Club (GAC) concluded Fiscal Year 2025 in a strong financial…" at bounding box center [906, 251] width 1230 height 192
click at [301, 286] on div "Germantown Athletic Club (GAC) concluded Fiscal Year 2025 in a strong financial…" at bounding box center [906, 251] width 1230 height 192
click at [449, 275] on p "GAC generated $5.5 million in operating revenues and $5.3 million in total reve…" at bounding box center [906, 263] width 1230 height 40
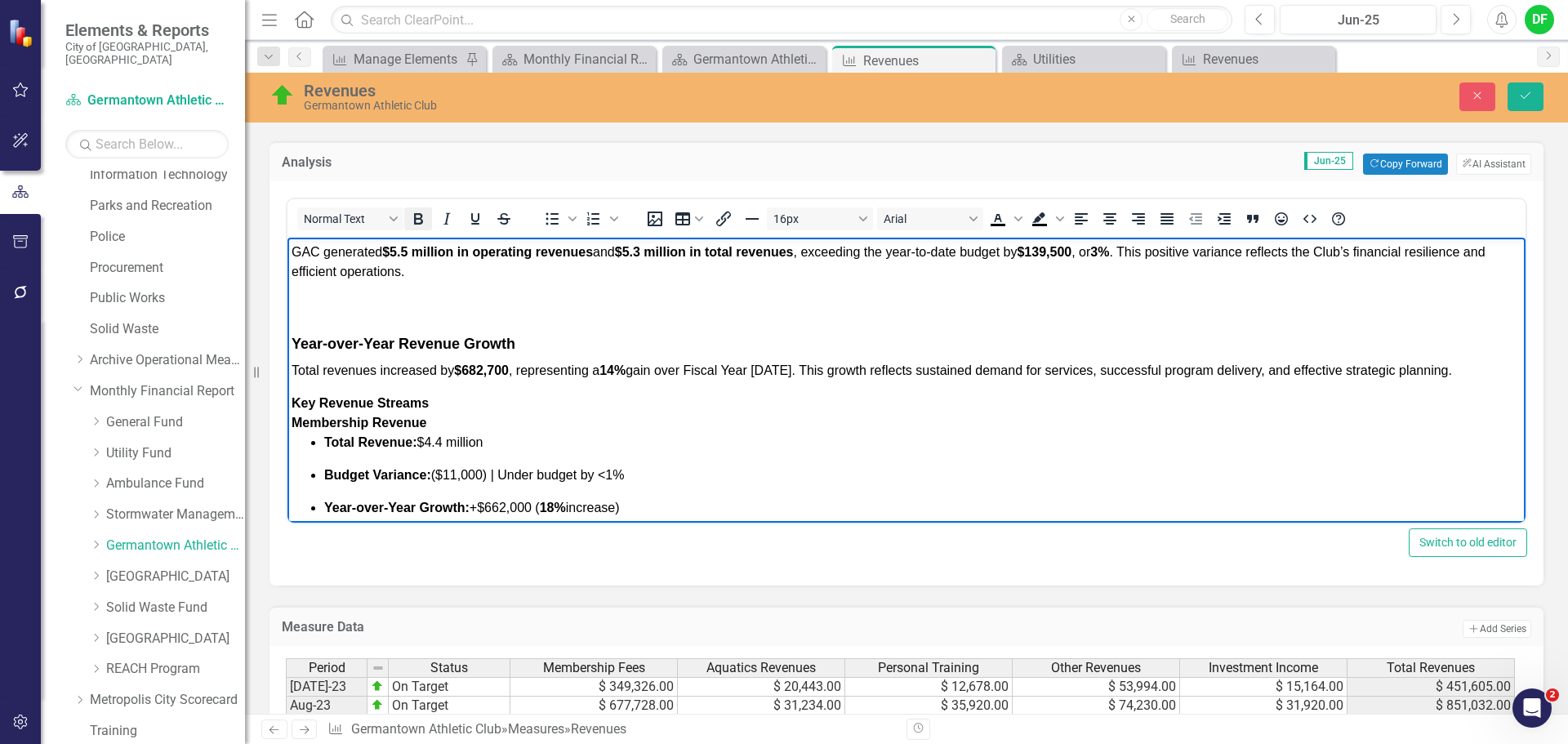
click at [432, 211] on button "Bold" at bounding box center [418, 219] width 28 height 22
click at [521, 344] on h3 "Year-over-Year Revenue Growth" at bounding box center [906, 341] width 1230 height 28
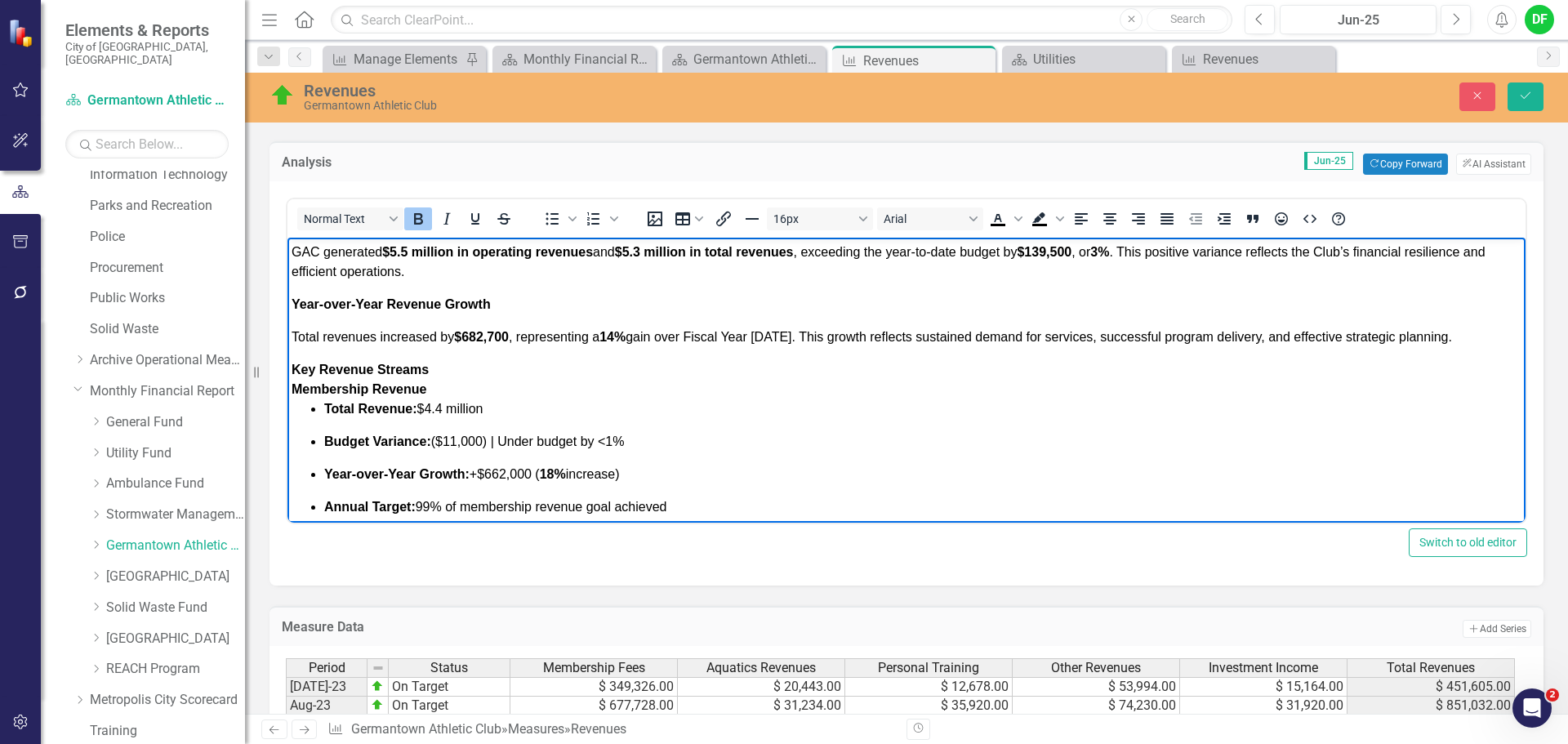
click at [540, 338] on span "Total revenues increased by $682,700 , representing a 14% gain over Fiscal Year…" at bounding box center [871, 336] width 1161 height 13
click at [441, 316] on div "Germantown Athletic Club (GAC) concluded Fiscal Year 2025 in a strong financial…" at bounding box center [906, 251] width 1230 height 192
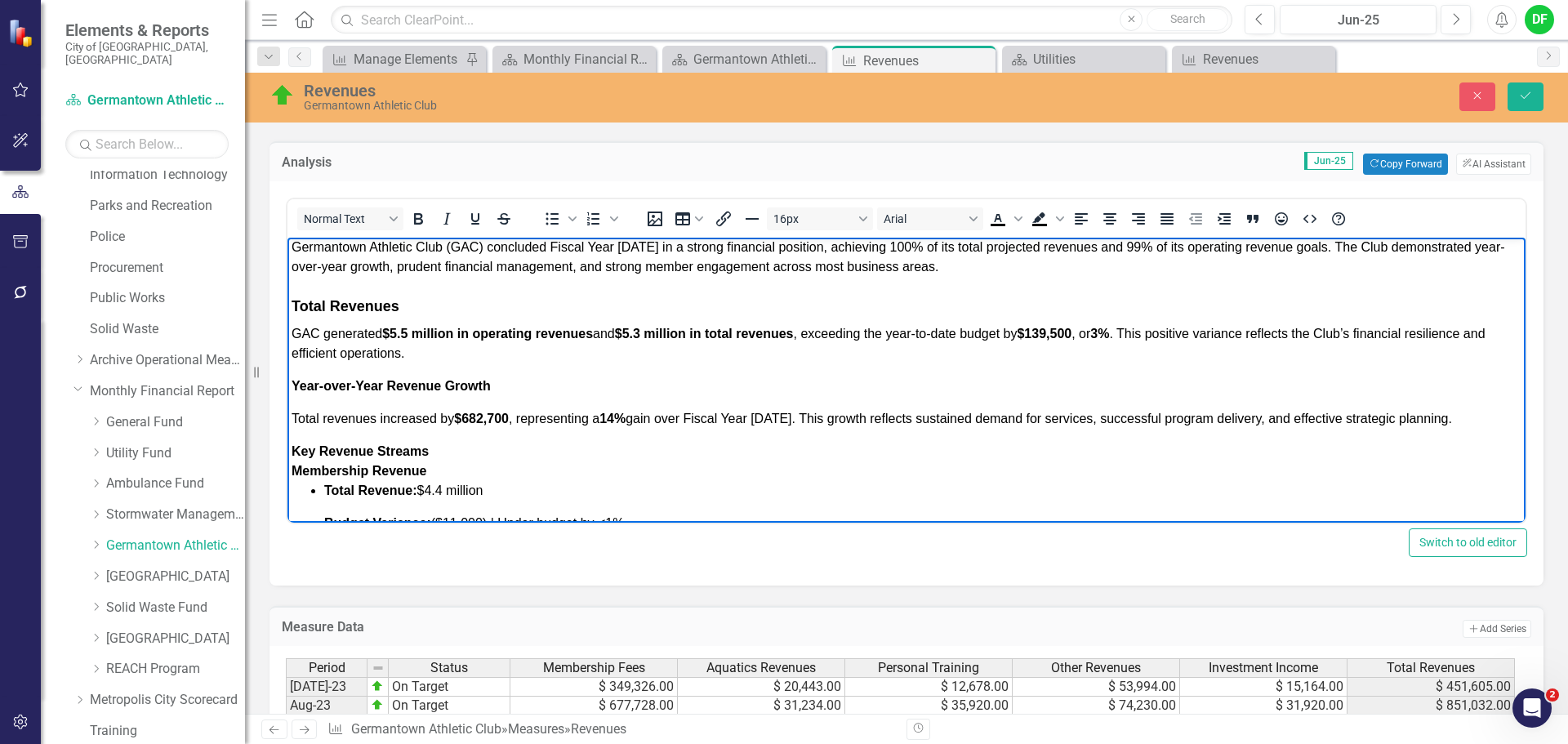
click at [325, 284] on div "Germantown Athletic Club (GAC) concluded Fiscal Year 2025 in a strong financial…" at bounding box center [906, 333] width 1230 height 192
click at [425, 286] on div "Germantown Athletic Club (GAC) concluded Fiscal Year 2025 in a strong financial…" at bounding box center [906, 333] width 1230 height 192
click at [987, 273] on p "Germantown Athletic Club (GAC) concluded Fiscal Year 2025 in a strong financial…" at bounding box center [906, 257] width 1230 height 40
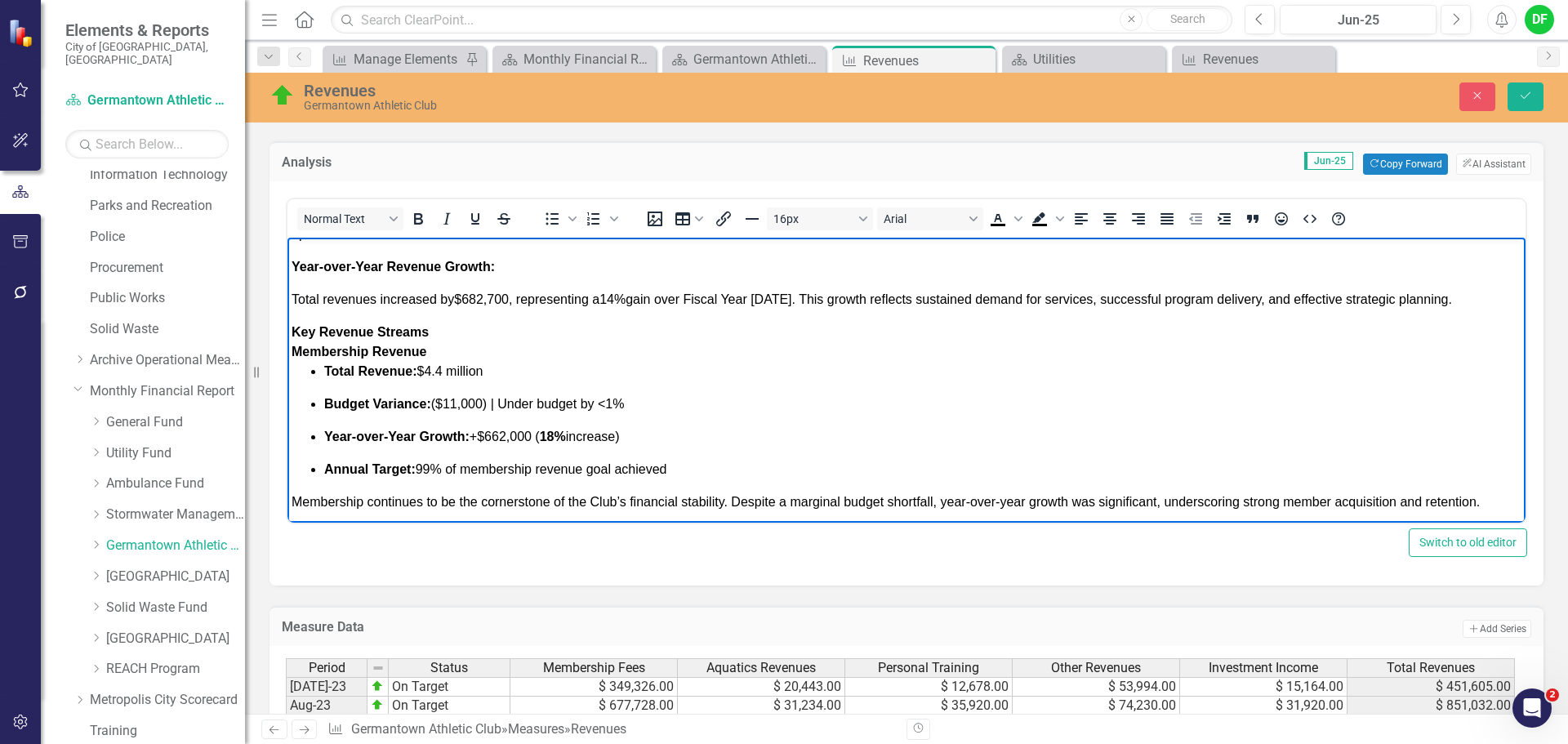
scroll to position [490, 0]
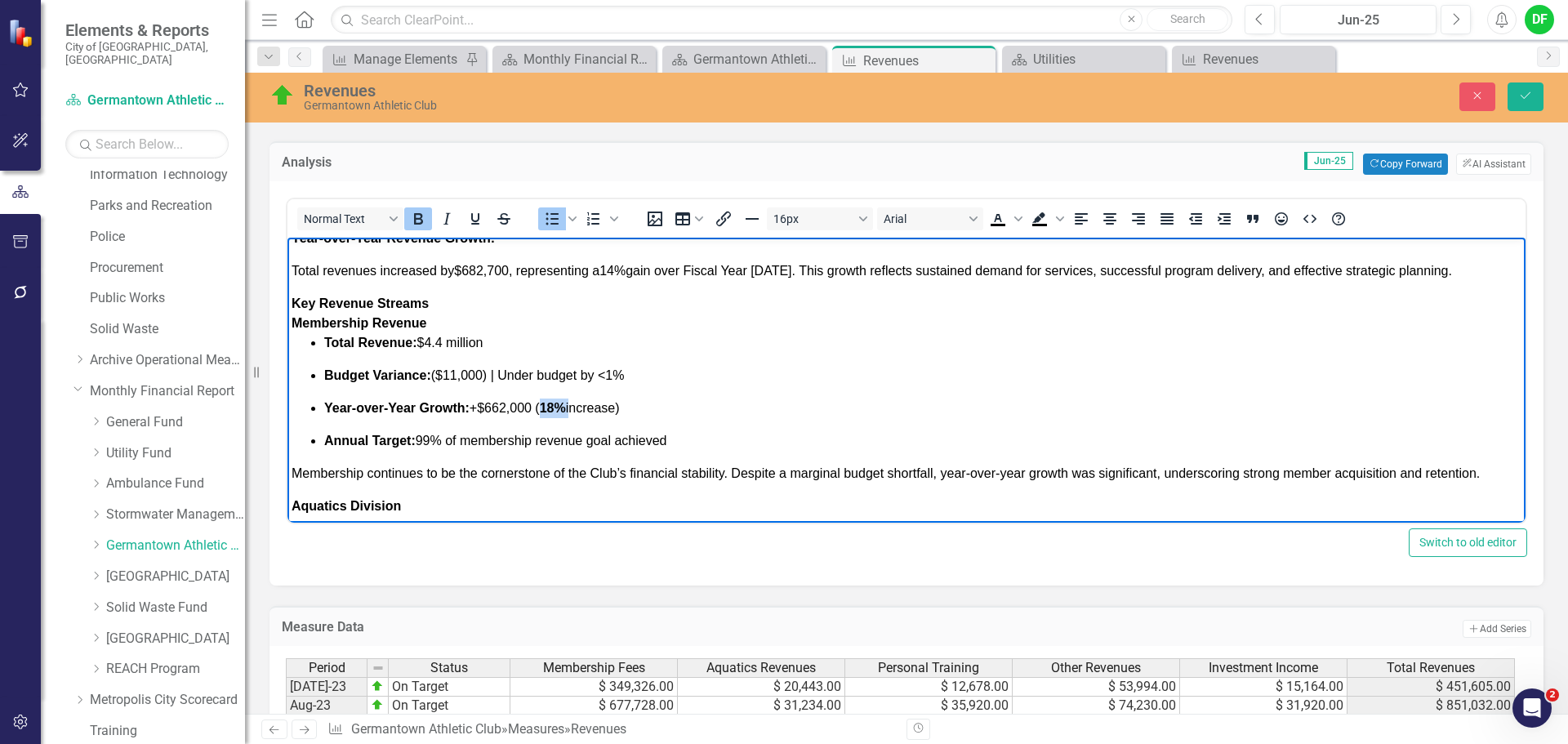
drag, startPoint x: 573, startPoint y: 405, endPoint x: 543, endPoint y: 407, distance: 30.1
click at [543, 407] on span "Year-over-Year Growth: +$662,000 ( 18% increase)" at bounding box center [472, 408] width 296 height 13
click at [421, 216] on icon "Bold" at bounding box center [418, 219] width 9 height 12
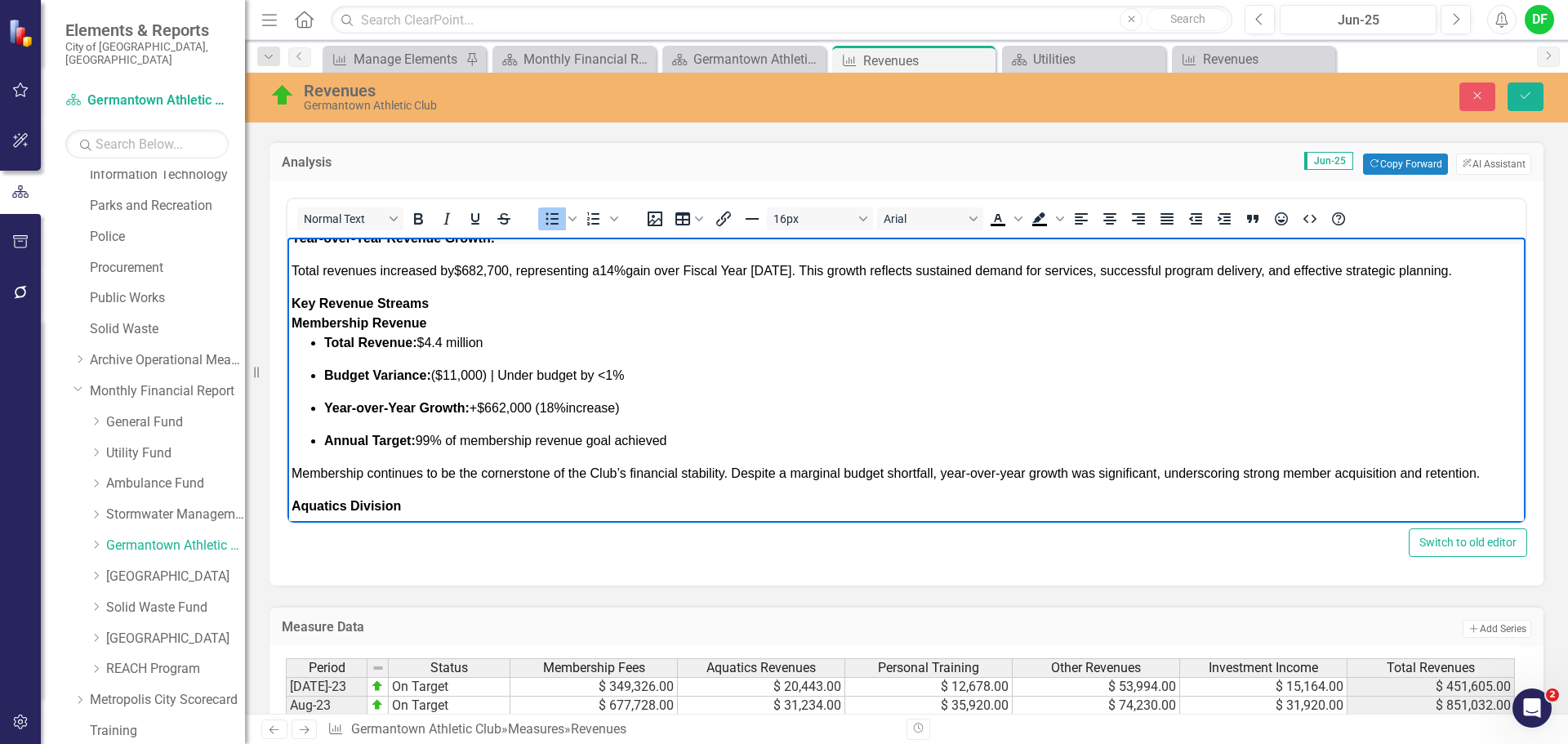
click at [520, 469] on span "Membership continues to be the cornerstone of the Club’s financial stability. D…" at bounding box center [885, 473] width 1188 height 13
click at [432, 305] on div "Key Revenue Streams" at bounding box center [906, 304] width 1230 height 20
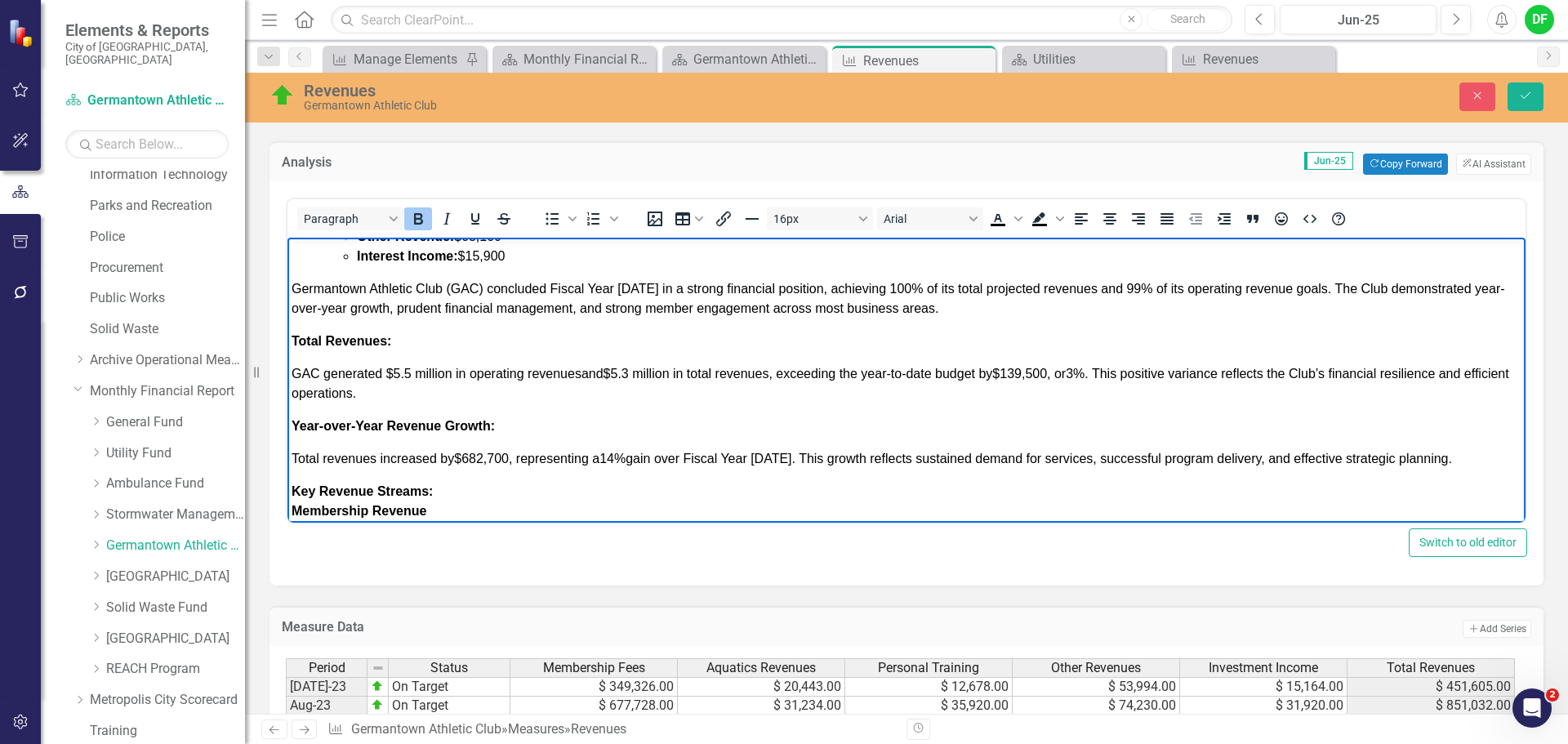
scroll to position [327, 0]
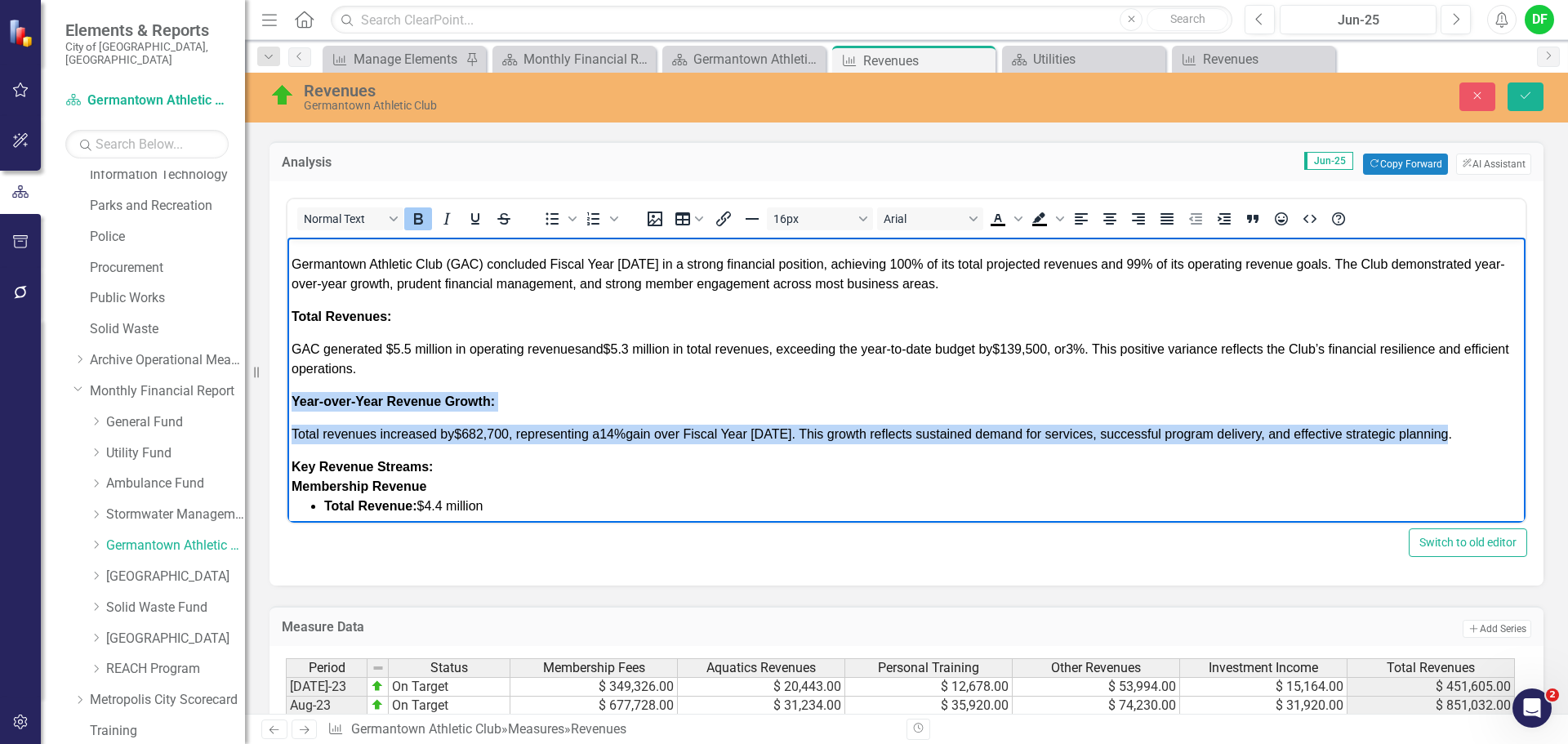
drag, startPoint x: 294, startPoint y: 398, endPoint x: 1466, endPoint y: 430, distance: 1172.4
click at [1466, 430] on div "Germantown Athletic Club (GAC) concluded Fiscal Year 2025 in a strong financial…" at bounding box center [906, 349] width 1230 height 190
drag, startPoint x: 293, startPoint y: 433, endPoint x: 449, endPoint y: 421, distance: 156.5
click at [295, 432] on span "Total revenues increased by $682,700 , representing a 14% gain over Fiscal Year…" at bounding box center [871, 434] width 1161 height 13
click at [445, 421] on div "Germantown Athletic Club (GAC) concluded Fiscal Year 2025 in a strong financial…" at bounding box center [906, 349] width 1230 height 190
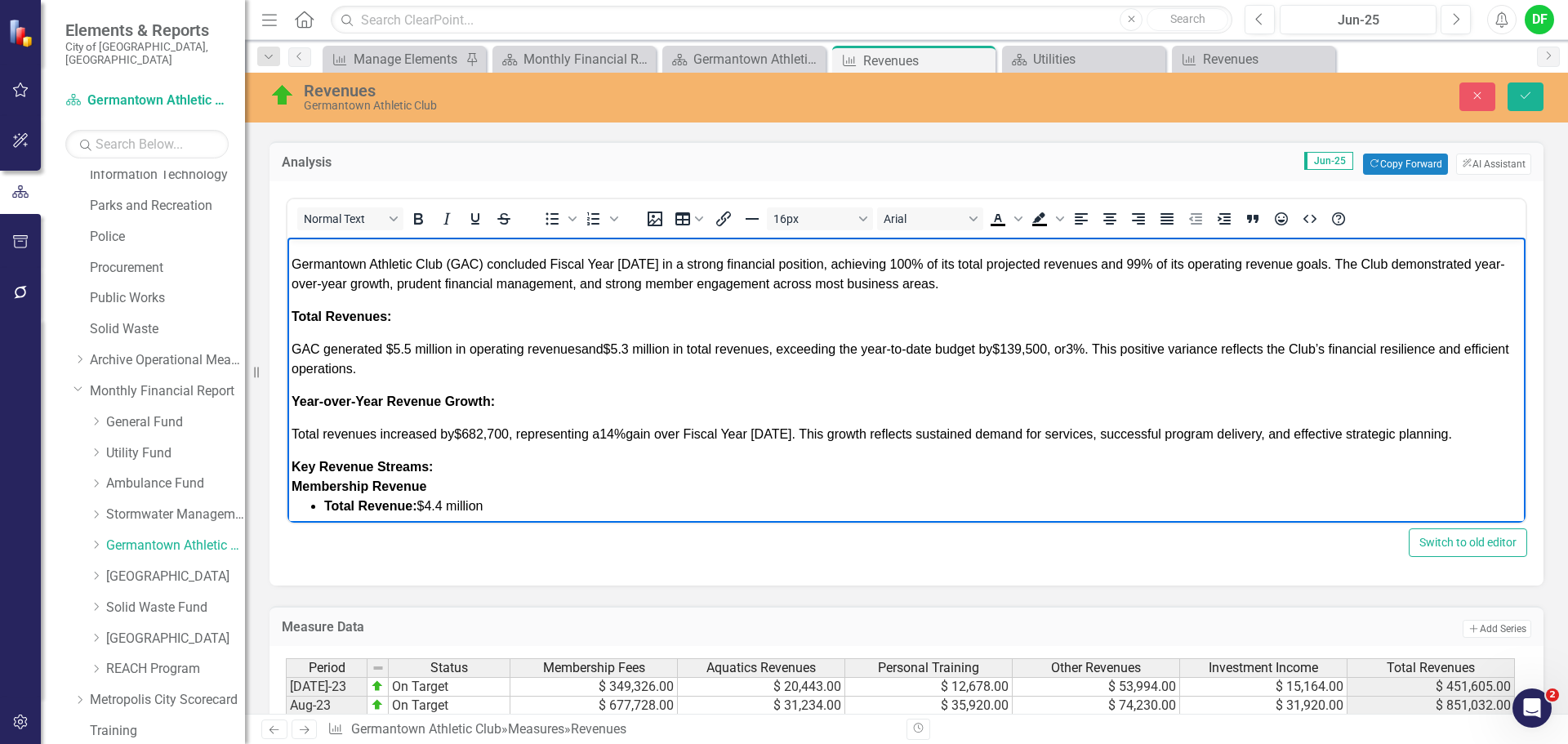
click at [292, 438] on span "Total revenues increased by $682,700 , representing a 14% gain over Fiscal Year…" at bounding box center [871, 434] width 1161 height 13
click at [298, 414] on div "Germantown Athletic Club (GAC) concluded Fiscal Year 2025 in a strong financial…" at bounding box center [906, 349] width 1230 height 190
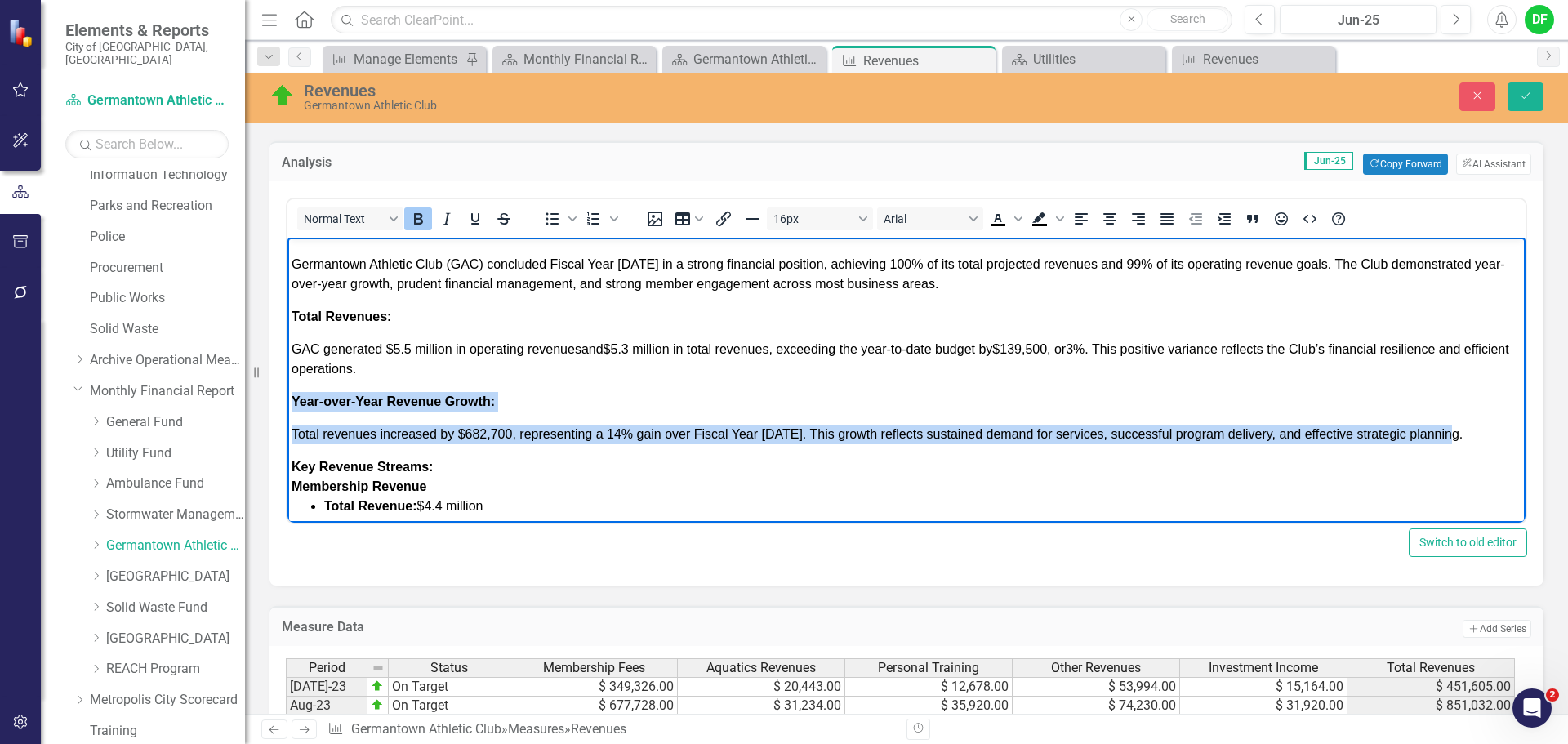
drag, startPoint x: 374, startPoint y: 403, endPoint x: 1492, endPoint y: 429, distance: 1118.3
click at [1492, 429] on div "Germantown Athletic Club (GAC) concluded Fiscal Year 2025 in a strong financial…" at bounding box center [906, 349] width 1230 height 190
click at [530, 425] on p "Total revenues increased by $682,700, representing a 14% gain over Fiscal Year …" at bounding box center [906, 435] width 1230 height 20
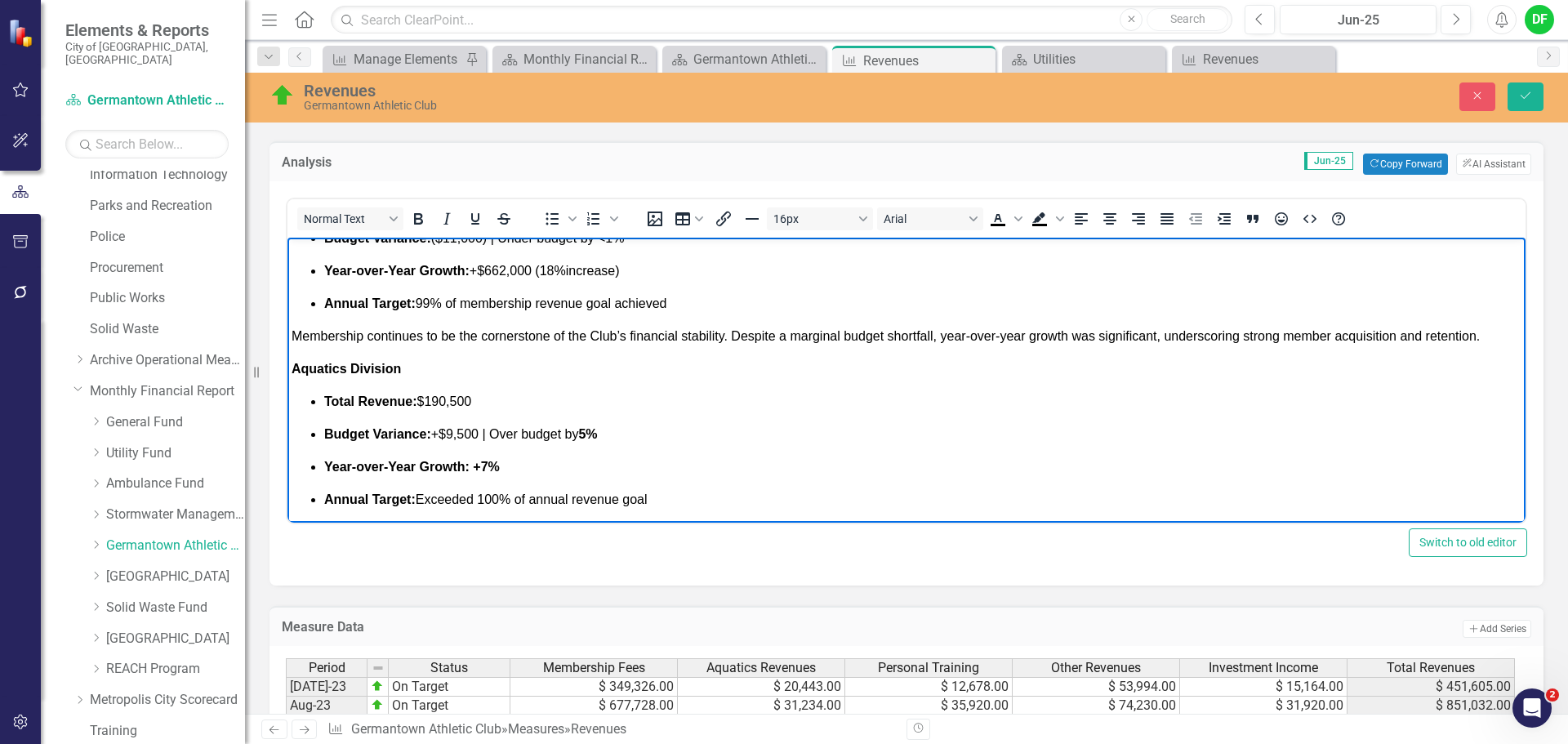
scroll to position [654, 0]
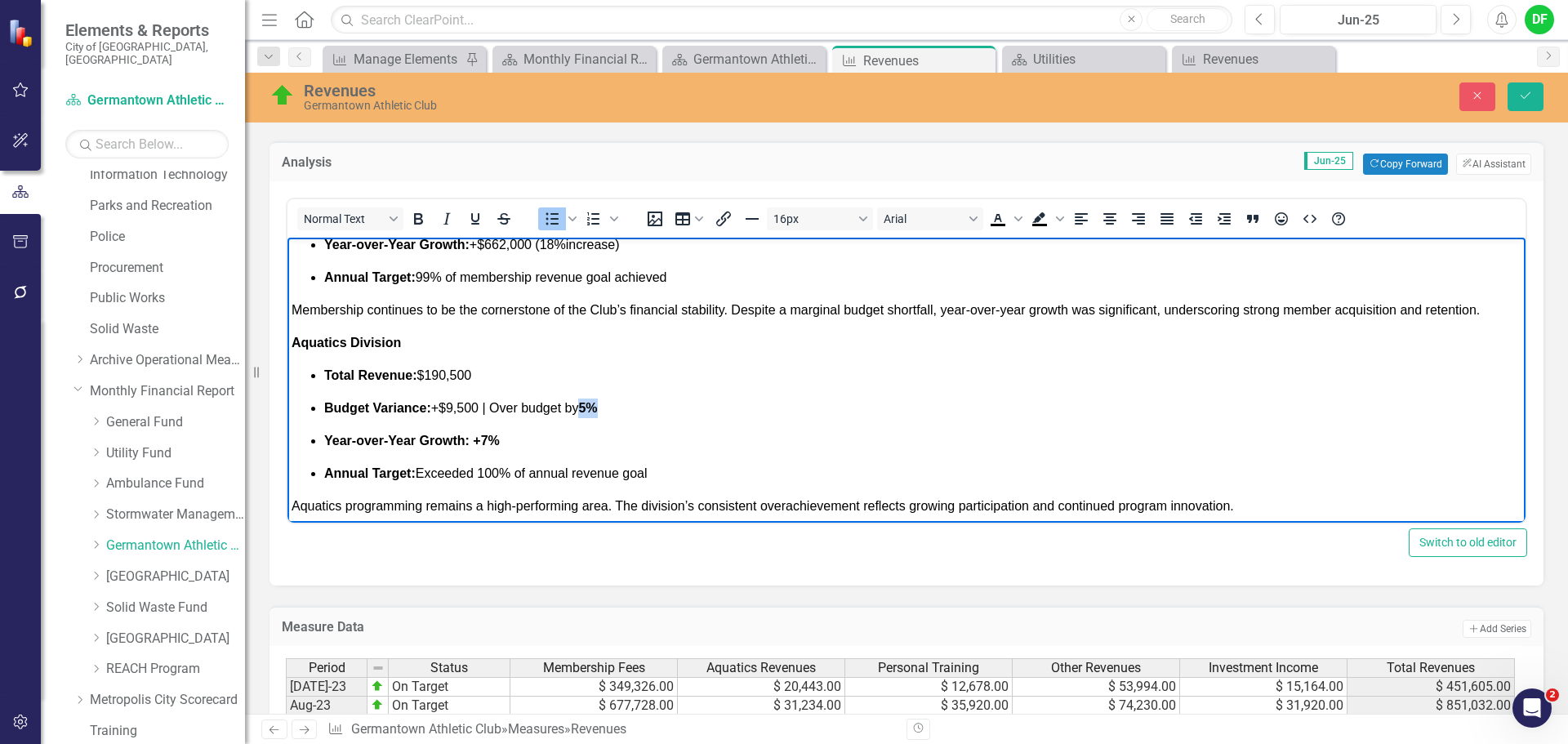
drag, startPoint x: 575, startPoint y: 405, endPoint x: 605, endPoint y: 407, distance: 30.1
click at [605, 407] on p "Budget Variance: +$9,500 | Over budget by 5%" at bounding box center [922, 408] width 1197 height 20
click at [425, 223] on icon "Bold" at bounding box center [418, 219] width 20 height 20
drag, startPoint x: 512, startPoint y: 436, endPoint x: 475, endPoint y: 436, distance: 37.0
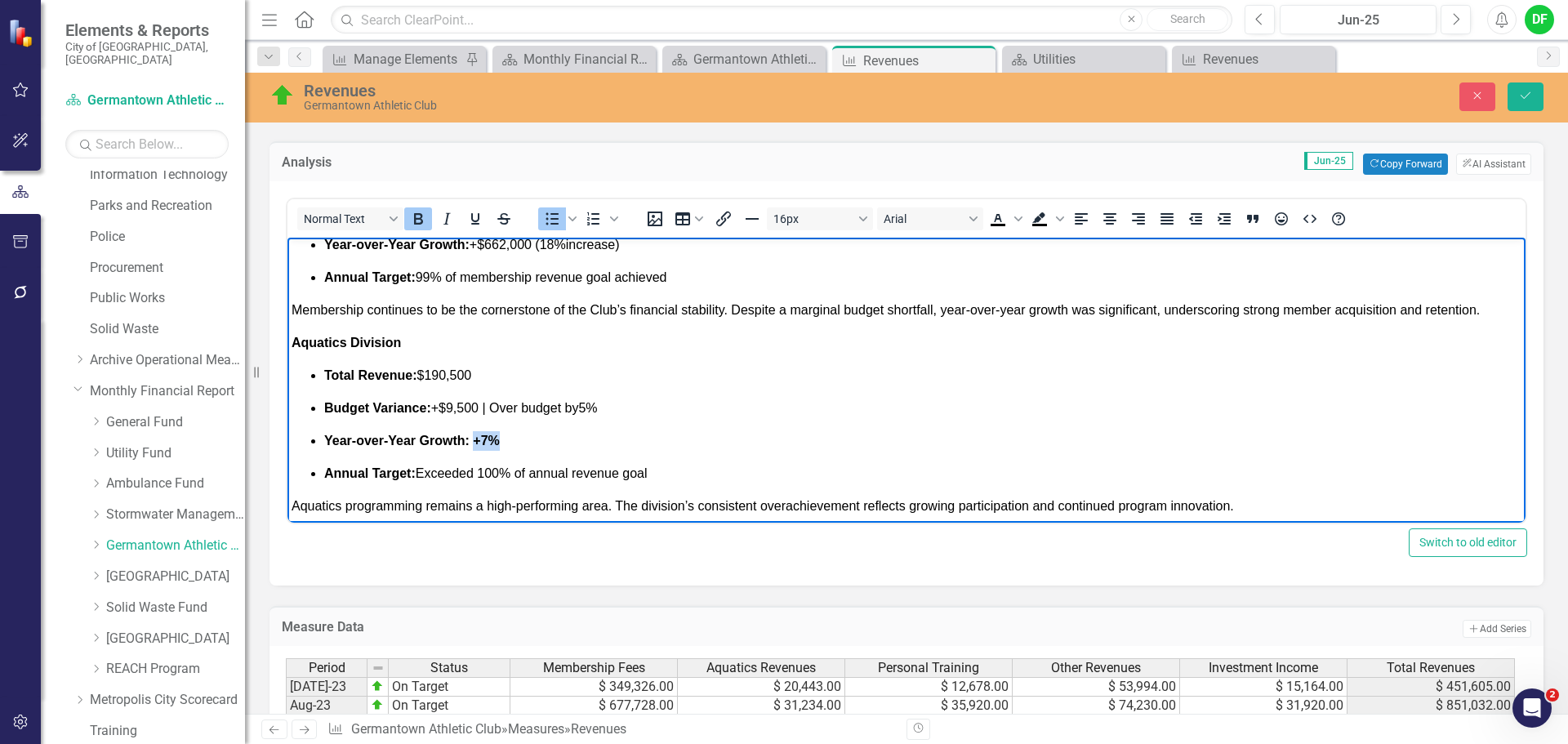
click at [475, 436] on p "Year-over-Year Growth: +7%" at bounding box center [922, 442] width 1197 height 20
click at [416, 224] on icon "Bold" at bounding box center [418, 219] width 9 height 12
click at [417, 224] on icon "Bold" at bounding box center [418, 219] width 9 height 12
click at [414, 214] on icon "Bold" at bounding box center [418, 219] width 20 height 20
click at [496, 406] on span "Budget Variance: +$9,500 | Over budget by 5%" at bounding box center [461, 408] width 273 height 13
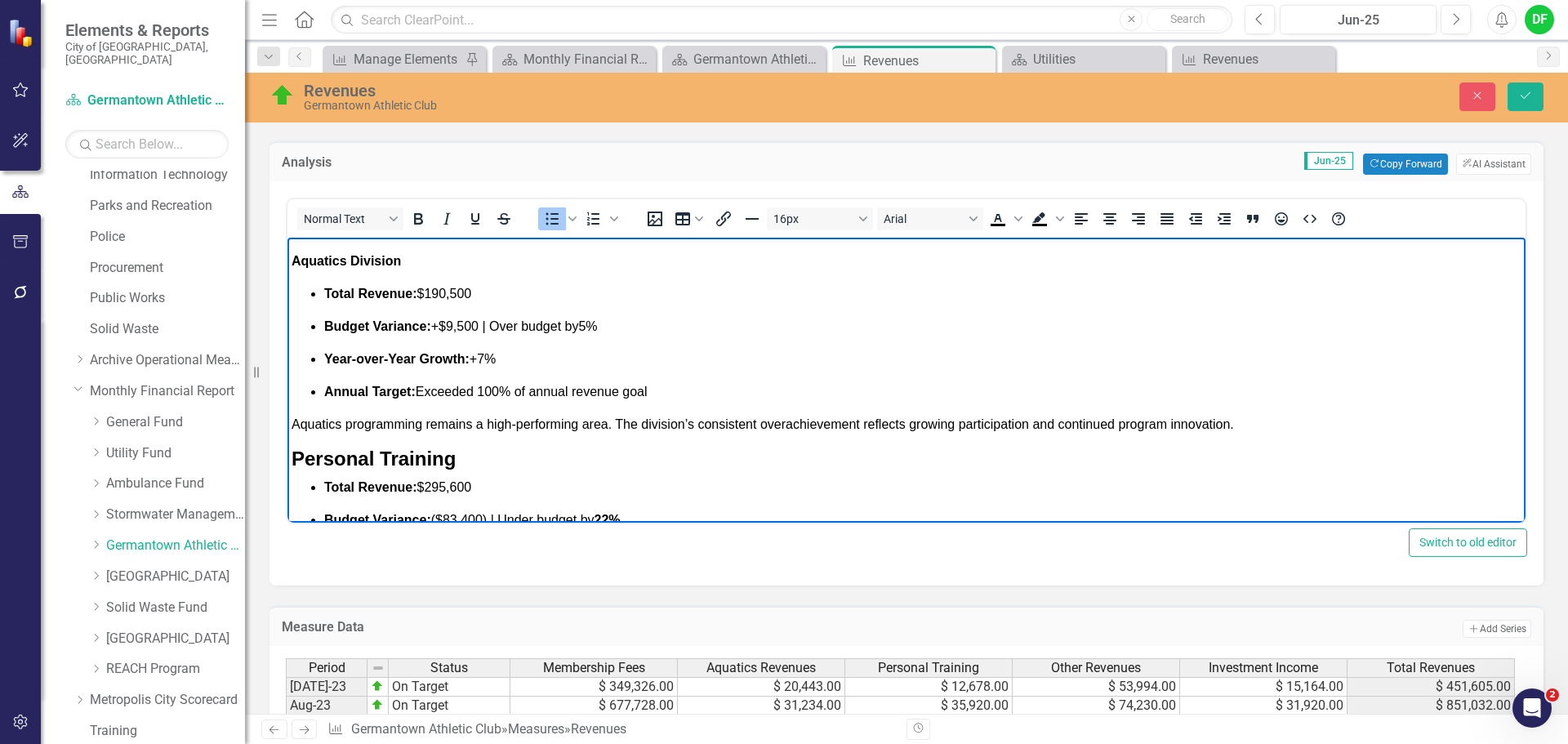
scroll to position [817, 0]
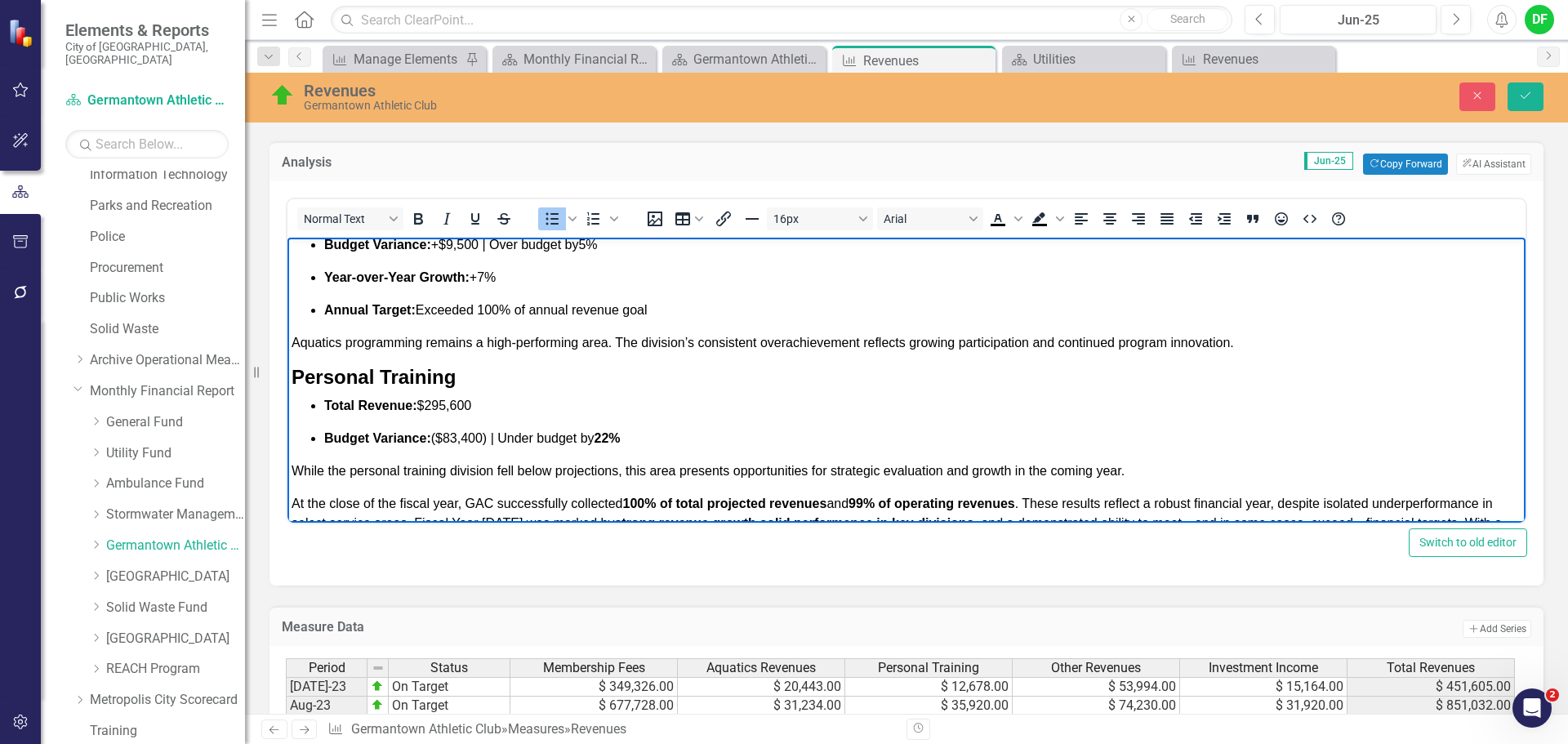
click at [1248, 343] on p "Aquatics programming remains a high-performing area. The division’s consistent …" at bounding box center [906, 344] width 1230 height 20
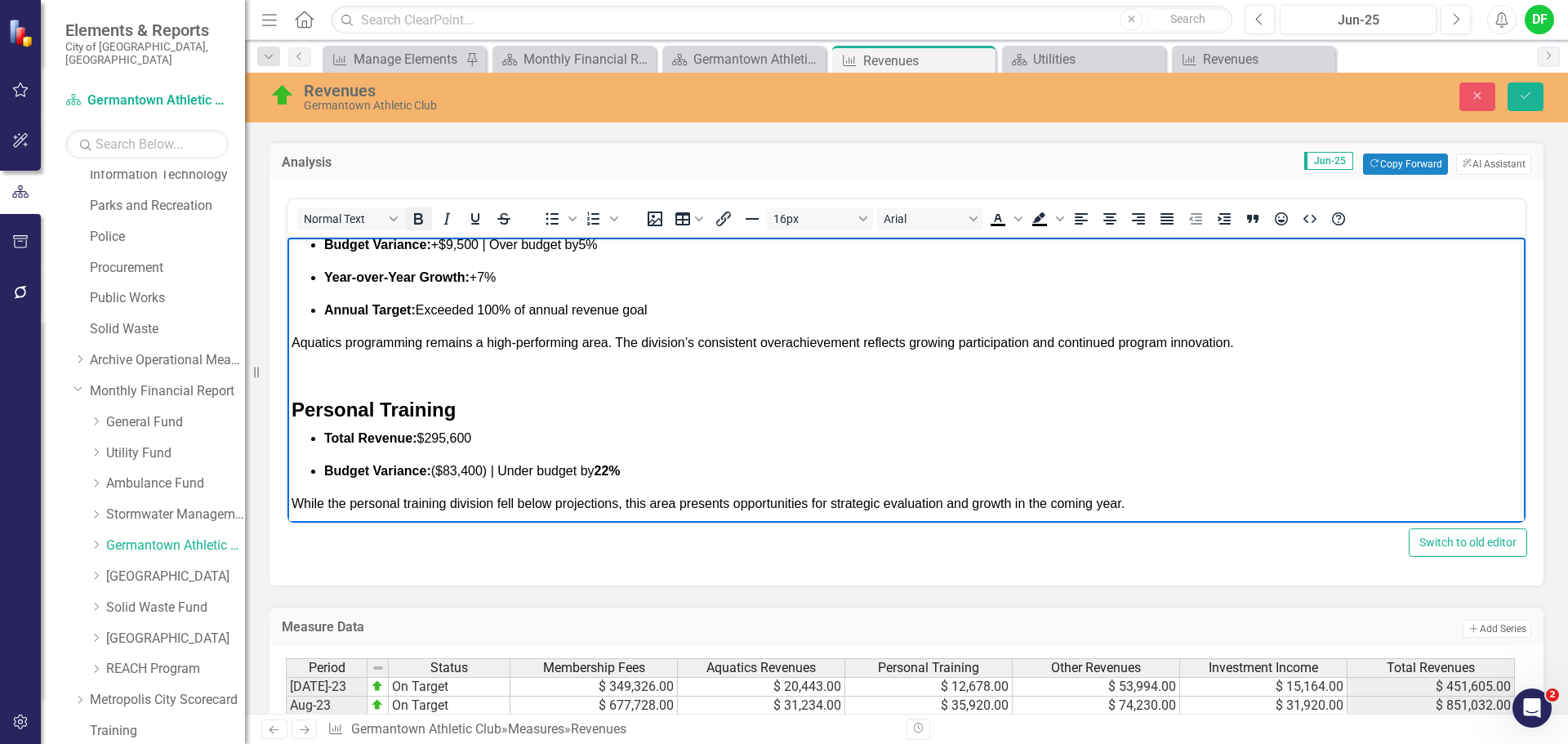
click at [418, 221] on icon "Bold" at bounding box center [418, 219] width 20 height 20
click at [481, 408] on h4 "Personal Training" at bounding box center [906, 410] width 1230 height 23
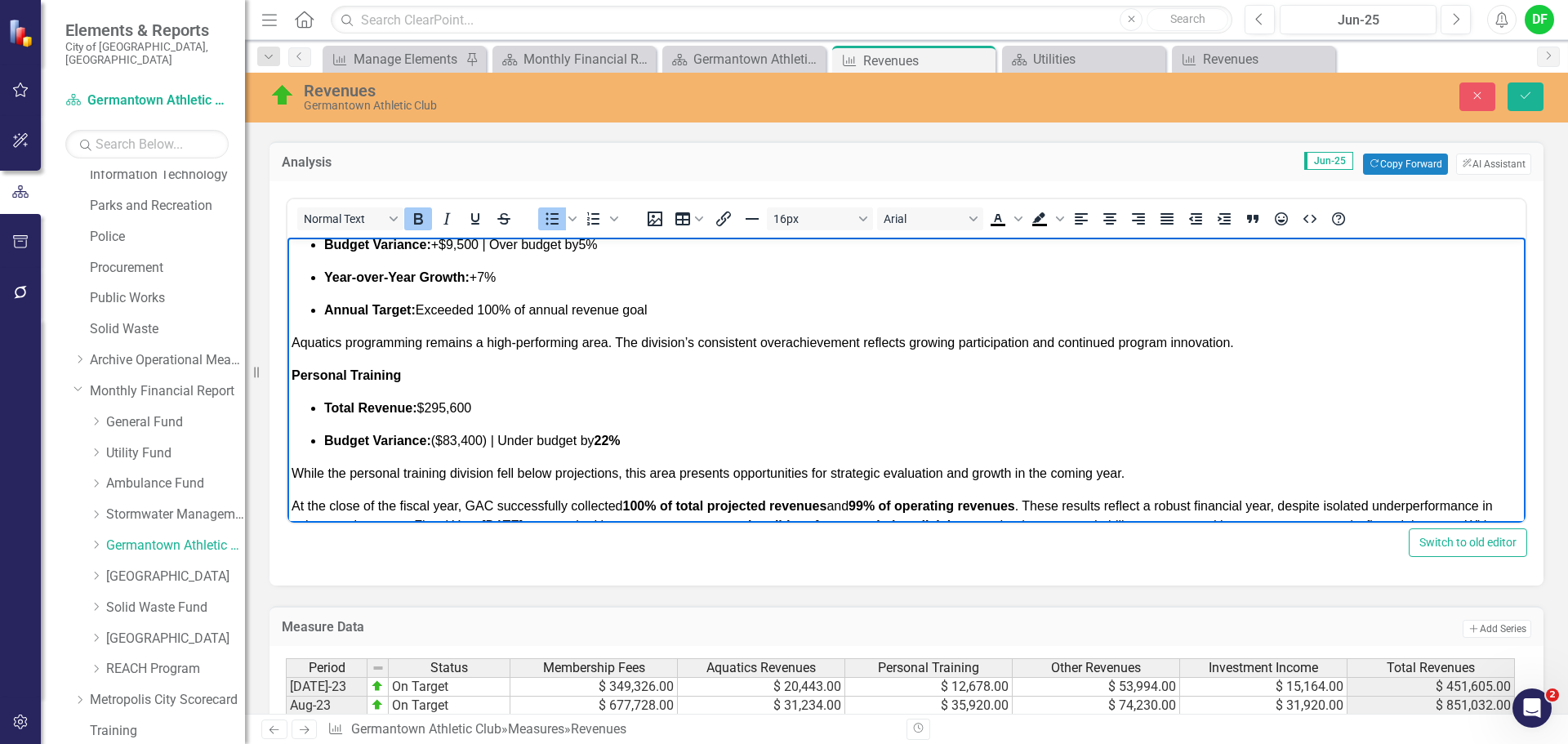
click at [432, 397] on div "Total Revenue: $4.4 million Budget Variance: ($11,000) | Under budget by <1% Ye…" at bounding box center [906, 245] width 1230 height 477
click at [431, 384] on p "Personal Training" at bounding box center [906, 376] width 1230 height 20
drag, startPoint x: 634, startPoint y: 441, endPoint x: 602, endPoint y: 438, distance: 32.1
click at [602, 438] on p "Budget Variance: ($83,400) | Under budget by 22%" at bounding box center [922, 442] width 1197 height 20
click at [420, 219] on icon "Bold" at bounding box center [418, 219] width 9 height 12
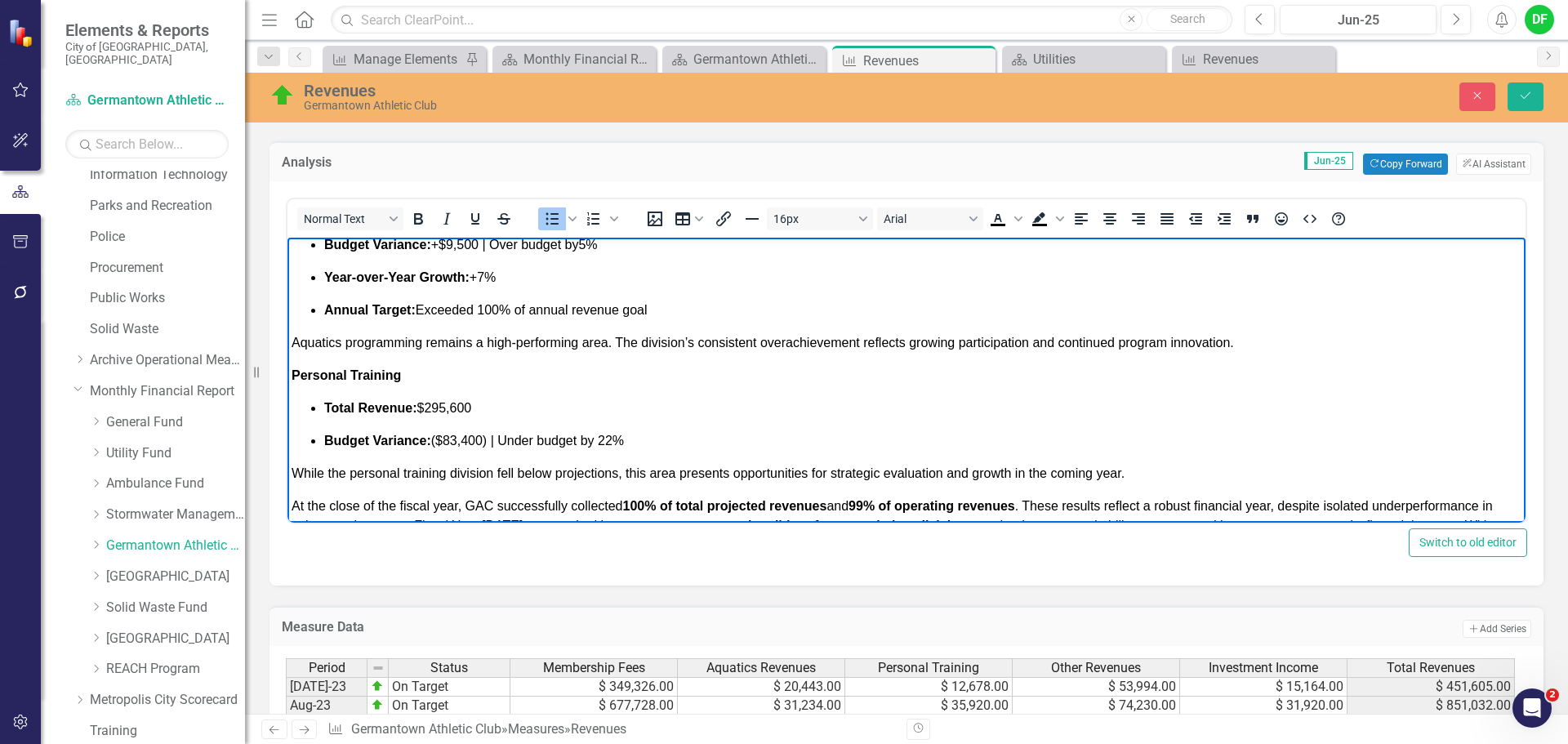
click at [690, 417] on p "Total Revenue: $295,600" at bounding box center [922, 408] width 1197 height 20
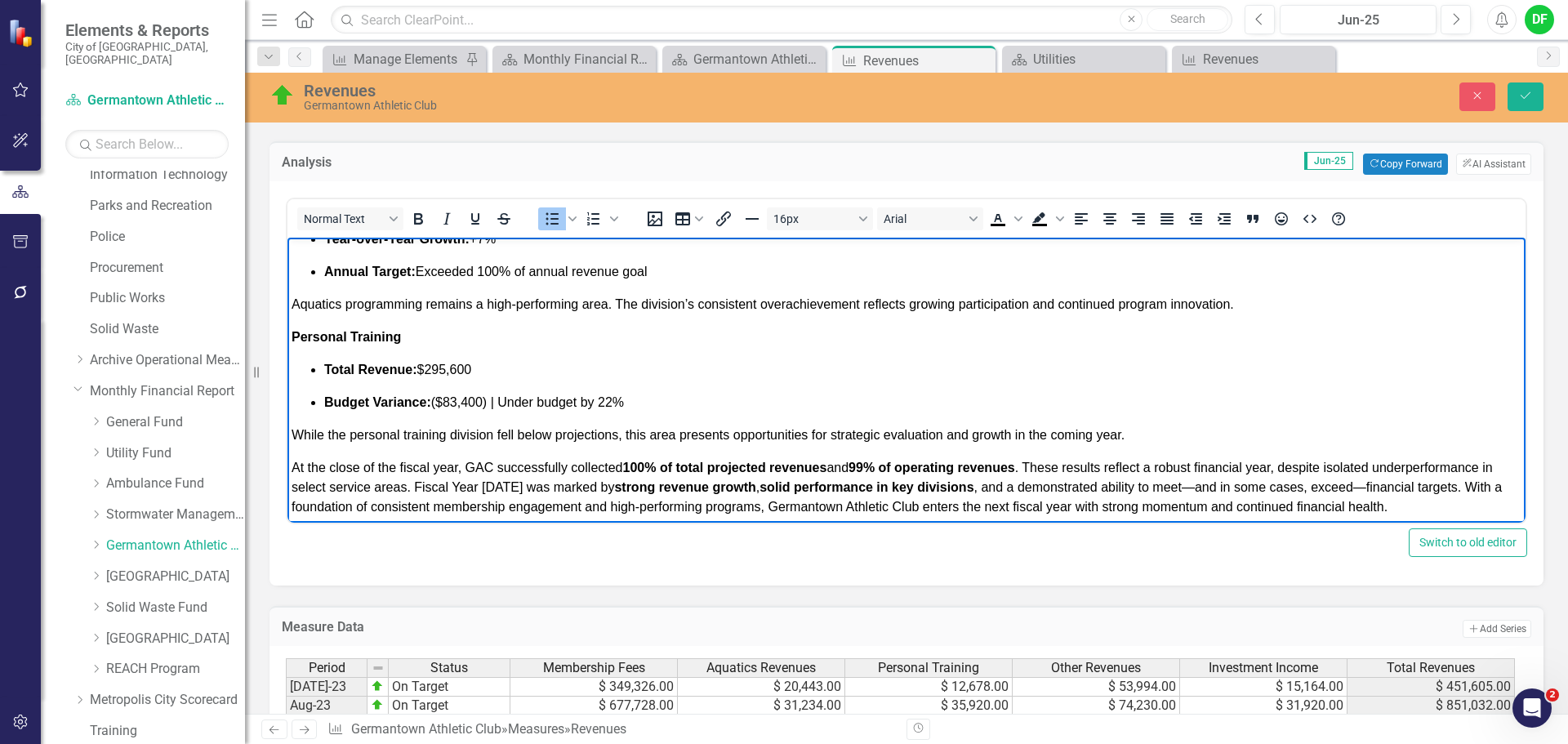
scroll to position [874, 0]
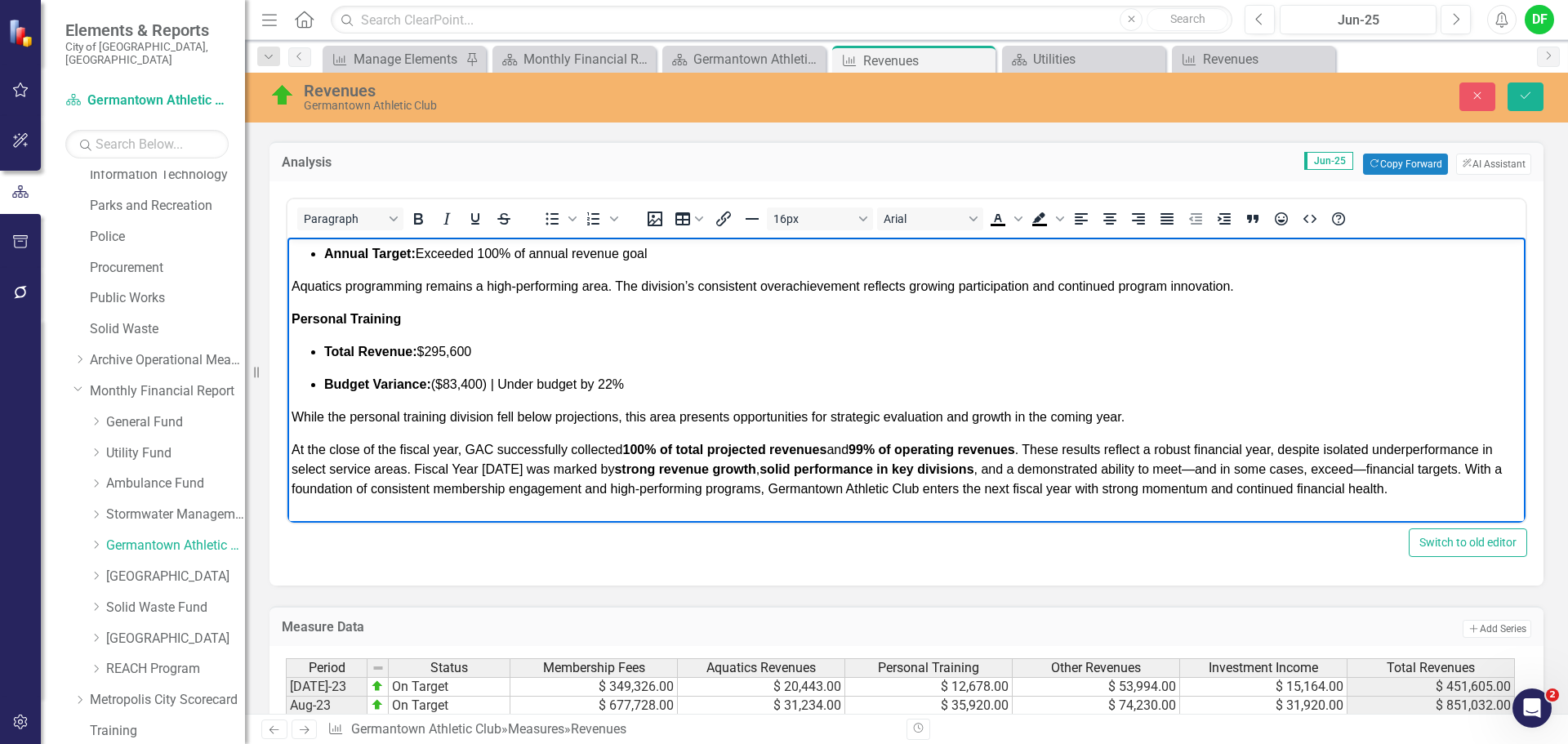
click at [370, 432] on article "Germantown Athletic Club (GAC) concluded Fiscal Year 2025 in a strong financial…" at bounding box center [906, 103] width 1230 height 791
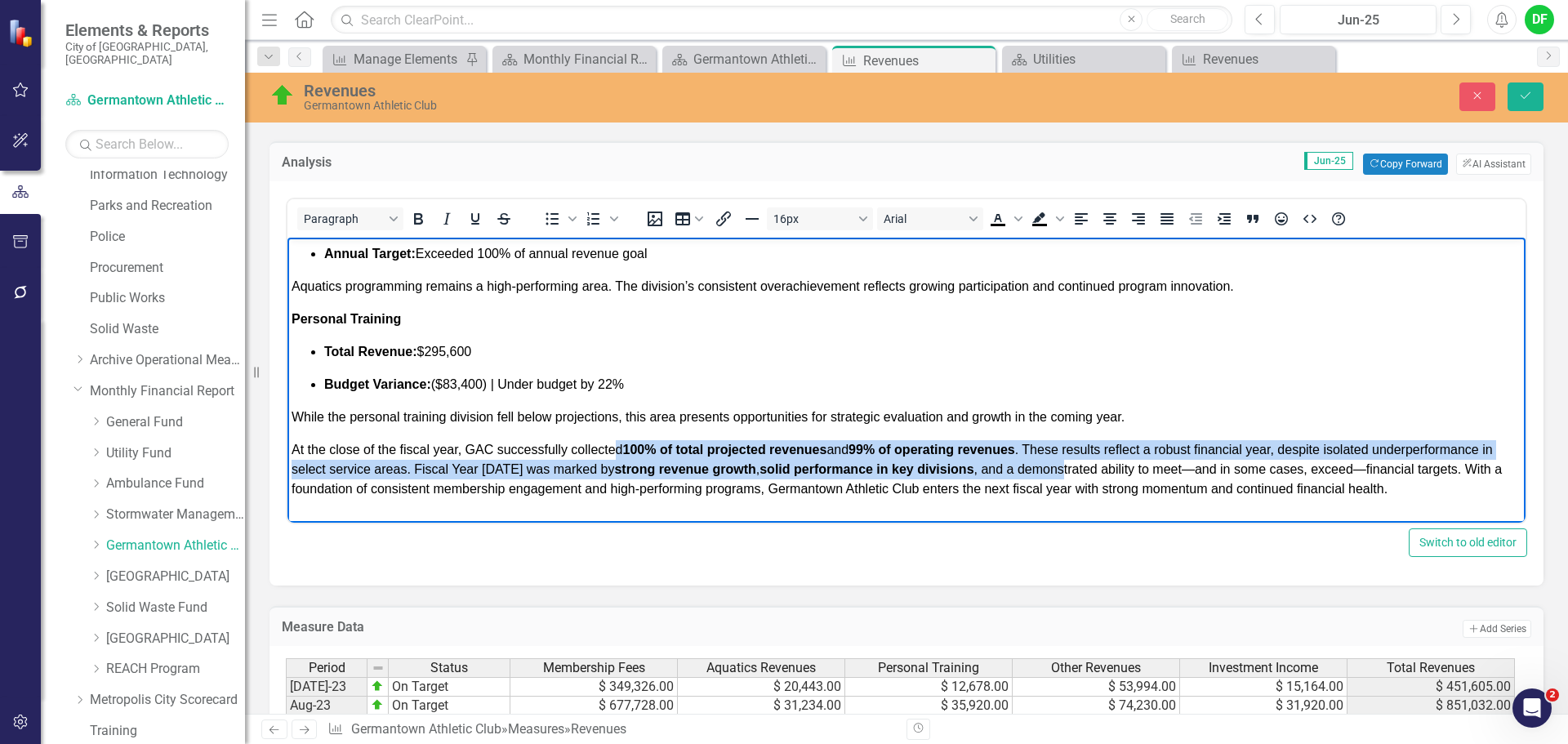
drag, startPoint x: 618, startPoint y: 448, endPoint x: 1073, endPoint y: 471, distance: 455.6
click at [1073, 471] on span "At the close of the fiscal year, GAC successfully collected 100% of total proje…" at bounding box center [896, 469] width 1210 height 53
click at [415, 221] on icon "Bold" at bounding box center [418, 219] width 9 height 12
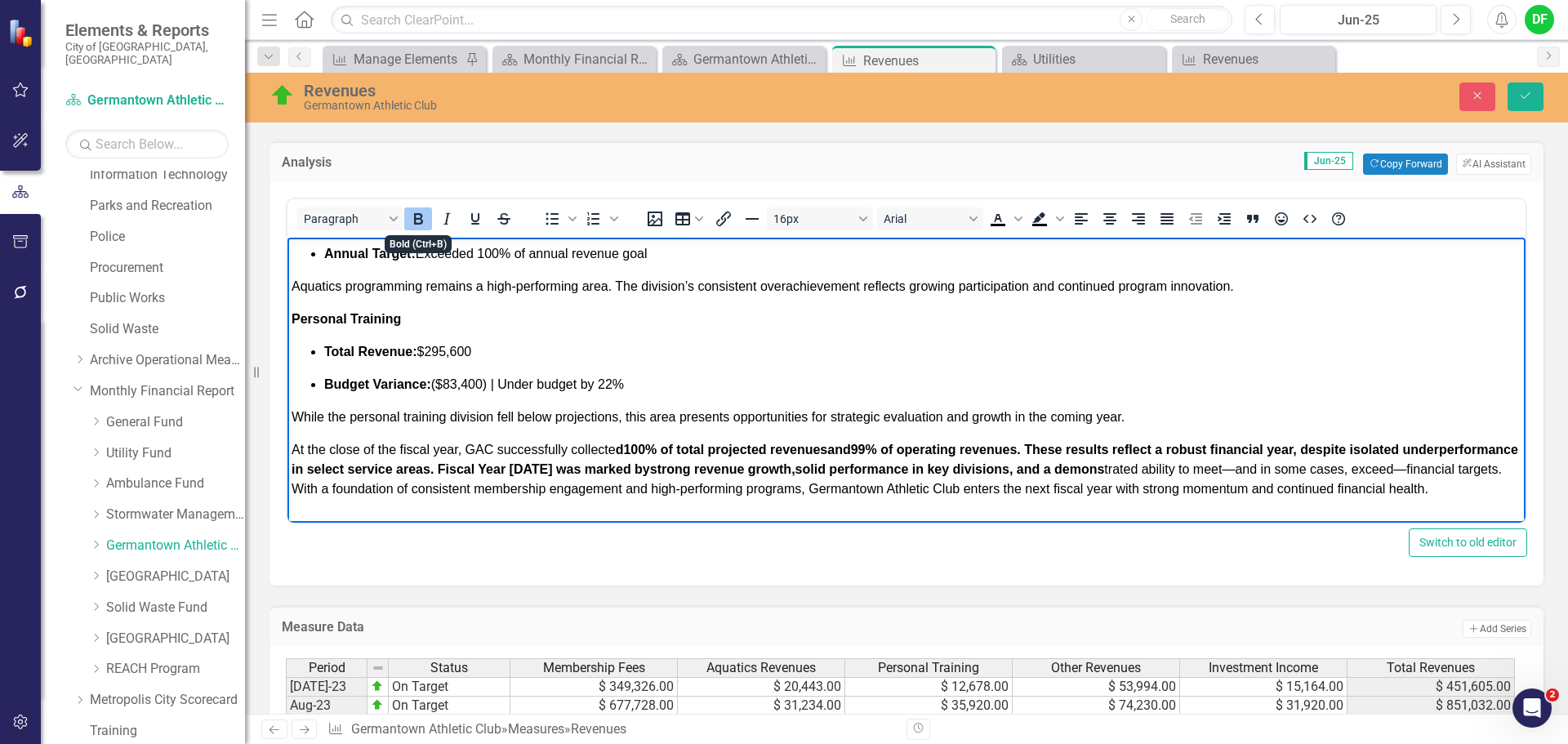
click at [415, 221] on icon "Bold" at bounding box center [418, 219] width 9 height 12
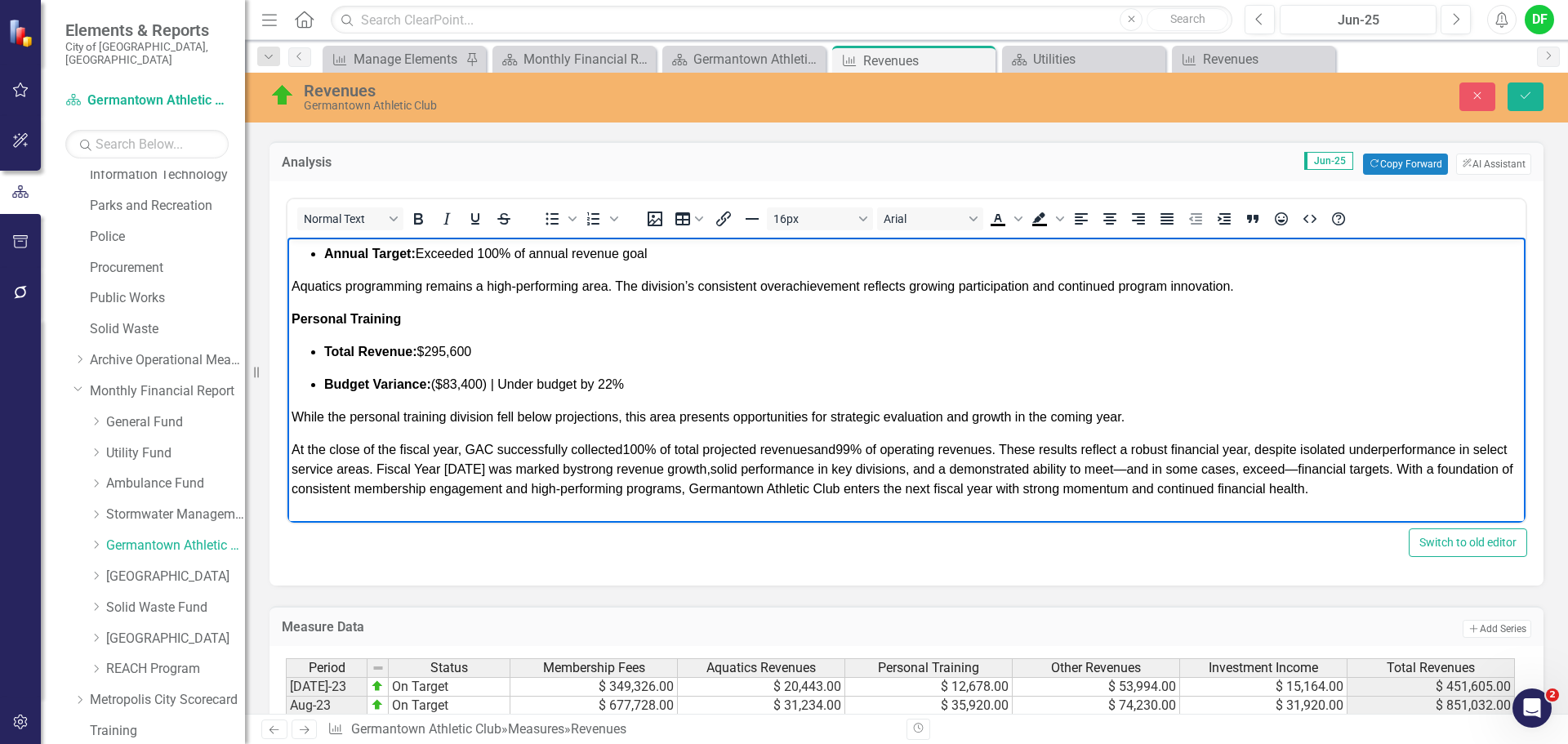
click at [515, 415] on span "While the personal training division fell below projections, this area presents…" at bounding box center [708, 417] width 833 height 13
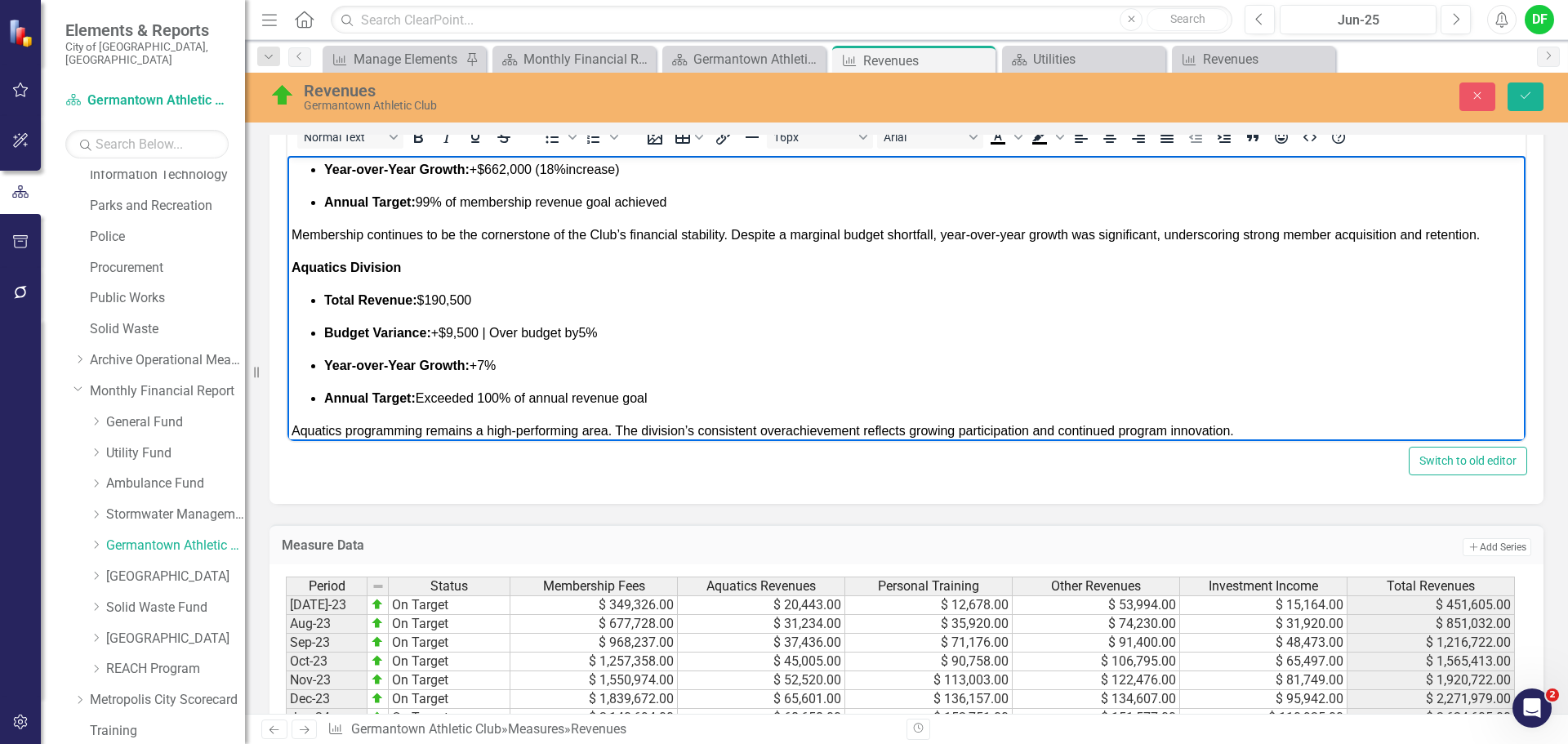
scroll to position [628, 0]
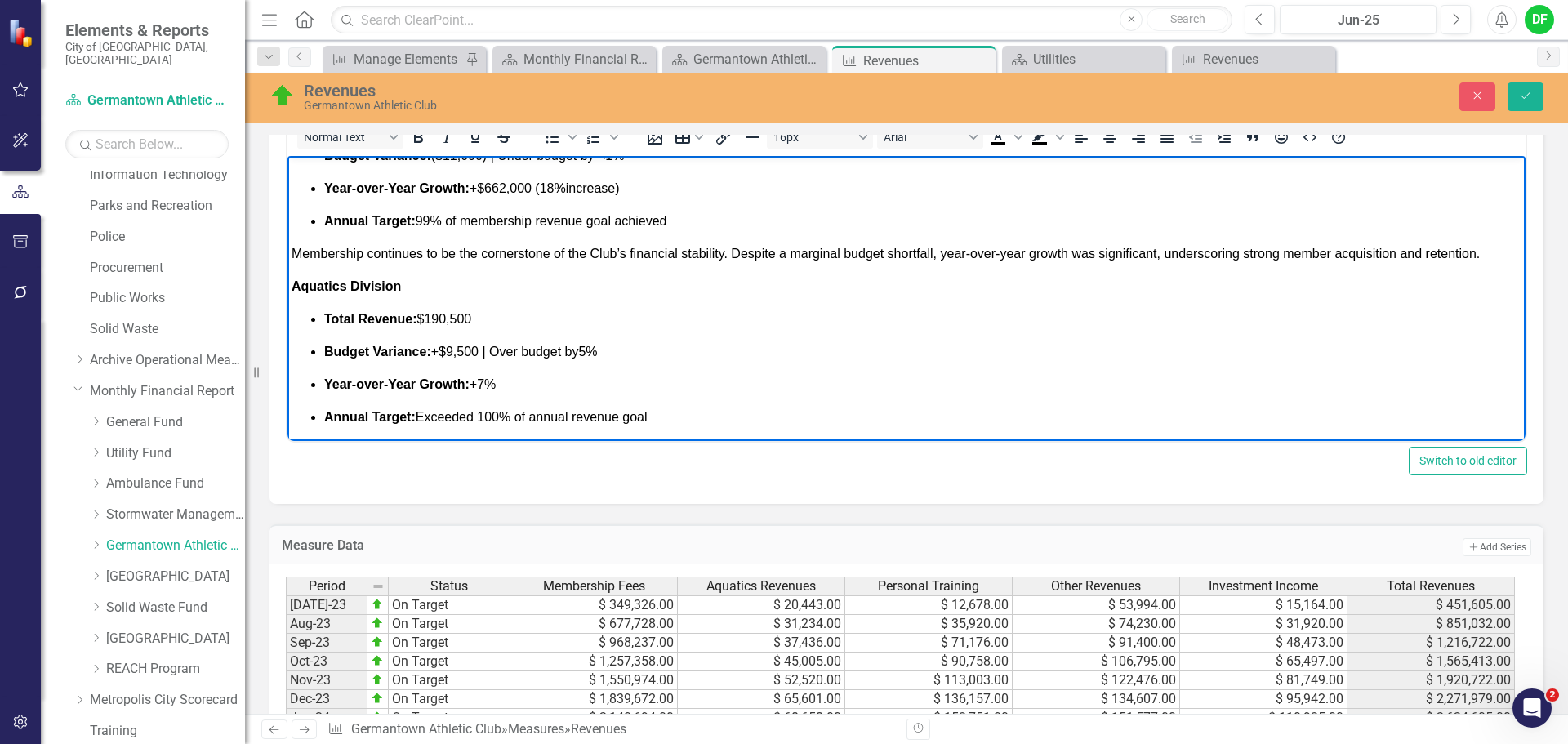
click at [594, 251] on span "Membership continues to be the cornerstone of the Club’s financial stability. D…" at bounding box center [885, 253] width 1188 height 13
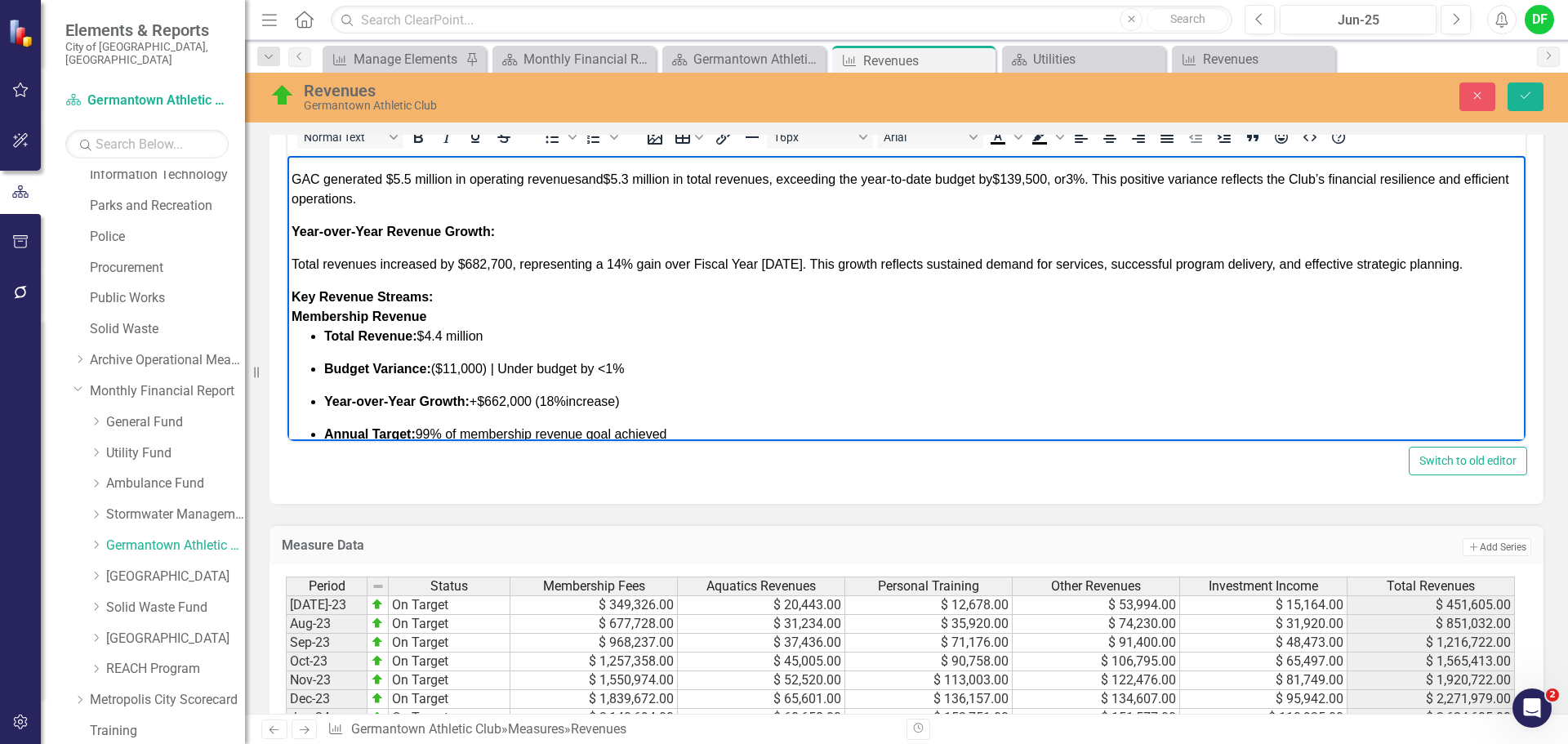
scroll to position [403, 0]
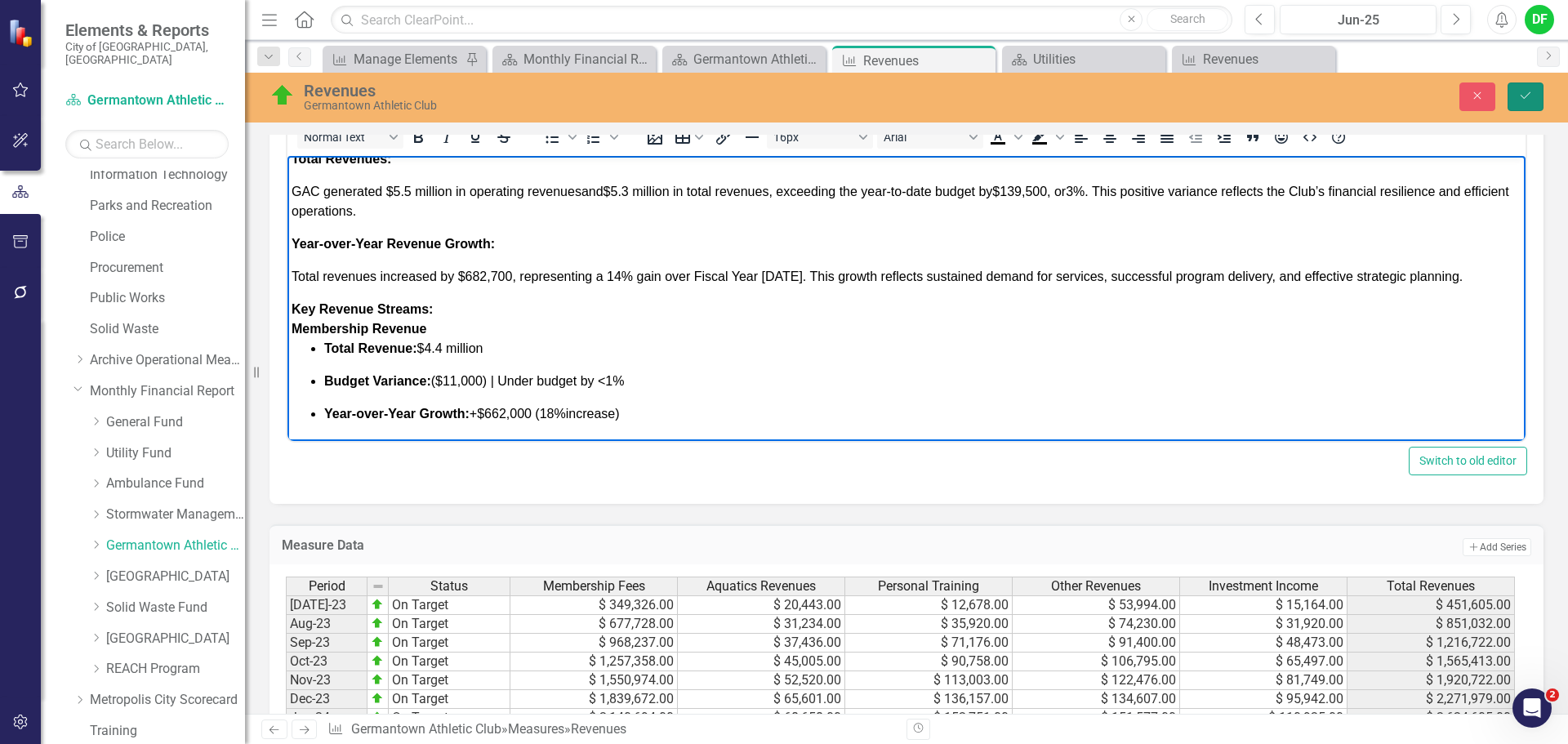
click at [1524, 93] on icon "Save" at bounding box center [1525, 95] width 14 height 12
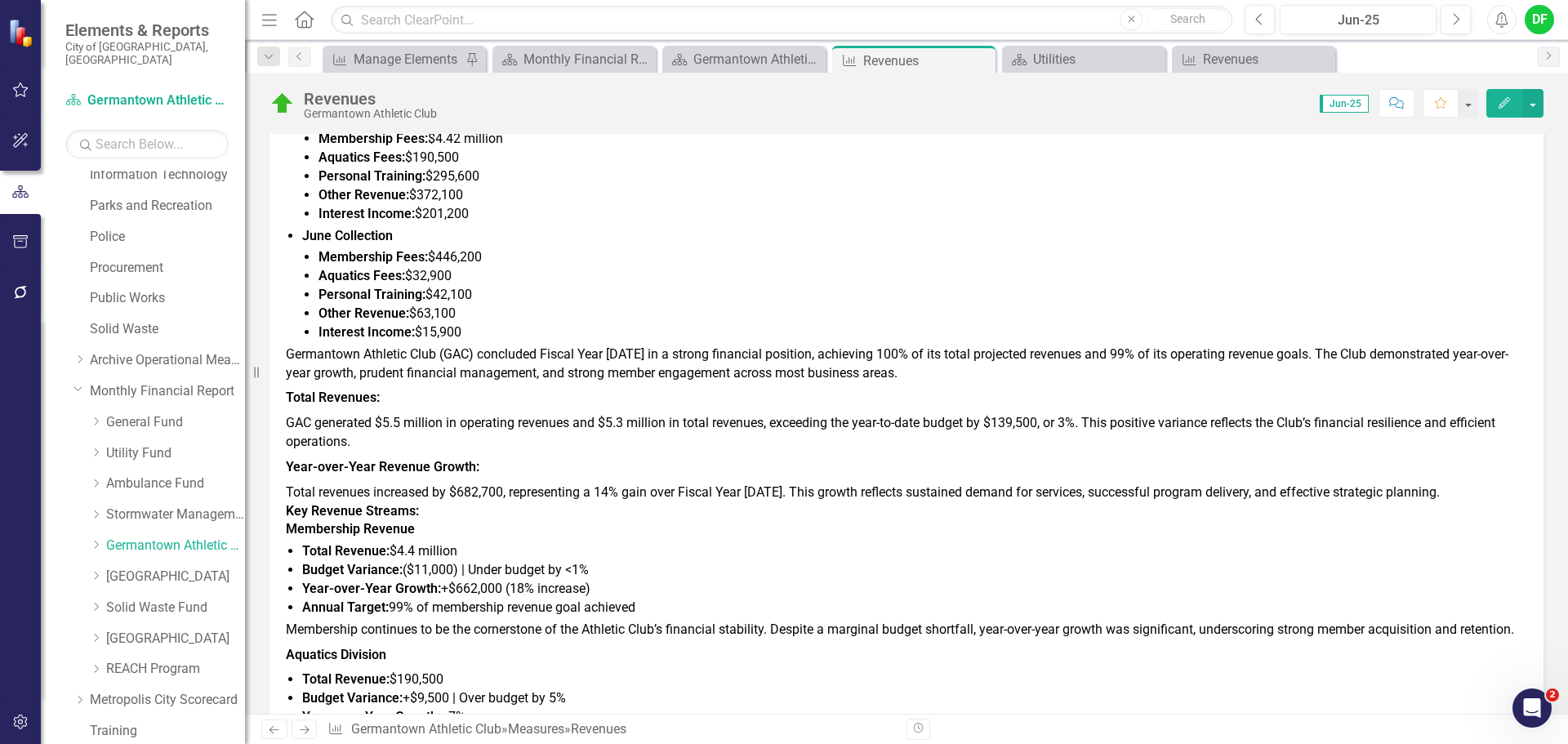
scroll to position [735, 0]
click at [379, 357] on span "Germantown Athletic Club (GAC) concluded Fiscal Year 2025 in a strong financial…" at bounding box center [897, 363] width 1223 height 34
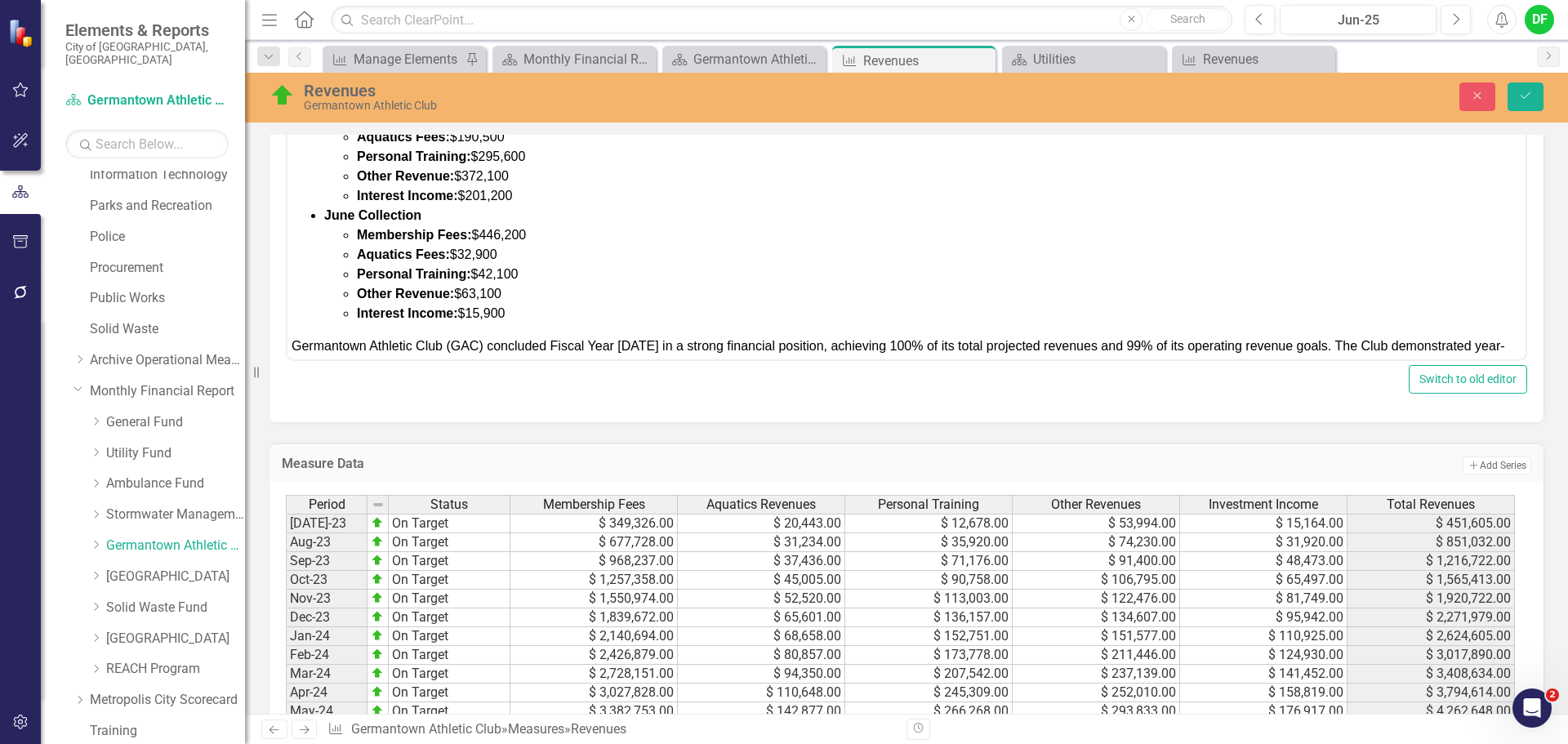
scroll to position [164, 0]
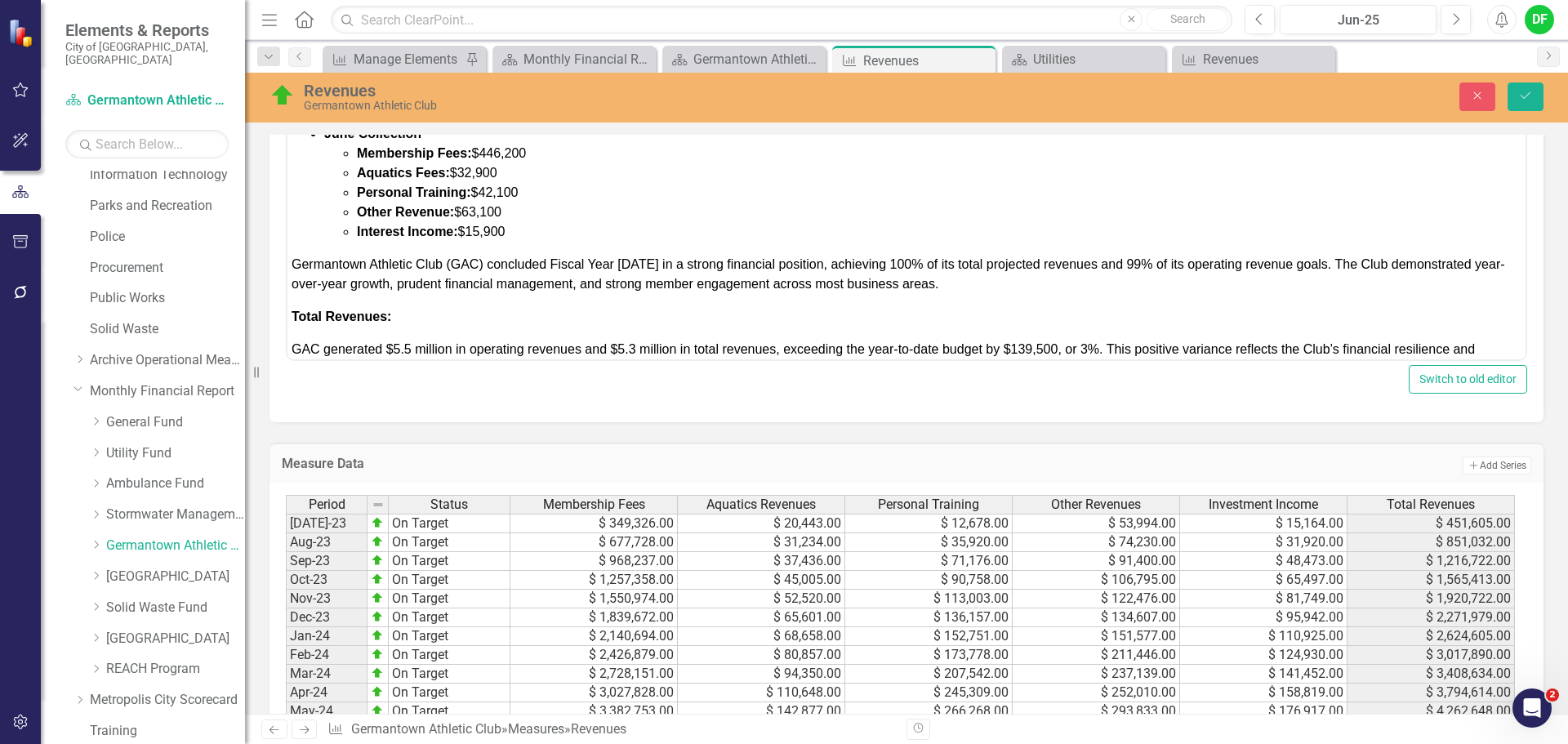
click at [293, 261] on span "Germantown Athletic Club (GAC) concluded Fiscal Year 2025 in a strong financial…" at bounding box center [898, 273] width 1214 height 33
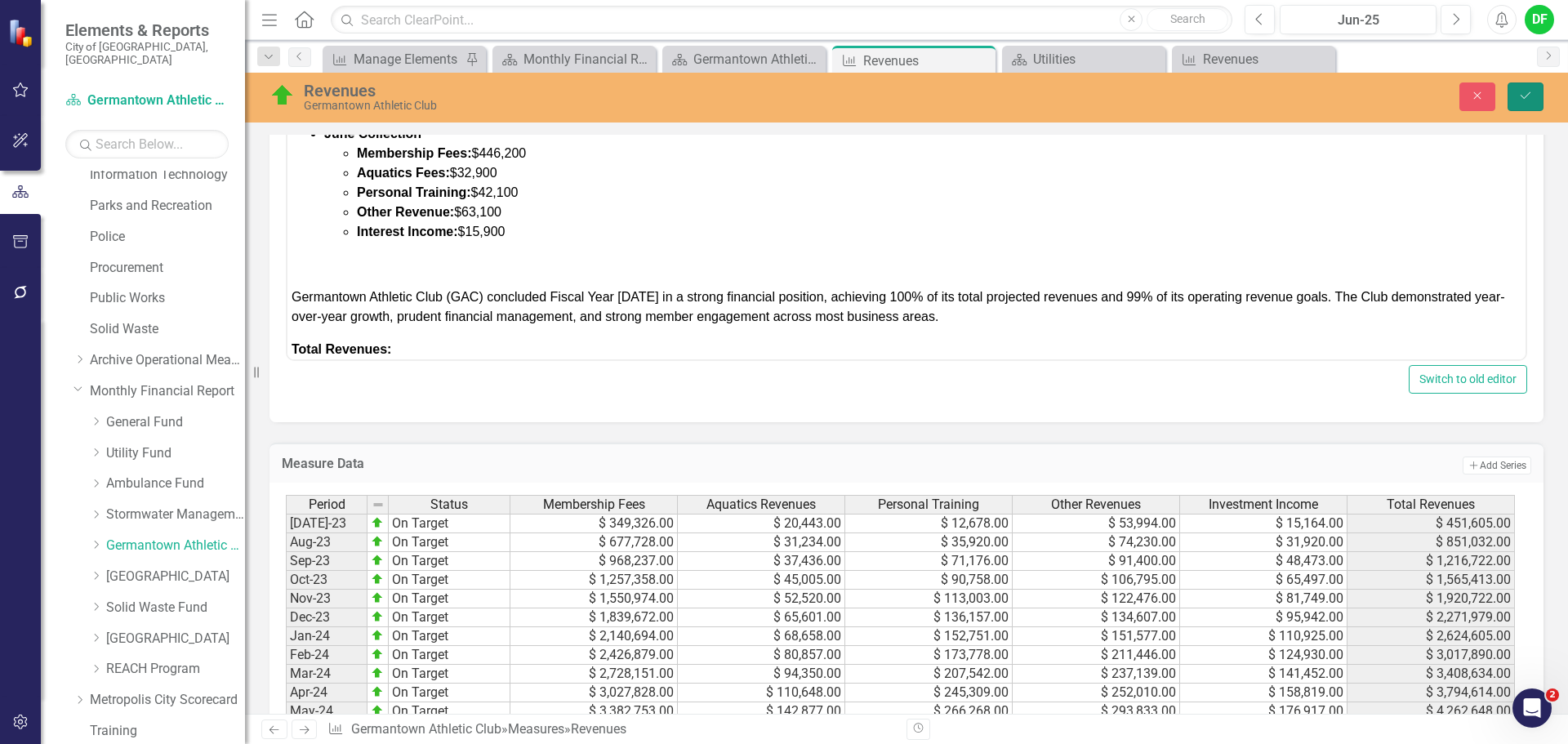
click at [1519, 99] on icon "Save" at bounding box center [1525, 95] width 14 height 12
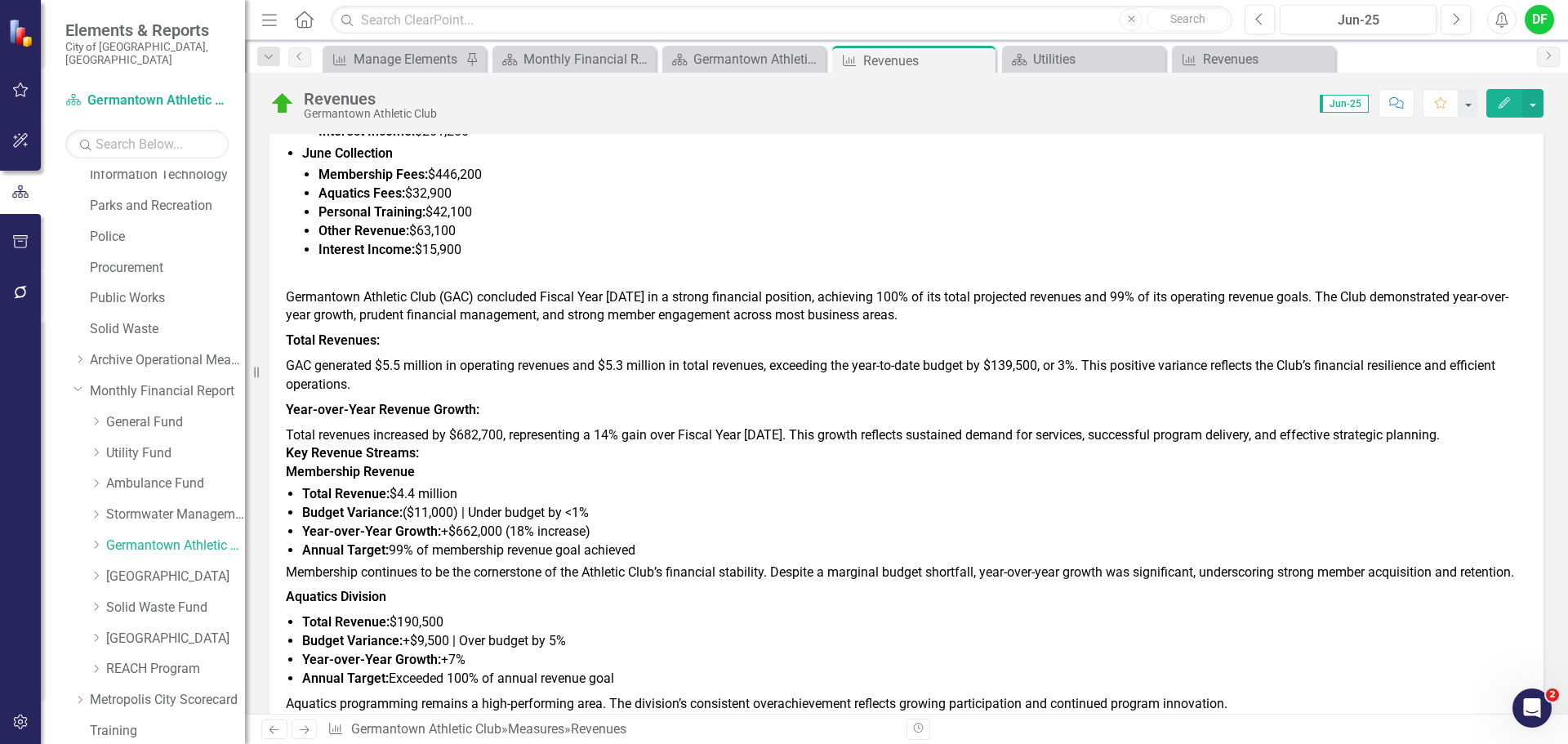
scroll to position [555, 0]
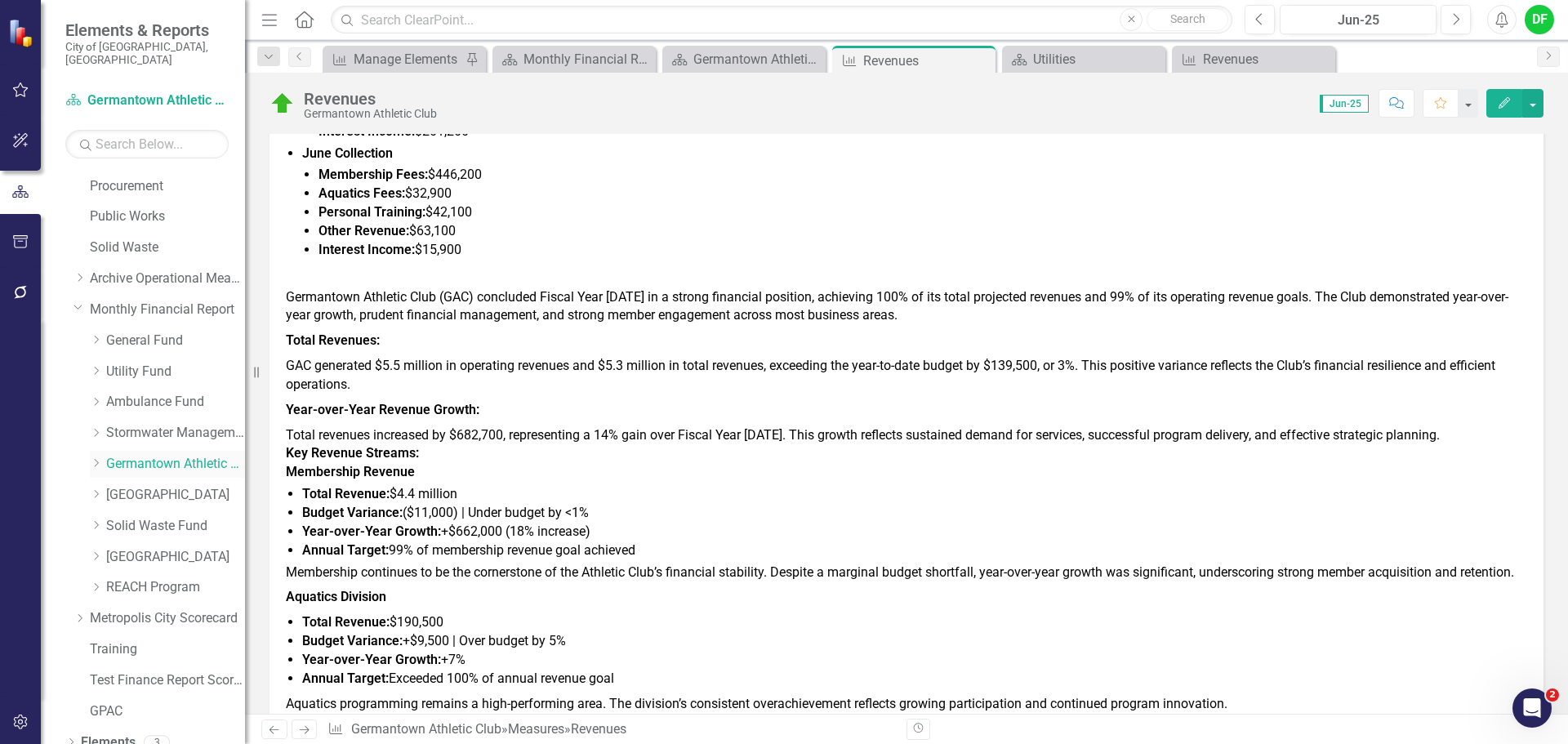
click at [94, 458] on icon "Dropdown" at bounding box center [96, 462] width 13 height 10
click at [143, 482] on link "GAC Revenues" at bounding box center [167, 491] width 156 height 19
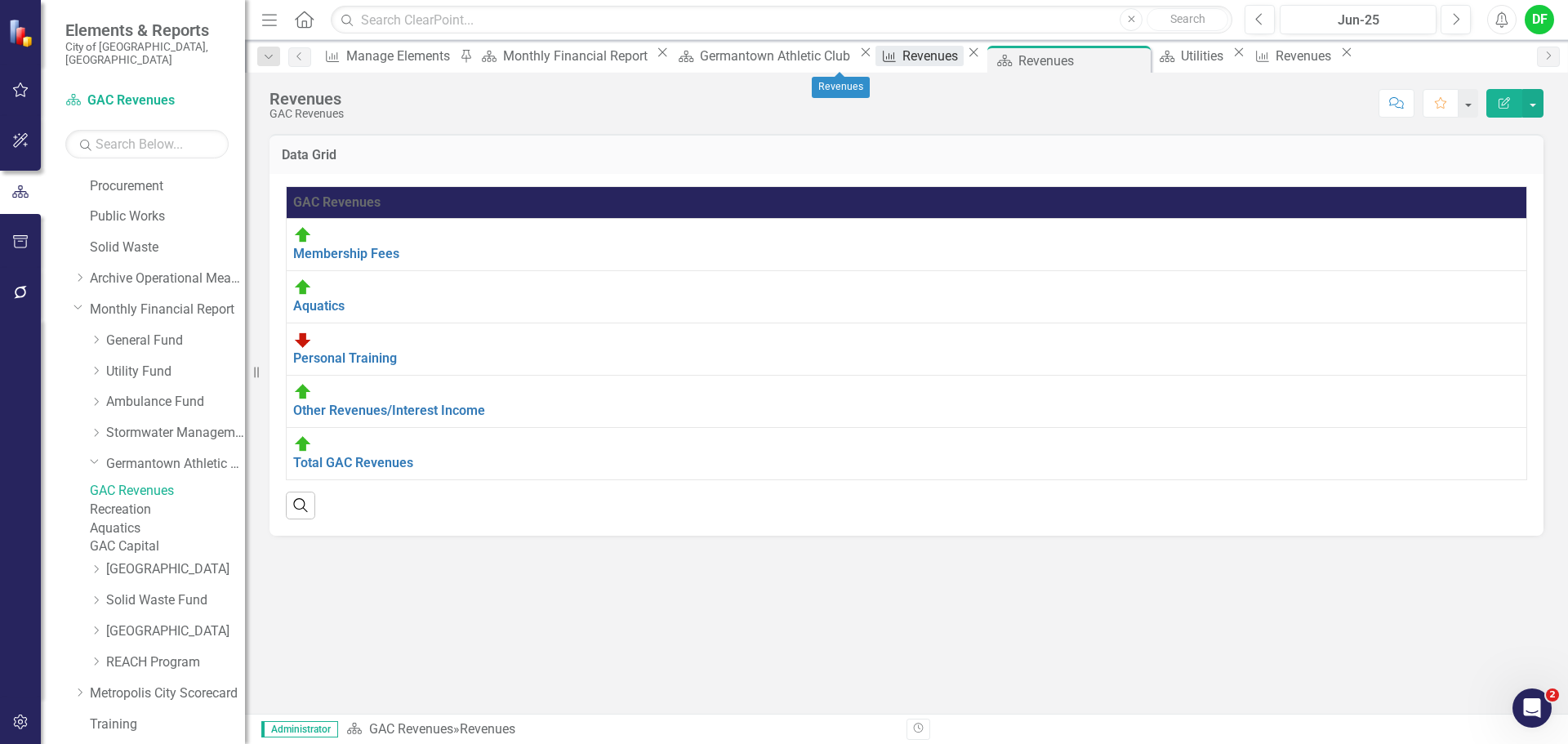
click at [903, 62] on div "Revenues" at bounding box center [932, 56] width 60 height 21
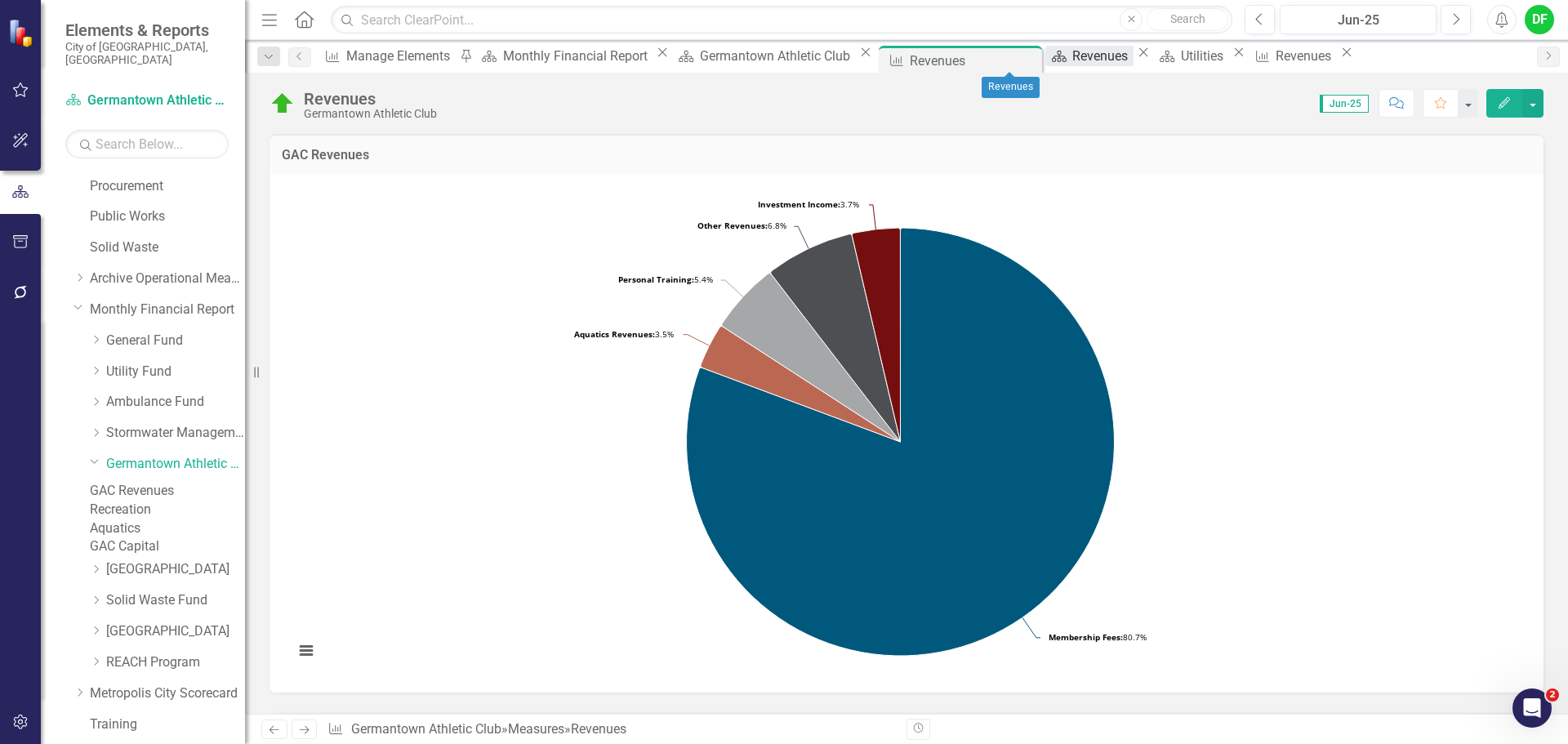
click at [1072, 61] on div "Revenues" at bounding box center [1101, 56] width 60 height 21
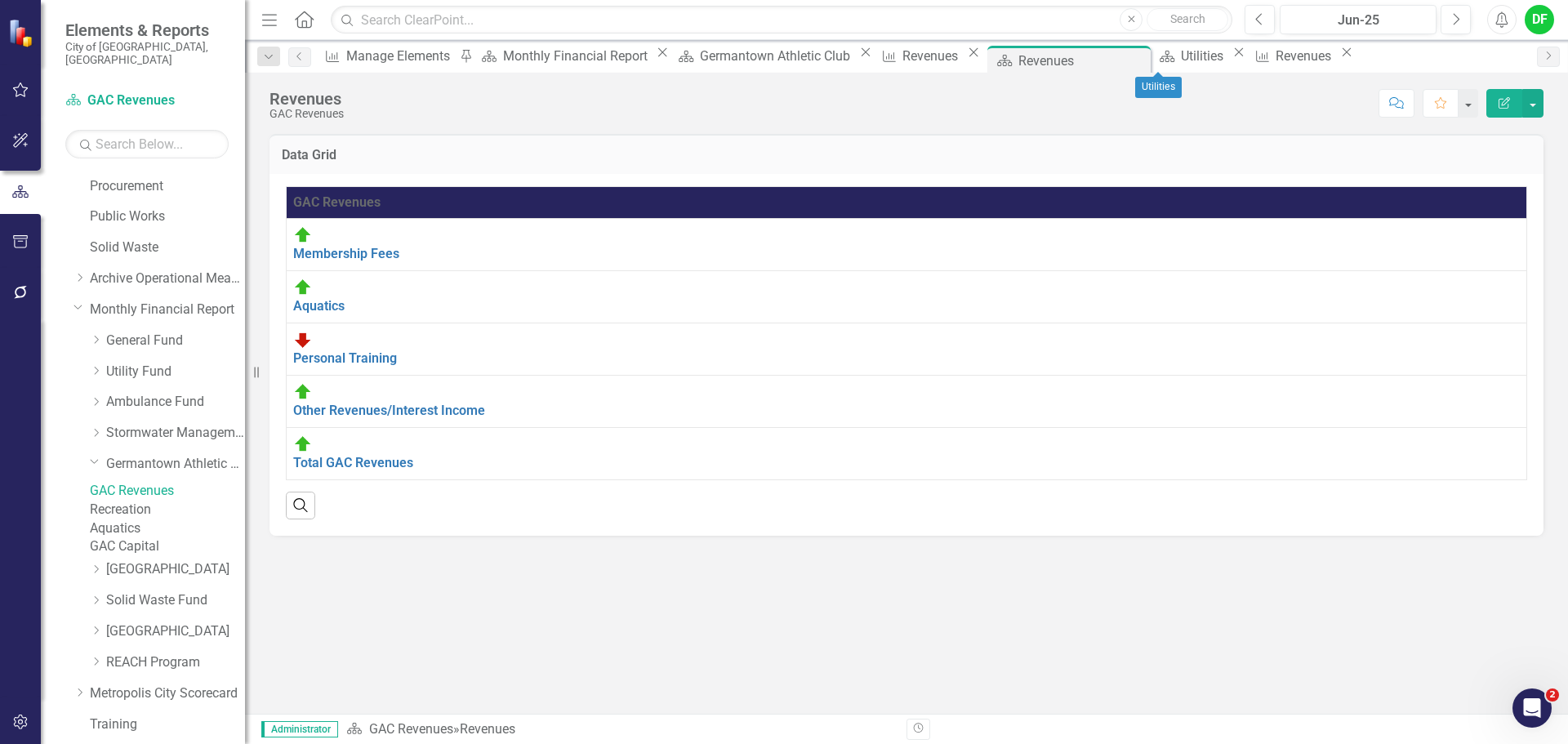
click at [1231, 55] on icon "Close" at bounding box center [1239, 52] width 16 height 13
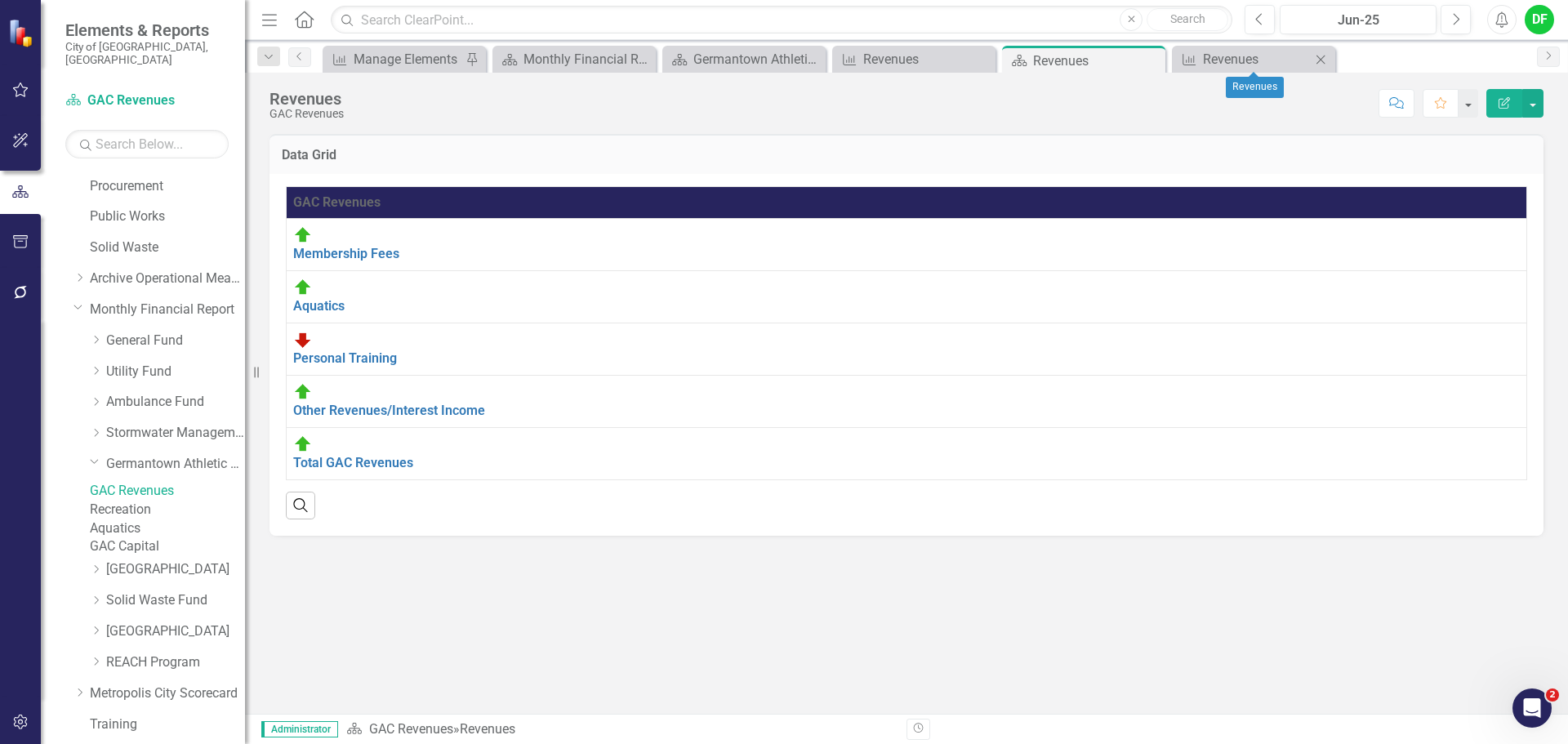
click at [1323, 56] on icon "Close" at bounding box center [1320, 59] width 16 height 13
click at [1150, 58] on icon "Close" at bounding box center [1150, 60] width 16 height 13
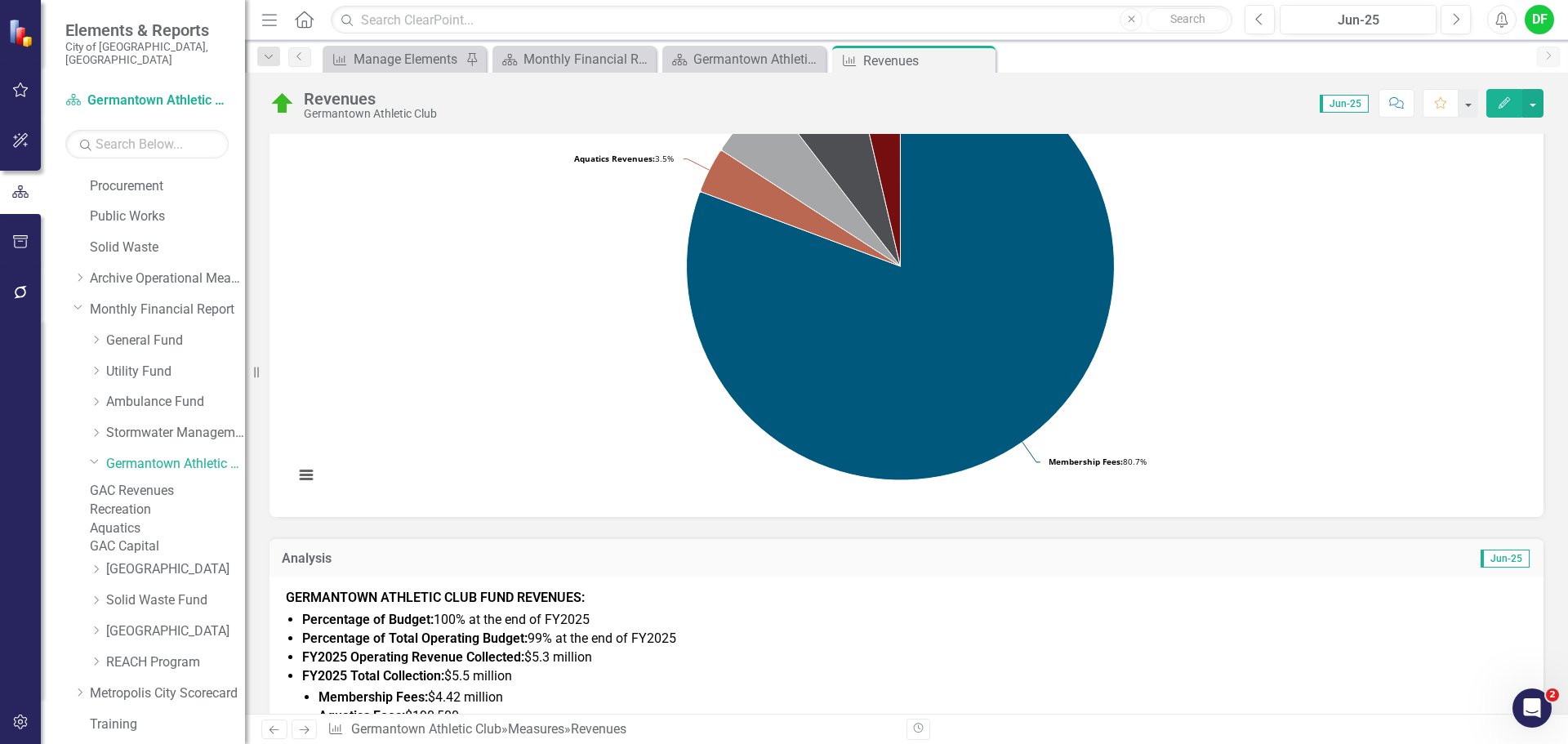
scroll to position [327, 0]
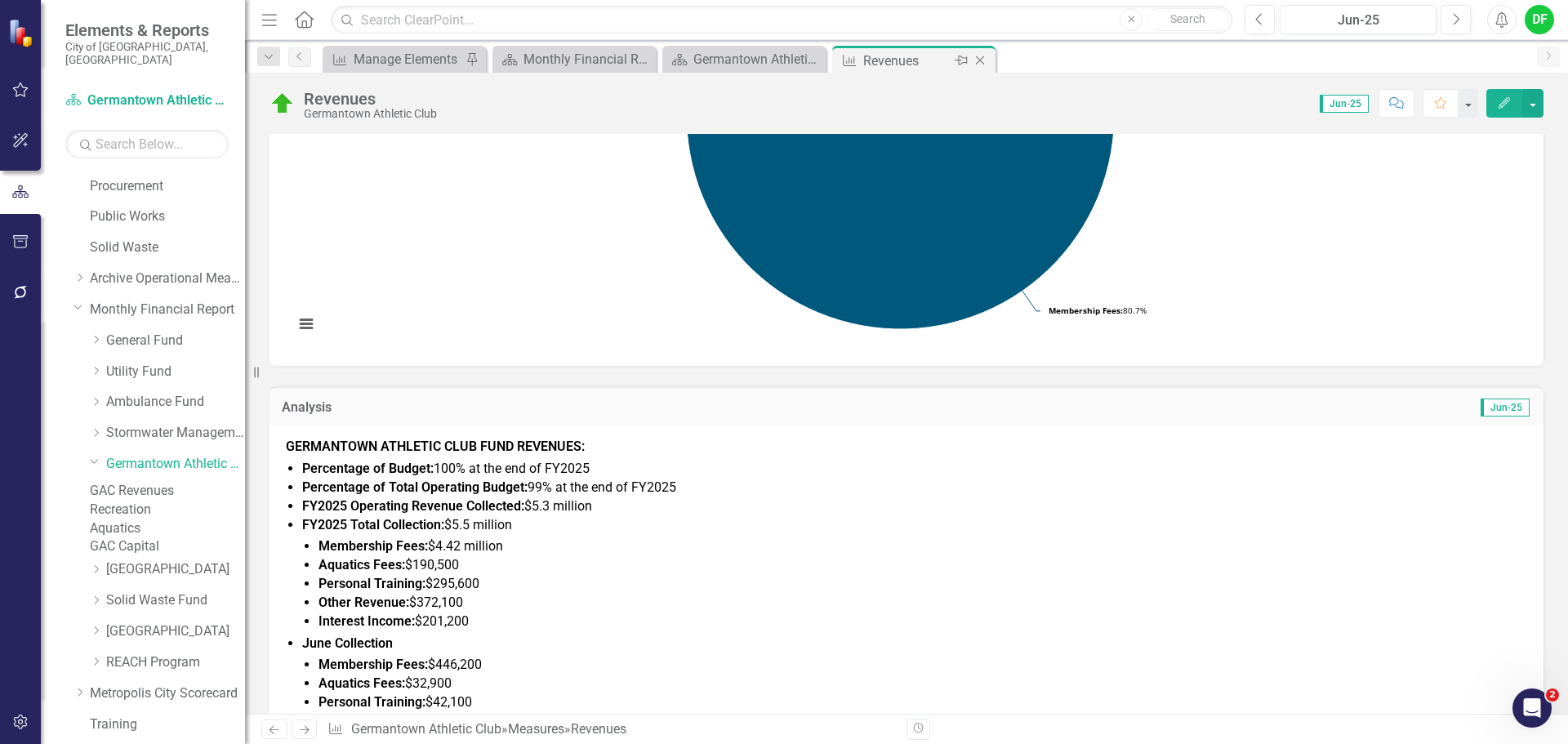
click at [984, 59] on icon "Close" at bounding box center [980, 60] width 16 height 13
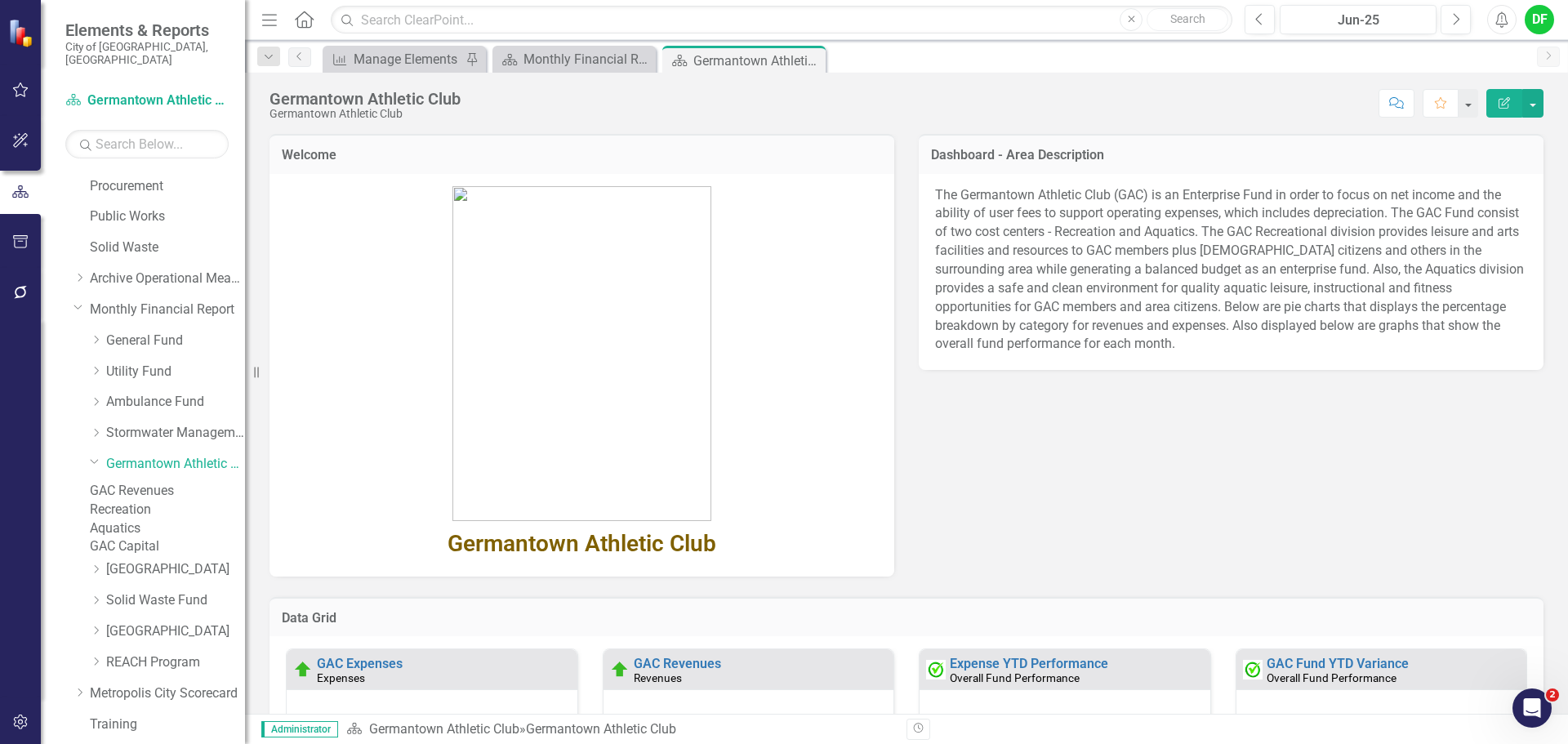
drag, startPoint x: 809, startPoint y: 58, endPoint x: 758, endPoint y: 63, distance: 51.2
click at [0, 0] on icon "Close" at bounding box center [0, 0] width 0 height 0
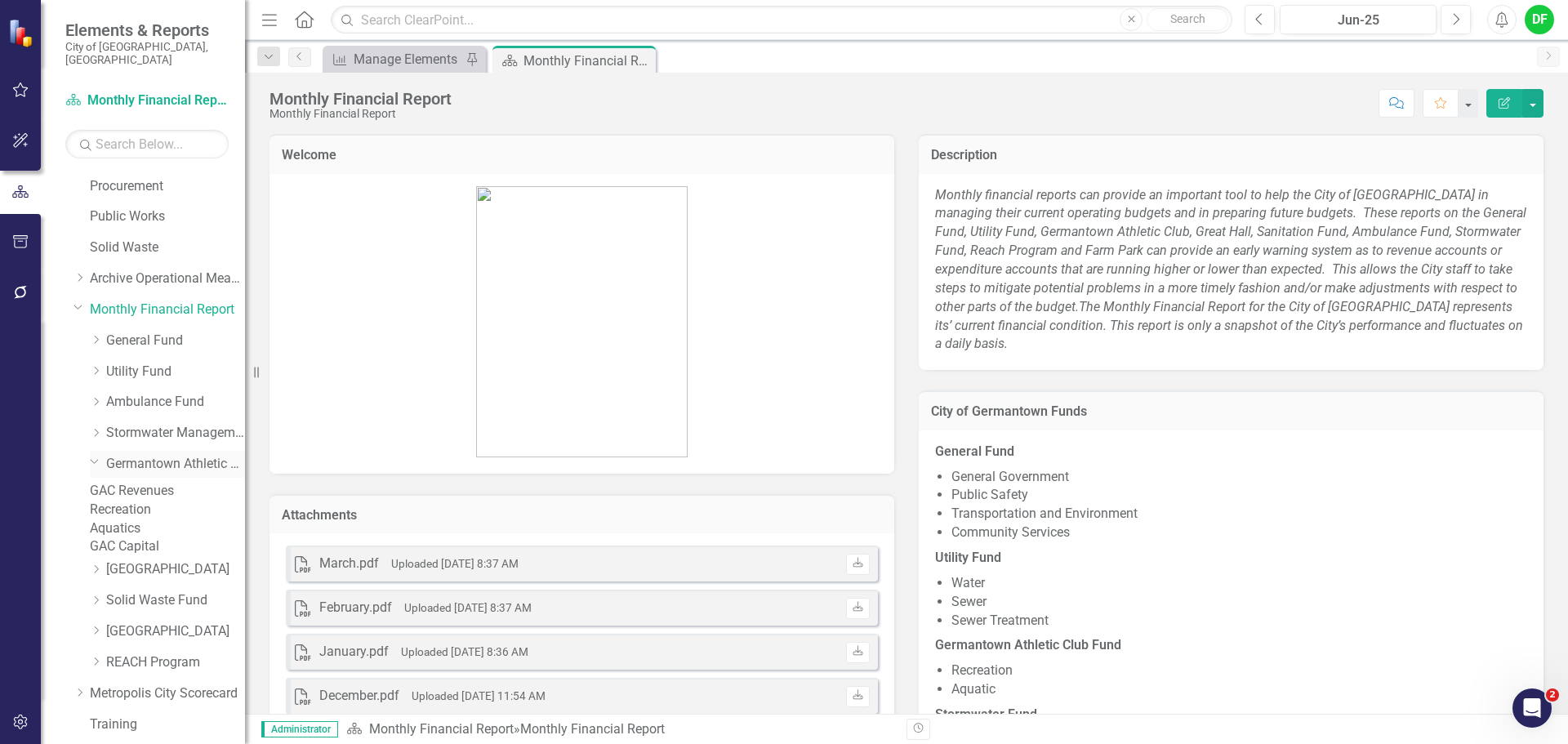
click at [90, 455] on icon "Dropdown" at bounding box center [94, 462] width 10 height 13
click at [126, 517] on link "Solid Waste Fund" at bounding box center [175, 526] width 138 height 19
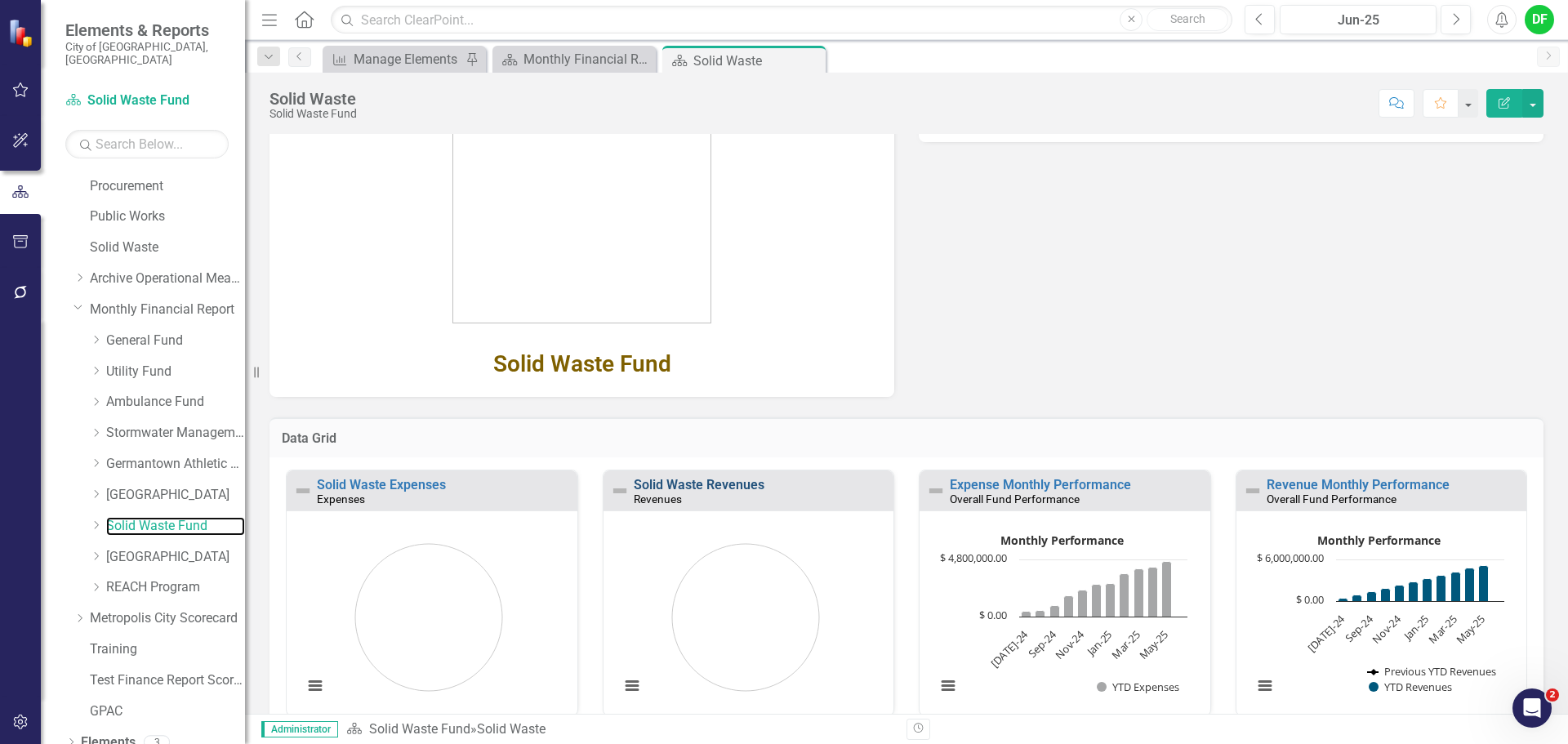
scroll to position [1, 0]
click at [728, 486] on link "Solid Waste Revenues" at bounding box center [699, 483] width 130 height 15
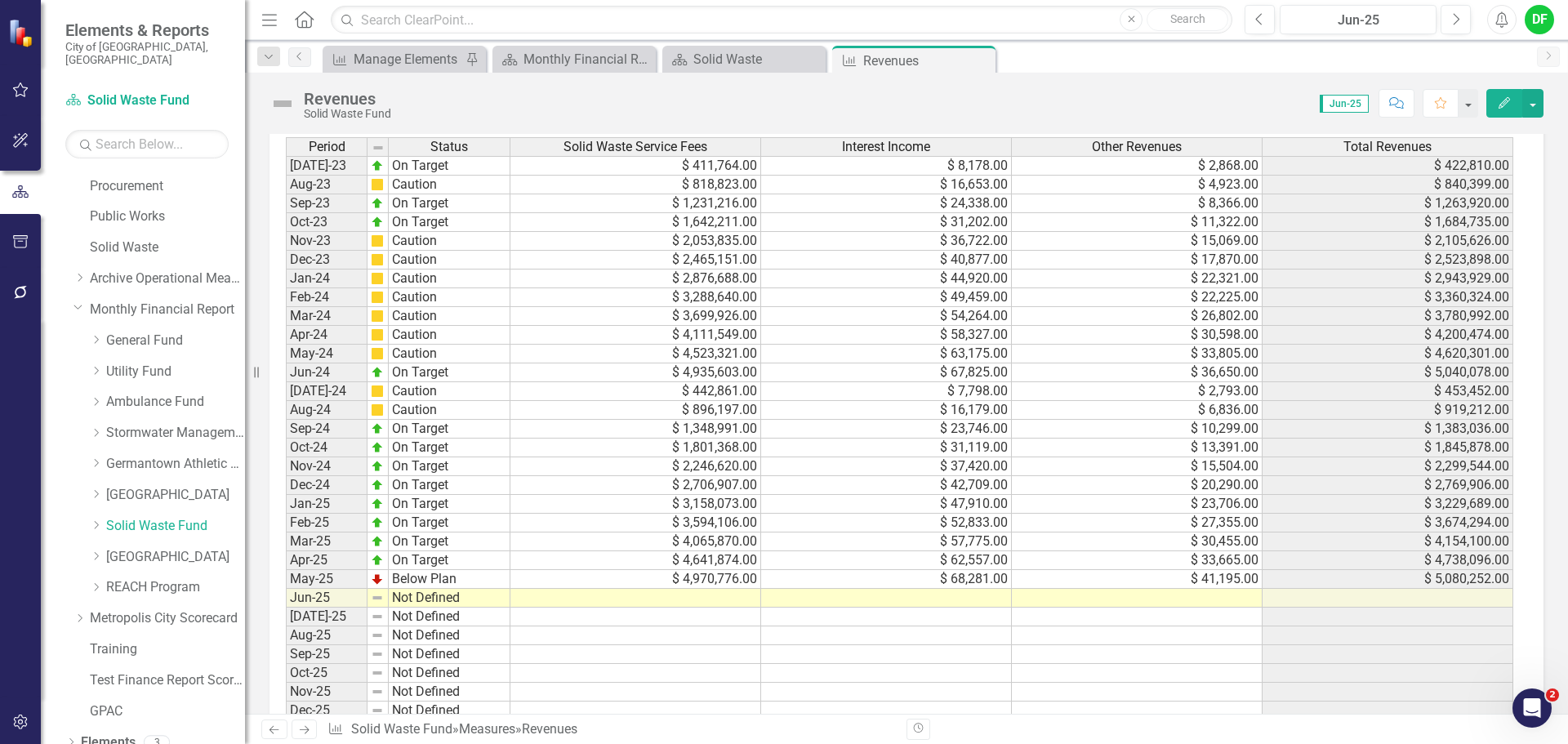
scroll to position [654, 0]
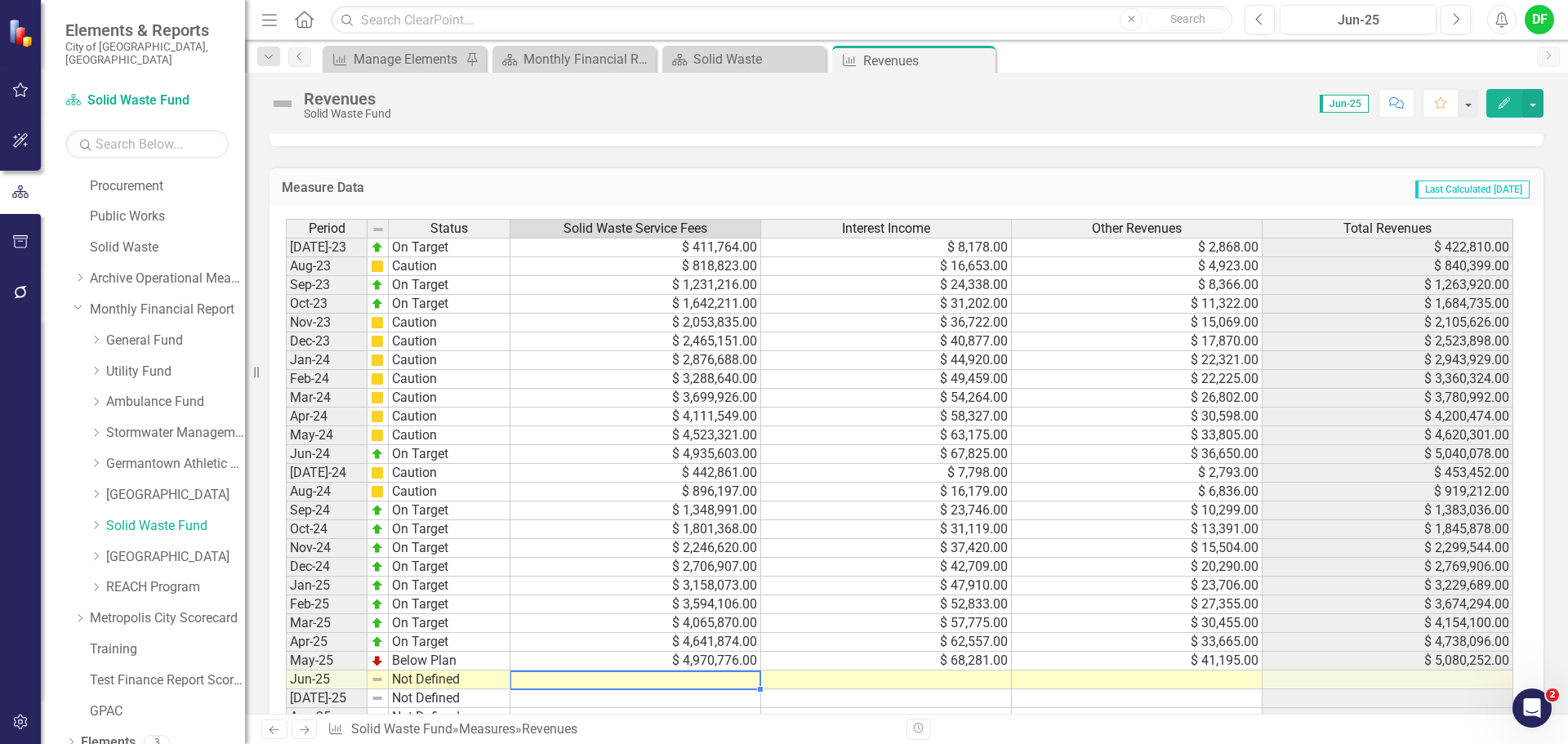
click at [632, 679] on td at bounding box center [636, 680] width 251 height 19
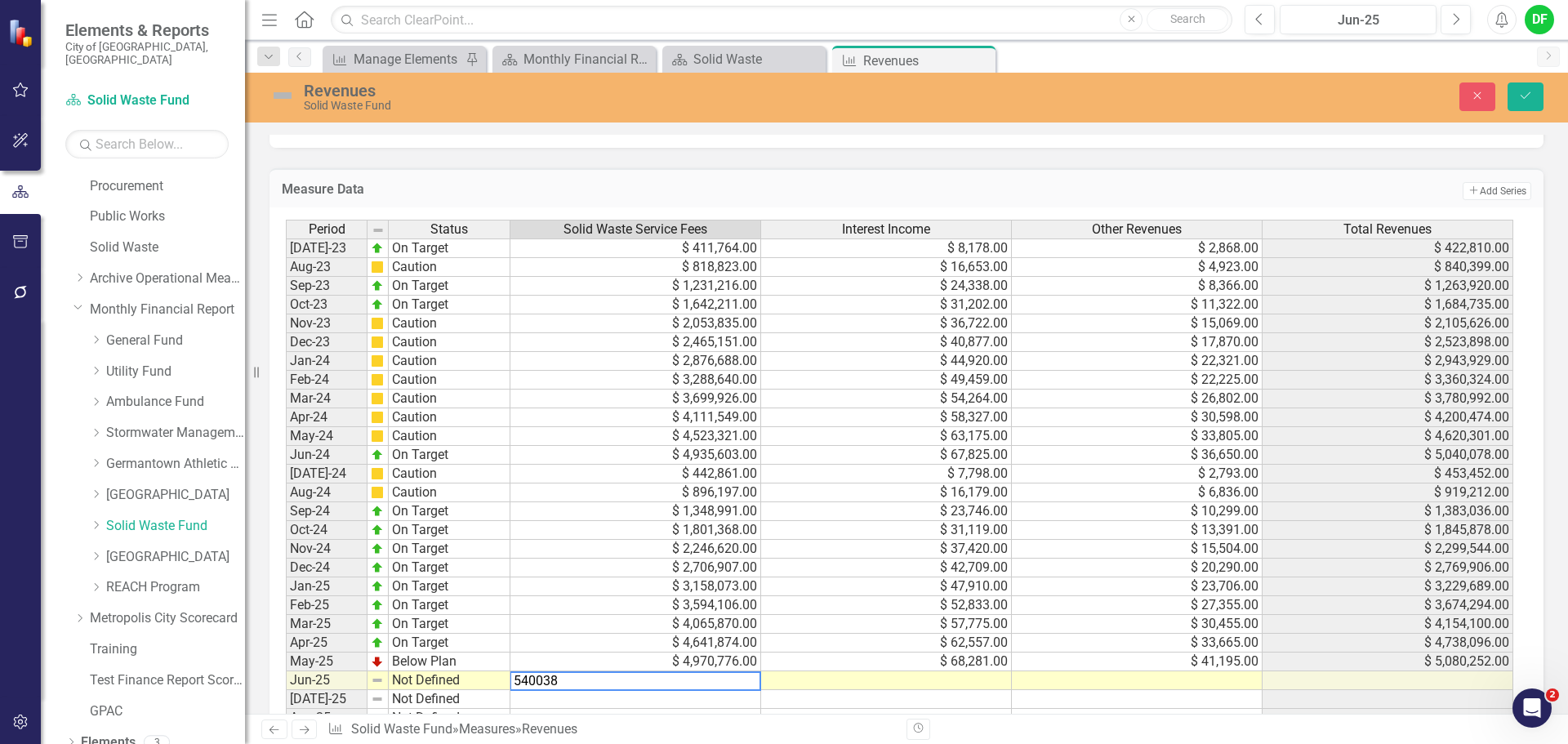
type textarea "5400381"
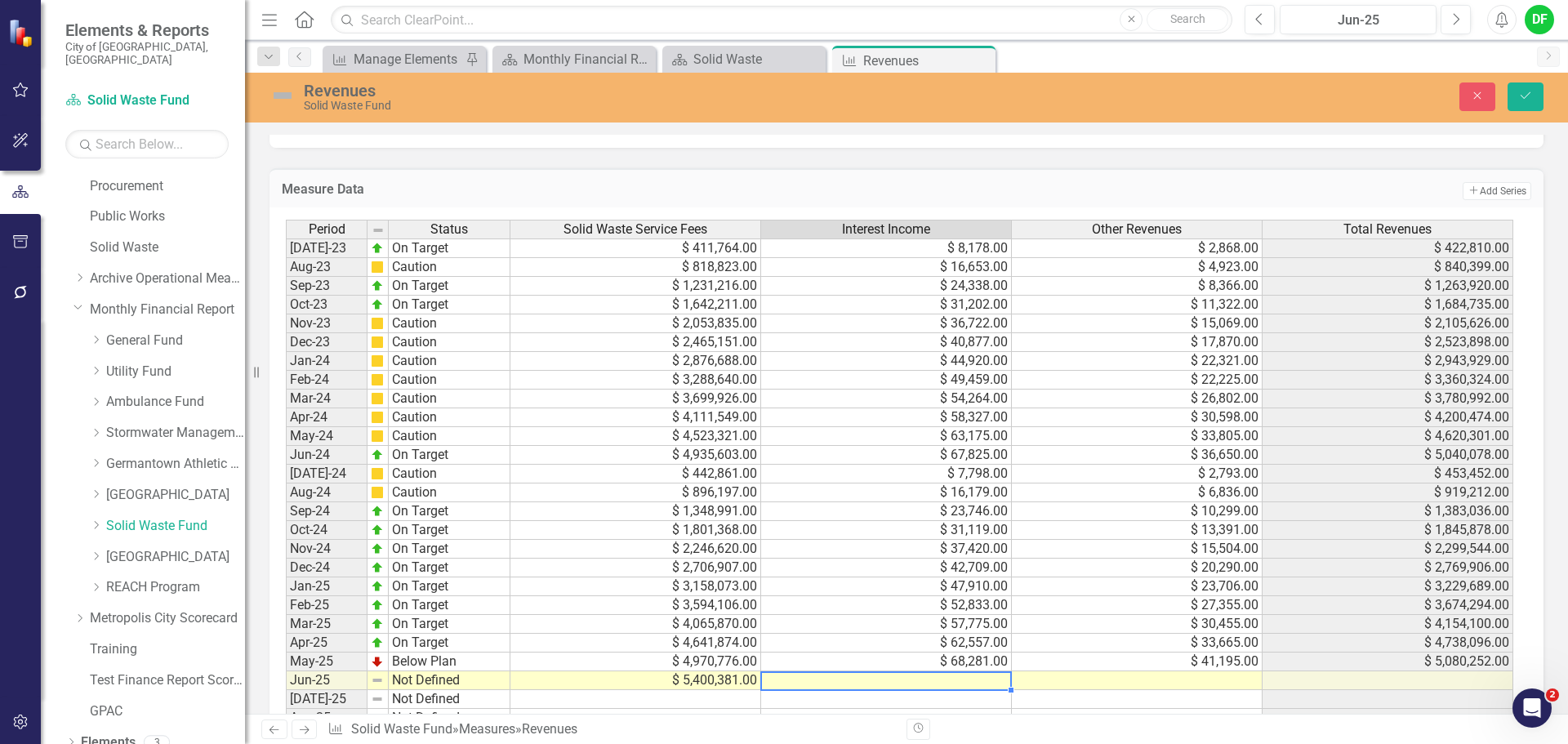
click at [867, 681] on td at bounding box center [886, 681] width 251 height 19
type textarea "74001"
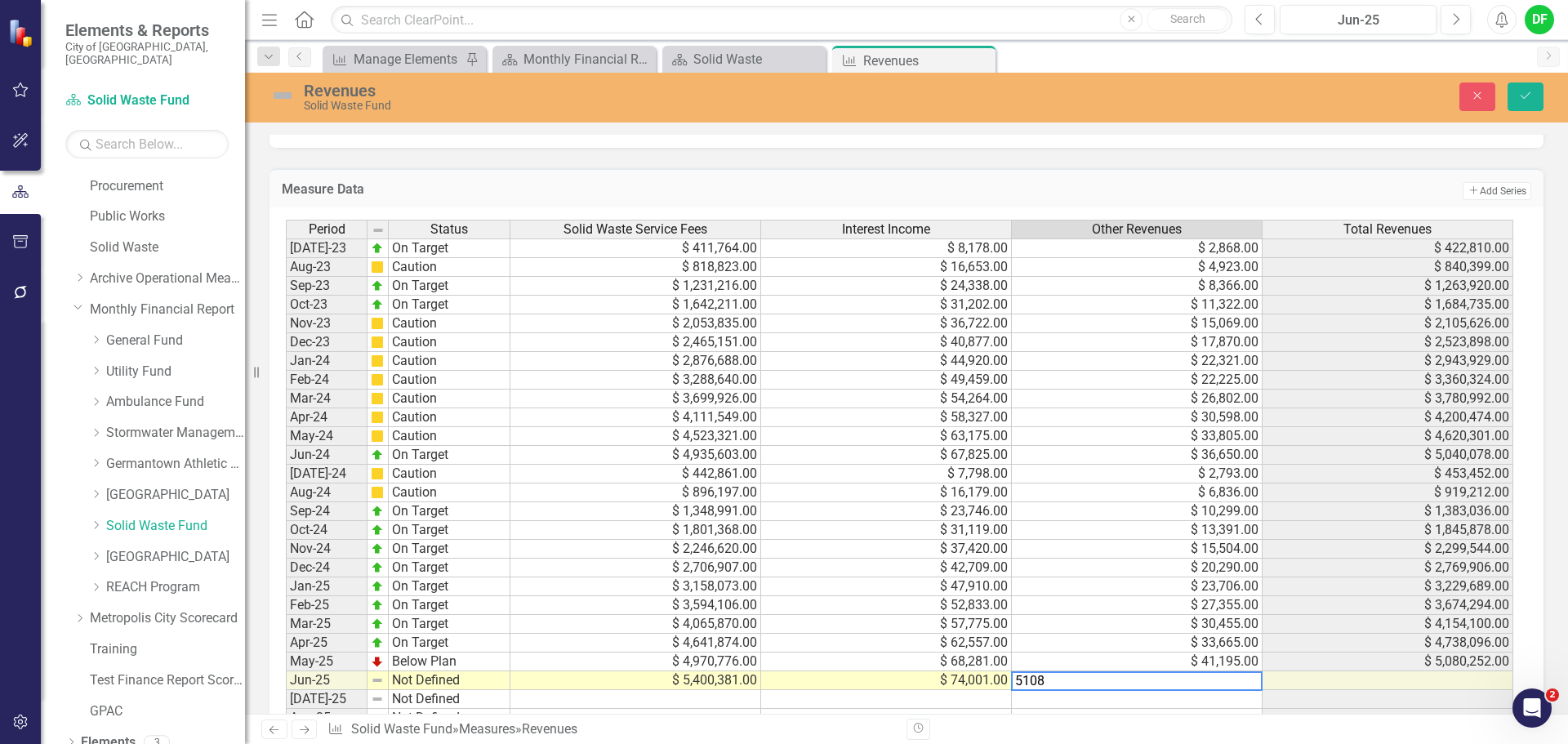
type textarea "51084"
click at [1546, 100] on div "Close Save" at bounding box center [1292, 97] width 527 height 29
click at [1528, 95] on icon "Save" at bounding box center [1525, 95] width 14 height 12
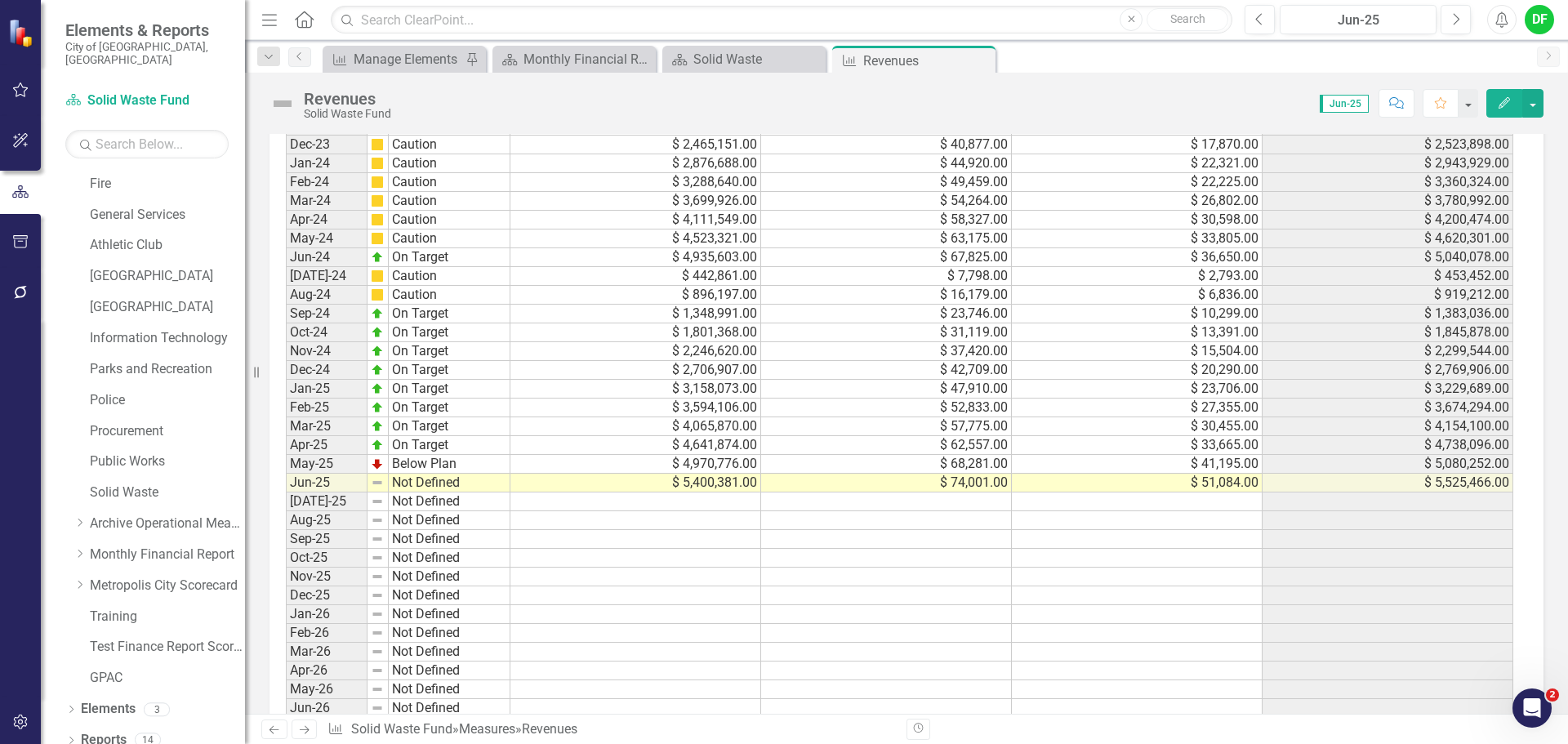
scroll to position [895, 0]
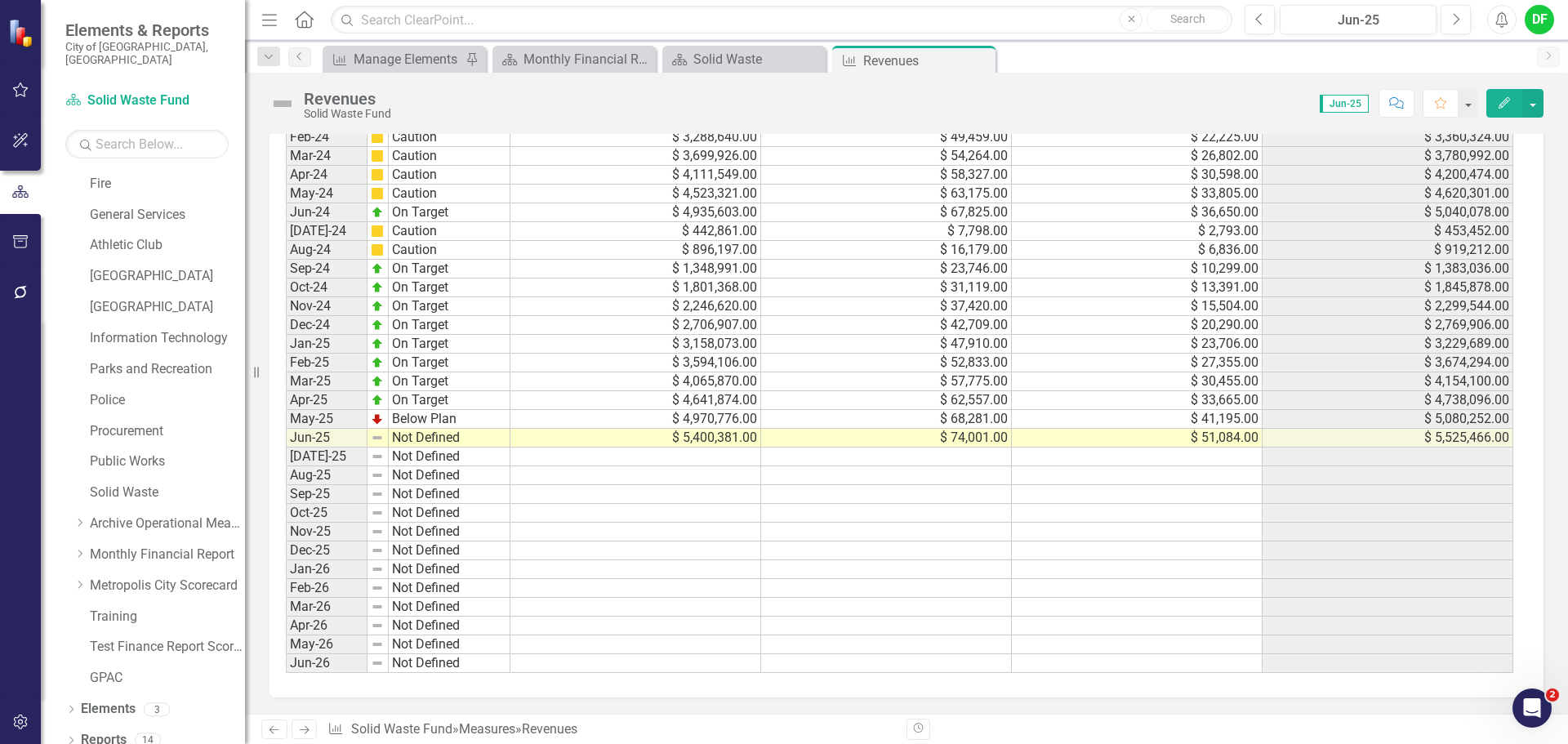
click at [288, 108] on img at bounding box center [282, 103] width 26 height 26
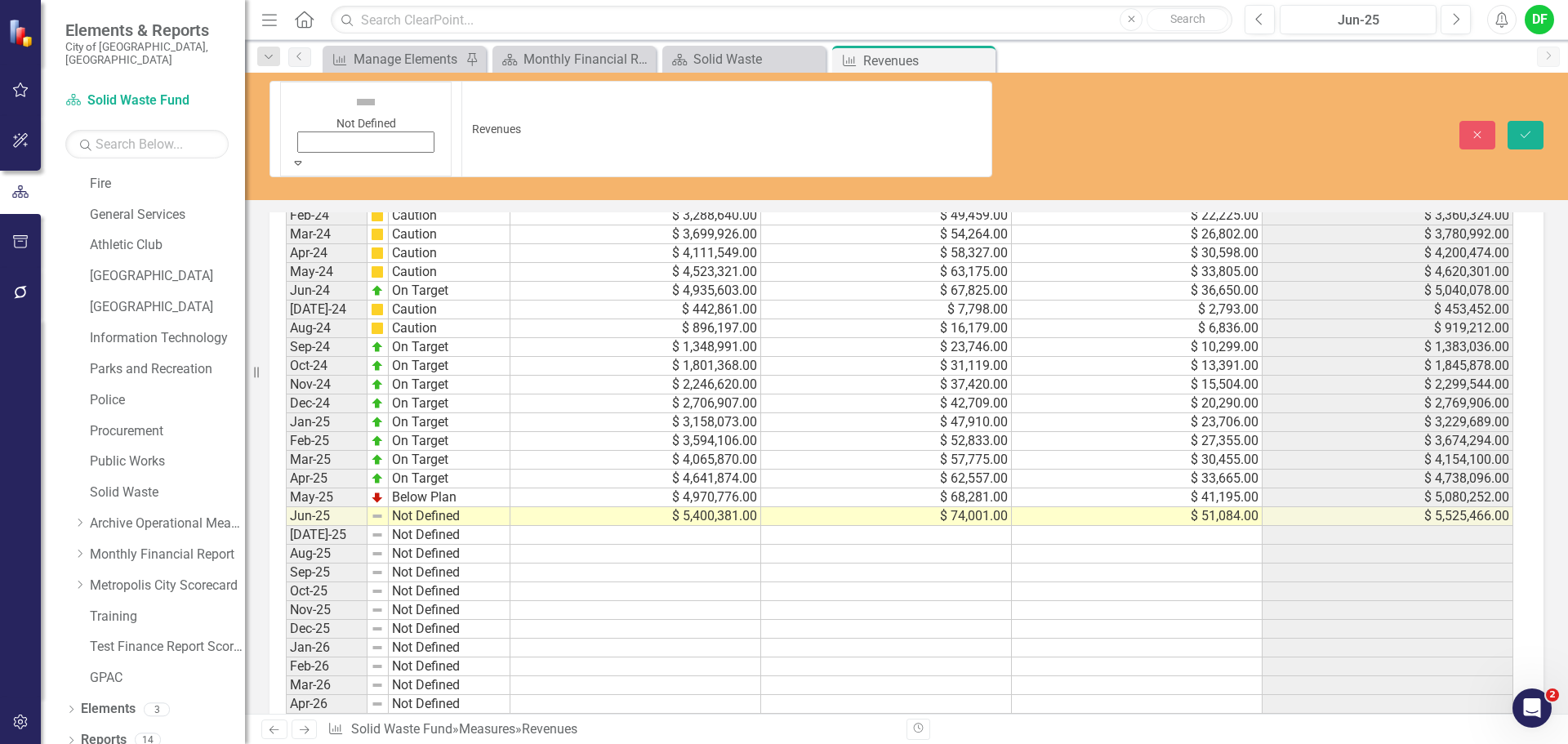
click at [306, 157] on icon "Expand" at bounding box center [298, 162] width 14 height 12
click at [1525, 129] on icon "Save" at bounding box center [1525, 134] width 14 height 12
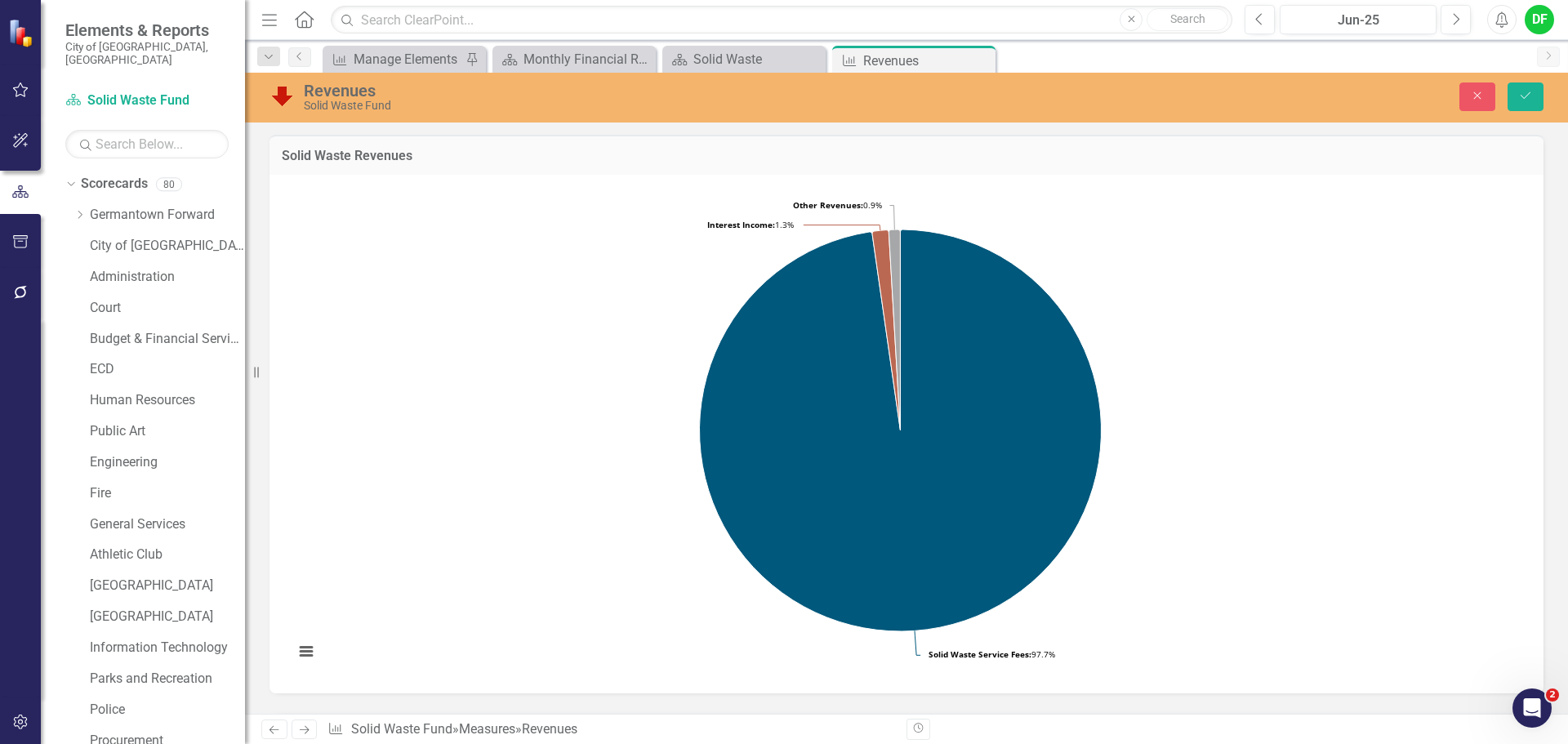
scroll to position [408, 0]
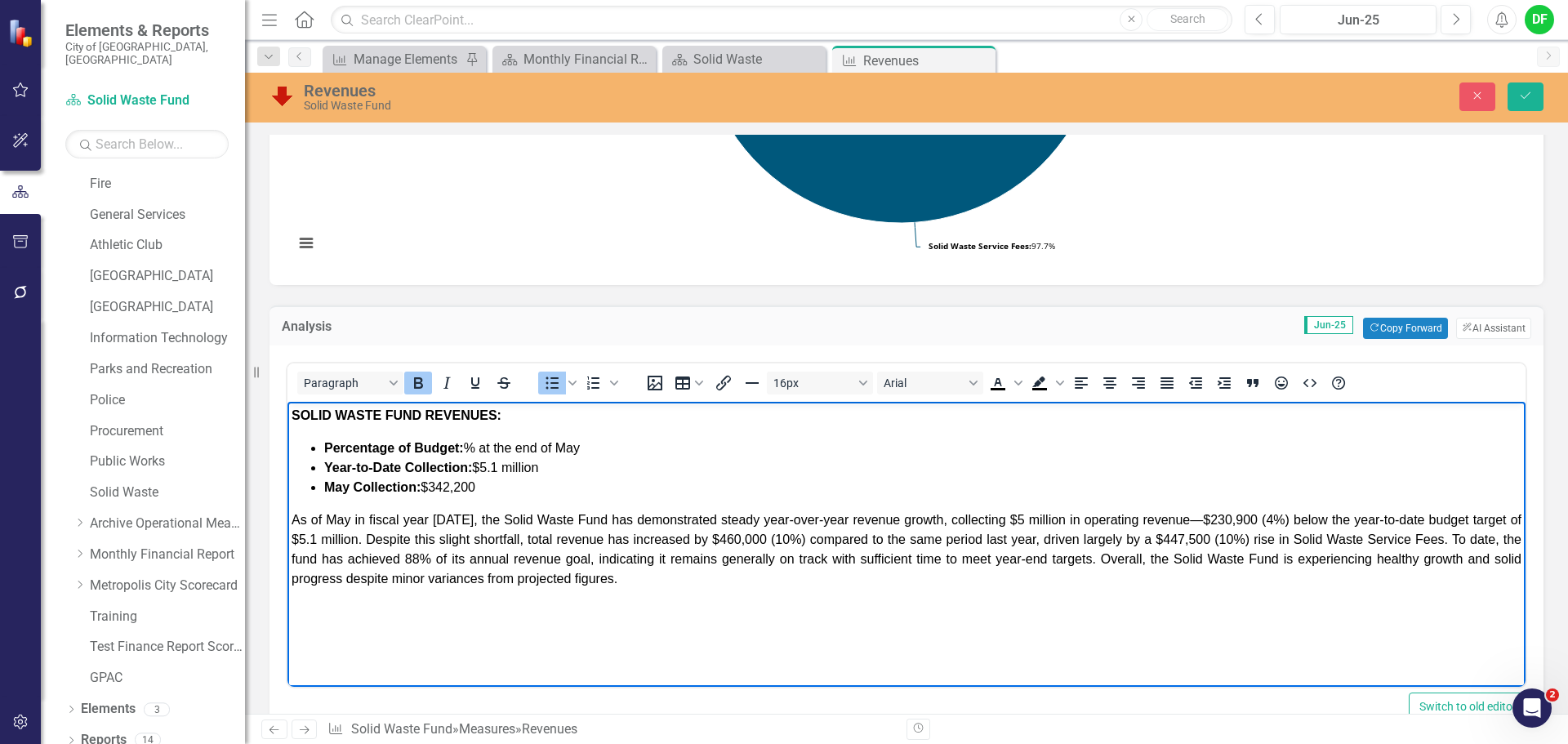
click at [412, 378] on icon "Bold" at bounding box center [418, 383] width 20 height 20
click at [627, 448] on li "Percentage of Budget: ﻿95 % at the end of May" at bounding box center [922, 449] width 1197 height 20
drag, startPoint x: 398, startPoint y: 468, endPoint x: 327, endPoint y: 471, distance: 71.1
click at [327, 471] on strong "Year-to-Date Collection:" at bounding box center [398, 467] width 147 height 13
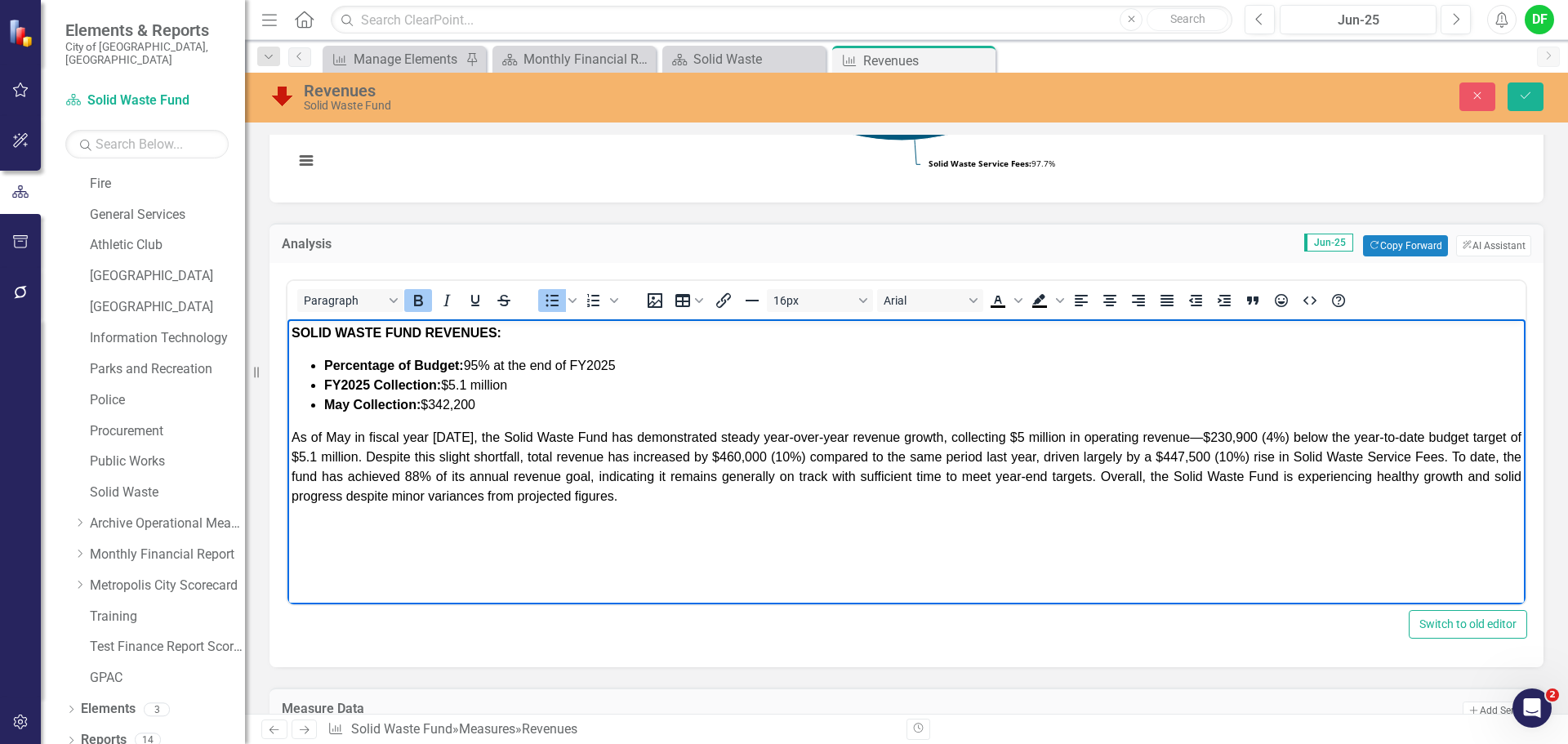
scroll to position [490, 0]
click at [344, 405] on strong "May Collection:" at bounding box center [372, 405] width 96 height 13
click at [496, 405] on li "June Collection: $342,200" at bounding box center [922, 406] width 1197 height 20
drag, startPoint x: 290, startPoint y: 435, endPoint x: 363, endPoint y: 441, distance: 73.2
click at [363, 441] on body "SOLID WASTE FUND REVENUES: Percentage of Budget: 95 % at the end of FY2025 FY20…" at bounding box center [906, 443] width 1238 height 245
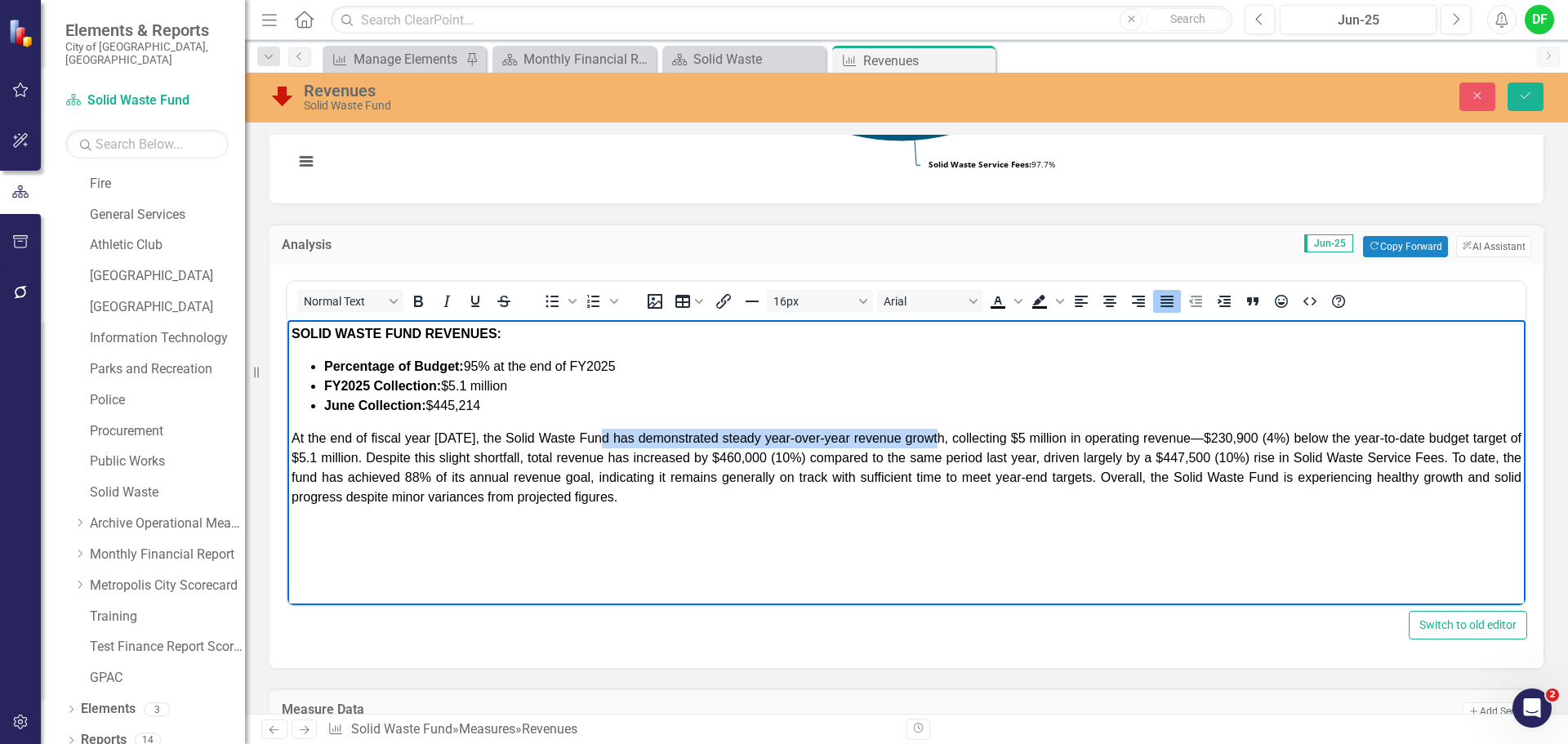
drag, startPoint x: 604, startPoint y: 436, endPoint x: 936, endPoint y: 439, distance: 332.0
click at [936, 439] on span "At the end of fiscal year 2025, the Solid Waste Fund has demonstrated steady ye…" at bounding box center [906, 468] width 1230 height 73
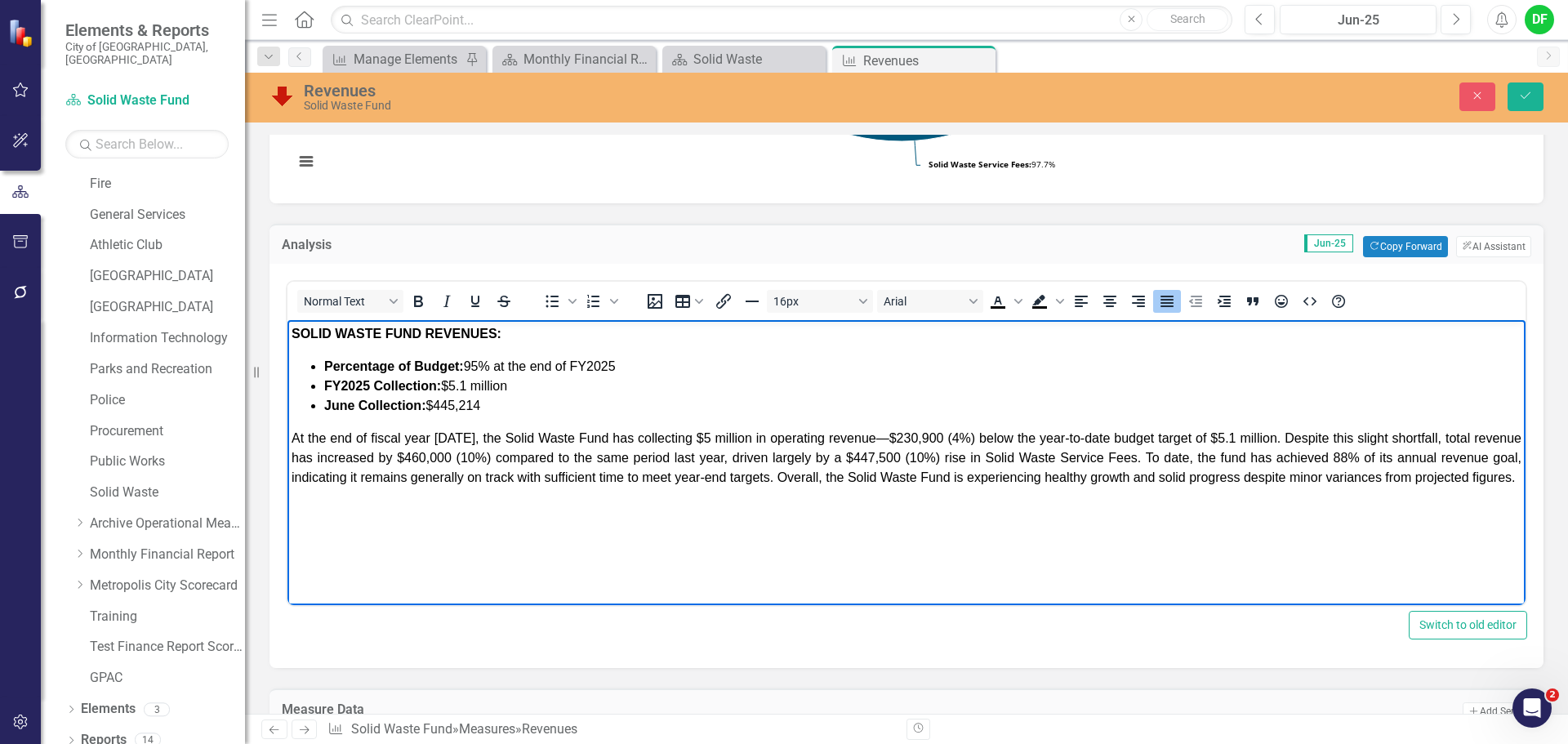
click at [682, 438] on span "At the end of fiscal year 2025, the Solid Waste Fund has collecting $5 million …" at bounding box center [906, 458] width 1230 height 53
click at [693, 438] on span "At the end of fiscal year 2025, the Solid Waste Fund has collected $5 million i…" at bounding box center [906, 458] width 1230 height 53
click at [678, 435] on span "At the end of fiscal year 2025, the Solid Waste Fund has collected $5.4 million…" at bounding box center [906, 458] width 1230 height 53
click at [1074, 435] on span "At the end of fiscal year 2025, the Solid Waste Fund has collected $5.5 million…" at bounding box center [906, 468] width 1230 height 73
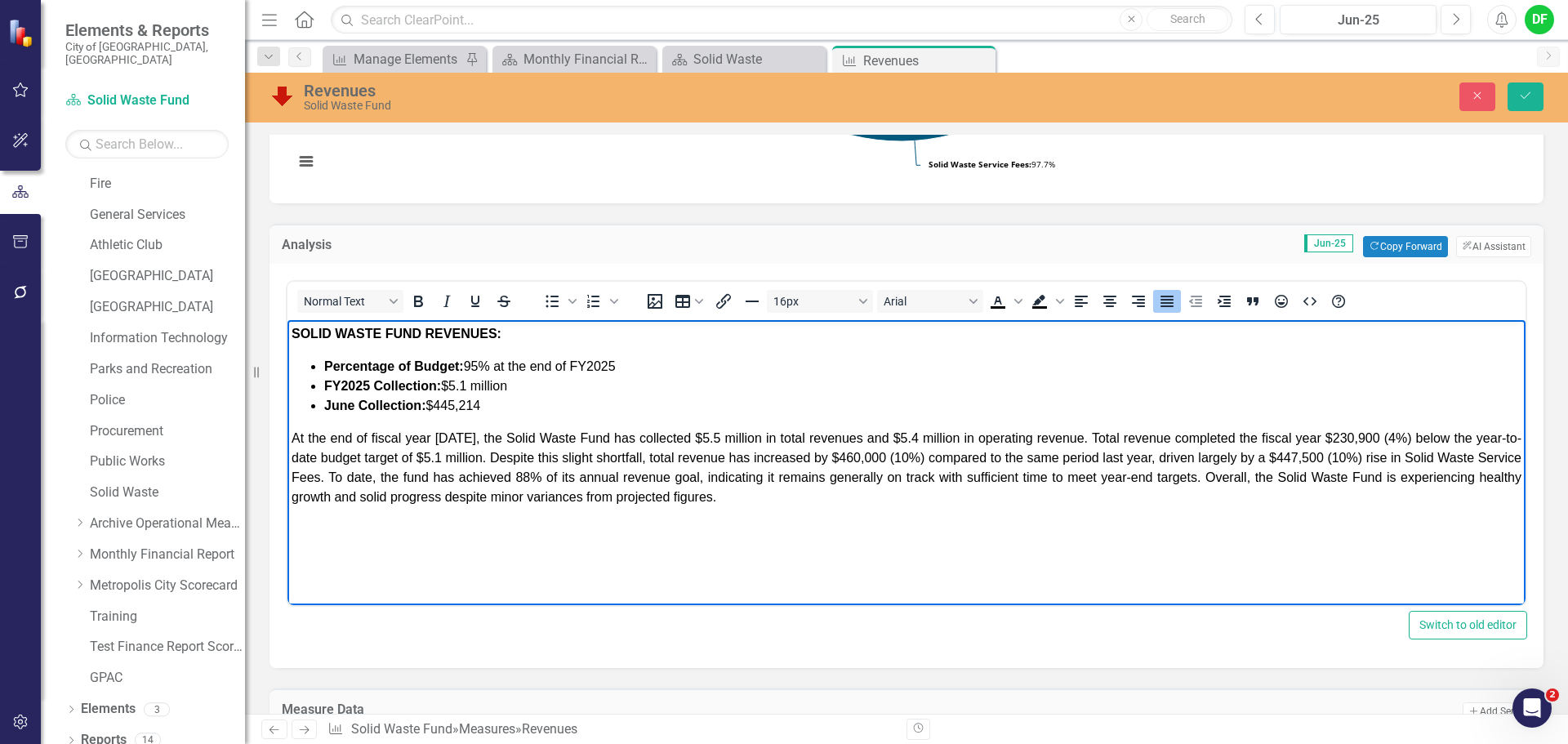
click at [1350, 435] on span "At the end of fiscal year 2025, the Solid Waste Fund has collected $5.5 million…" at bounding box center [906, 468] width 1230 height 73
click at [1383, 438] on span "At the end of fiscal year 2025, the Solid Waste Fund has collected $5.5 million…" at bounding box center [906, 468] width 1230 height 73
drag, startPoint x: 405, startPoint y: 456, endPoint x: 485, endPoint y: 460, distance: 80.1
click at [485, 460] on span "At the end of fiscal year 2025, the Solid Waste Fund has collected $5.5 million…" at bounding box center [906, 468] width 1230 height 73
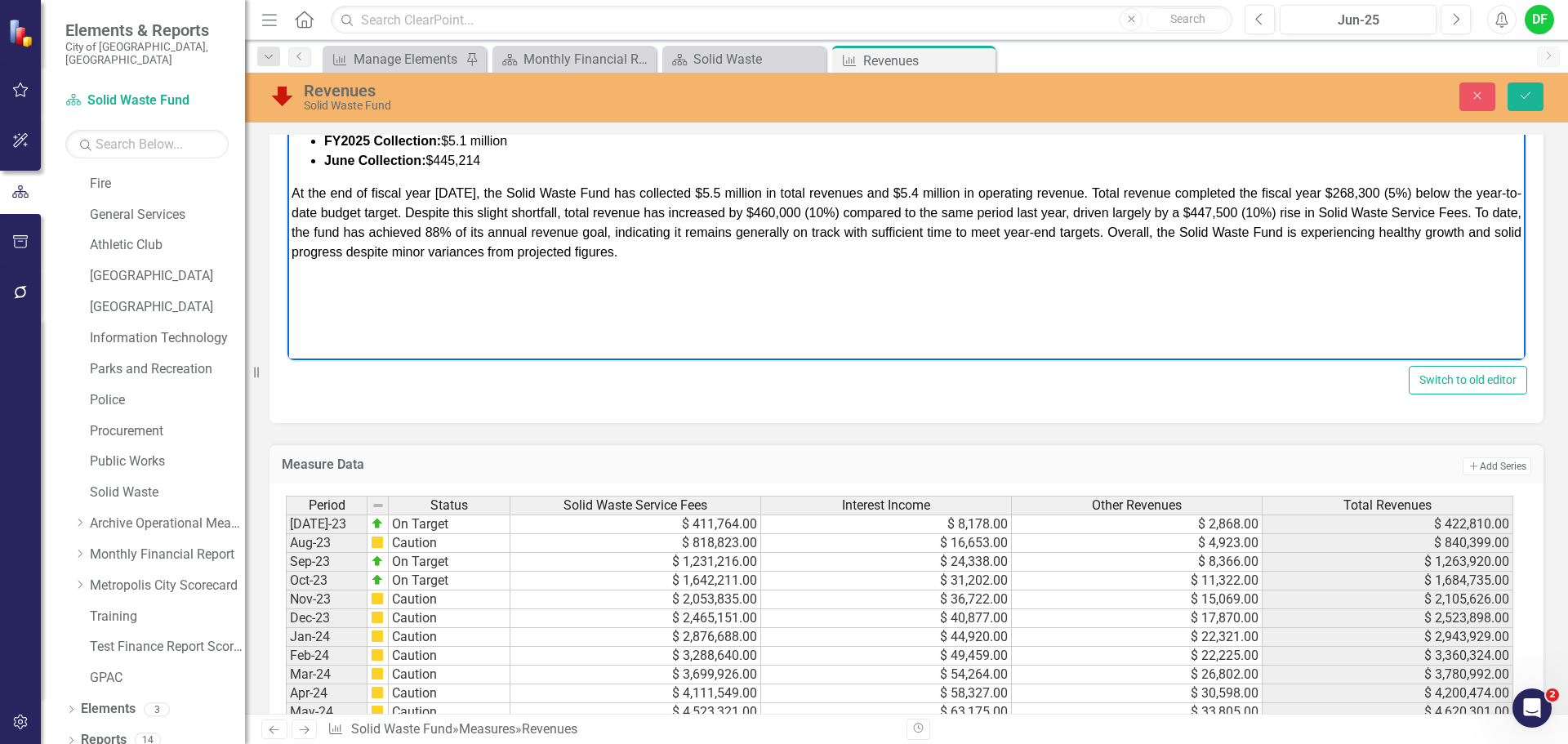
scroll to position [654, 0]
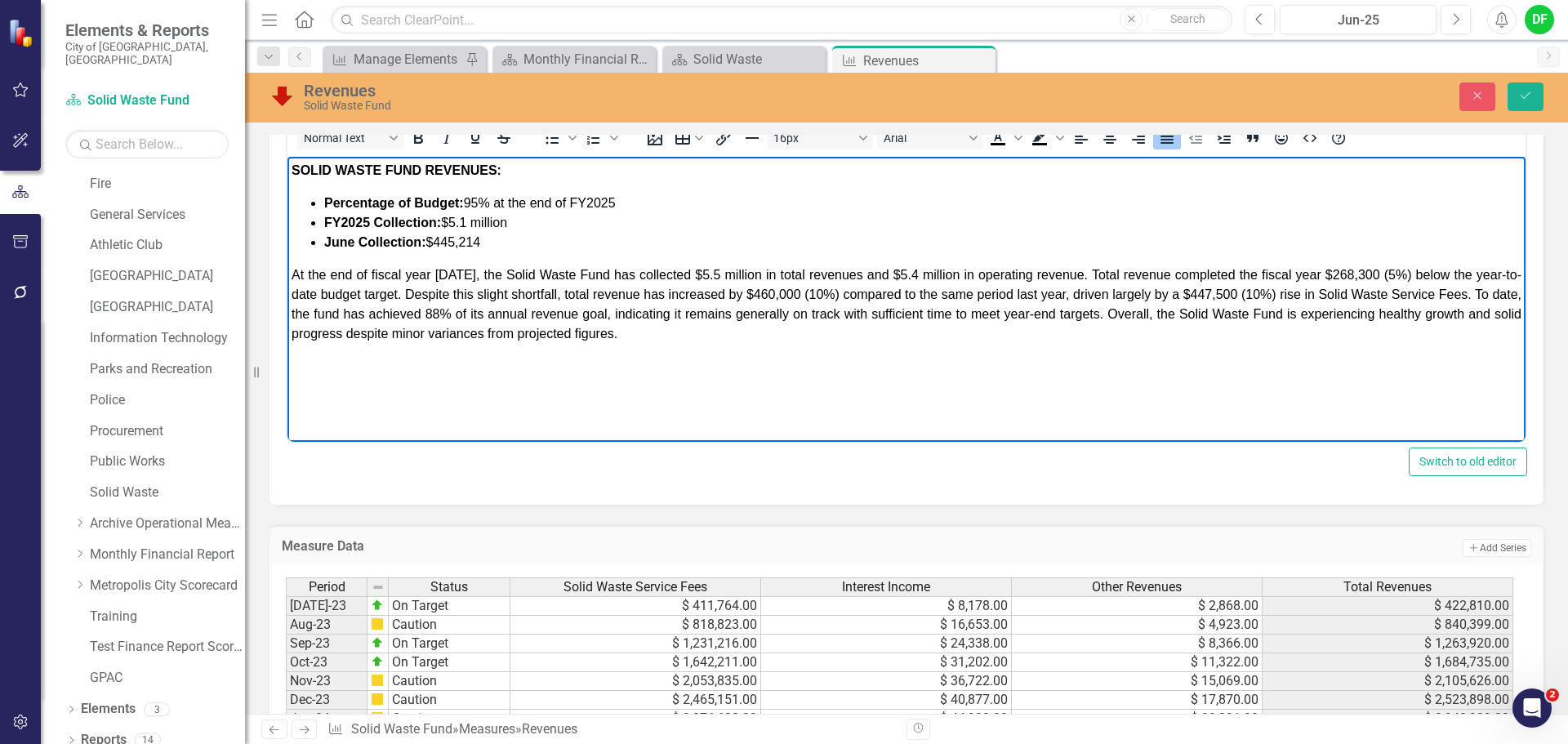
click at [673, 293] on span "At the end of fiscal year 2025, the Solid Waste Fund has collected $5.5 million…" at bounding box center [906, 304] width 1230 height 73
click at [766, 295] on span "At the end of fiscal year 2025, the Solid Waste Fund has collected $5.5 million…" at bounding box center [906, 304] width 1230 height 73
click at [1194, 293] on span "At the end of fiscal year 2025, the Solid Waste Fund has collected $5.5 million…" at bounding box center [906, 304] width 1230 height 73
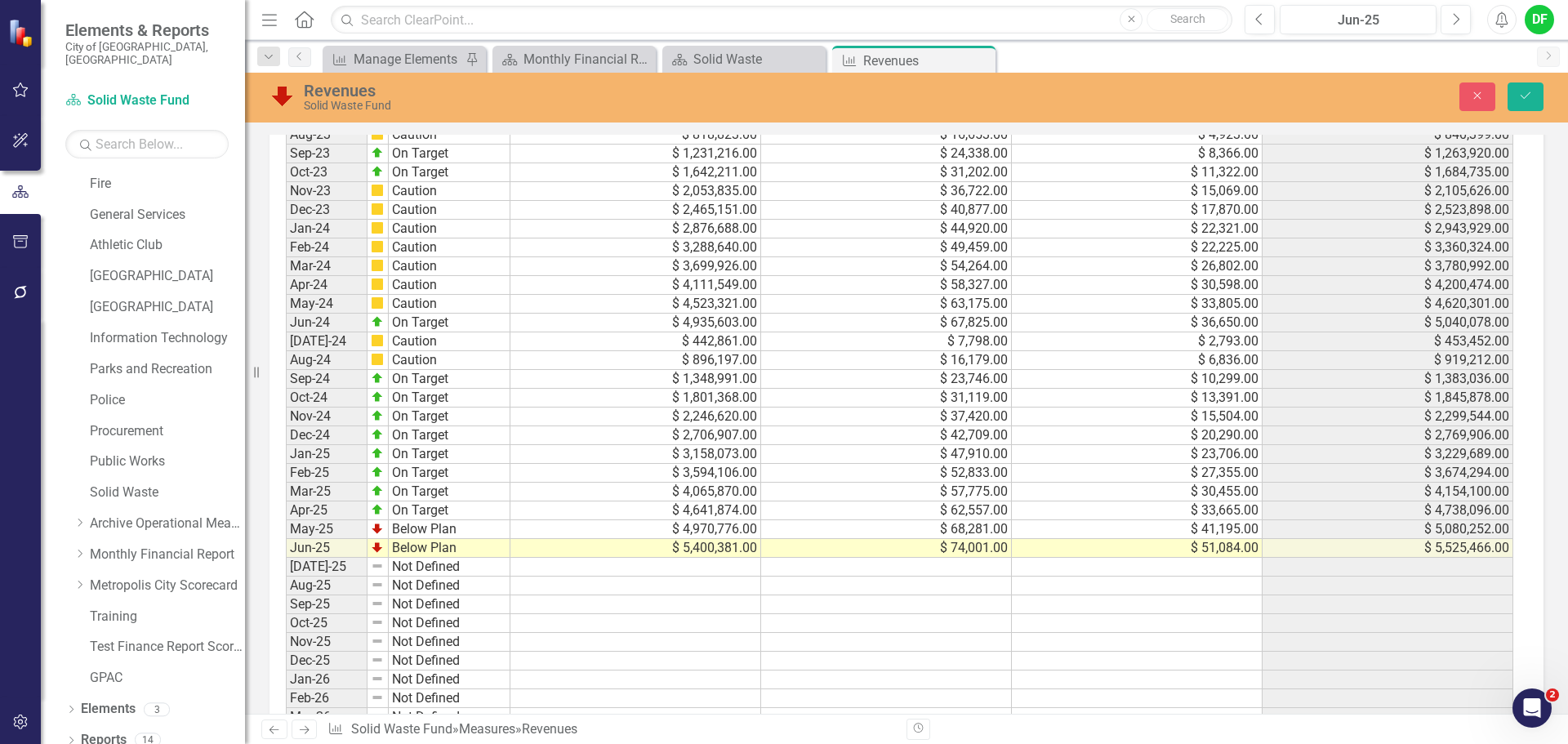
scroll to position [1062, 0]
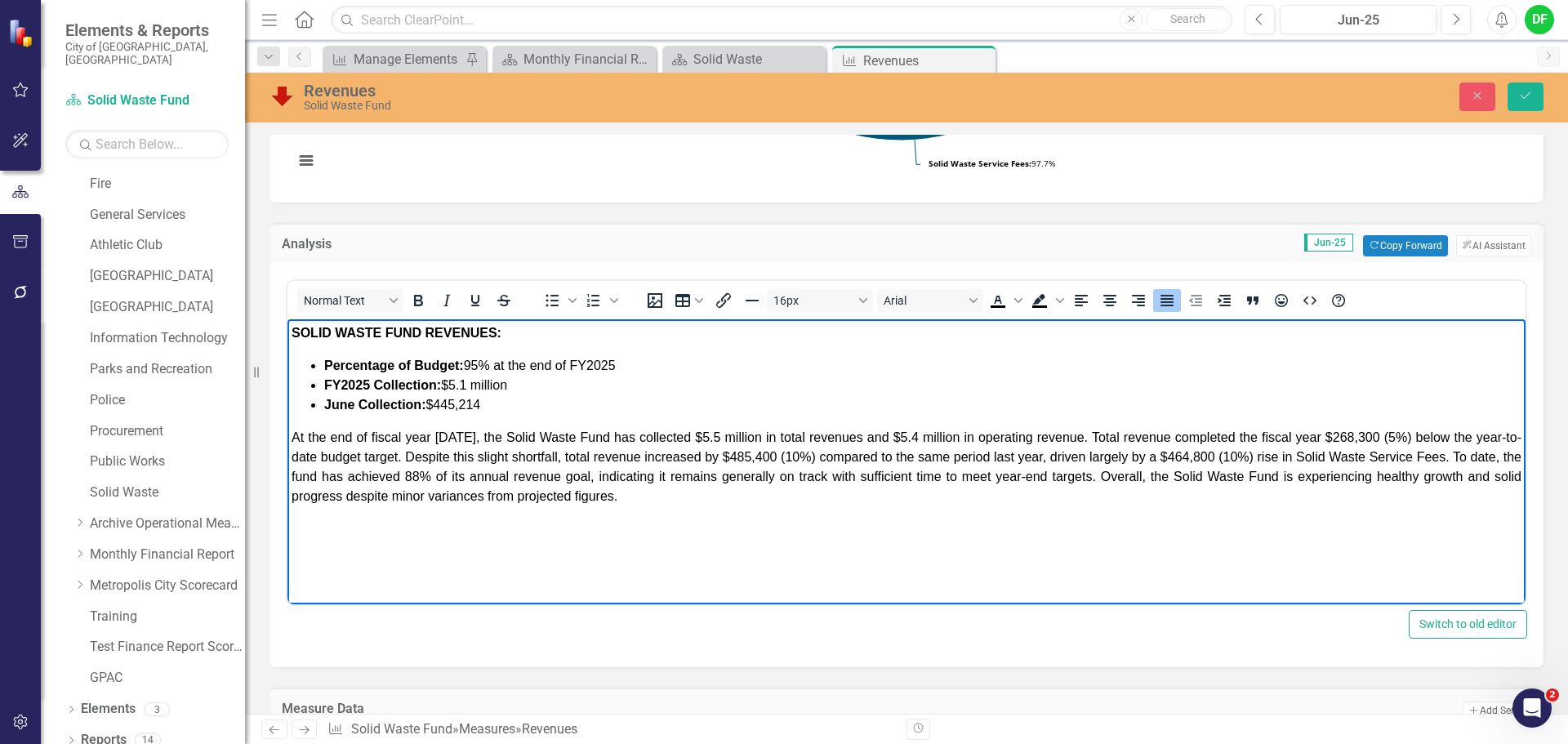
scroll to position [490, 0]
click at [1243, 453] on span "At the end of fiscal year [DATE], the Solid Waste Fund has collected $5.5 milli…" at bounding box center [906, 468] width 1230 height 73
drag, startPoint x: 1483, startPoint y: 458, endPoint x: 1818, endPoint y: 778, distance: 463.3
click at [1483, 458] on span "At the end of fiscal year [DATE], the Solid Waste Fund has collected $5.5 milli…" at bounding box center [906, 468] width 1230 height 73
click at [436, 476] on span "At the end of fiscal year [DATE], the Solid Waste Fund has collected $5.5 milli…" at bounding box center [906, 468] width 1230 height 73
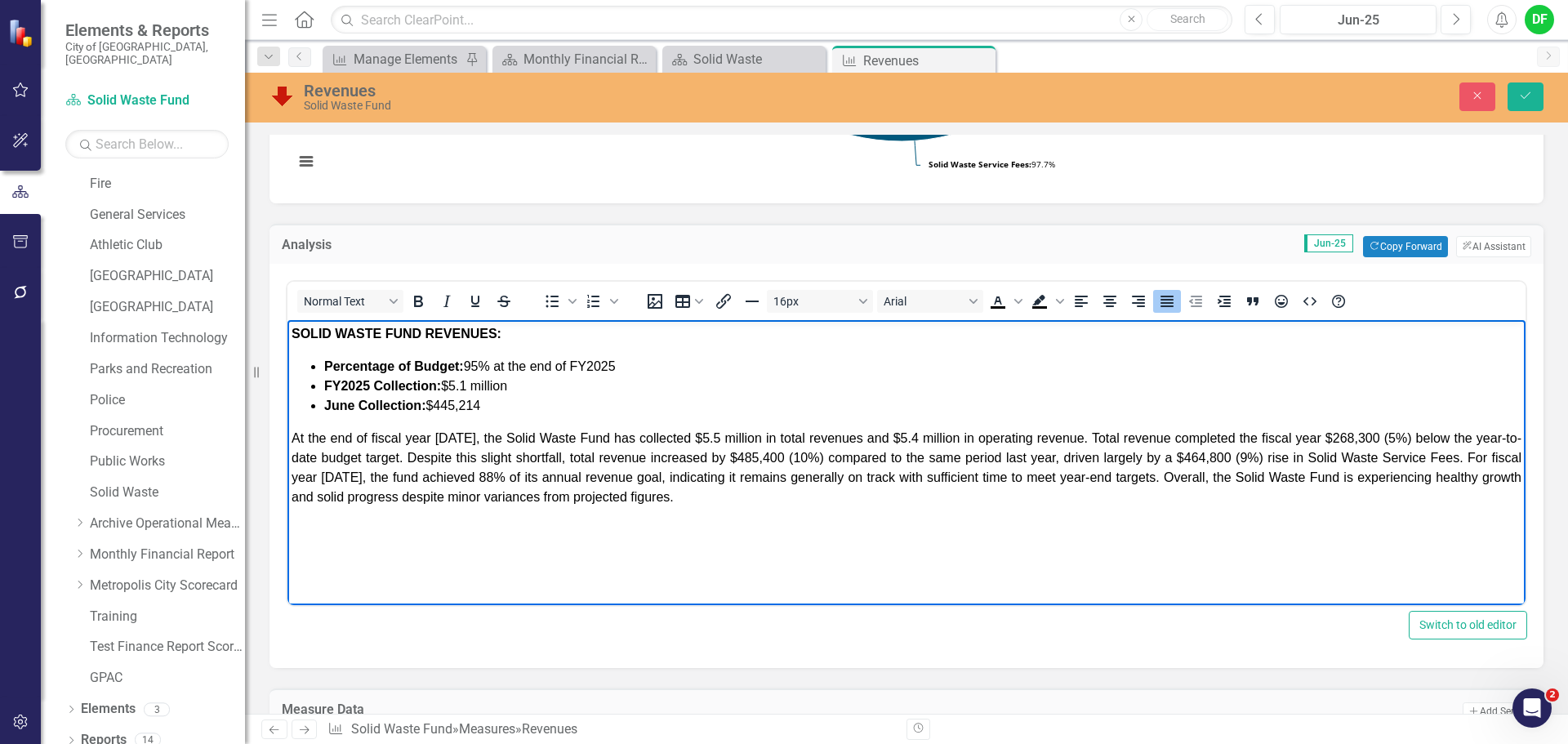
click at [480, 474] on span "At the end of fiscal year [DATE], the Solid Waste Fund has collected $5.5 milli…" at bounding box center [906, 468] width 1230 height 73
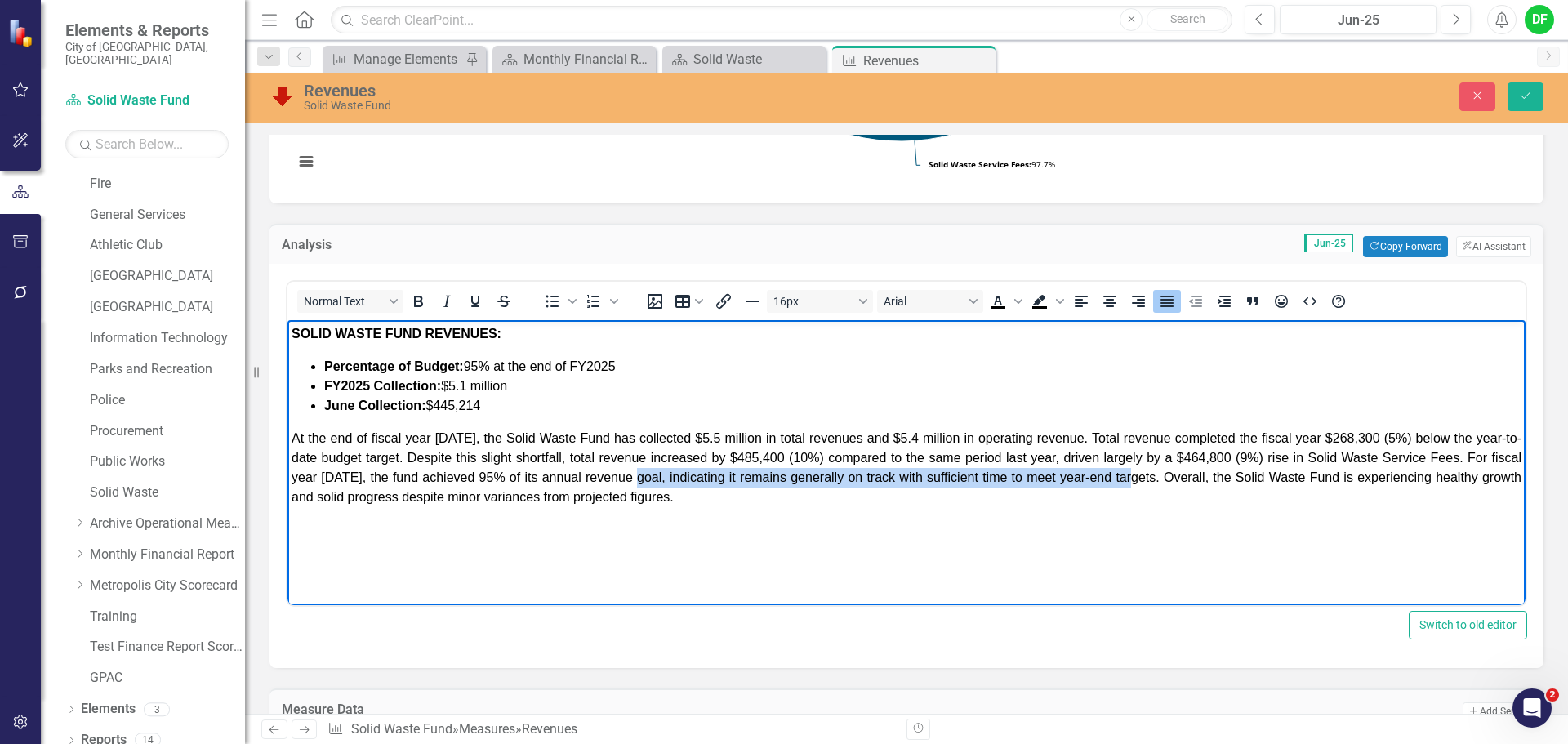
drag, startPoint x: 651, startPoint y: 477, endPoint x: 1143, endPoint y: 475, distance: 492.0
click at [1143, 475] on span "At the end of fiscal year [DATE], the Solid Waste Fund has collected $5.5 milli…" at bounding box center [906, 468] width 1230 height 73
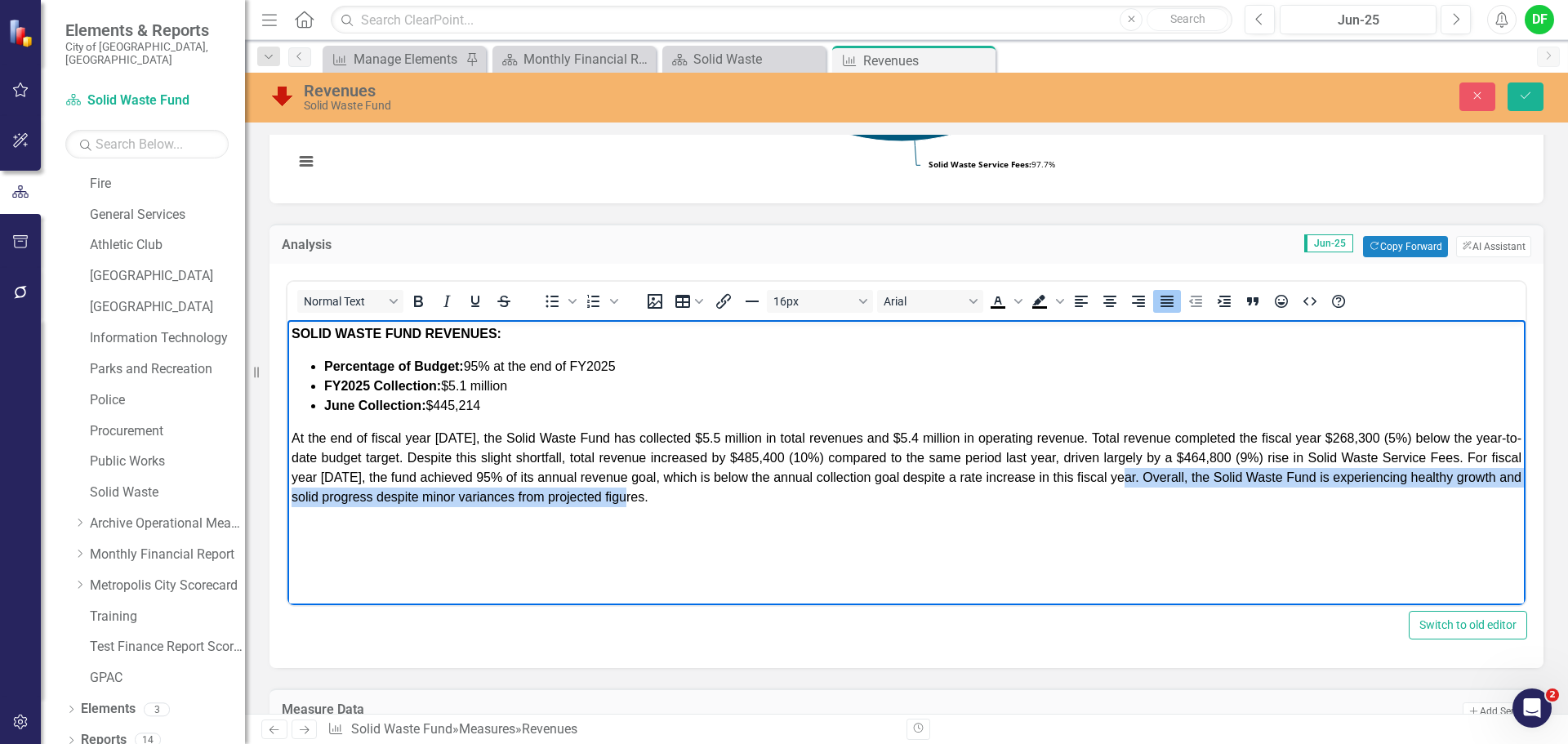
drag, startPoint x: 1135, startPoint y: 476, endPoint x: 1170, endPoint y: 504, distance: 44.8
click at [1170, 504] on p "At the end of fiscal year [DATE], the Solid Waste Fund has collected $5.5 milli…" at bounding box center [906, 468] width 1230 height 78
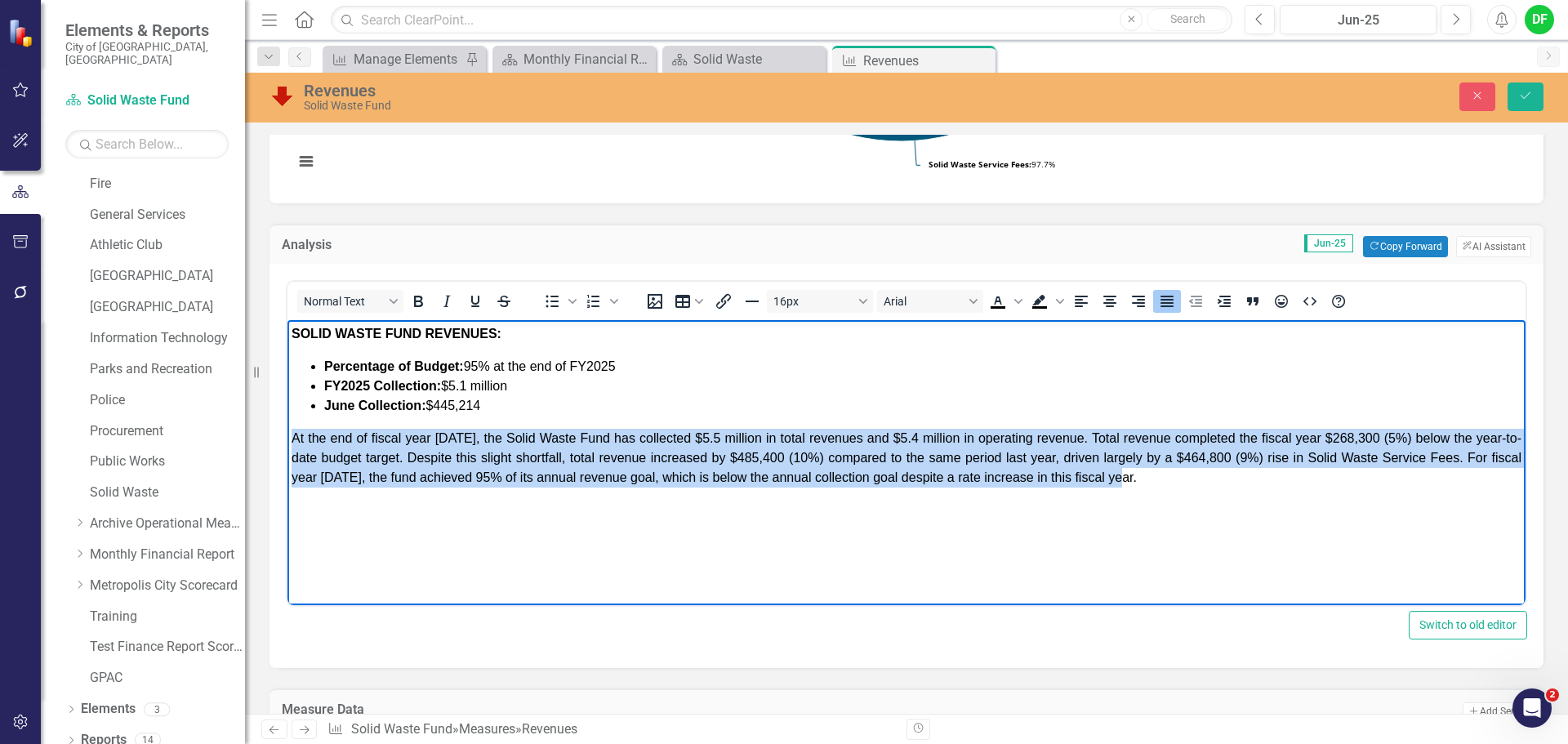
drag, startPoint x: 1149, startPoint y: 479, endPoint x: 296, endPoint y: 435, distance: 854.1
click at [296, 435] on p "At the end of fiscal year [DATE], the Solid Waste Fund has collected $5.5 milli…" at bounding box center [906, 458] width 1230 height 58
copy span "At the end of fiscal year [DATE], the Solid Waste Fund has collected $5.5 milli…"
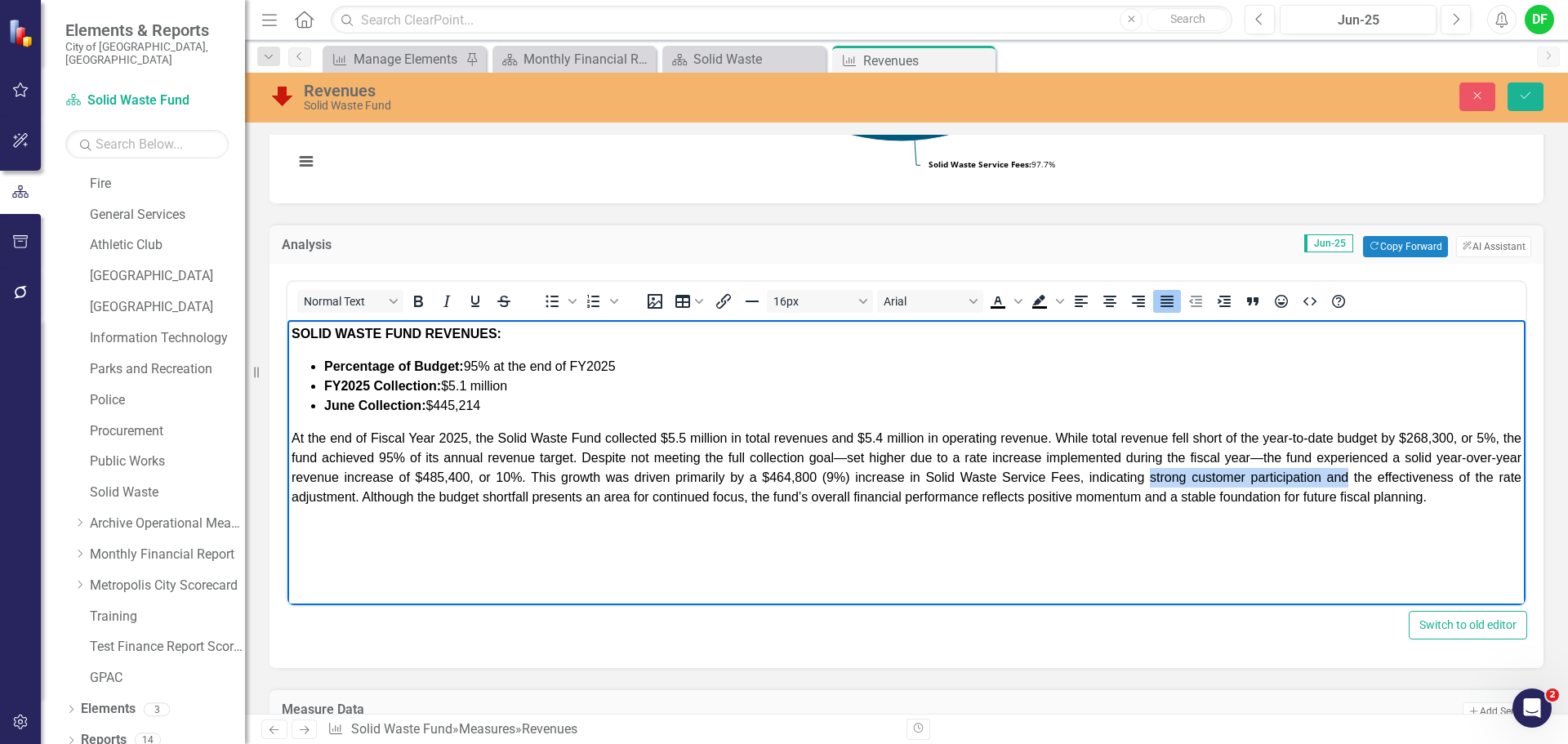
drag, startPoint x: 1141, startPoint y: 476, endPoint x: 1339, endPoint y: 474, distance: 198.0
click at [1339, 474] on span "﻿At the end of Fiscal Year [DATE], the Solid Waste Fund collected $5.5 million …" at bounding box center [906, 468] width 1230 height 73
drag, startPoint x: 1081, startPoint y: 476, endPoint x: 1337, endPoint y: 484, distance: 256.1
click at [1337, 484] on span "﻿At the end of Fiscal Year [DATE], the Solid Waste Fund collected $5.5 million …" at bounding box center [906, 468] width 1230 height 73
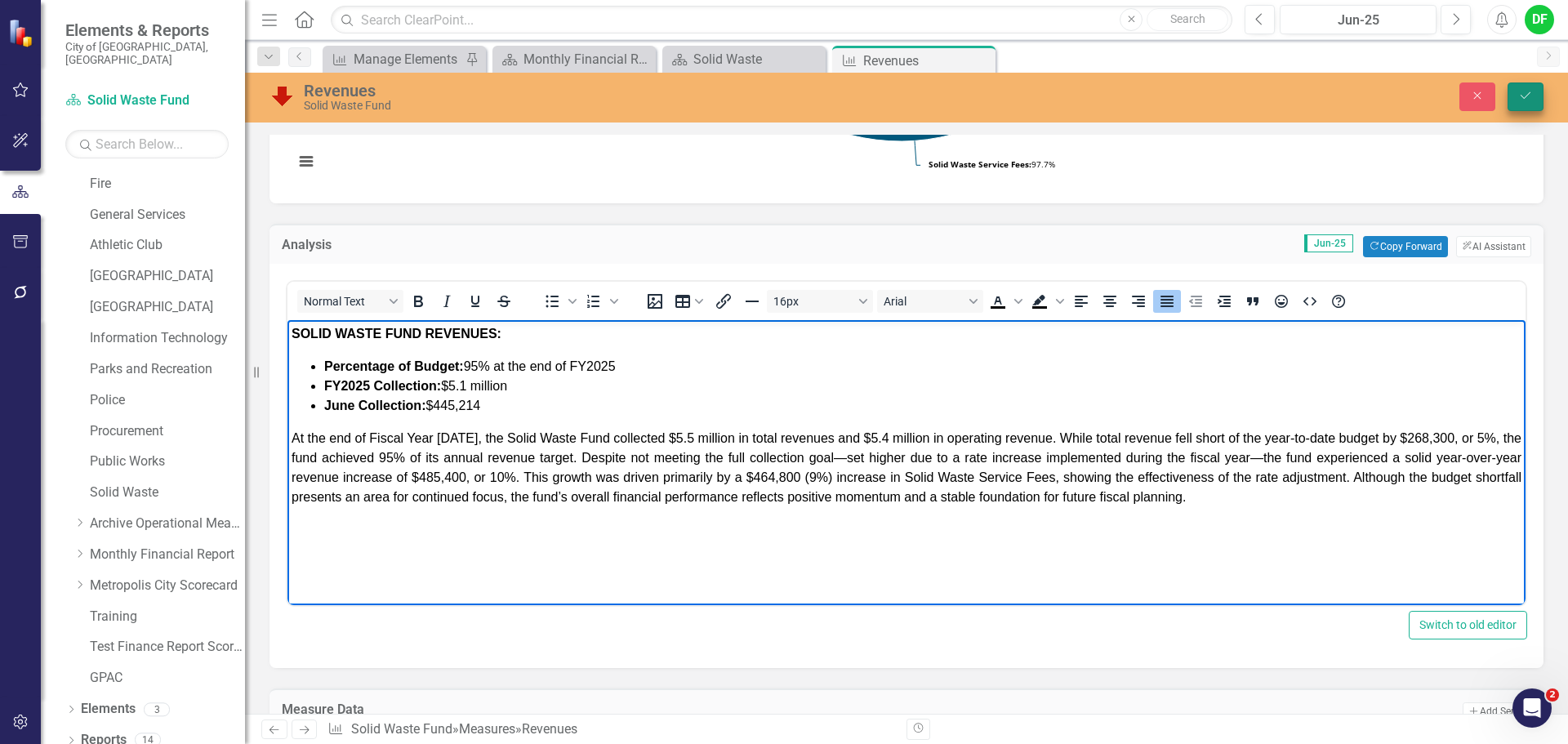
click at [1522, 103] on button "Save" at bounding box center [1525, 97] width 36 height 29
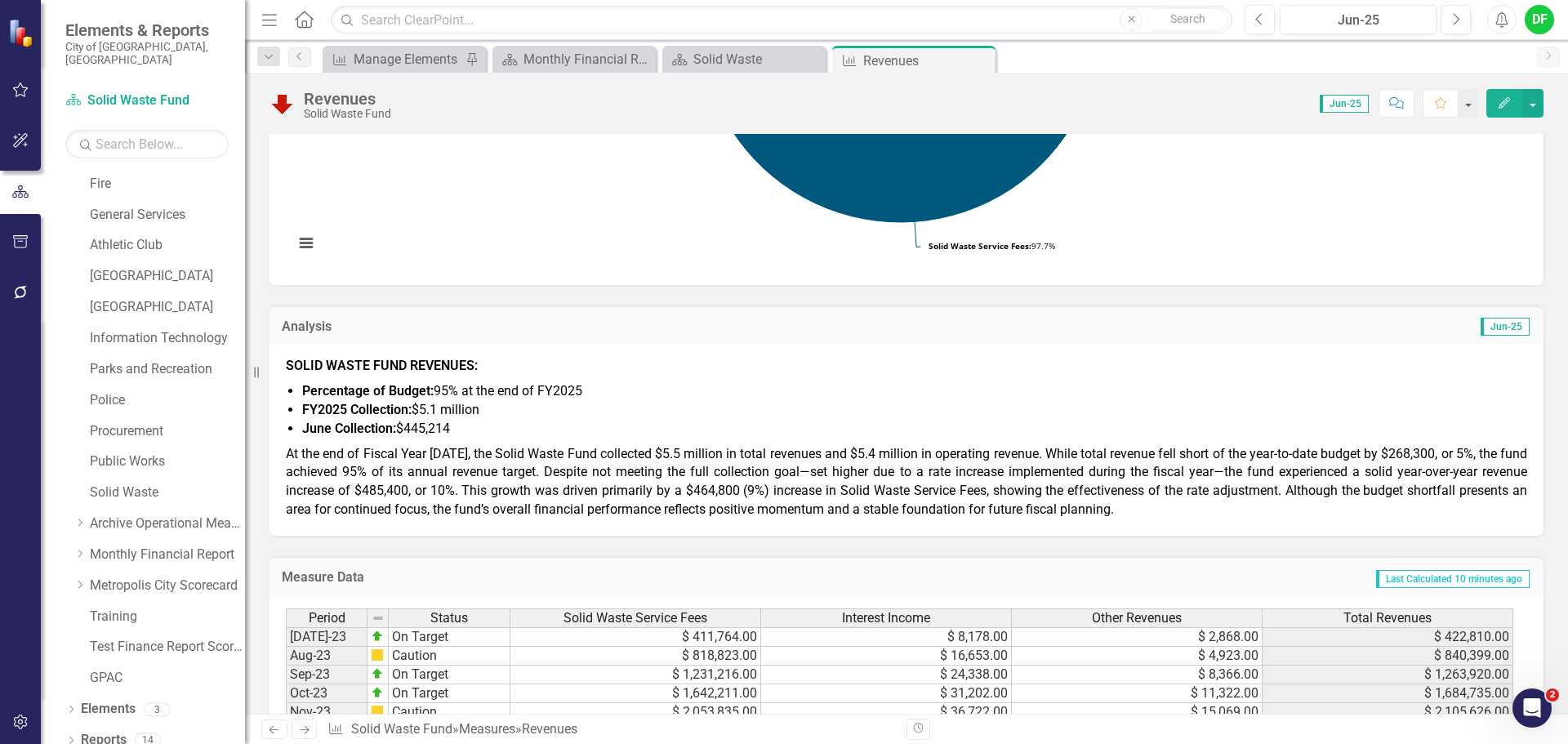
scroll to position [408, 0]
click at [541, 58] on div "Monthly Financial Report" at bounding box center [577, 58] width 108 height 21
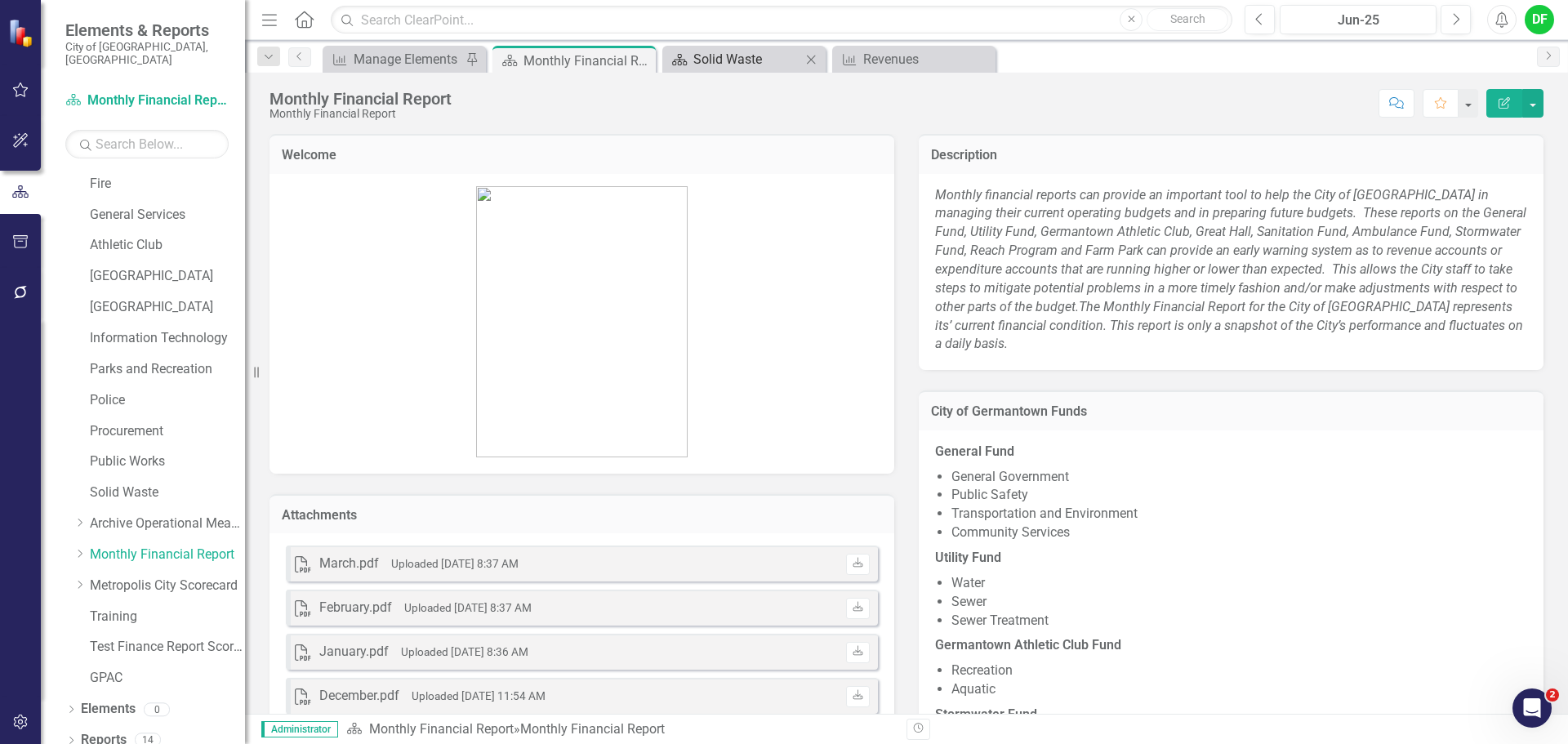
click at [741, 58] on div "Solid Waste" at bounding box center [747, 58] width 108 height 21
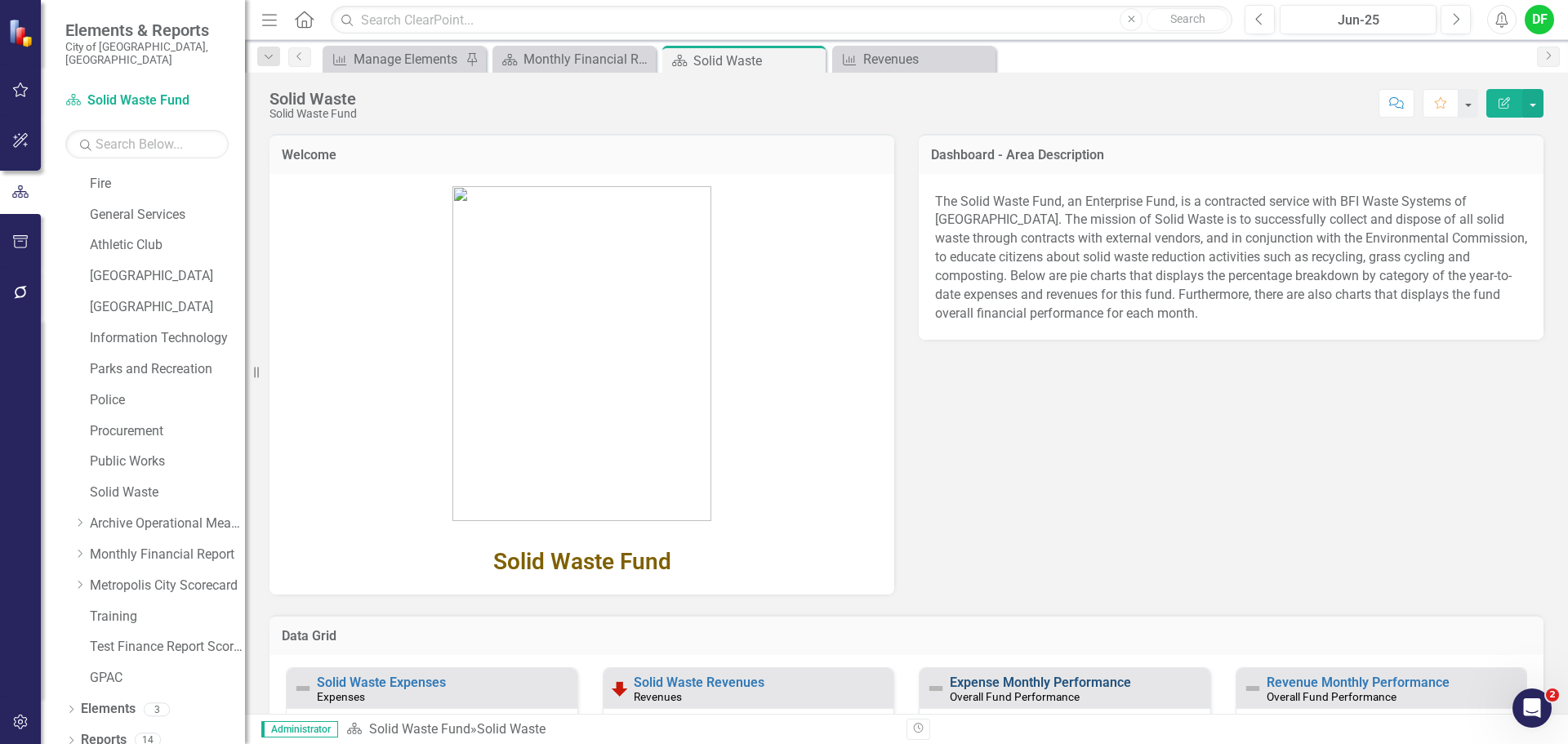
click at [1030, 683] on link "Expense Monthly Performance" at bounding box center [1040, 682] width 182 height 15
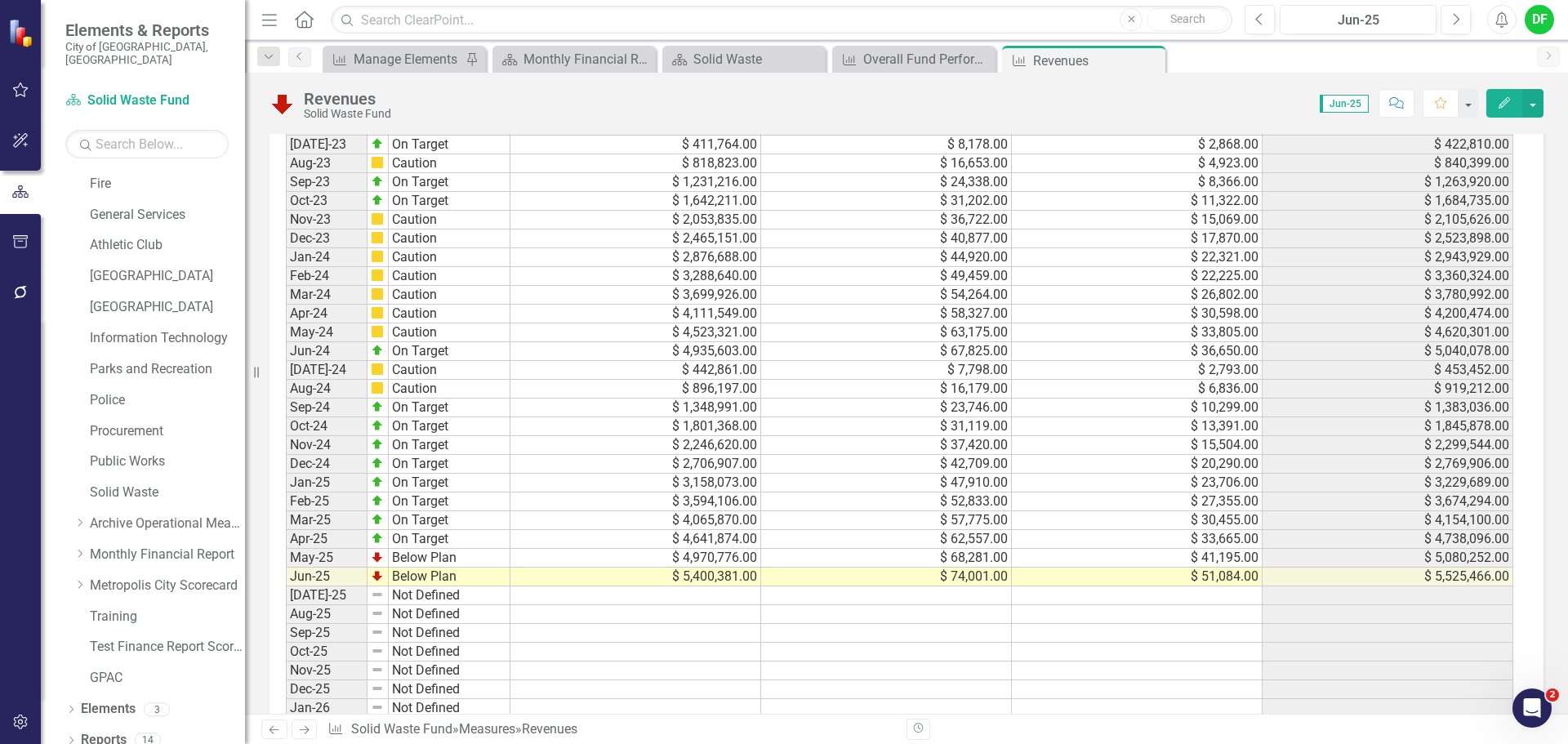
scroll to position [876, 0]
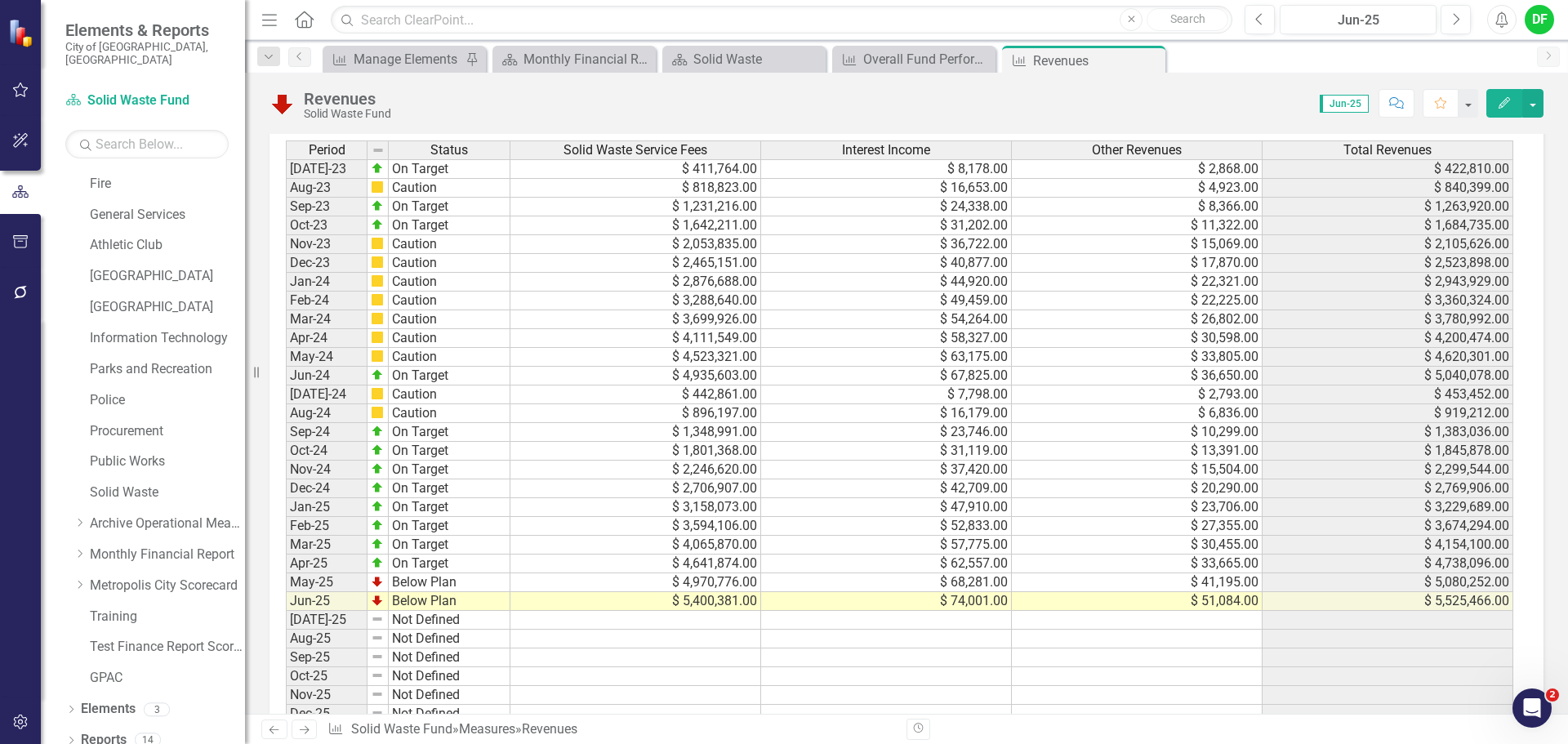
click at [1528, 20] on div "DF" at bounding box center [1539, 19] width 30 height 30
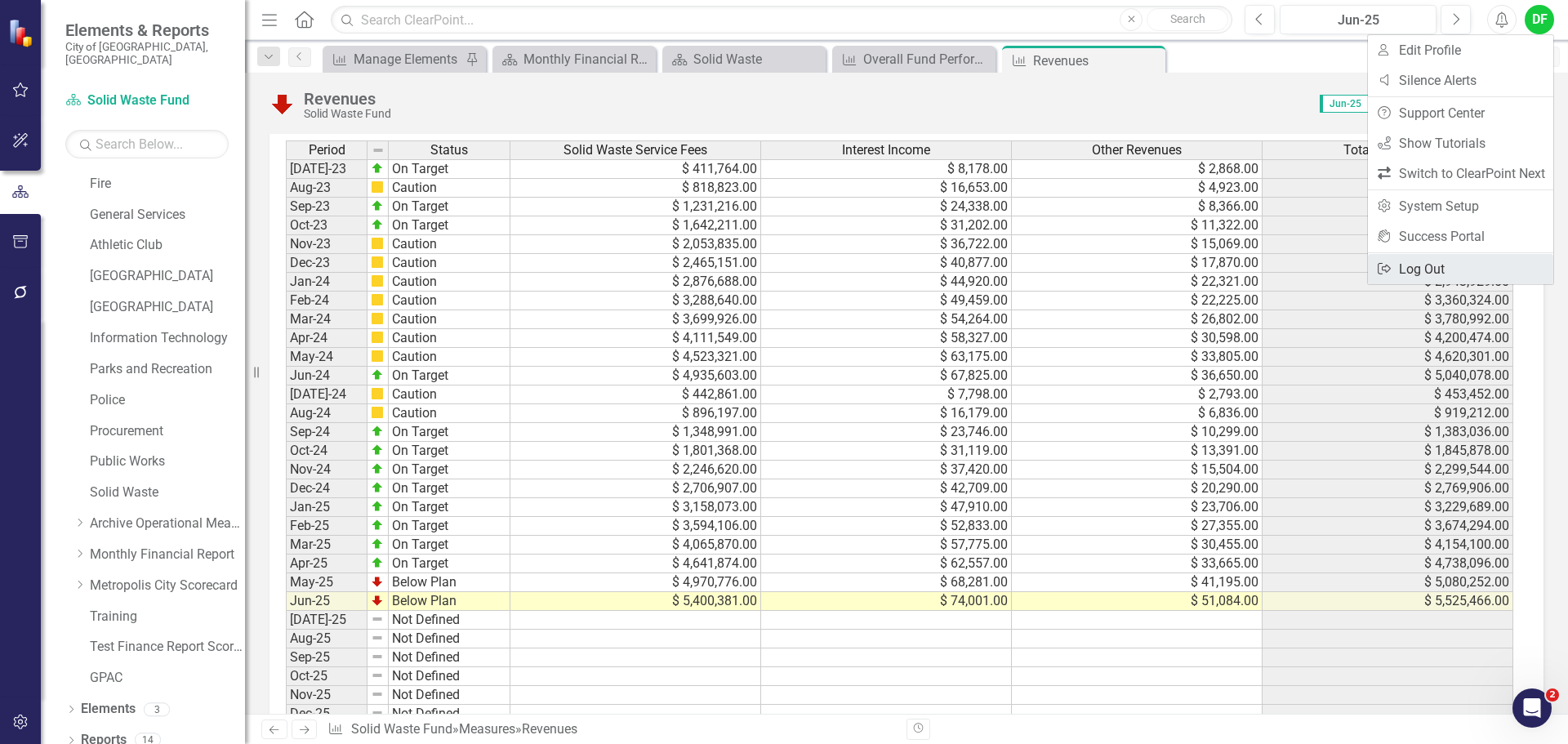
click at [1432, 268] on link "Logout Log Out" at bounding box center [1460, 269] width 185 height 31
